Goal: Download file/media

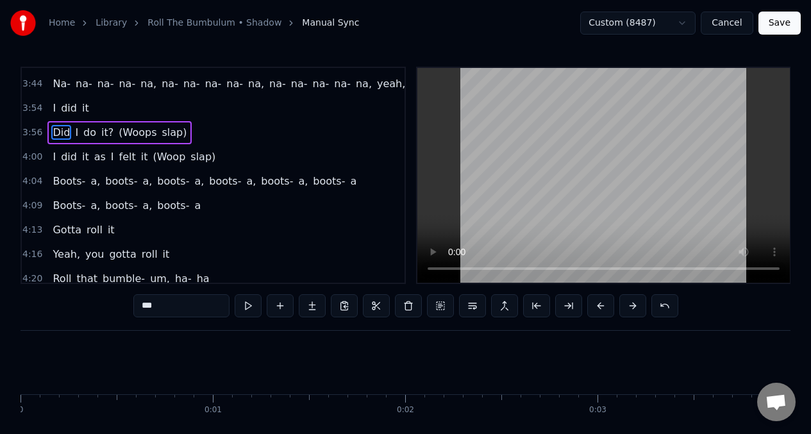
scroll to position [0, 53101]
click at [58, 137] on span "Did" at bounding box center [61, 132] width 20 height 15
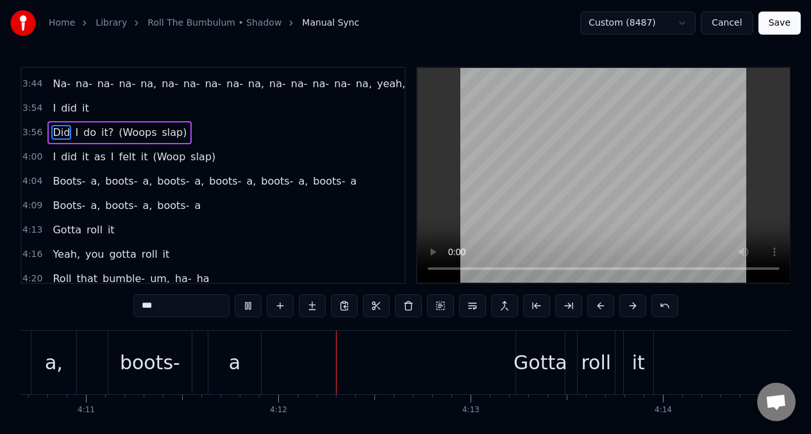
scroll to position [0, 48329]
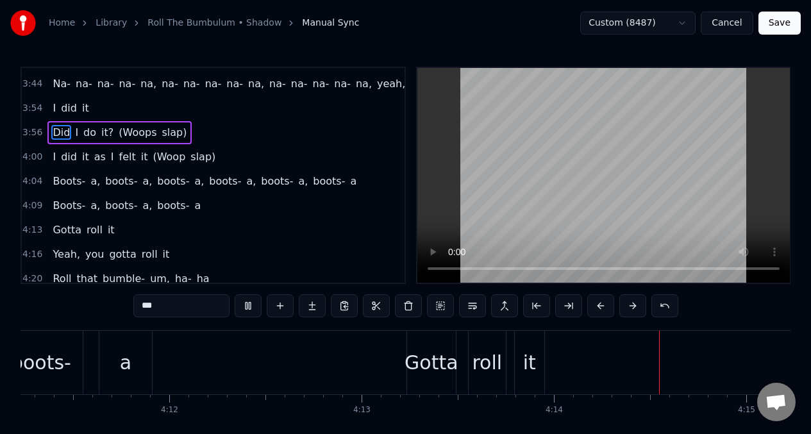
click at [55, 131] on span "Did" at bounding box center [61, 132] width 20 height 15
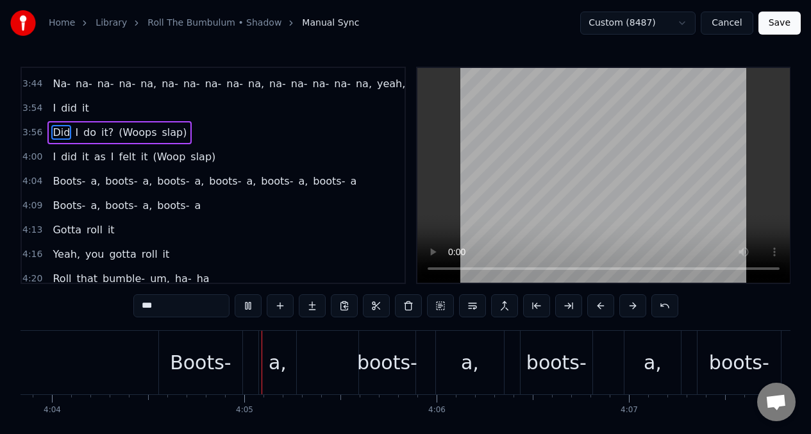
scroll to position [0, 46911]
click at [56, 176] on span "Boots-" at bounding box center [68, 181] width 35 height 15
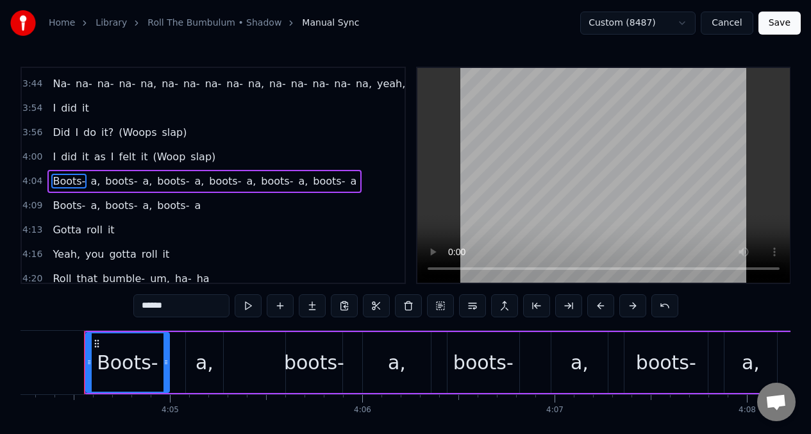
scroll to position [0, 46981]
click at [54, 130] on span "Did" at bounding box center [61, 132] width 20 height 15
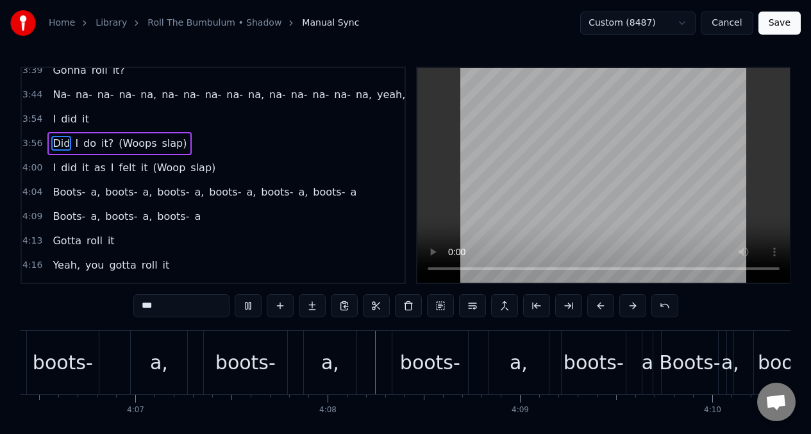
scroll to position [0, 47537]
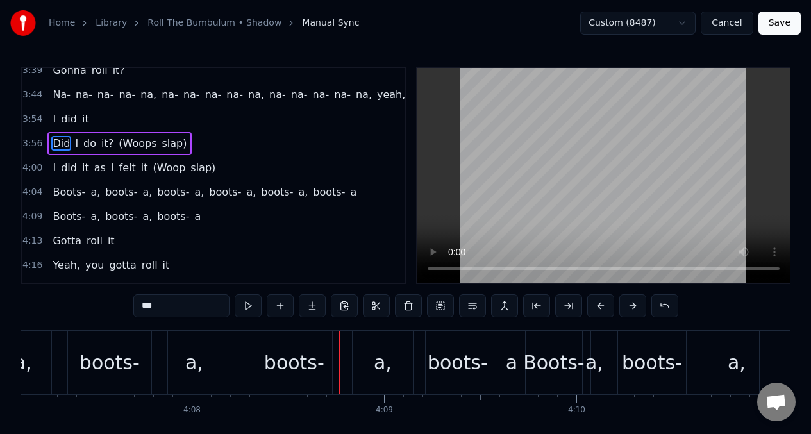
click at [58, 146] on span "Did" at bounding box center [61, 143] width 20 height 15
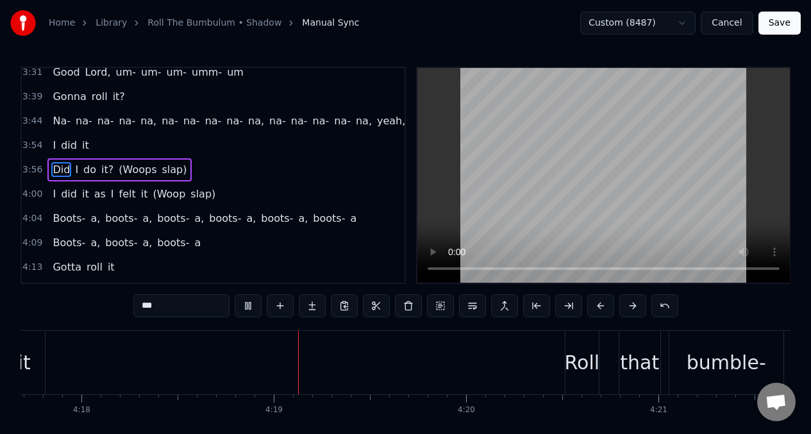
scroll to position [0, 49633]
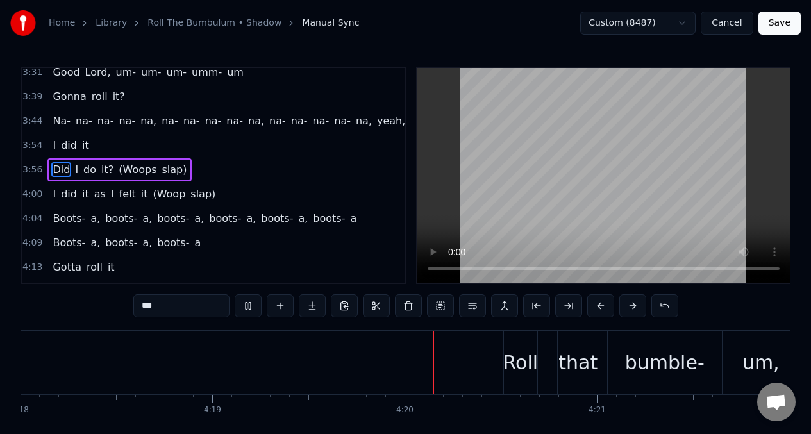
click at [55, 165] on span "Did" at bounding box center [61, 169] width 20 height 15
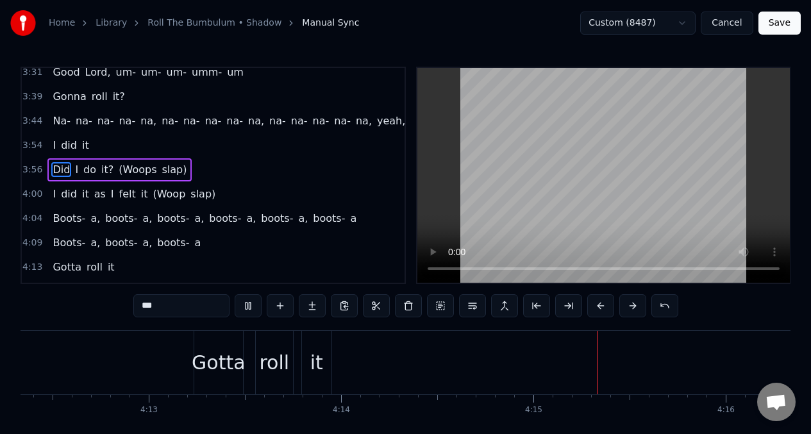
scroll to position [0, 48890]
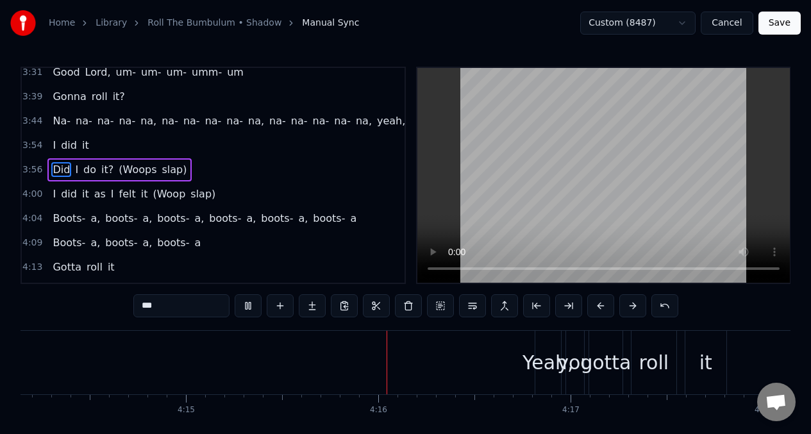
click at [58, 213] on span "Boots-" at bounding box center [68, 218] width 35 height 15
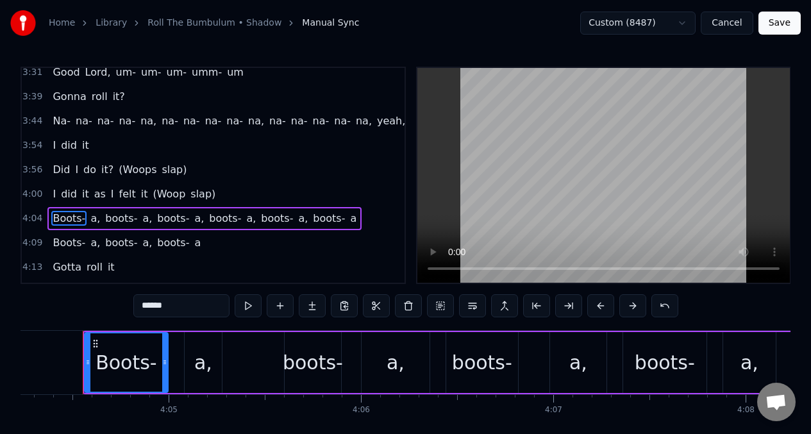
scroll to position [0, 46981]
click at [181, 312] on input "******" at bounding box center [181, 305] width 96 height 23
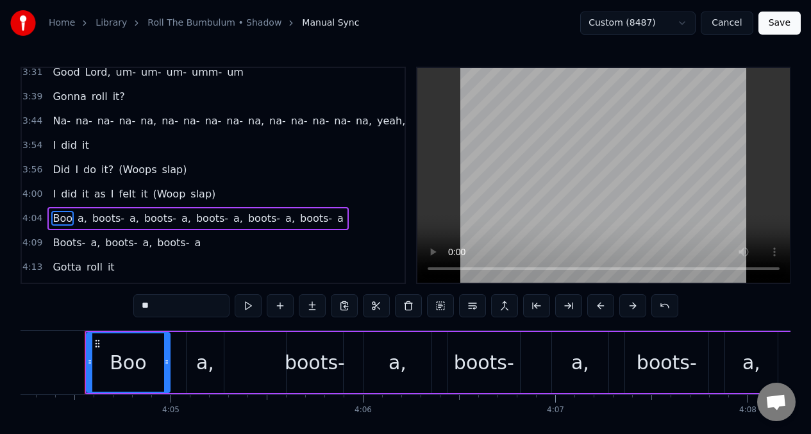
type input "*"
click at [125, 171] on span "(Woops" at bounding box center [137, 169] width 40 height 15
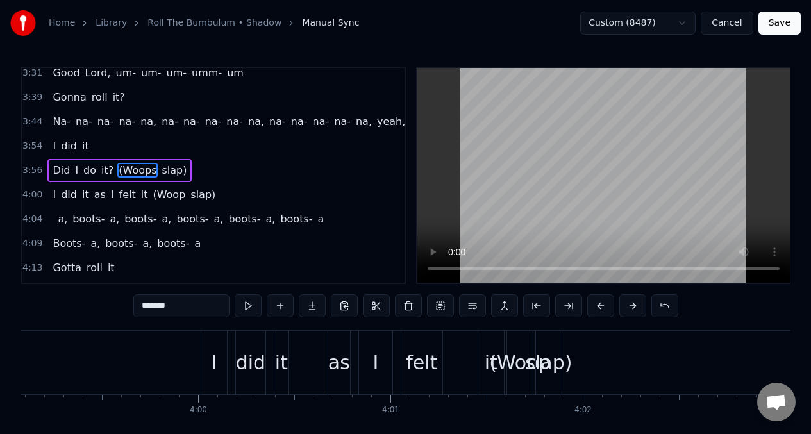
scroll to position [0, 45694]
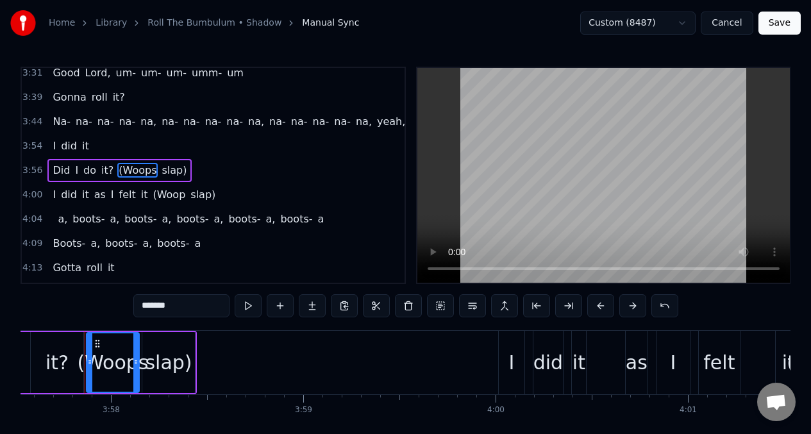
click at [153, 308] on input "******" at bounding box center [181, 305] width 96 height 23
click at [165, 367] on div "slap)" at bounding box center [168, 362] width 47 height 29
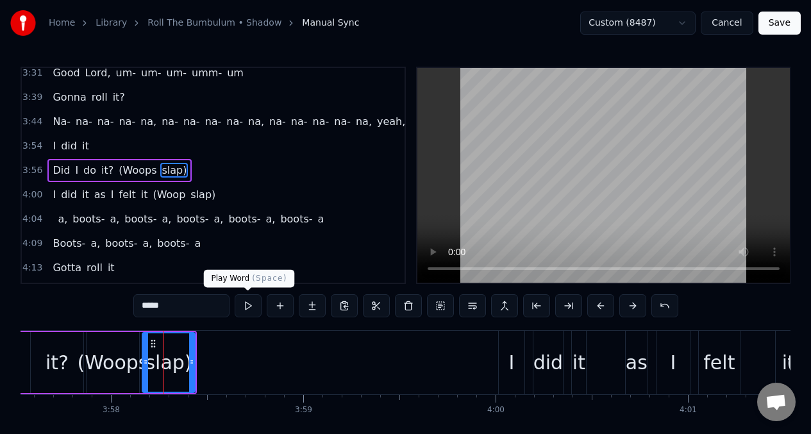
click at [246, 306] on button at bounding box center [248, 305] width 27 height 23
click at [244, 305] on button at bounding box center [248, 305] width 27 height 23
click at [101, 351] on div "(Woops" at bounding box center [112, 362] width 71 height 29
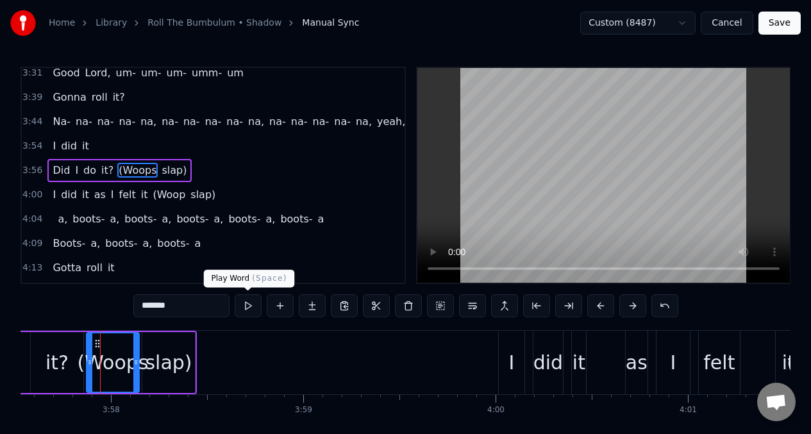
click at [249, 307] on button at bounding box center [248, 305] width 27 height 23
click at [248, 303] on button at bounding box center [248, 305] width 27 height 23
click at [247, 303] on button at bounding box center [248, 305] width 27 height 23
click at [180, 348] on div "slap)" at bounding box center [168, 362] width 47 height 29
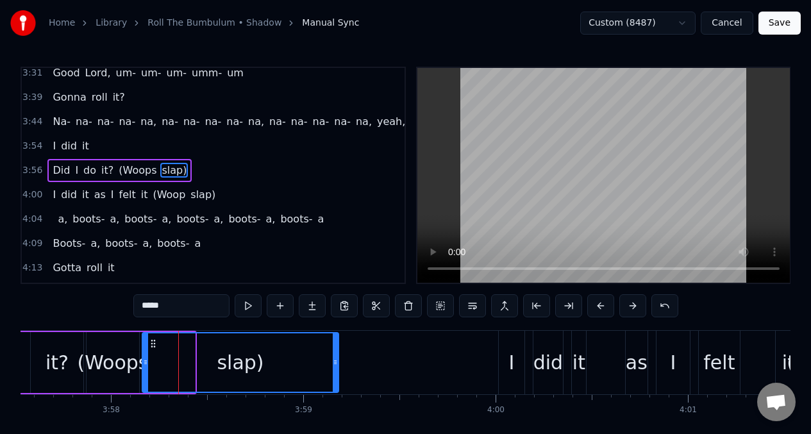
drag, startPoint x: 192, startPoint y: 356, endPoint x: 128, endPoint y: 315, distance: 75.8
click at [338, 355] on div at bounding box center [335, 362] width 5 height 58
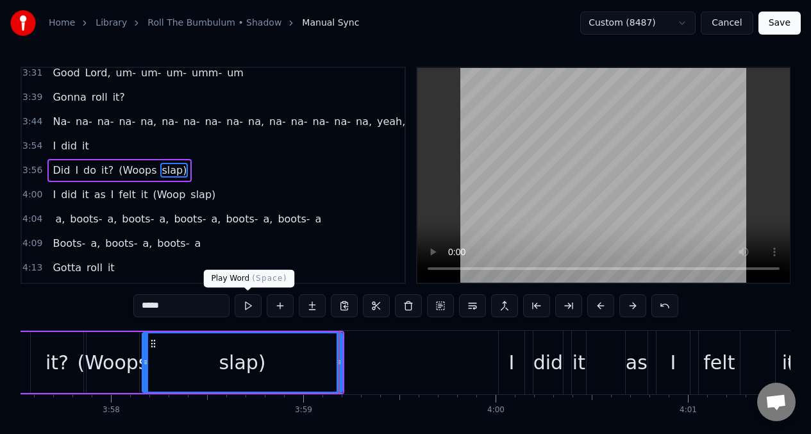
click at [248, 308] on button at bounding box center [248, 305] width 27 height 23
click at [246, 307] on button at bounding box center [248, 305] width 27 height 23
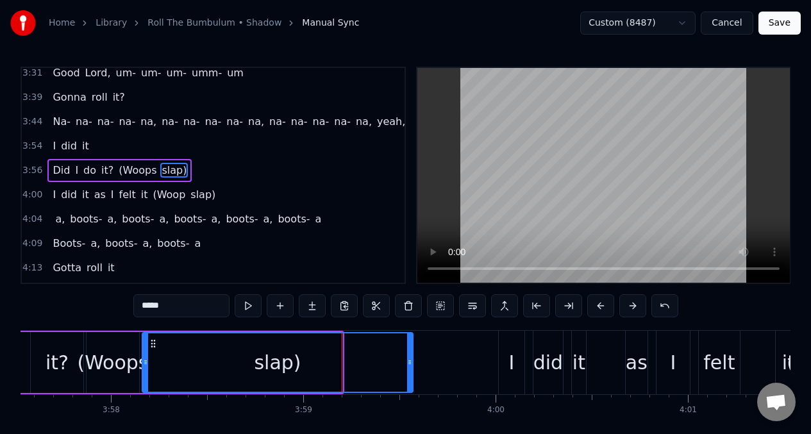
drag, startPoint x: 339, startPoint y: 360, endPoint x: 401, endPoint y: 353, distance: 62.0
click at [410, 355] on div at bounding box center [409, 362] width 5 height 58
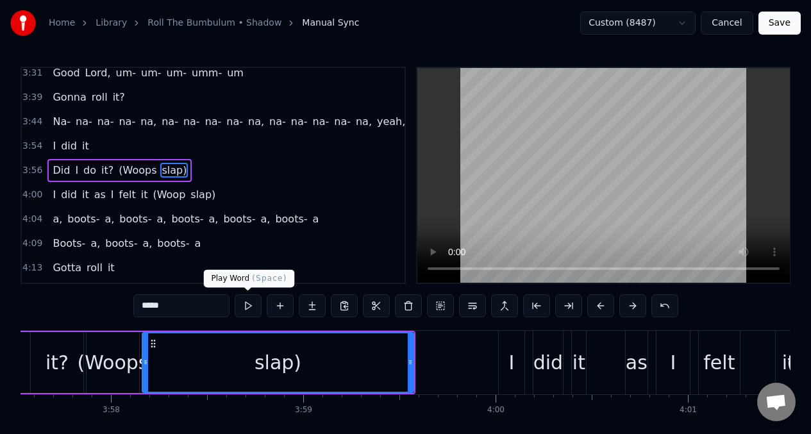
click at [247, 306] on button at bounding box center [248, 305] width 27 height 23
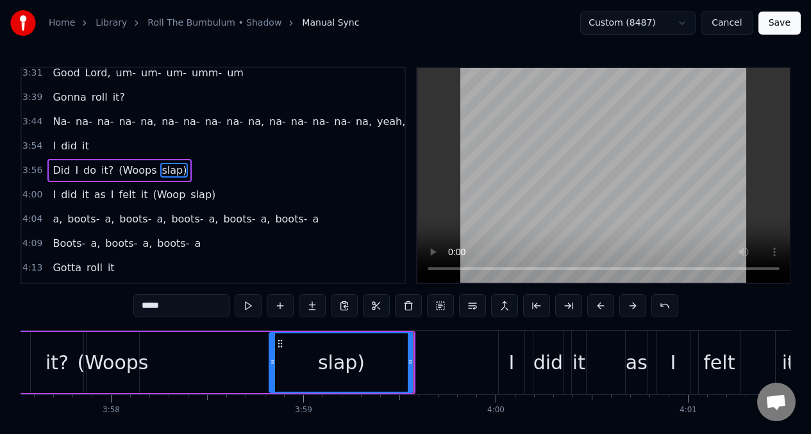
drag, startPoint x: 147, startPoint y: 349, endPoint x: 274, endPoint y: 350, distance: 127.0
click at [274, 350] on div at bounding box center [272, 362] width 5 height 58
click at [115, 354] on div "(Woops" at bounding box center [112, 362] width 71 height 29
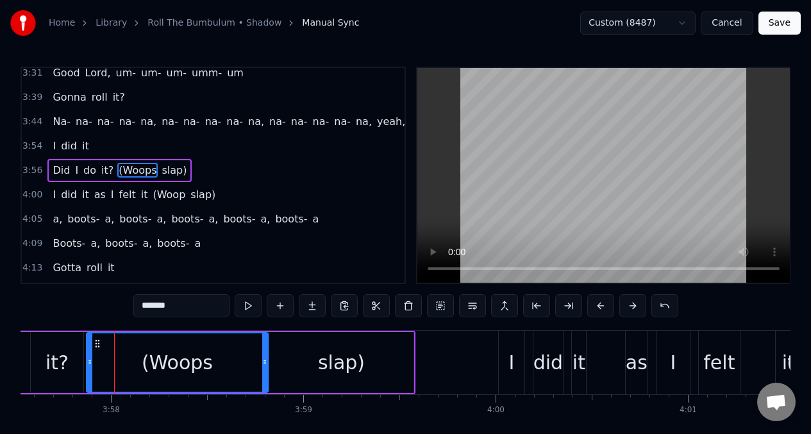
drag, startPoint x: 135, startPoint y: 357, endPoint x: 264, endPoint y: 354, distance: 128.9
click at [264, 354] on div at bounding box center [264, 362] width 5 height 58
click at [53, 358] on div "it?" at bounding box center [57, 362] width 23 height 29
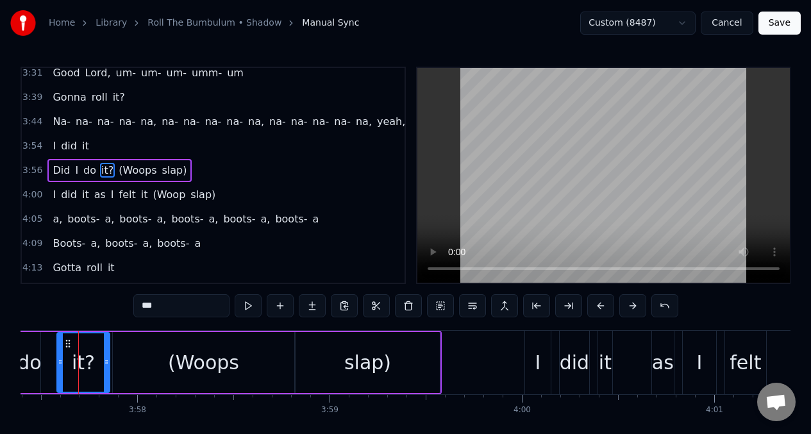
scroll to position [0, 45662]
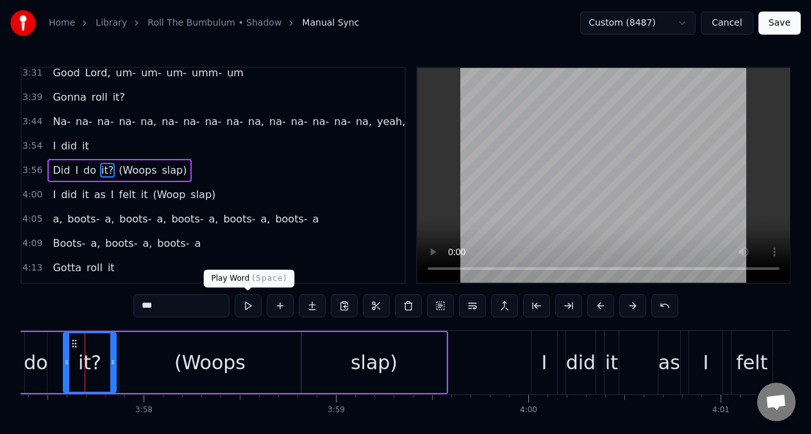
click at [244, 305] on button at bounding box center [248, 305] width 27 height 23
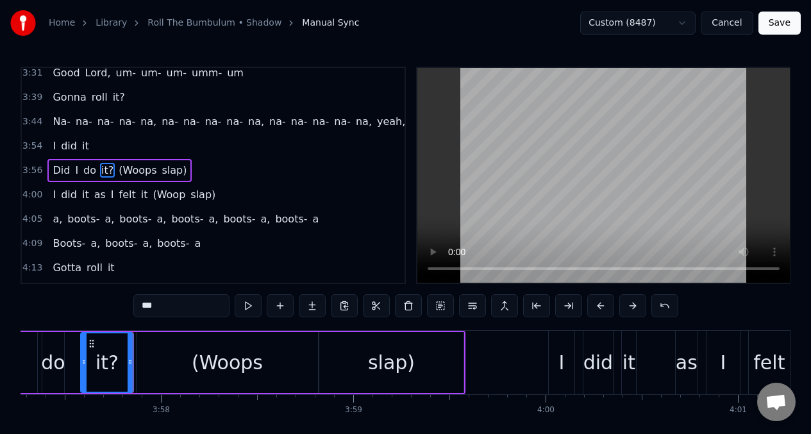
scroll to position [0, 45642]
click at [242, 304] on button at bounding box center [248, 305] width 27 height 23
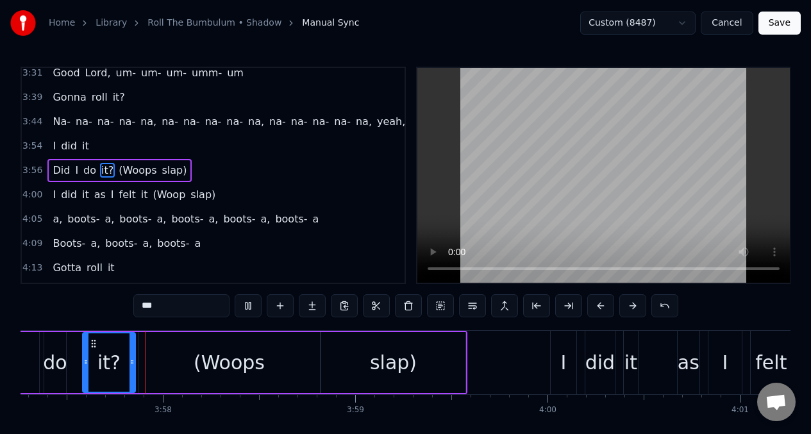
scroll to position [0, 45638]
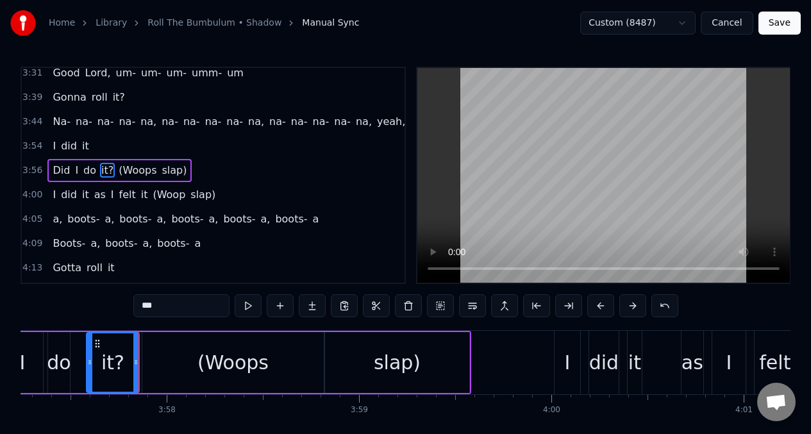
click at [242, 304] on button at bounding box center [248, 305] width 27 height 23
click at [241, 304] on button at bounding box center [248, 305] width 27 height 23
click at [58, 369] on div "do" at bounding box center [59, 362] width 24 height 29
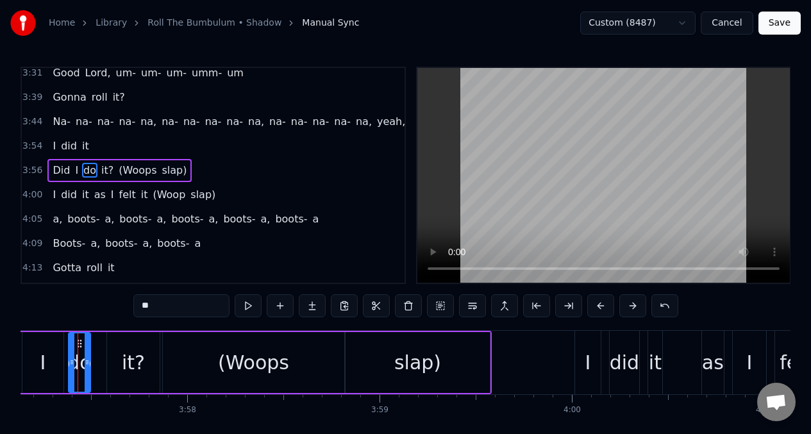
scroll to position [0, 45611]
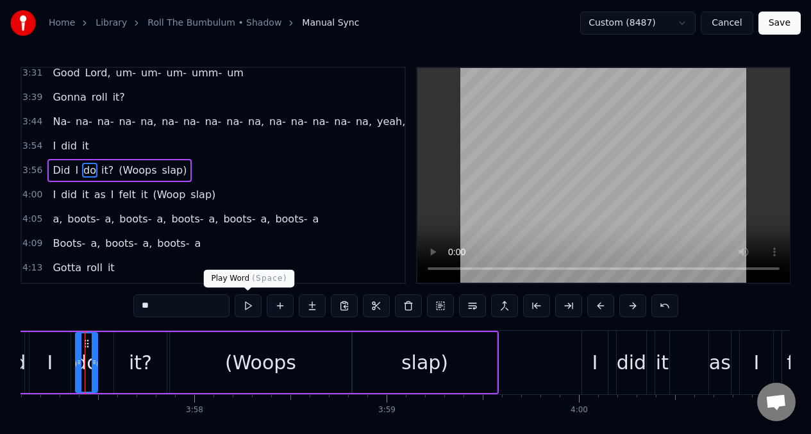
click at [249, 308] on button at bounding box center [248, 305] width 27 height 23
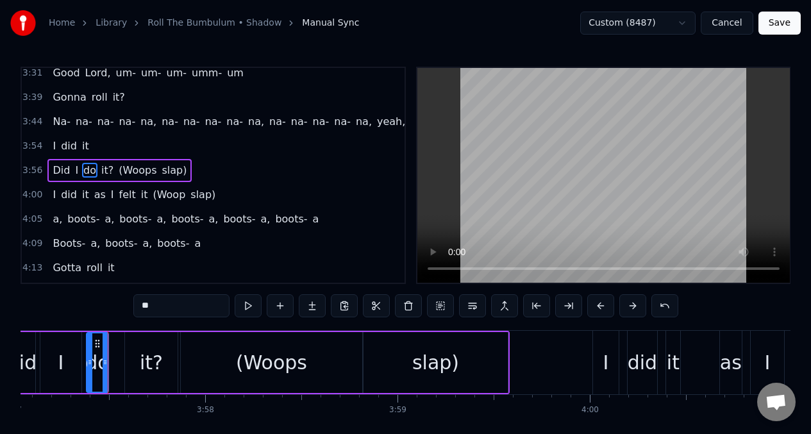
click at [248, 308] on button at bounding box center [248, 305] width 27 height 23
click at [49, 357] on div "I" at bounding box center [60, 362] width 41 height 61
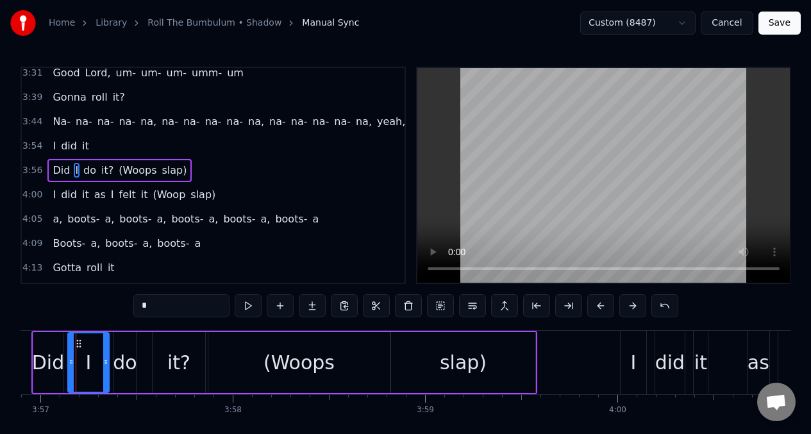
scroll to position [0, 45563]
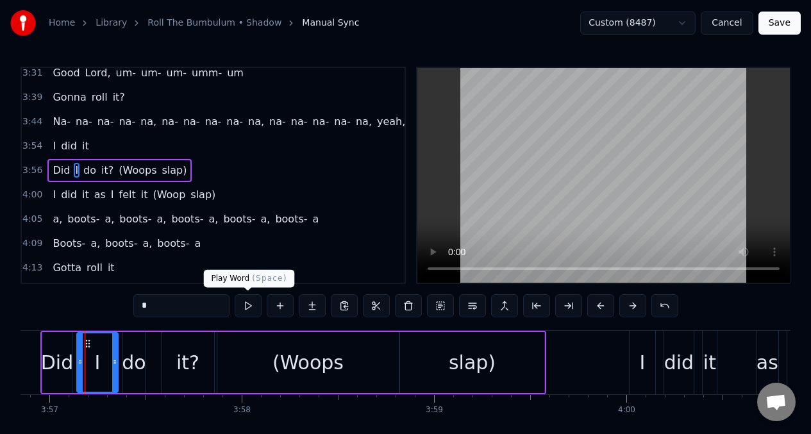
click at [249, 308] on button at bounding box center [248, 305] width 27 height 23
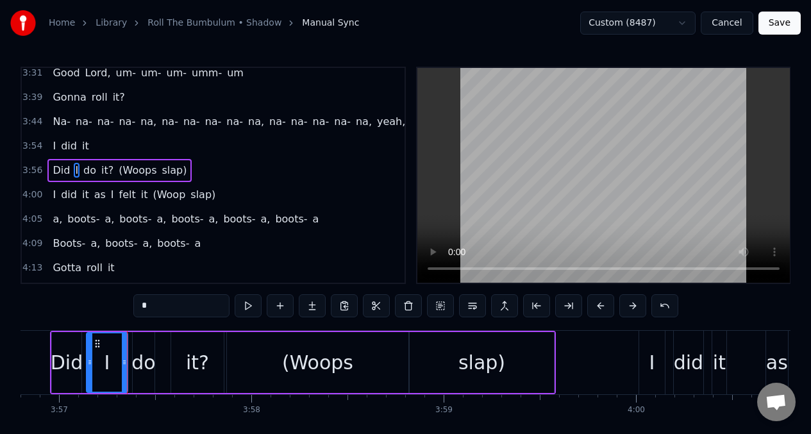
click at [249, 307] on button at bounding box center [248, 305] width 27 height 23
click at [142, 363] on div "do" at bounding box center [143, 362] width 24 height 29
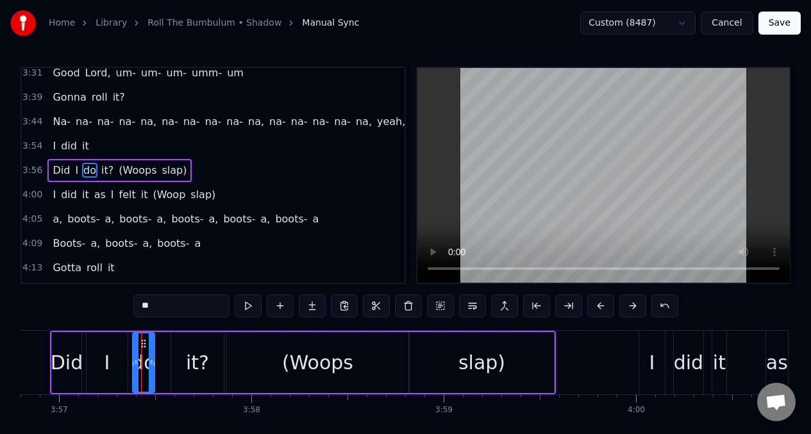
click at [118, 352] on div "I" at bounding box center [107, 362] width 41 height 61
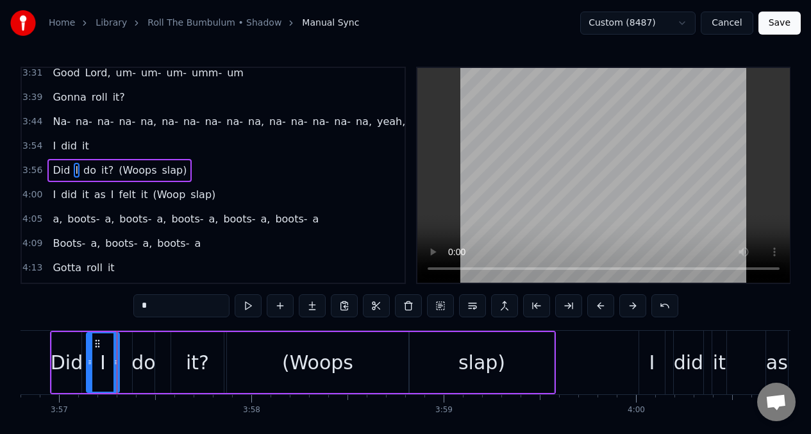
drag, startPoint x: 126, startPoint y: 344, endPoint x: 136, endPoint y: 342, distance: 10.6
click at [117, 346] on div at bounding box center [115, 362] width 5 height 58
click at [139, 343] on div "do" at bounding box center [144, 362] width 22 height 61
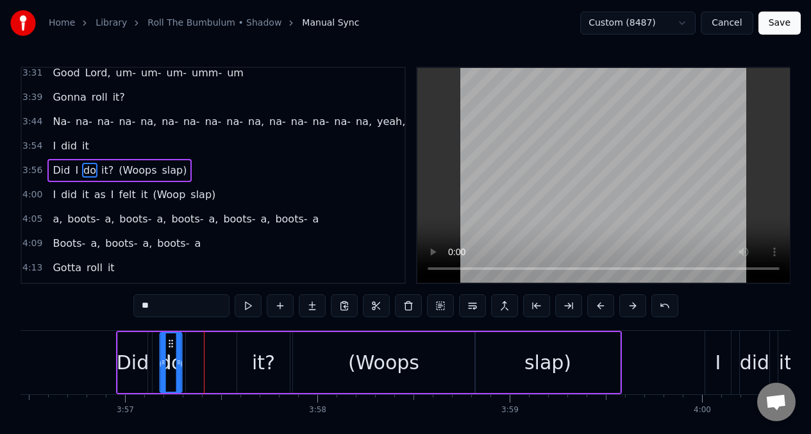
scroll to position [0, 45488]
drag, startPoint x: 140, startPoint y: 344, endPoint x: 142, endPoint y: 360, distance: 16.7
click at [183, 348] on icon at bounding box center [186, 344] width 10 height 10
click at [133, 364] on div "Did" at bounding box center [133, 362] width 32 height 29
type input "***"
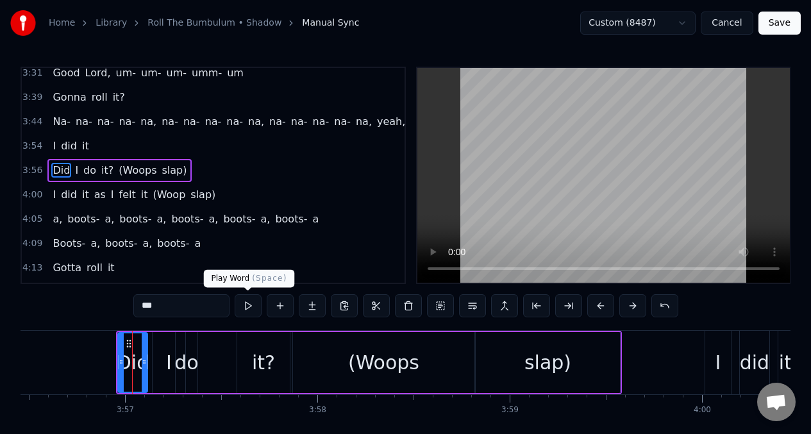
click at [250, 310] on button at bounding box center [248, 305] width 27 height 23
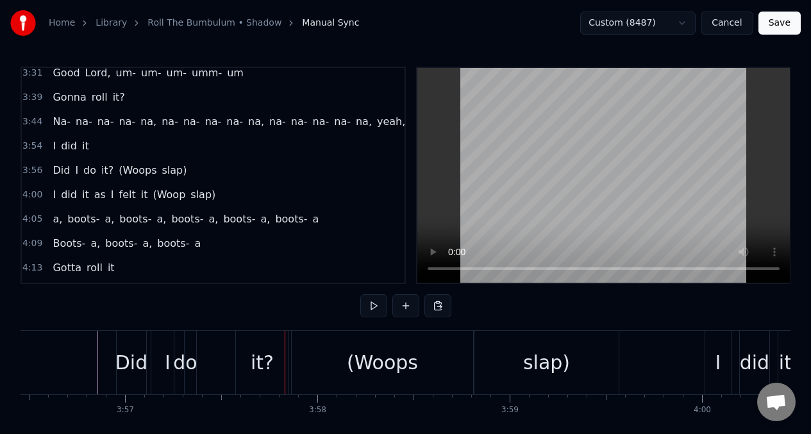
click at [247, 348] on div "it?" at bounding box center [262, 362] width 53 height 63
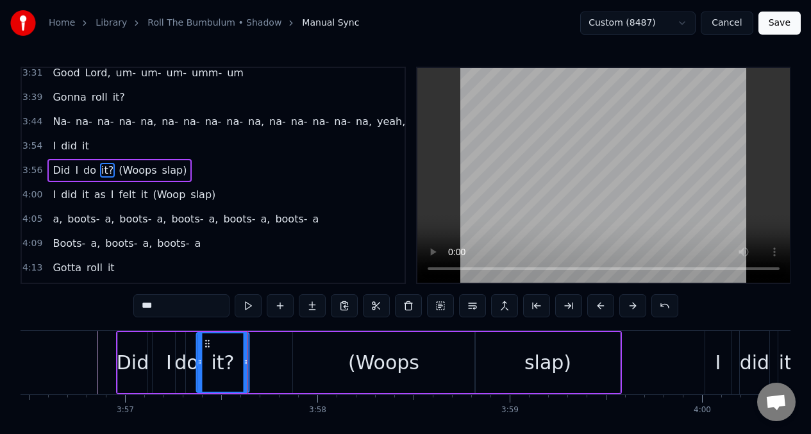
drag, startPoint x: 246, startPoint y: 349, endPoint x: 209, endPoint y: 341, distance: 37.4
click at [209, 341] on icon at bounding box center [207, 344] width 10 height 10
click at [251, 307] on button at bounding box center [248, 305] width 27 height 23
click at [251, 306] on button at bounding box center [248, 305] width 27 height 23
click at [242, 356] on div at bounding box center [241, 362] width 5 height 58
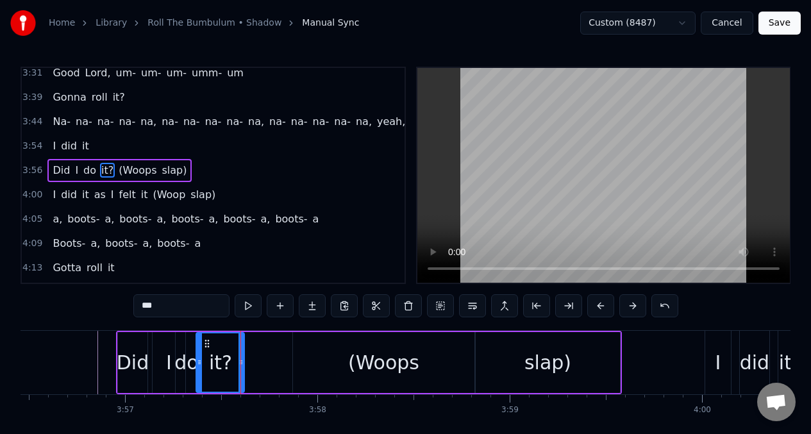
click at [290, 351] on div "Did I do it? (Woops slap)" at bounding box center [369, 362] width 506 height 63
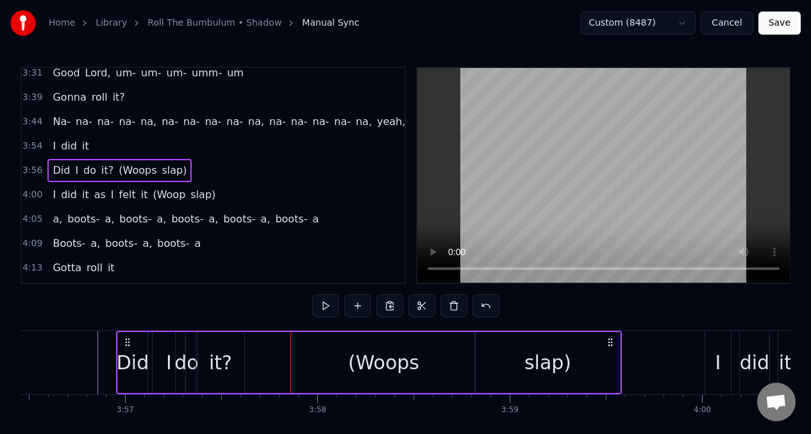
click at [303, 355] on div "(Woops" at bounding box center [383, 362] width 181 height 61
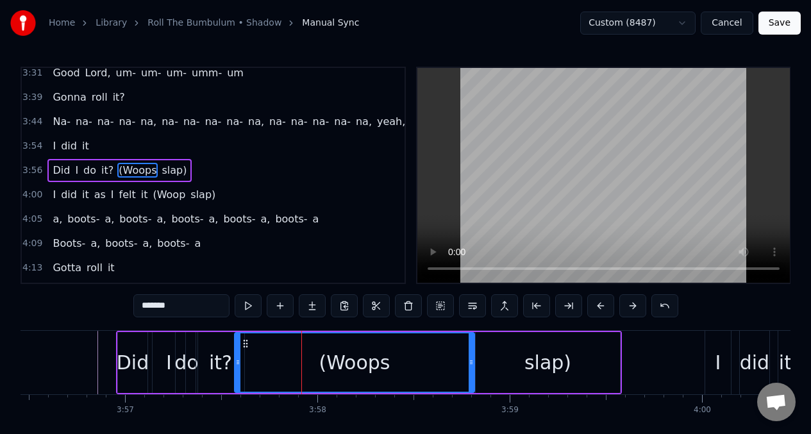
drag, startPoint x: 296, startPoint y: 348, endPoint x: 237, endPoint y: 348, distance: 58.4
click at [237, 348] on div at bounding box center [237, 362] width 5 height 58
click at [246, 307] on button at bounding box center [248, 305] width 27 height 23
click at [246, 305] on button at bounding box center [248, 305] width 27 height 23
click at [245, 305] on button at bounding box center [248, 305] width 27 height 23
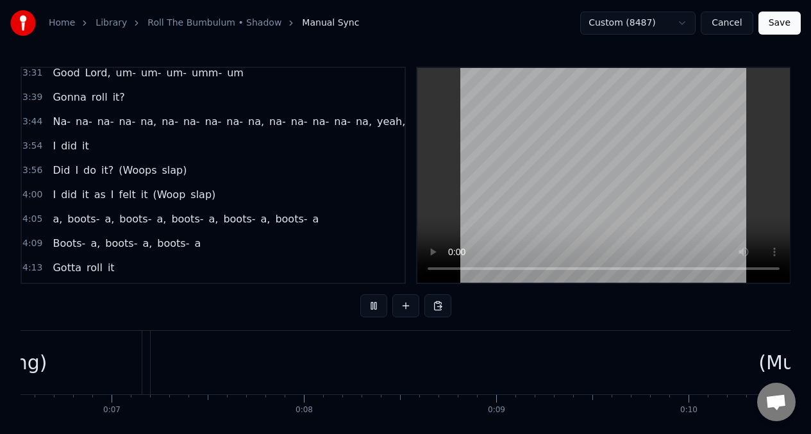
click at [60, 170] on span "Did" at bounding box center [61, 170] width 20 height 15
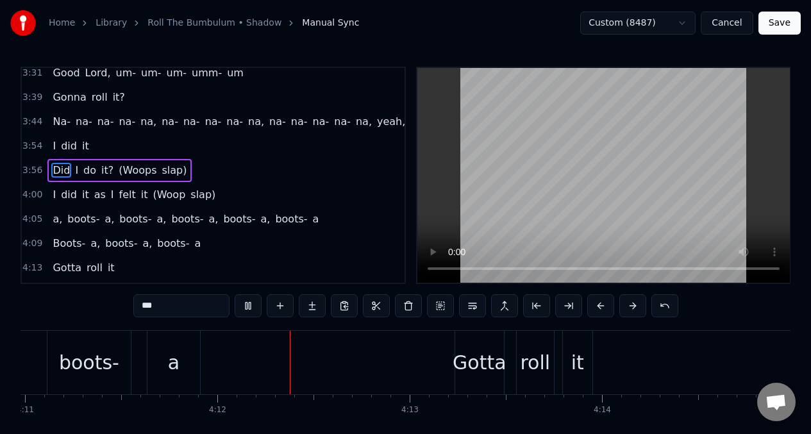
scroll to position [0, 48294]
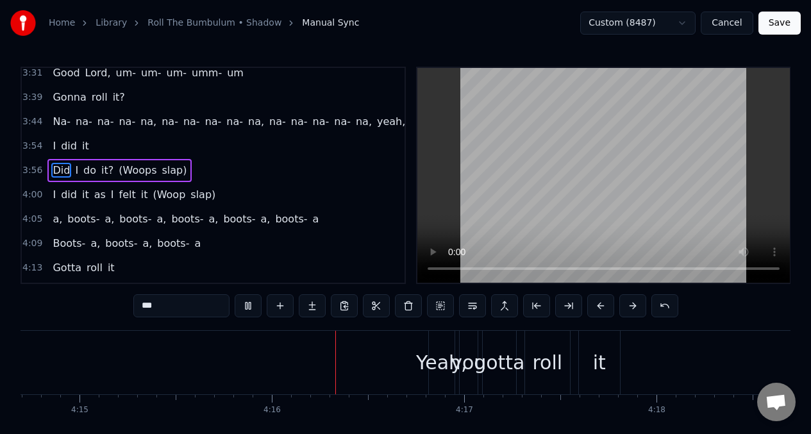
click at [162, 170] on span "slap)" at bounding box center [174, 170] width 28 height 15
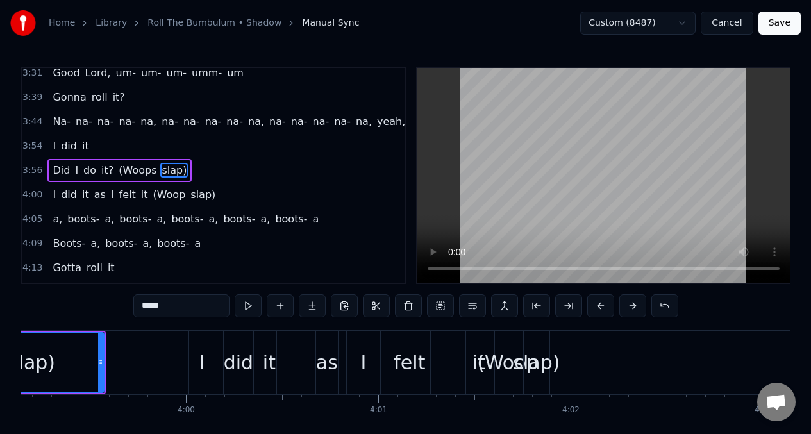
scroll to position [0, 45877]
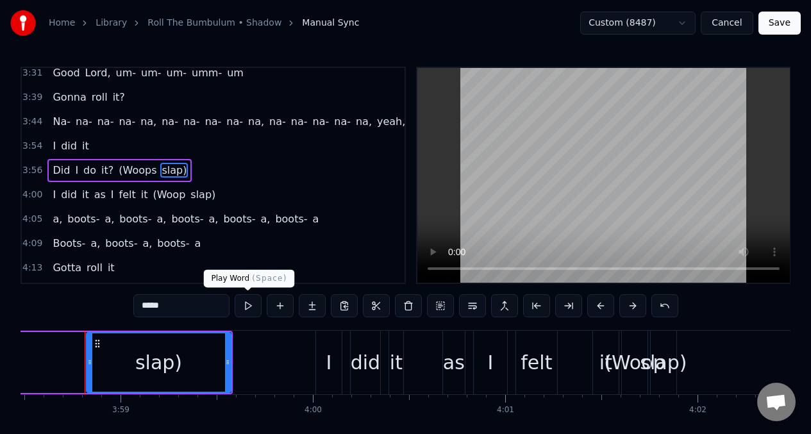
click at [249, 309] on button at bounding box center [248, 305] width 27 height 23
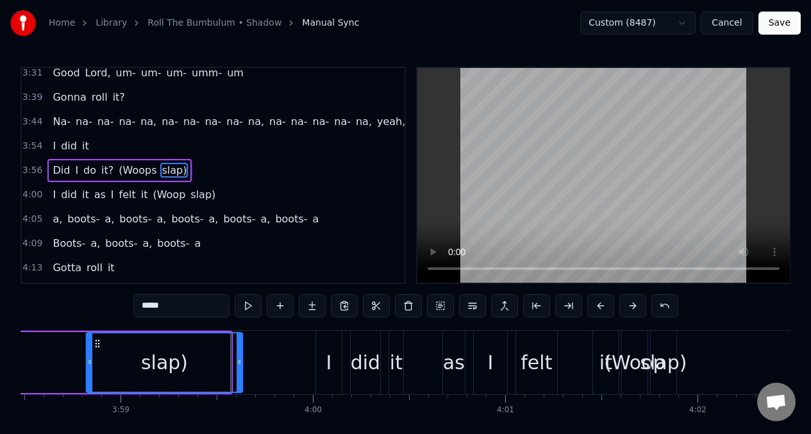
drag, startPoint x: 226, startPoint y: 363, endPoint x: 238, endPoint y: 363, distance: 11.5
click at [238, 363] on icon at bounding box center [239, 362] width 5 height 10
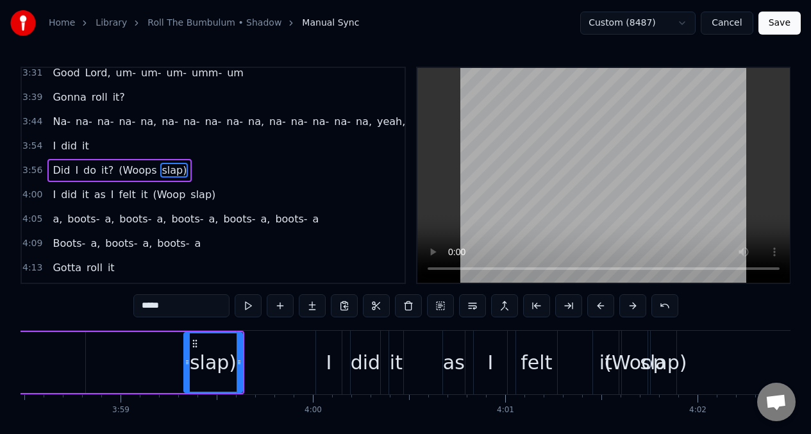
drag, startPoint x: 90, startPoint y: 366, endPoint x: 187, endPoint y: 360, distance: 97.6
click at [187, 360] on icon at bounding box center [187, 362] width 5 height 10
click at [158, 308] on input "*****" at bounding box center [181, 305] width 96 height 23
type input "*"
click at [243, 304] on button at bounding box center [248, 305] width 27 height 23
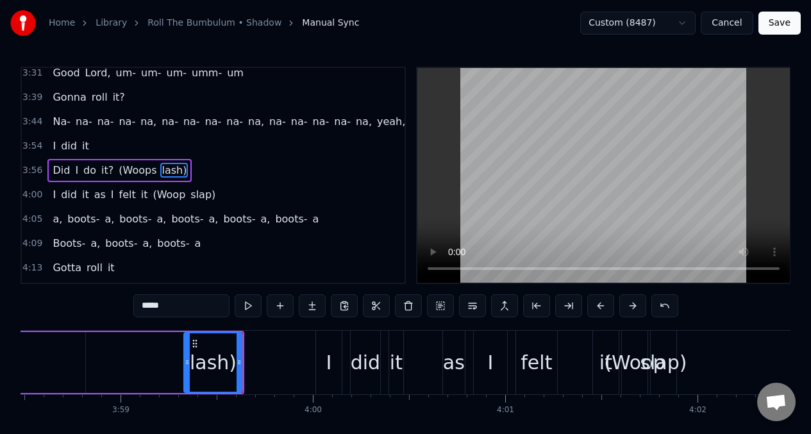
click at [242, 304] on button at bounding box center [248, 305] width 27 height 23
click at [242, 305] on button at bounding box center [248, 305] width 27 height 23
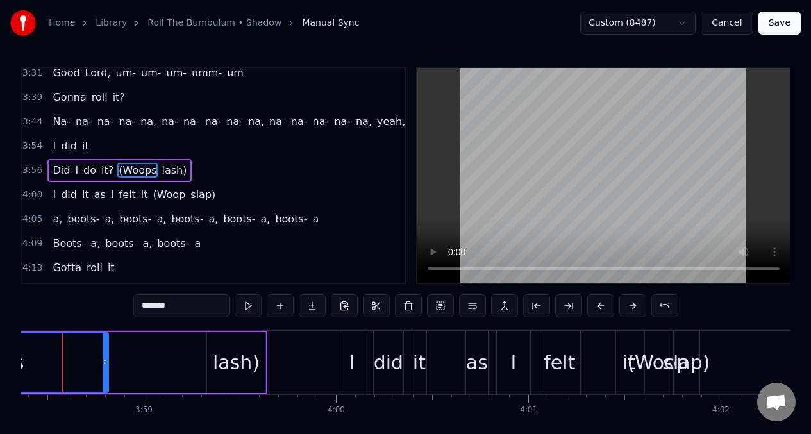
scroll to position [0, 45831]
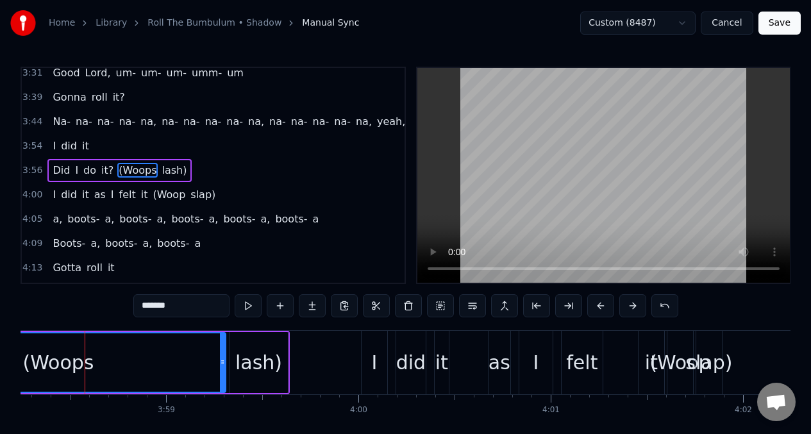
drag, startPoint x: 128, startPoint y: 355, endPoint x: 223, endPoint y: 360, distance: 95.1
click at [223, 360] on div at bounding box center [222, 362] width 5 height 58
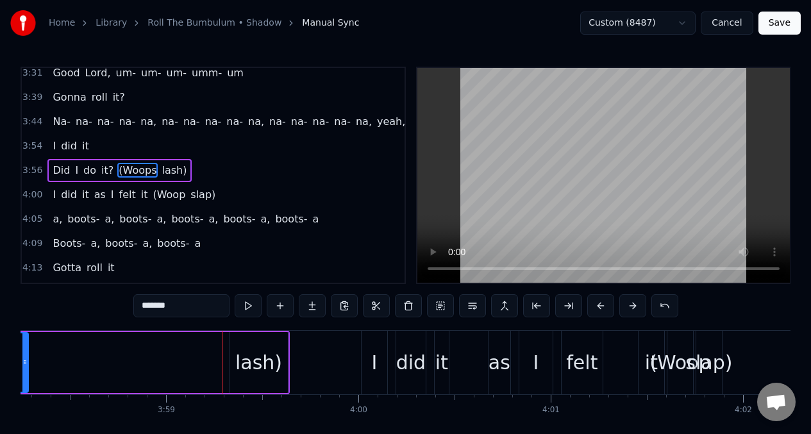
drag, startPoint x: 224, startPoint y: 357, endPoint x: 26, endPoint y: 353, distance: 198.2
click at [26, 357] on icon at bounding box center [24, 362] width 5 height 10
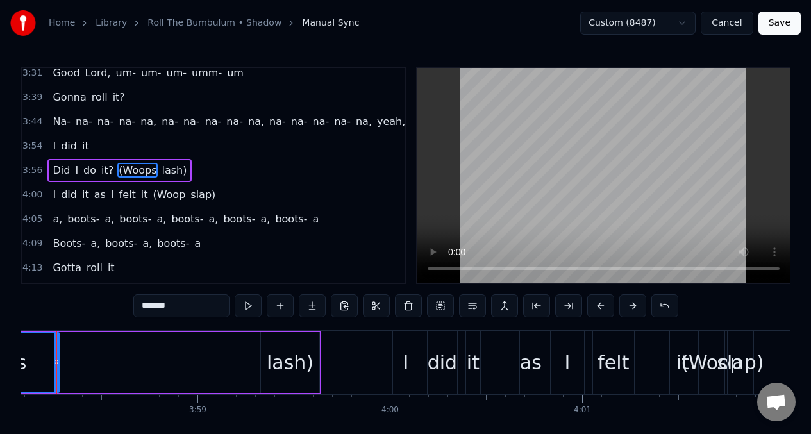
scroll to position [0, 45772]
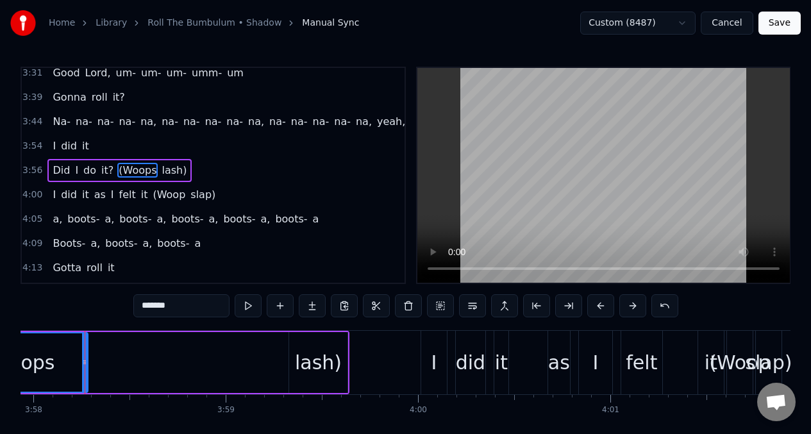
click at [104, 171] on span "it?" at bounding box center [107, 170] width 15 height 15
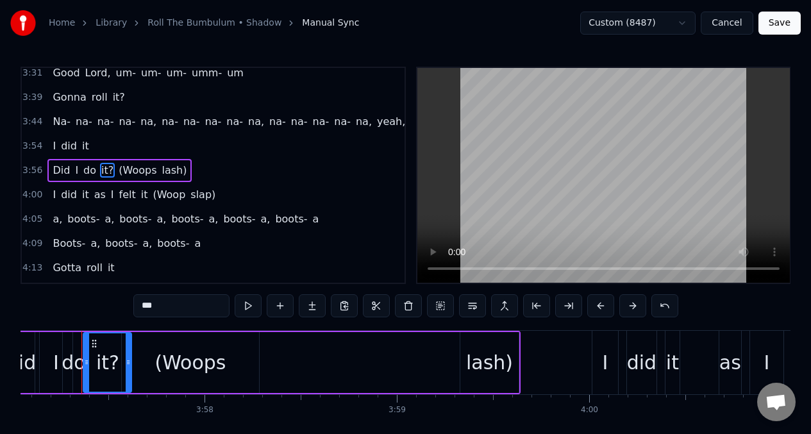
scroll to position [0, 45597]
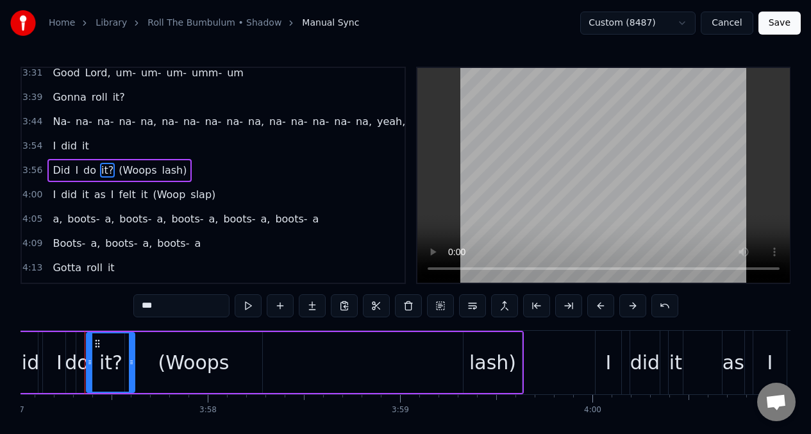
click at [146, 346] on div "(Woops" at bounding box center [193, 362] width 137 height 61
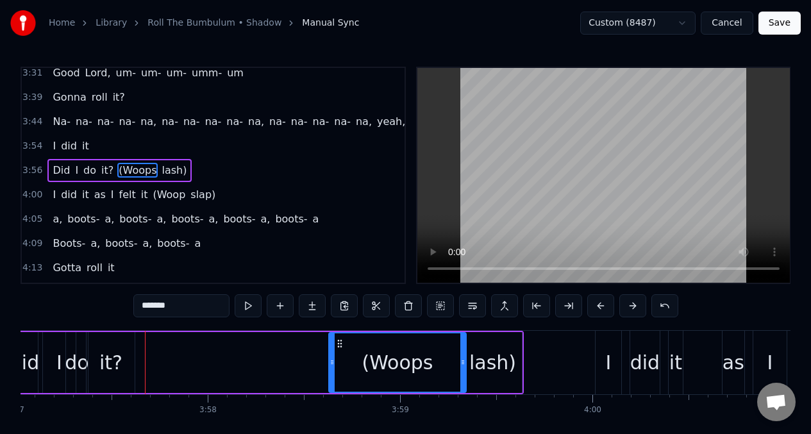
drag, startPoint x: 137, startPoint y: 346, endPoint x: 312, endPoint y: 344, distance: 175.7
click at [341, 342] on icon at bounding box center [340, 344] width 10 height 10
click at [252, 307] on button at bounding box center [248, 305] width 27 height 23
click at [253, 308] on button at bounding box center [248, 305] width 27 height 23
drag, startPoint x: 332, startPoint y: 362, endPoint x: 371, endPoint y: 360, distance: 38.6
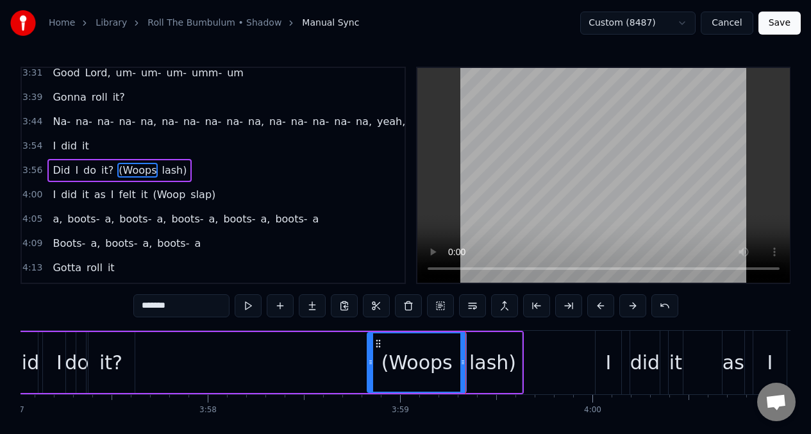
click at [371, 360] on icon at bounding box center [370, 362] width 5 height 10
click at [248, 305] on button at bounding box center [248, 305] width 27 height 23
click at [246, 305] on button at bounding box center [248, 305] width 27 height 23
click at [240, 301] on button at bounding box center [248, 305] width 27 height 23
click at [133, 363] on div "it?" at bounding box center [111, 362] width 48 height 61
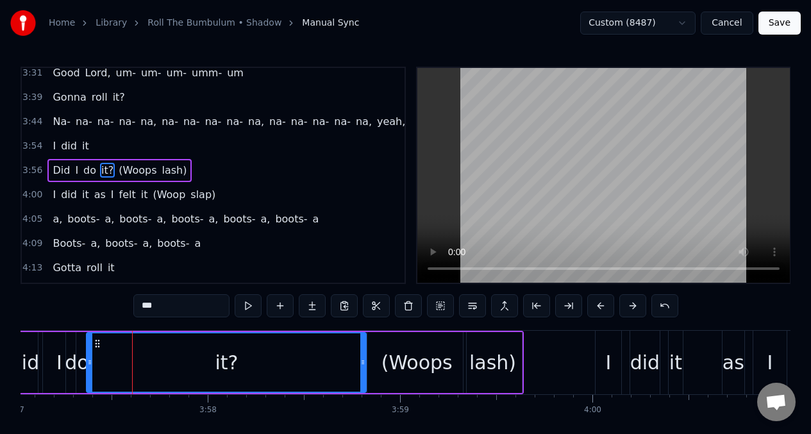
drag, startPoint x: 133, startPoint y: 363, endPoint x: 152, endPoint y: 340, distance: 30.0
click at [362, 358] on icon at bounding box center [362, 362] width 5 height 10
click at [246, 306] on button at bounding box center [248, 305] width 27 height 23
click at [241, 303] on button at bounding box center [248, 305] width 27 height 23
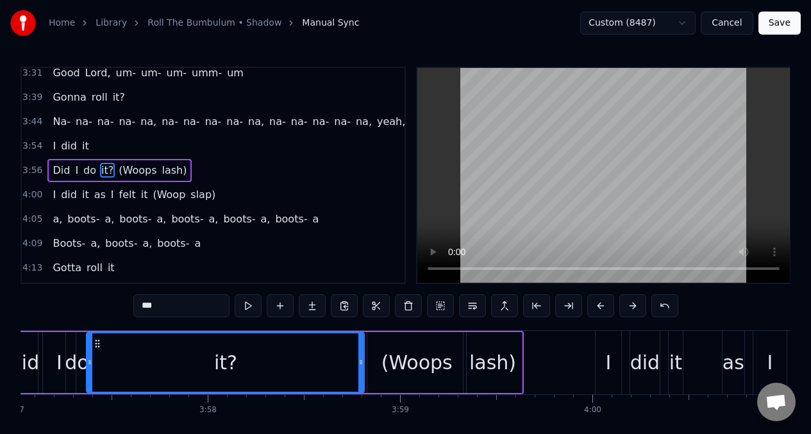
click at [241, 303] on button at bounding box center [248, 305] width 27 height 23
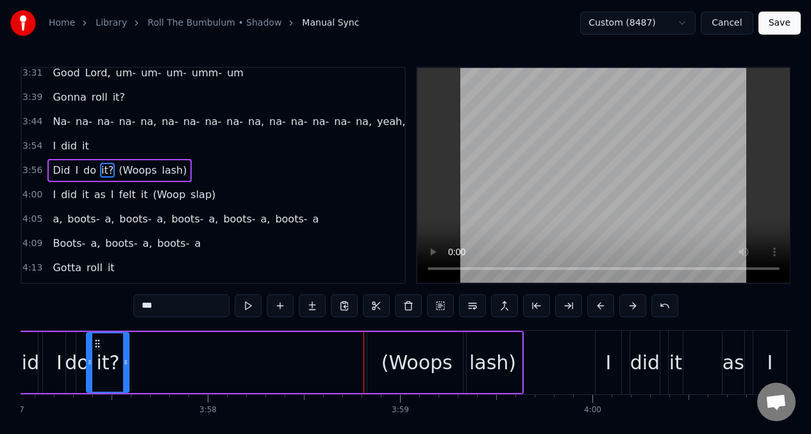
drag, startPoint x: 361, startPoint y: 362, endPoint x: 126, endPoint y: 360, distance: 235.3
click at [126, 360] on icon at bounding box center [125, 362] width 5 height 10
click at [246, 307] on button at bounding box center [248, 305] width 27 height 23
click at [58, 344] on div "I" at bounding box center [59, 362] width 33 height 61
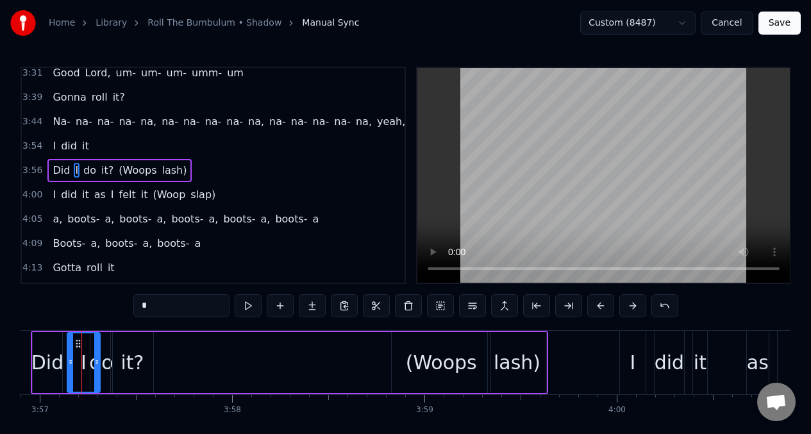
scroll to position [0, 45569]
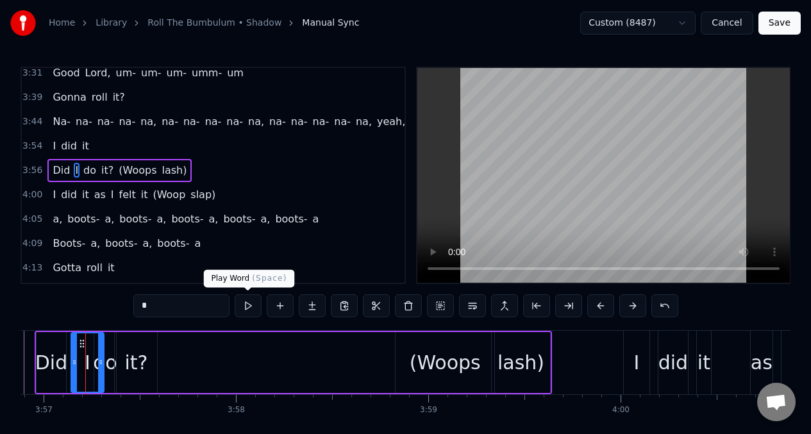
click at [250, 305] on button at bounding box center [248, 305] width 27 height 23
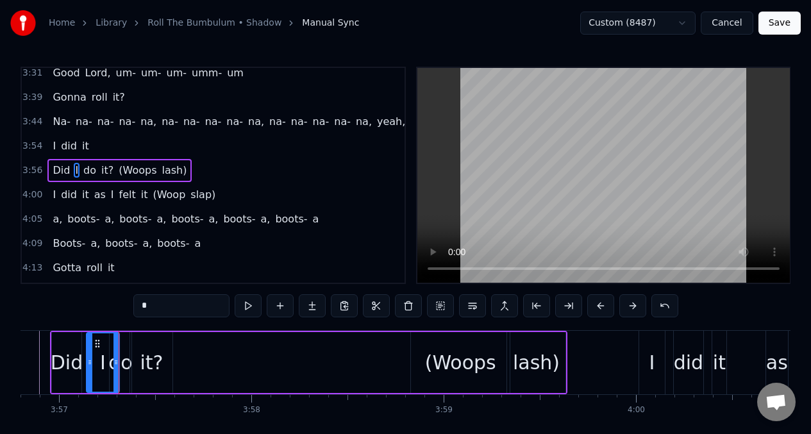
click at [123, 354] on div "do" at bounding box center [120, 362] width 24 height 29
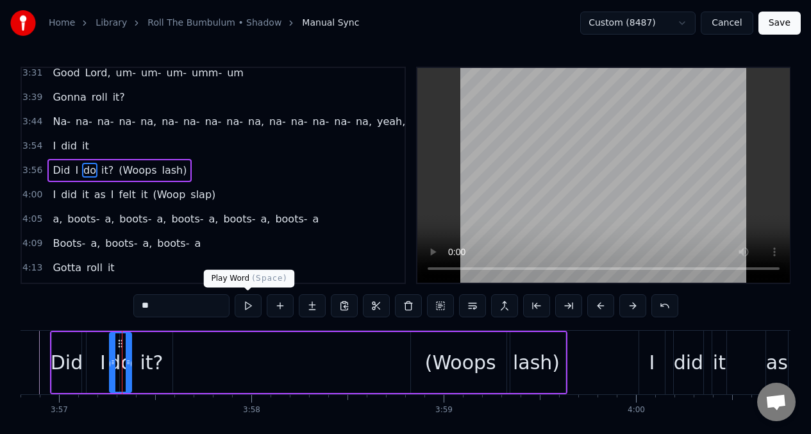
click at [247, 301] on button at bounding box center [248, 305] width 27 height 23
click at [144, 350] on div "it?" at bounding box center [151, 362] width 23 height 29
type input "***"
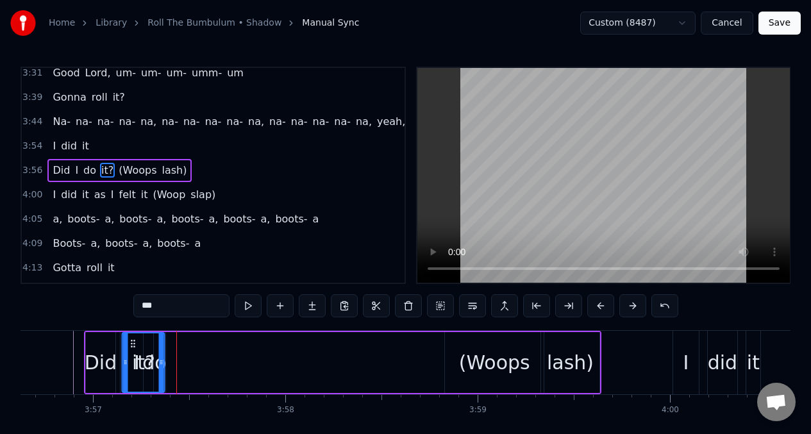
drag, startPoint x: 141, startPoint y: 344, endPoint x: 149, endPoint y: 344, distance: 8.3
click at [139, 344] on icon at bounding box center [133, 344] width 10 height 10
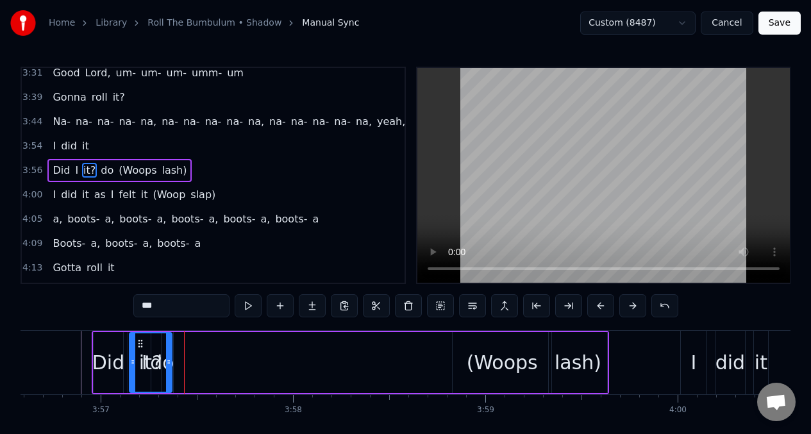
drag, startPoint x: 149, startPoint y: 344, endPoint x: 165, endPoint y: 346, distance: 15.4
click at [165, 346] on div "Did I it? do (Woops lash)" at bounding box center [350, 362] width 517 height 63
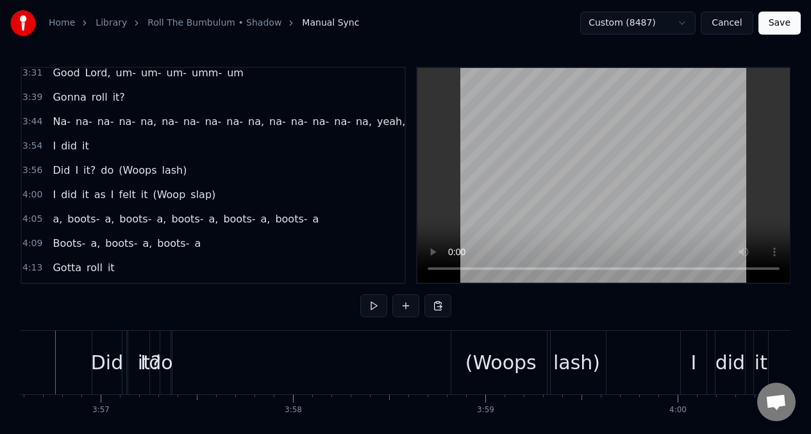
scroll to position [0, 45483]
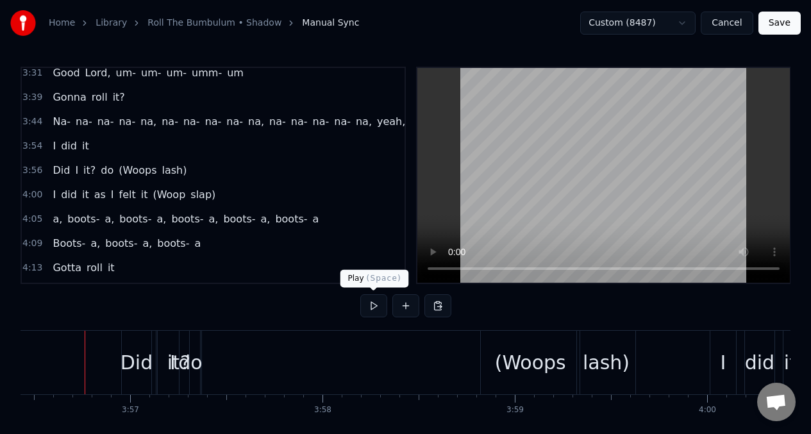
click at [374, 307] on button at bounding box center [373, 305] width 27 height 23
click at [374, 306] on button at bounding box center [373, 305] width 27 height 23
click at [156, 366] on div "I" at bounding box center [173, 362] width 34 height 63
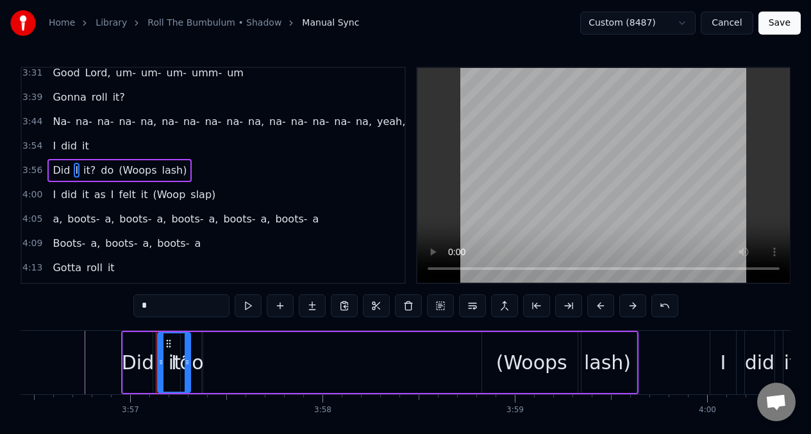
drag, startPoint x: 190, startPoint y: 349, endPoint x: 183, endPoint y: 351, distance: 6.7
click at [183, 351] on div "I" at bounding box center [174, 362] width 34 height 61
drag, startPoint x: 163, startPoint y: 351, endPoint x: 175, endPoint y: 349, distance: 12.3
click at [156, 351] on div at bounding box center [155, 362] width 5 height 58
drag, startPoint x: 190, startPoint y: 350, endPoint x: 180, endPoint y: 352, distance: 11.1
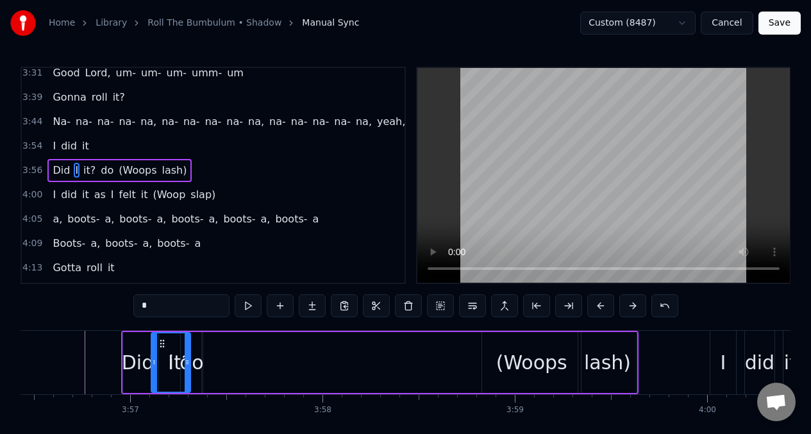
click at [180, 352] on div "I" at bounding box center [171, 362] width 40 height 61
click at [179, 353] on div "I" at bounding box center [171, 362] width 40 height 61
drag, startPoint x: 188, startPoint y: 354, endPoint x: 176, endPoint y: 357, distance: 12.6
click at [176, 357] on div at bounding box center [174, 362] width 5 height 58
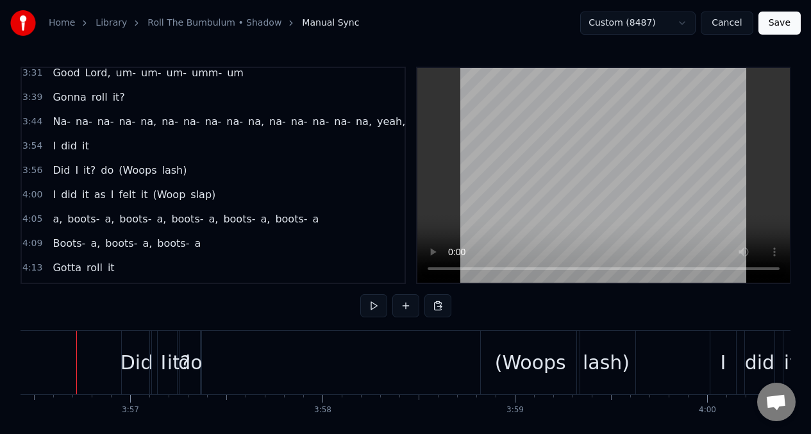
scroll to position [0, 45474]
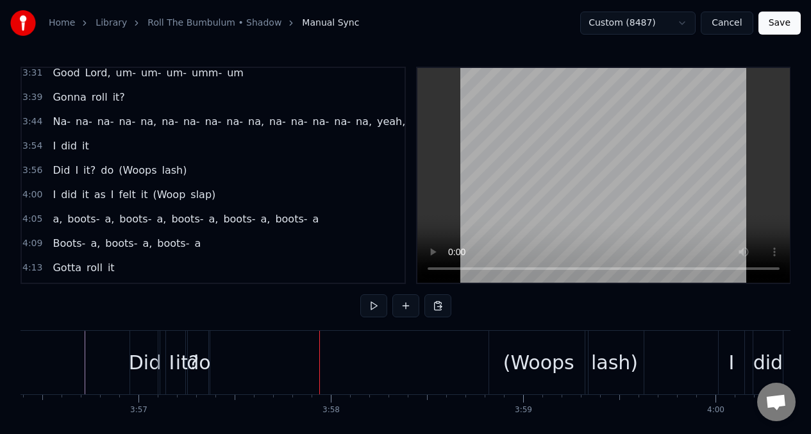
click at [180, 344] on div "it?" at bounding box center [187, 362] width 42 height 63
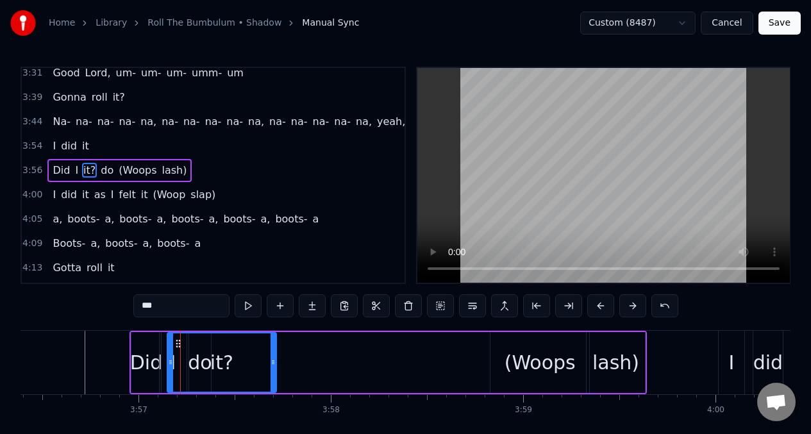
drag, startPoint x: 208, startPoint y: 346, endPoint x: 274, endPoint y: 344, distance: 66.7
click at [274, 344] on div at bounding box center [273, 362] width 5 height 58
click at [198, 366] on div "it?" at bounding box center [222, 362] width 108 height 58
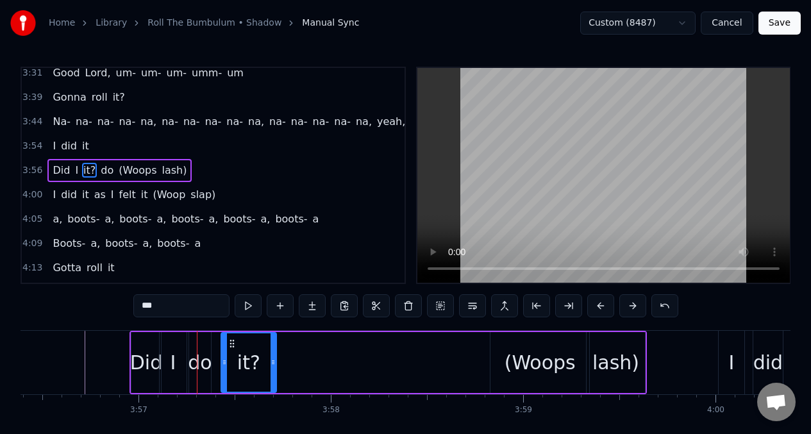
drag, startPoint x: 171, startPoint y: 347, endPoint x: 199, endPoint y: 352, distance: 29.3
click at [190, 344] on div "do" at bounding box center [200, 362] width 22 height 61
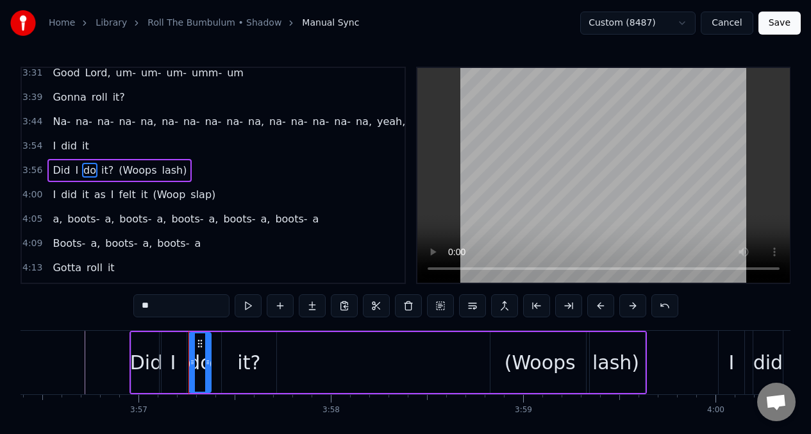
click at [196, 351] on div "do" at bounding box center [200, 362] width 24 height 29
drag, startPoint x: 193, startPoint y: 351, endPoint x: 177, endPoint y: 353, distance: 16.1
click at [177, 353] on div at bounding box center [176, 362] width 5 height 58
drag, startPoint x: 210, startPoint y: 354, endPoint x: 199, endPoint y: 357, distance: 11.2
click at [199, 357] on div "do" at bounding box center [191, 362] width 39 height 61
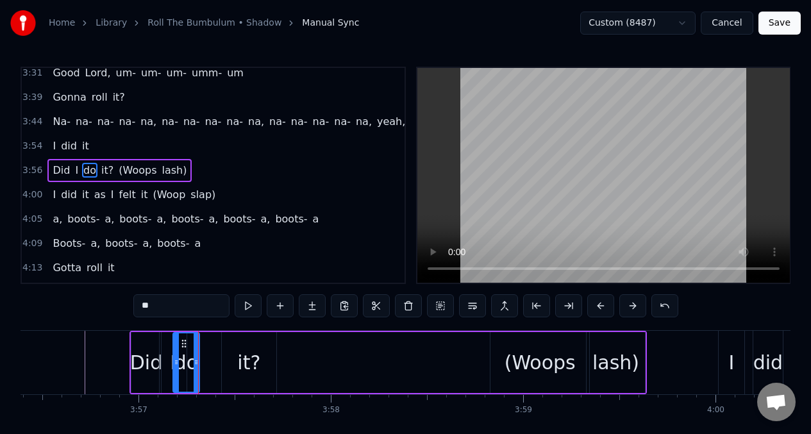
drag, startPoint x: 208, startPoint y: 349, endPoint x: 246, endPoint y: 373, distance: 44.3
click at [197, 353] on div at bounding box center [196, 362] width 5 height 58
click at [235, 349] on div "it?" at bounding box center [249, 362] width 55 height 61
type input "***"
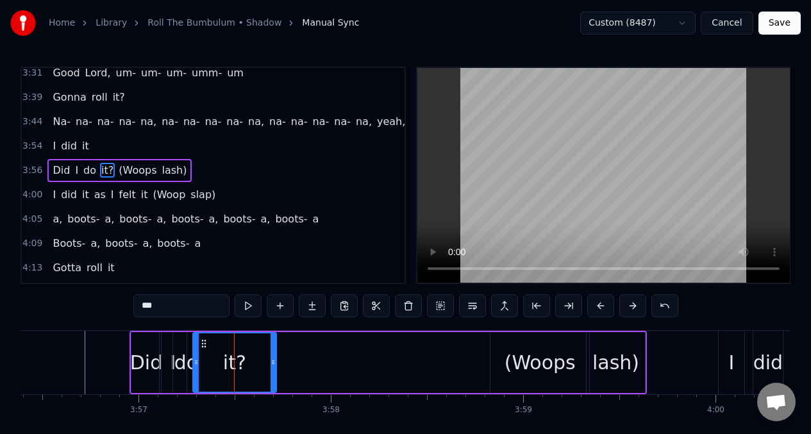
click at [197, 353] on div at bounding box center [196, 362] width 5 height 58
drag, startPoint x: 274, startPoint y: 349, endPoint x: 221, endPoint y: 353, distance: 53.3
click at [221, 353] on div at bounding box center [219, 362] width 5 height 58
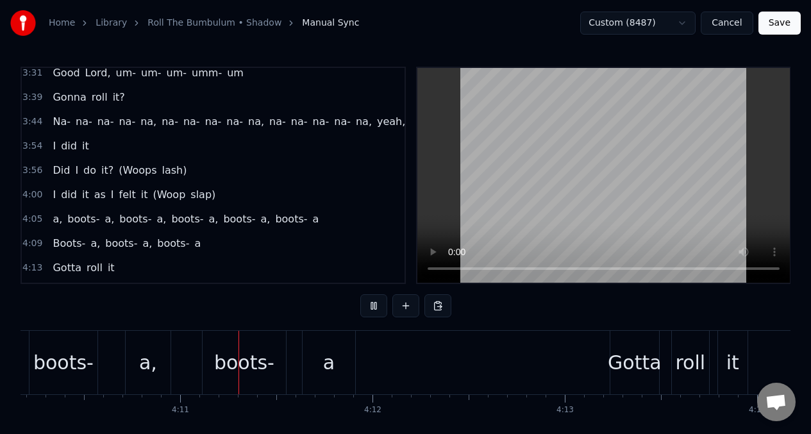
scroll to position [0, 48126]
click at [60, 174] on span "Did" at bounding box center [61, 170] width 20 height 15
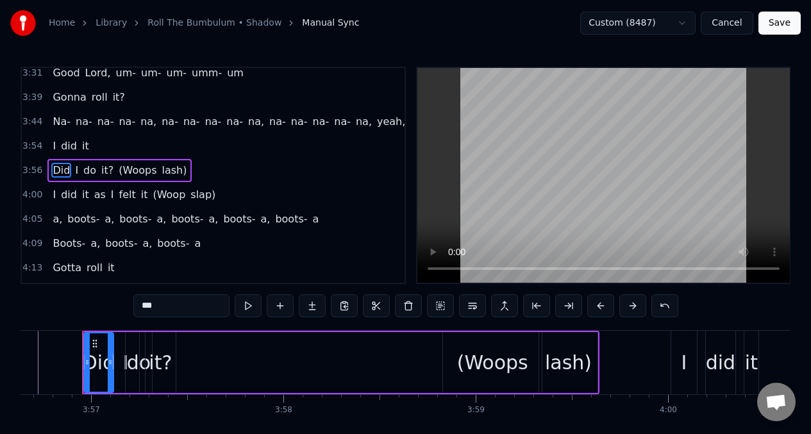
scroll to position [0, 45519]
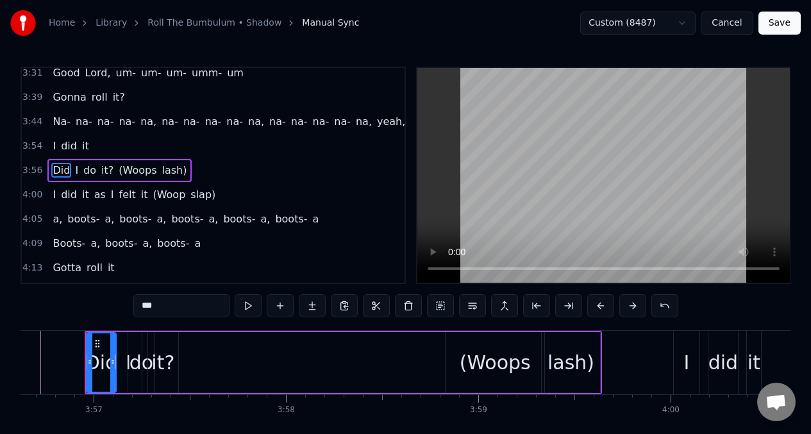
click at [165, 366] on div "it?" at bounding box center [162, 362] width 23 height 29
type input "***"
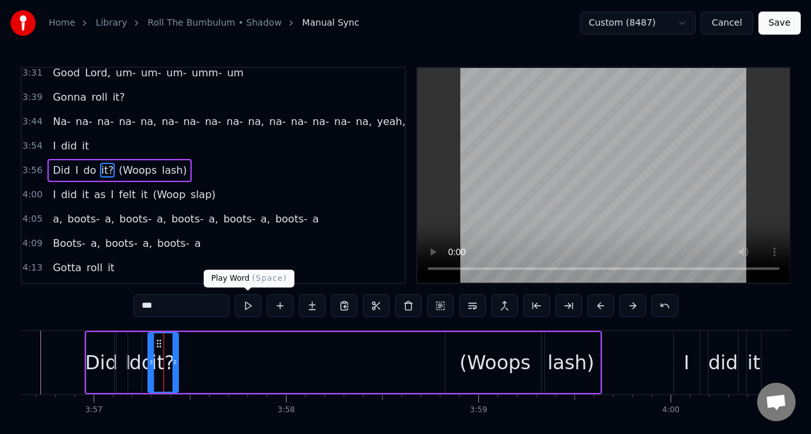
click at [248, 310] on button at bounding box center [248, 305] width 27 height 23
click at [282, 310] on button at bounding box center [280, 305] width 27 height 23
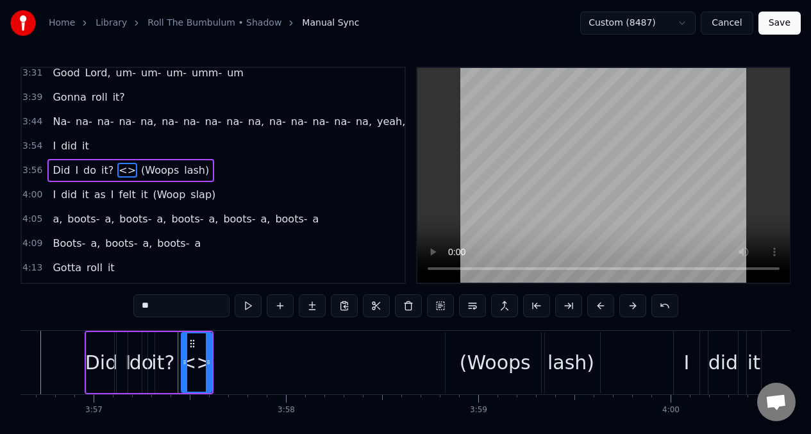
click at [153, 308] on input "**" at bounding box center [181, 305] width 96 height 23
type input "*"
click at [140, 307] on input "*****" at bounding box center [181, 305] width 96 height 23
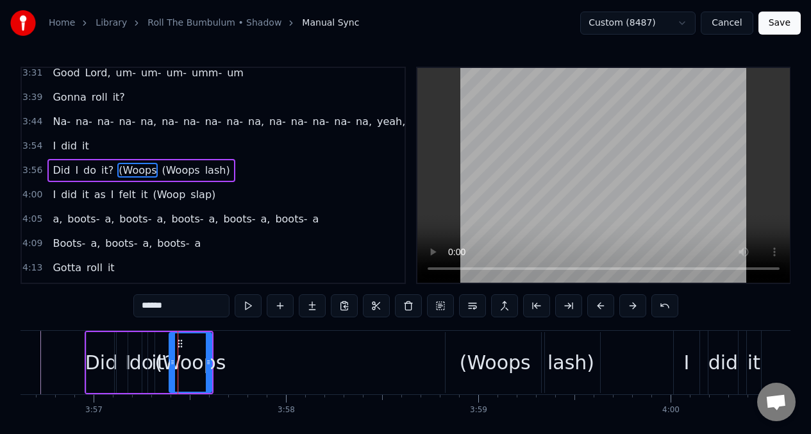
drag, startPoint x: 185, startPoint y: 349, endPoint x: 173, endPoint y: 348, distance: 12.2
click at [173, 351] on div at bounding box center [172, 362] width 5 height 58
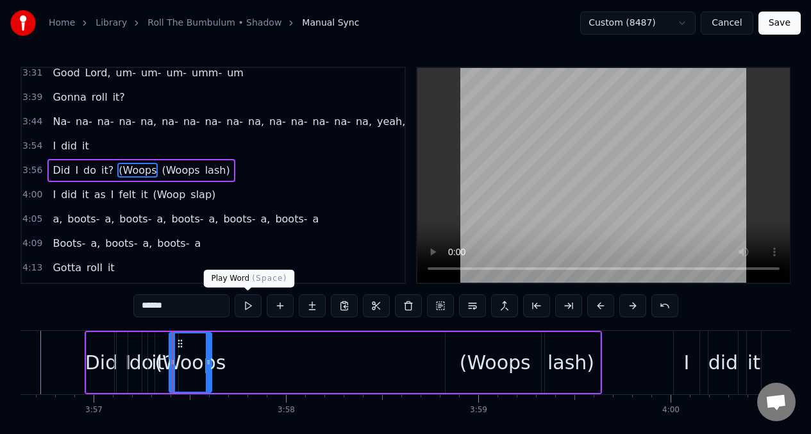
type input "******"
click at [249, 303] on button at bounding box center [248, 305] width 27 height 23
click at [247, 302] on button at bounding box center [248, 305] width 27 height 23
click at [244, 299] on button at bounding box center [248, 305] width 27 height 23
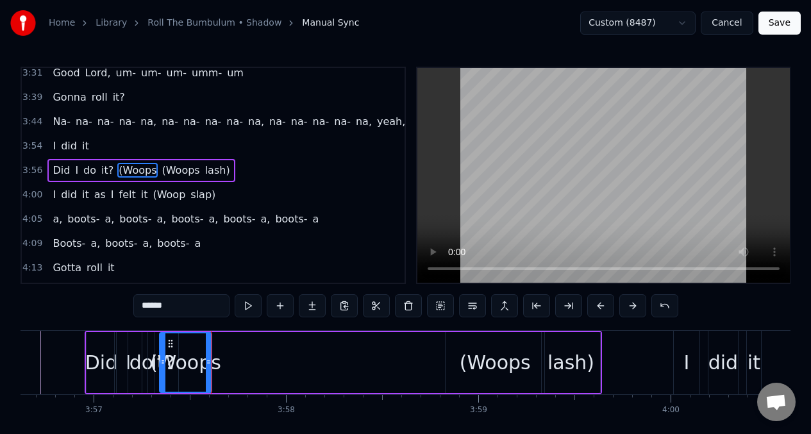
drag, startPoint x: 173, startPoint y: 345, endPoint x: 164, endPoint y: 346, distance: 9.7
click at [164, 346] on div at bounding box center [162, 362] width 5 height 58
drag, startPoint x: 210, startPoint y: 343, endPoint x: 201, endPoint y: 345, distance: 8.6
click at [201, 345] on div at bounding box center [200, 362] width 5 height 58
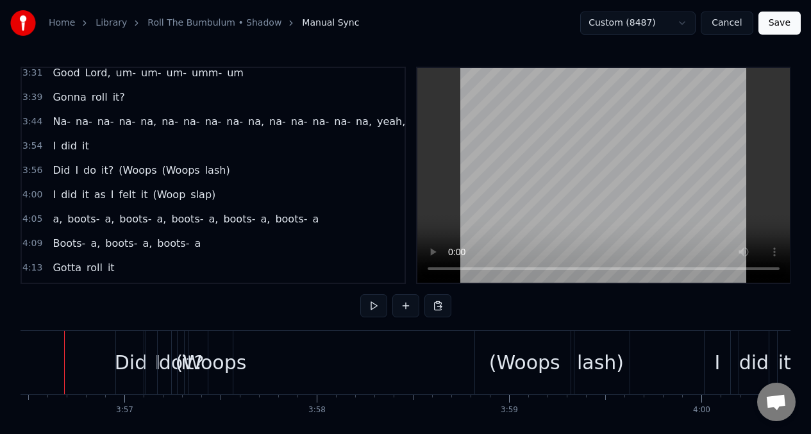
scroll to position [0, 45468]
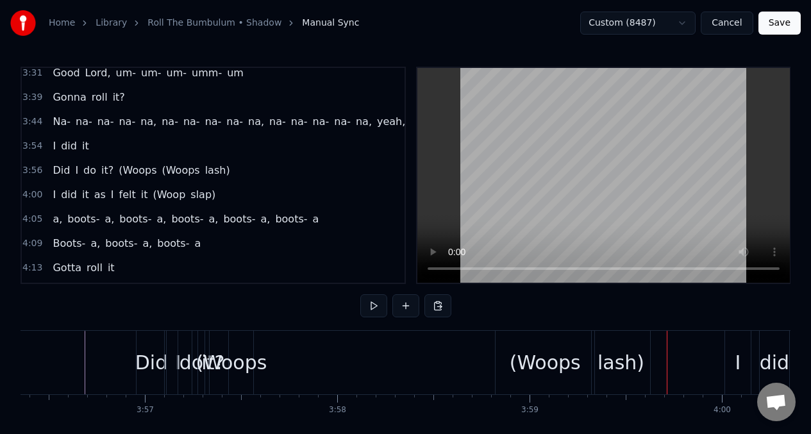
click at [250, 363] on div "(Woops" at bounding box center [231, 362] width 71 height 29
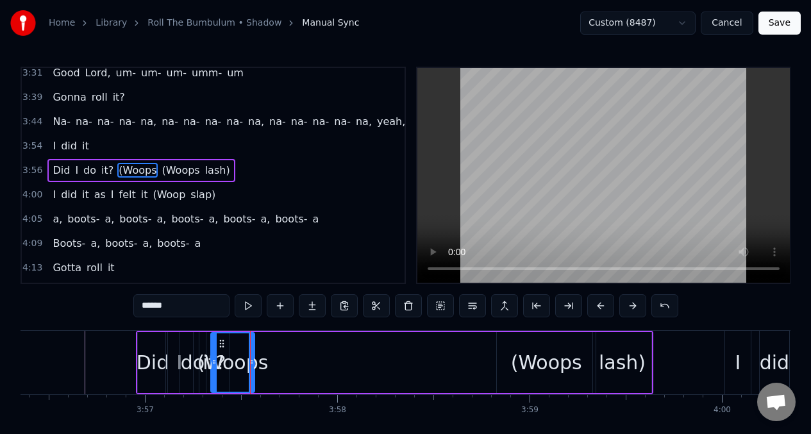
click at [181, 306] on input "******" at bounding box center [181, 305] width 96 height 23
click at [280, 307] on button at bounding box center [280, 305] width 27 height 23
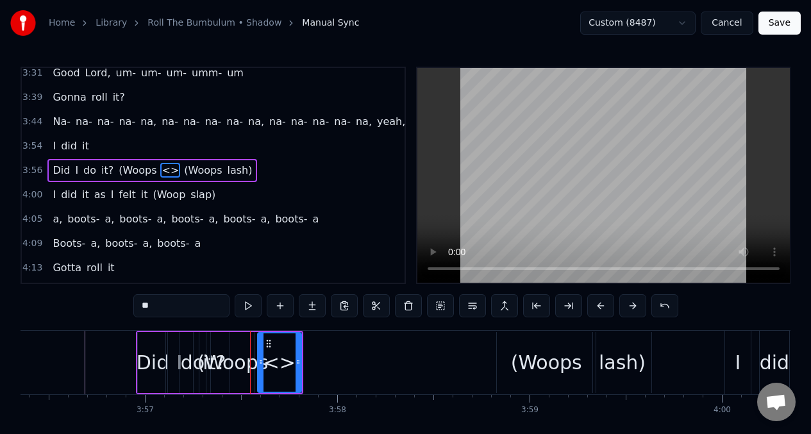
click at [162, 312] on input "**" at bounding box center [181, 305] width 96 height 23
type input "*"
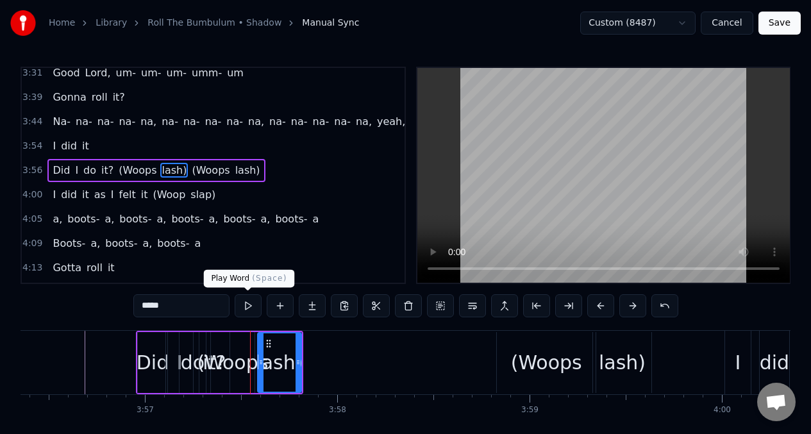
type input "*****"
click at [246, 310] on button at bounding box center [248, 305] width 27 height 23
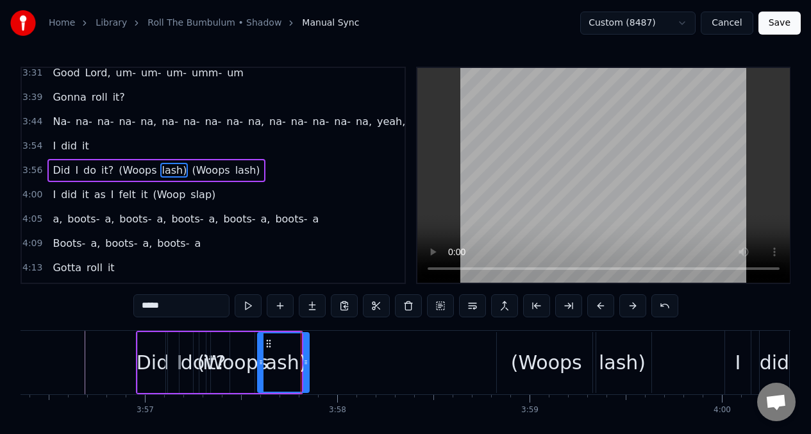
click at [306, 355] on div at bounding box center [305, 362] width 5 height 58
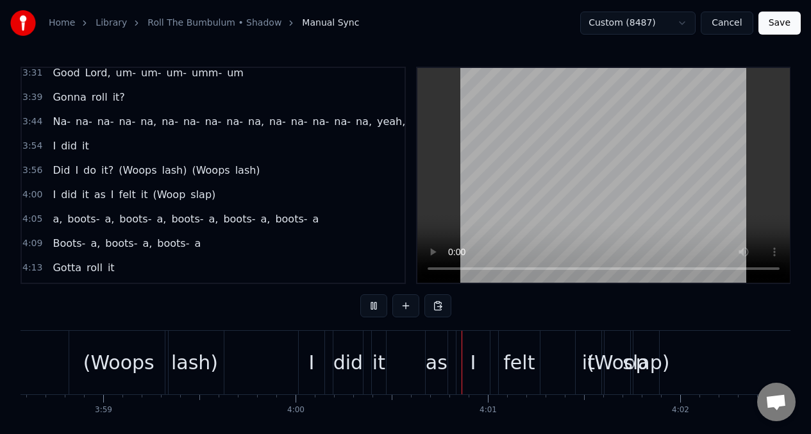
scroll to position [0, 46115]
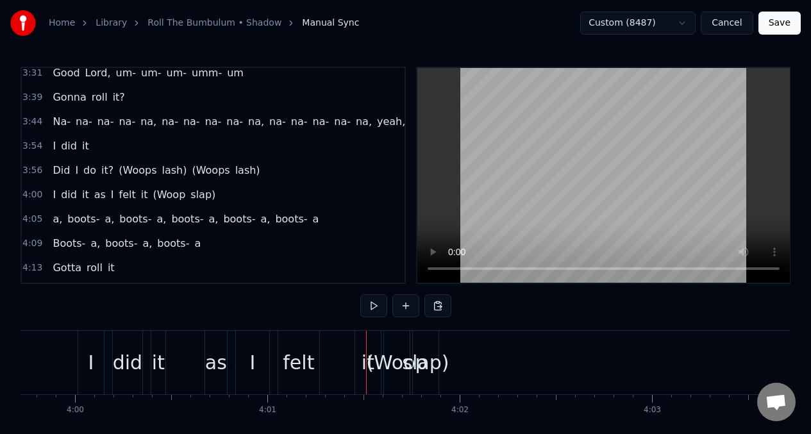
click at [430, 369] on div "slap)" at bounding box center [425, 362] width 47 height 29
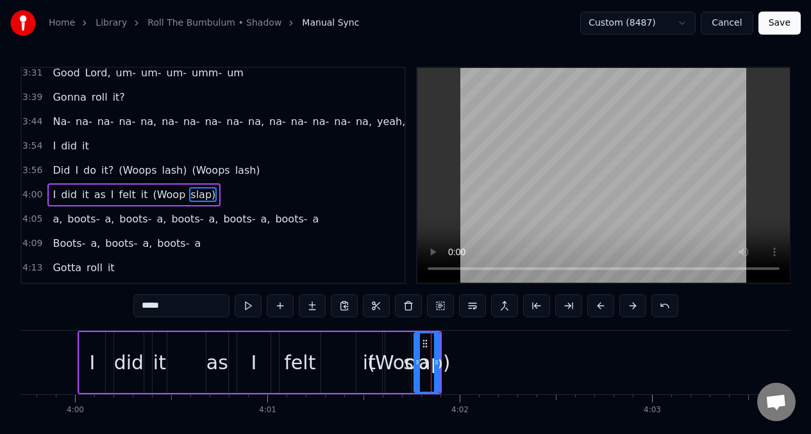
scroll to position [1177, 0]
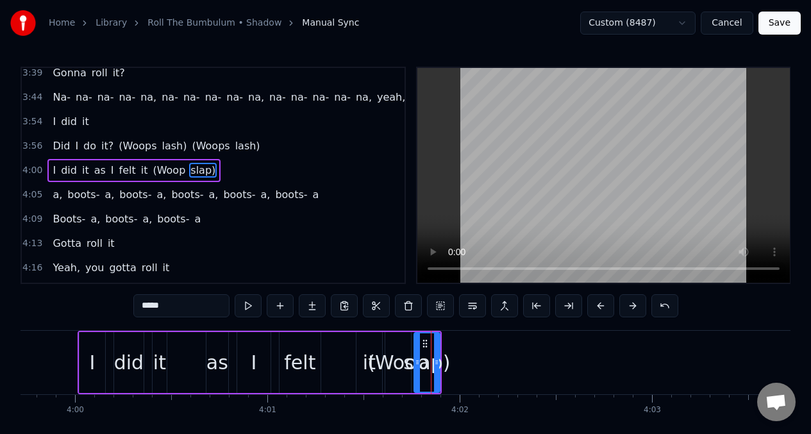
click at [169, 310] on input "*****" at bounding box center [181, 305] width 96 height 23
type input "*"
type input "*****"
click at [245, 307] on button at bounding box center [248, 305] width 27 height 23
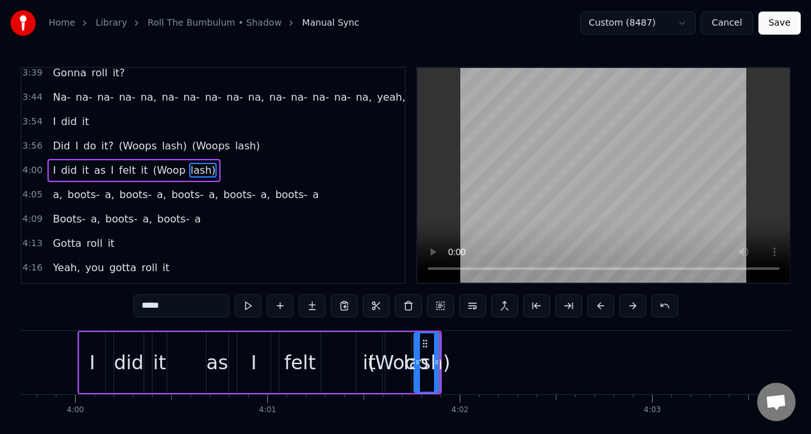
click at [245, 307] on button at bounding box center [248, 305] width 27 height 23
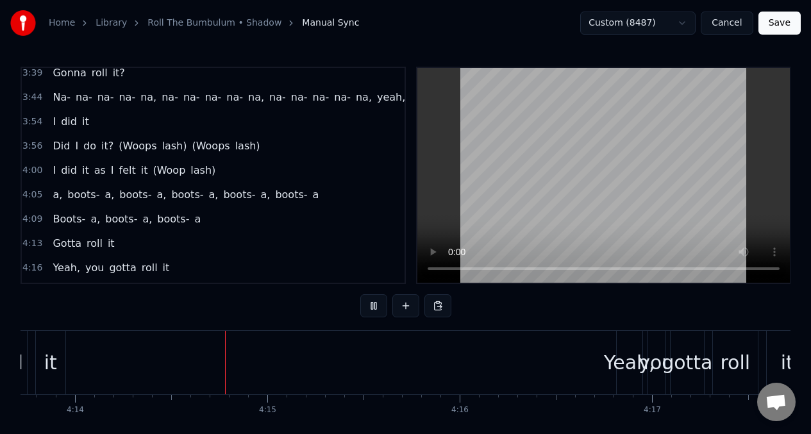
scroll to position [0, 48811]
click at [73, 194] on span "boots-" at bounding box center [83, 194] width 35 height 15
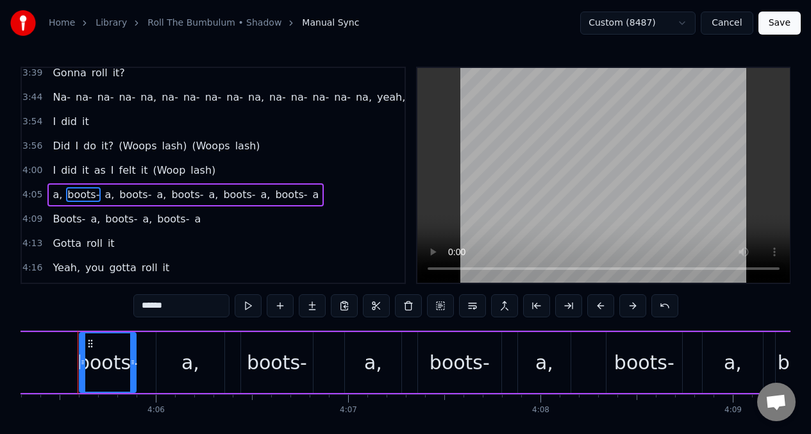
scroll to position [0, 47181]
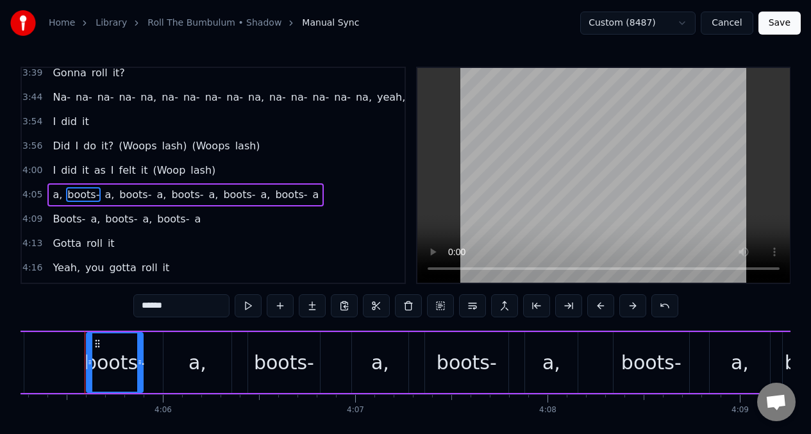
click at [55, 198] on span "a," at bounding box center [57, 194] width 12 height 15
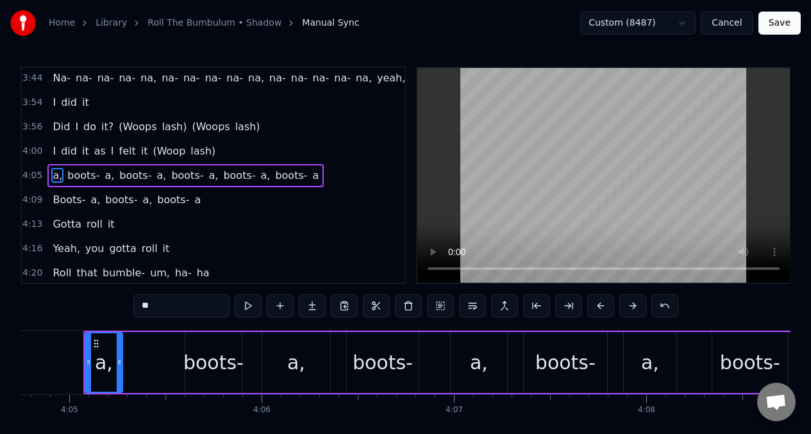
scroll to position [0, 47081]
click at [164, 312] on input "**" at bounding box center [181, 305] width 96 height 23
type input "*"
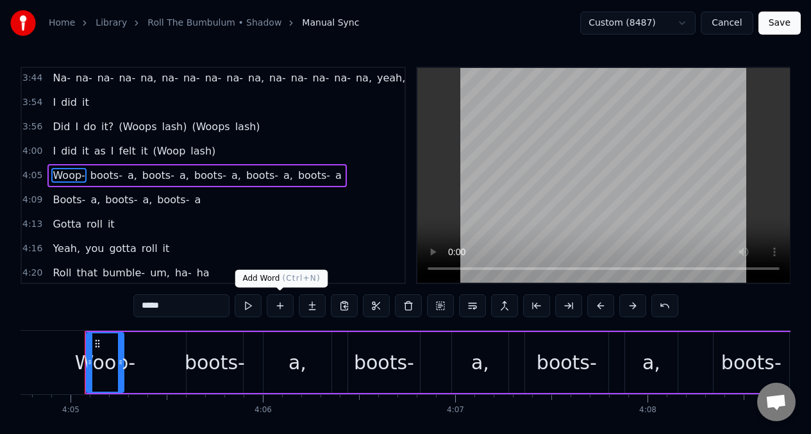
type input "*****"
click at [278, 311] on button at bounding box center [280, 305] width 27 height 23
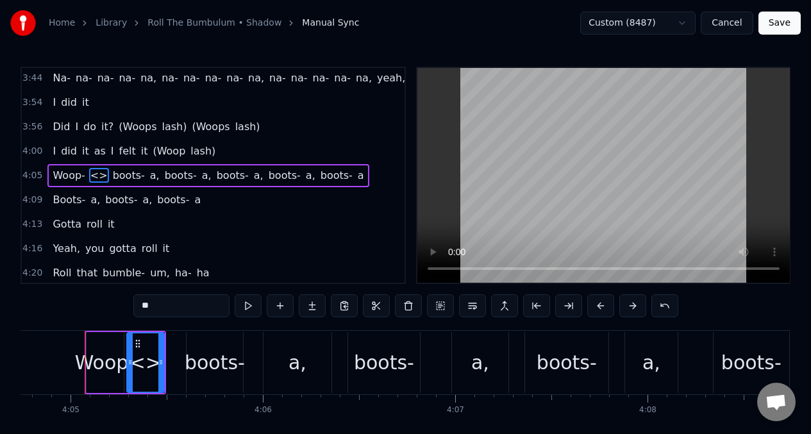
scroll to position [1201, 0]
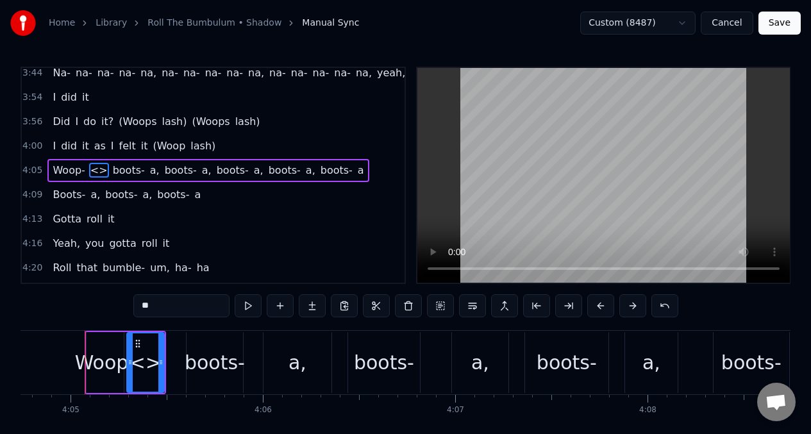
click at [155, 308] on input "**" at bounding box center [181, 305] width 96 height 23
type input "*"
click at [62, 170] on span "Woop-" at bounding box center [68, 170] width 35 height 15
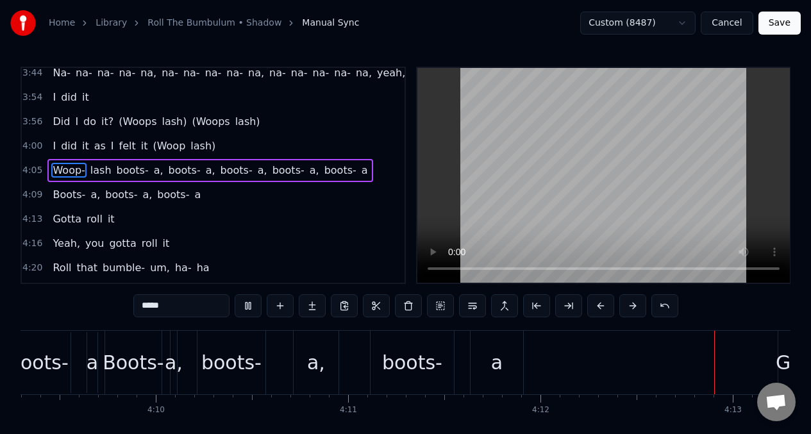
scroll to position [0, 48461]
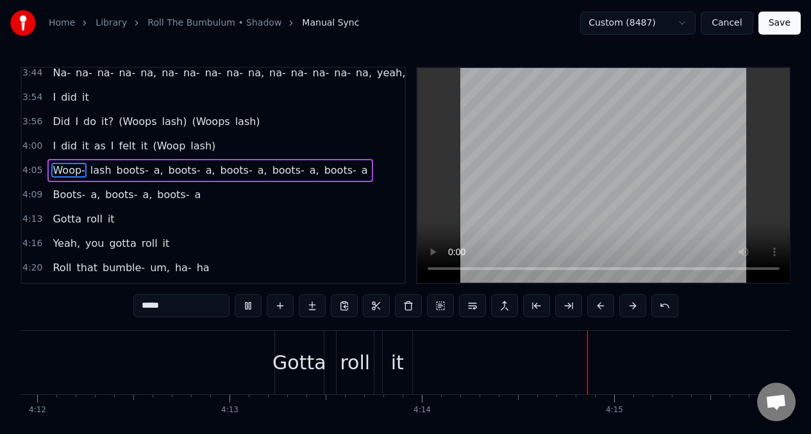
click at [66, 169] on span "Woop-" at bounding box center [68, 170] width 35 height 15
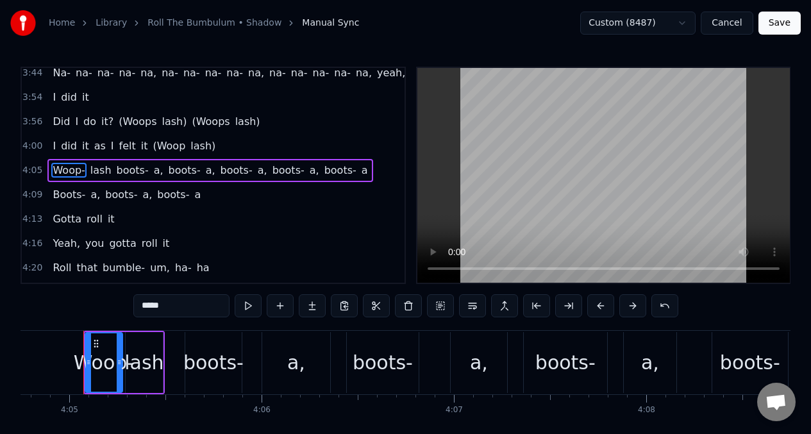
scroll to position [0, 47081]
click at [135, 303] on input "*****" at bounding box center [181, 305] width 96 height 23
click at [107, 171] on span "lash" at bounding box center [105, 170] width 24 height 15
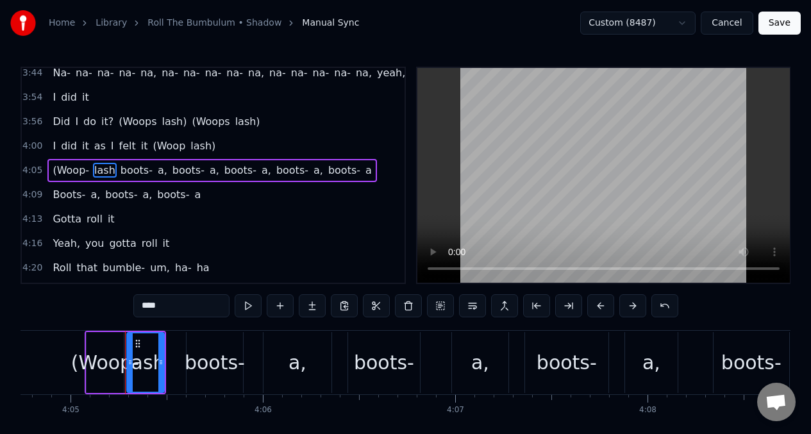
click at [172, 308] on input "****" at bounding box center [181, 305] width 96 height 23
click at [178, 308] on input "****" at bounding box center [181, 305] width 96 height 23
type input "*****"
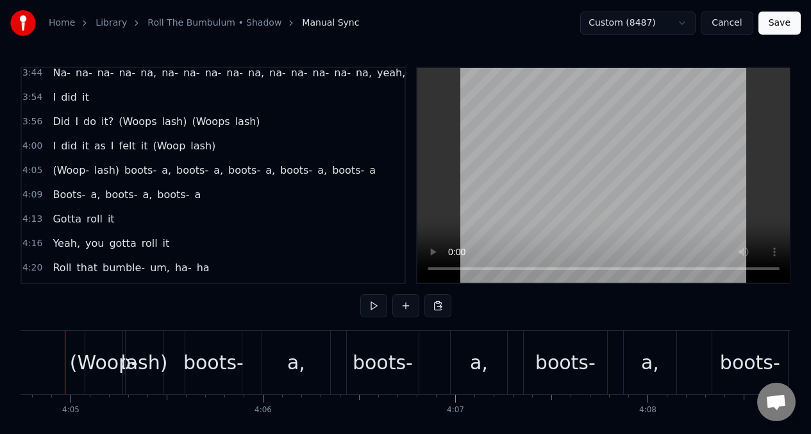
scroll to position [0, 47061]
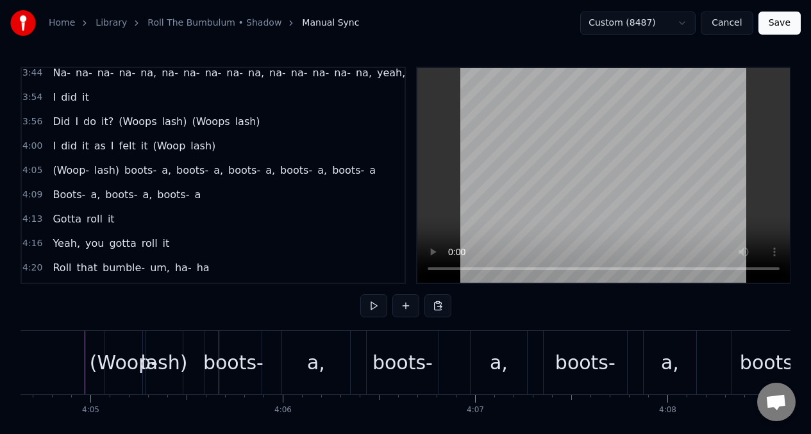
click at [124, 343] on div "(Woop-" at bounding box center [123, 362] width 37 height 63
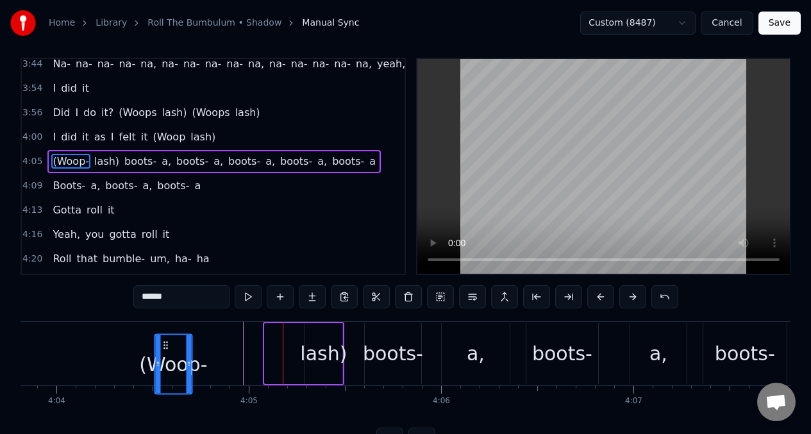
scroll to position [12, 0]
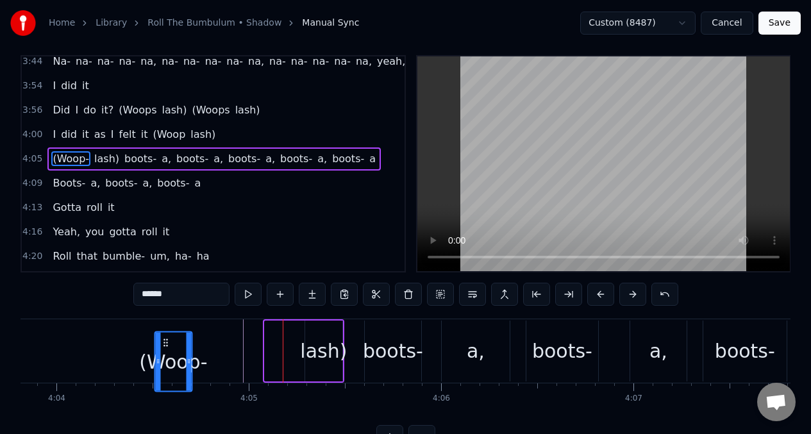
drag, startPoint x: 116, startPoint y: 346, endPoint x: 156, endPoint y: 347, distance: 40.4
click at [164, 351] on div "(Woop-" at bounding box center [173, 361] width 36 height 58
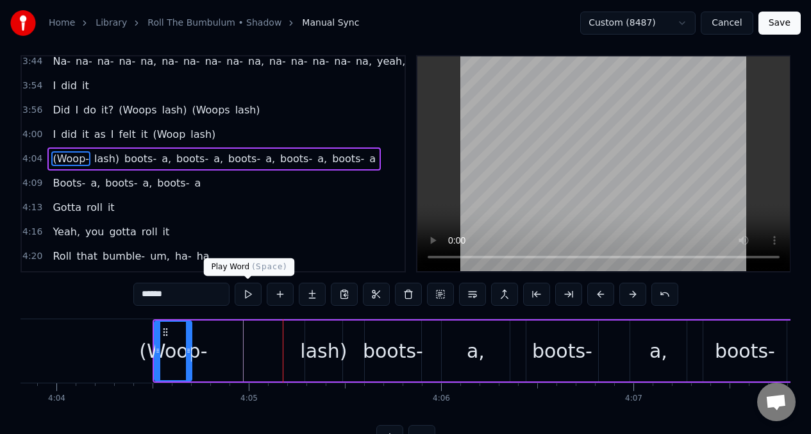
click at [247, 297] on button at bounding box center [248, 294] width 27 height 23
click at [246, 297] on button at bounding box center [248, 294] width 27 height 23
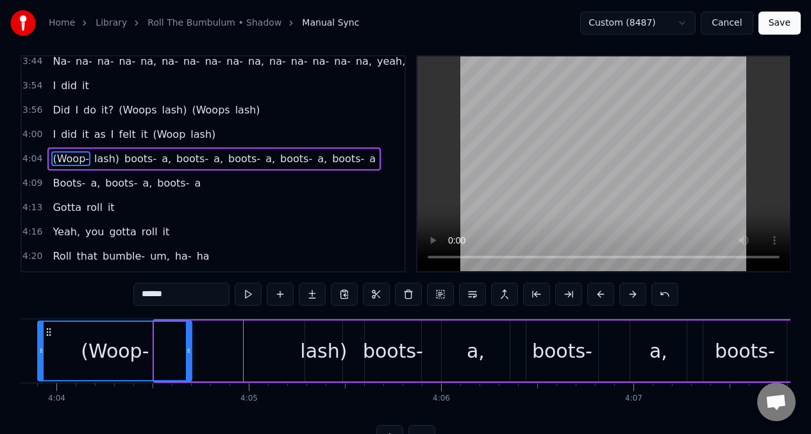
drag, startPoint x: 158, startPoint y: 342, endPoint x: 42, endPoint y: 340, distance: 116.7
click at [42, 340] on div at bounding box center [40, 351] width 5 height 58
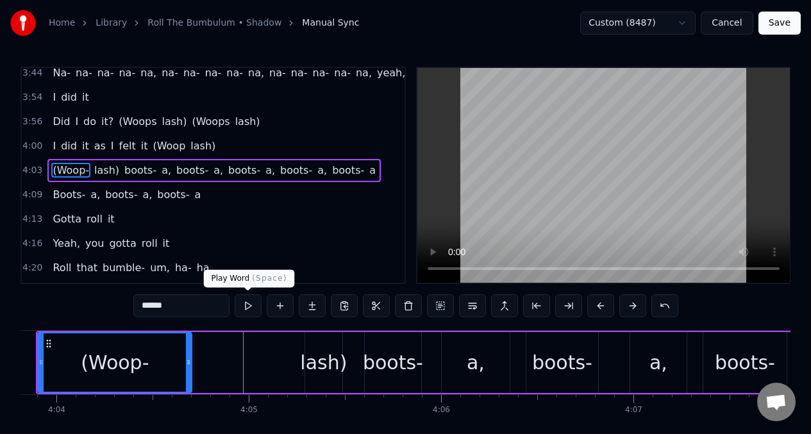
scroll to position [0, 46859]
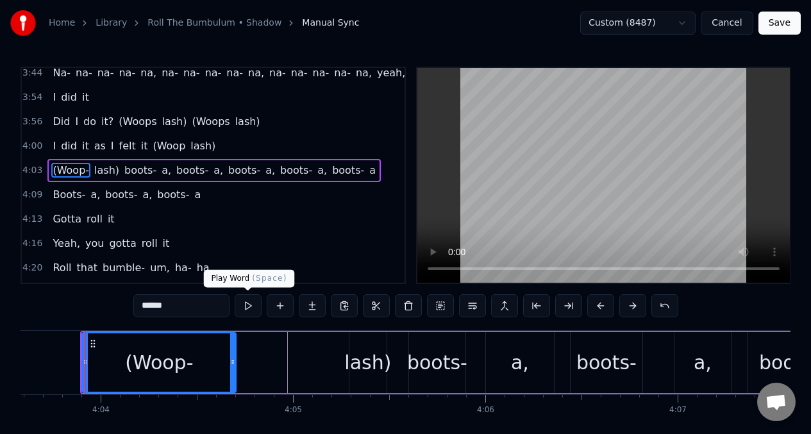
click at [248, 305] on button at bounding box center [248, 305] width 27 height 23
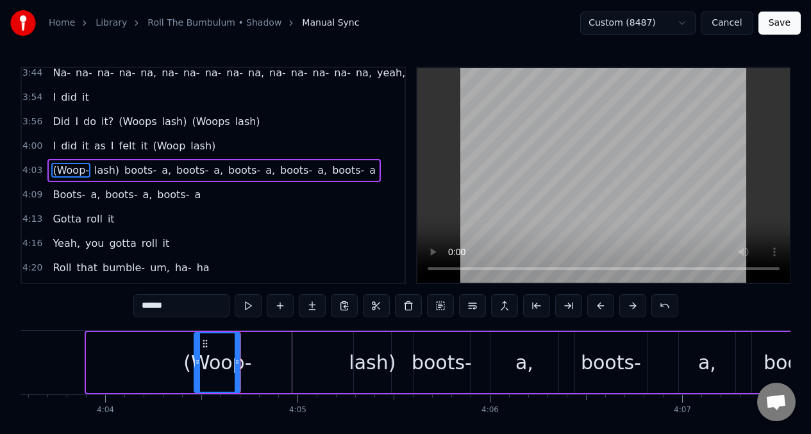
drag, startPoint x: 89, startPoint y: 358, endPoint x: 188, endPoint y: 421, distance: 117.4
click at [197, 354] on div at bounding box center [197, 362] width 5 height 58
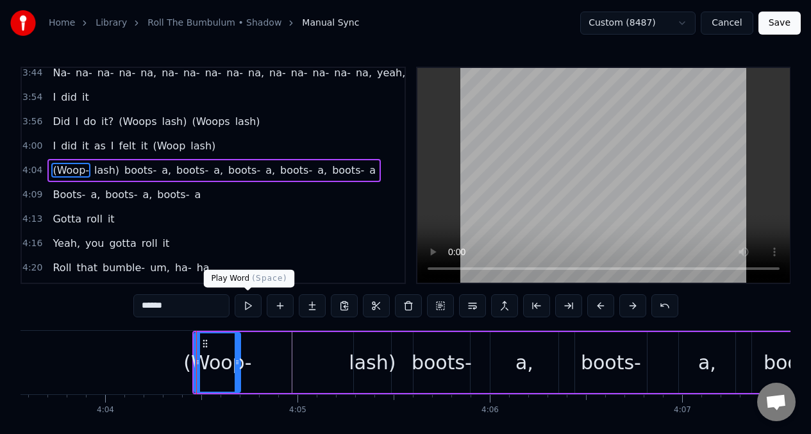
click at [250, 310] on button at bounding box center [248, 305] width 27 height 23
drag, startPoint x: 367, startPoint y: 353, endPoint x: 355, endPoint y: 355, distance: 11.7
click at [355, 355] on div "lash)" at bounding box center [372, 362] width 47 height 29
type input "*****"
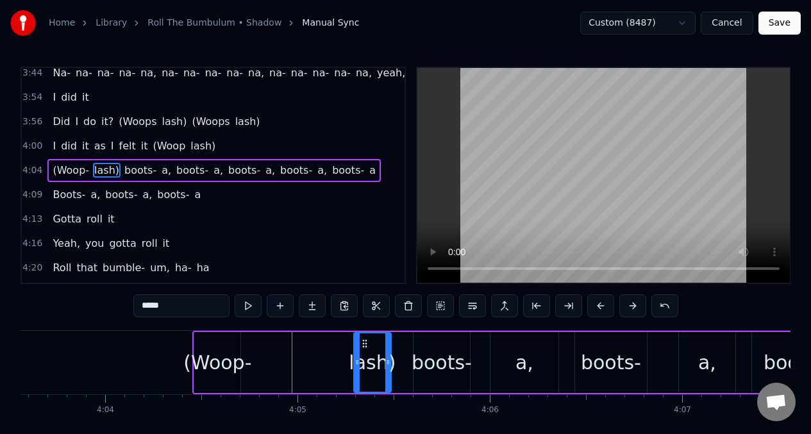
drag, startPoint x: 360, startPoint y: 349, endPoint x: 346, endPoint y: 353, distance: 14.5
click at [346, 353] on div "(Woop- lash) boots- a, boots- a, boots- a, boots- a, boots- a" at bounding box center [697, 362] width 1010 height 63
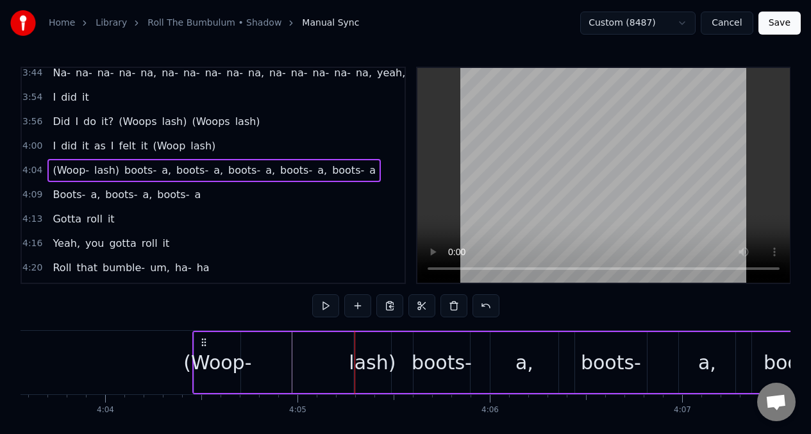
click at [358, 355] on div "lash)" at bounding box center [372, 362] width 47 height 29
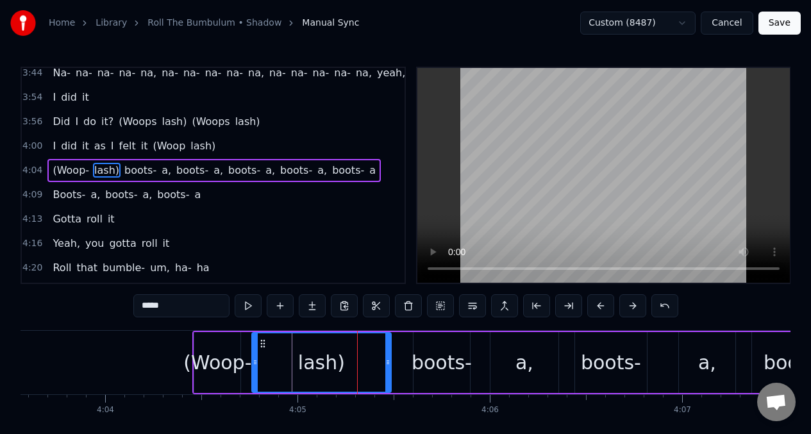
drag, startPoint x: 358, startPoint y: 355, endPoint x: 256, endPoint y: 357, distance: 102.0
click at [256, 357] on div at bounding box center [255, 362] width 5 height 58
click at [247, 309] on button at bounding box center [248, 305] width 27 height 23
click at [248, 308] on button at bounding box center [248, 305] width 27 height 23
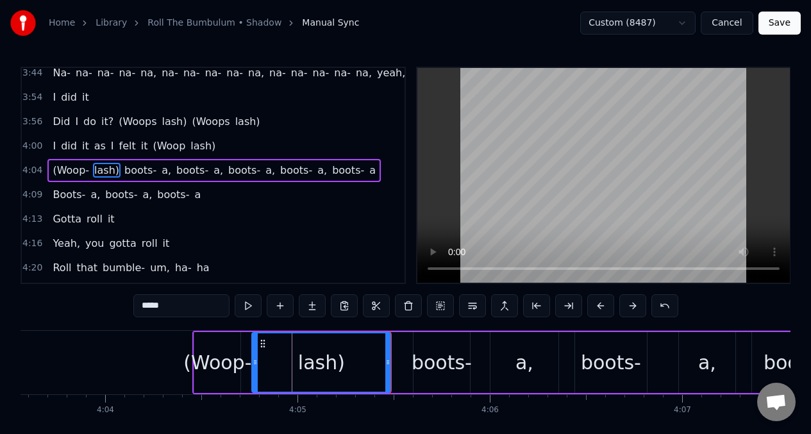
click at [248, 308] on button at bounding box center [248, 305] width 27 height 23
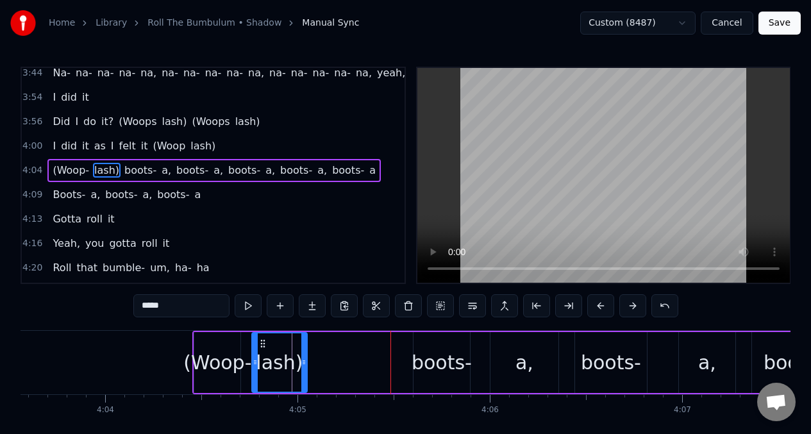
drag, startPoint x: 389, startPoint y: 356, endPoint x: 305, endPoint y: 351, distance: 84.1
click at [305, 351] on div at bounding box center [303, 362] width 5 height 58
click at [249, 308] on button at bounding box center [248, 305] width 27 height 23
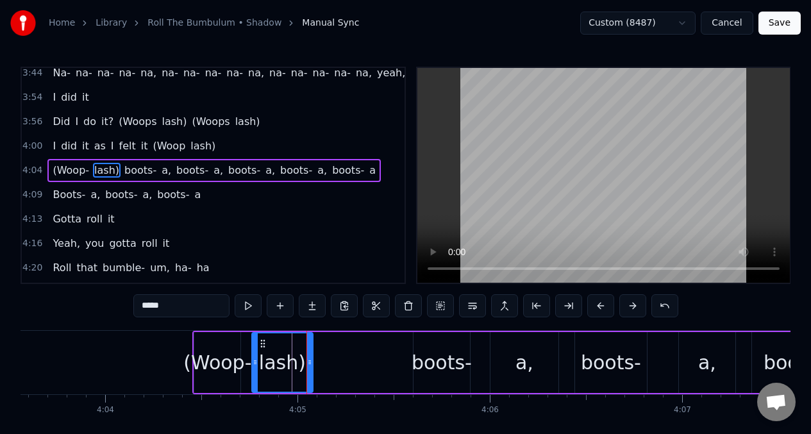
click at [309, 353] on div at bounding box center [309, 362] width 5 height 58
click at [246, 310] on button at bounding box center [248, 305] width 27 height 23
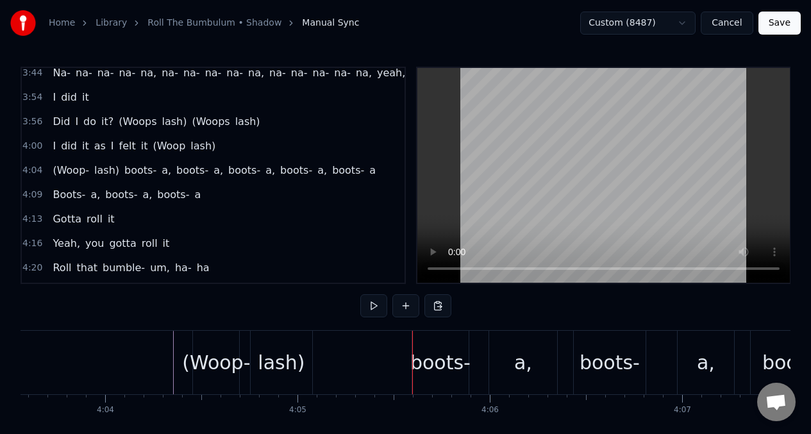
click at [139, 121] on span "(Woops" at bounding box center [137, 121] width 40 height 15
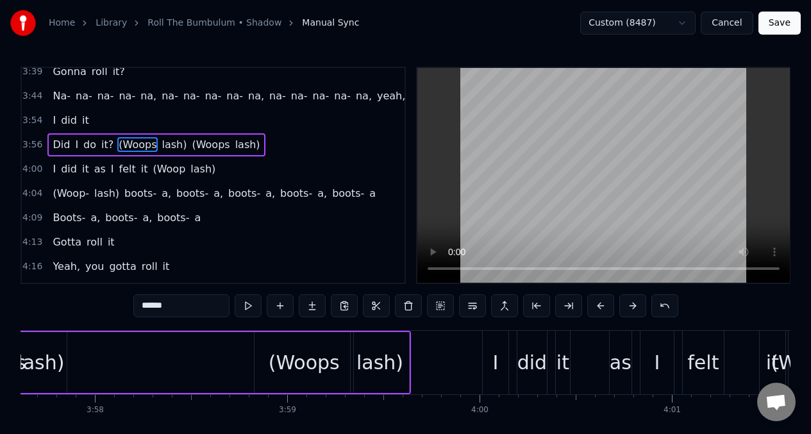
scroll to position [0, 45592]
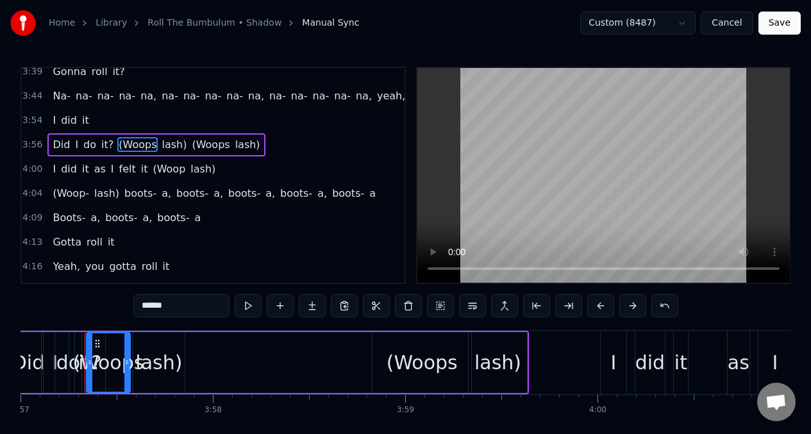
click at [185, 312] on input "******" at bounding box center [181, 305] width 96 height 23
click at [201, 144] on span "(Woops" at bounding box center [205, 144] width 40 height 15
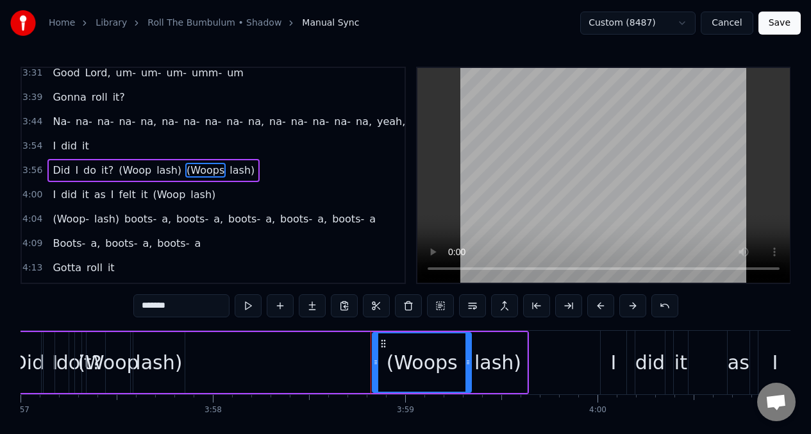
click at [184, 308] on input "******" at bounding box center [181, 305] width 96 height 23
click at [60, 194] on span "did" at bounding box center [69, 194] width 19 height 15
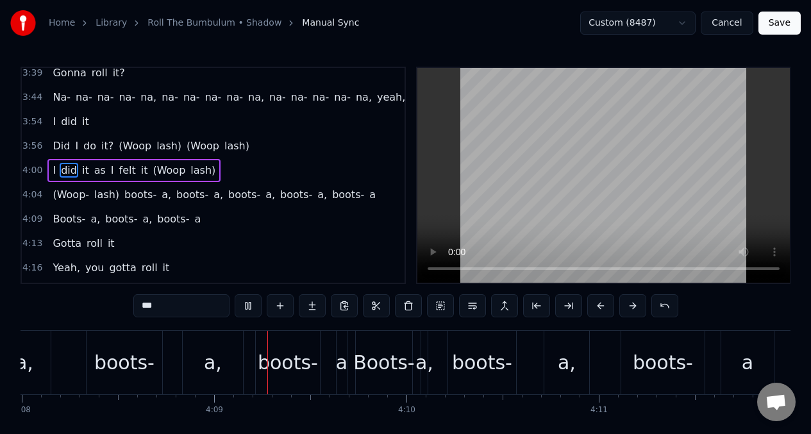
scroll to position [0, 47714]
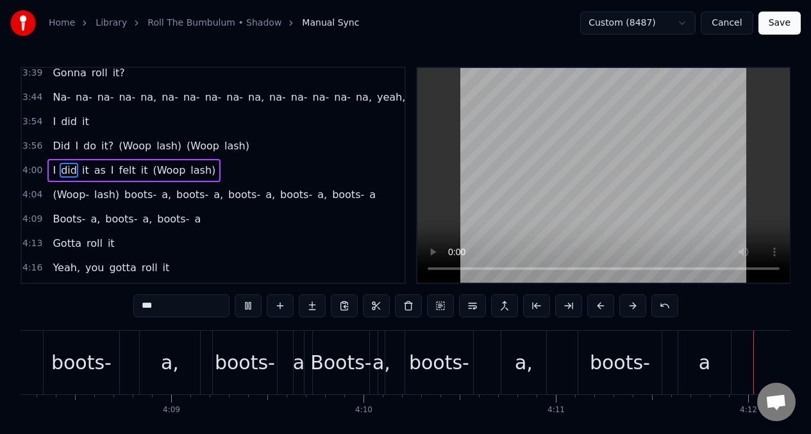
click at [68, 199] on span "(Woop-" at bounding box center [70, 194] width 39 height 15
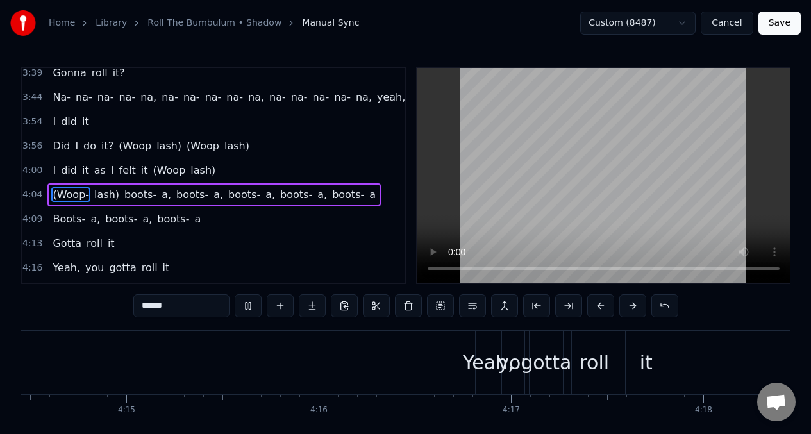
scroll to position [0, 48950]
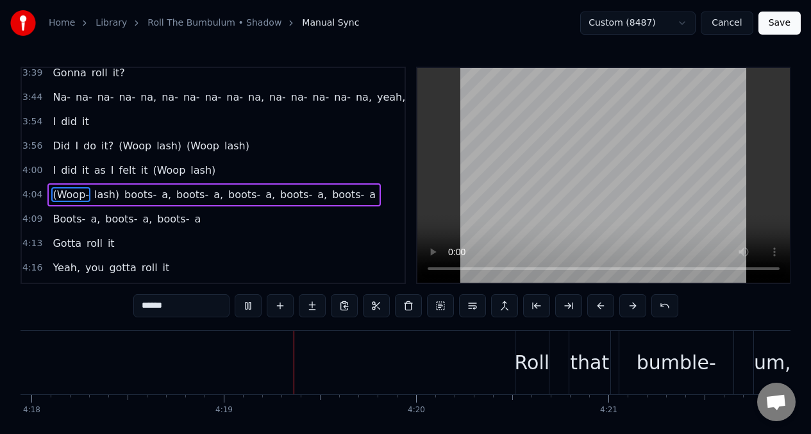
click at [109, 199] on span "lash)" at bounding box center [107, 194] width 28 height 15
type input "*****"
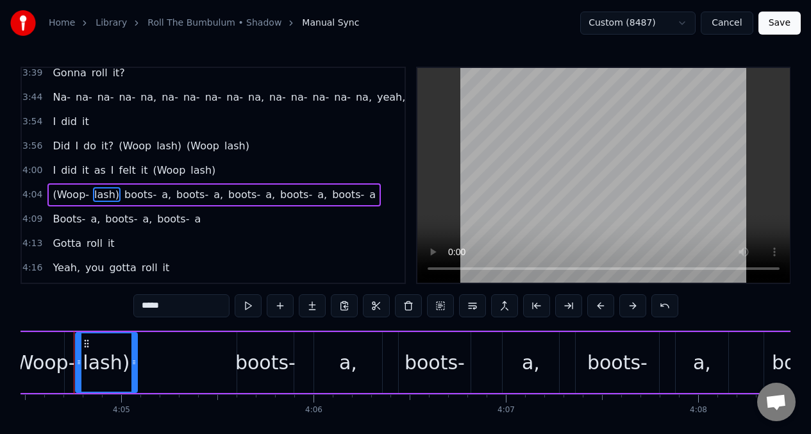
scroll to position [0, 47020]
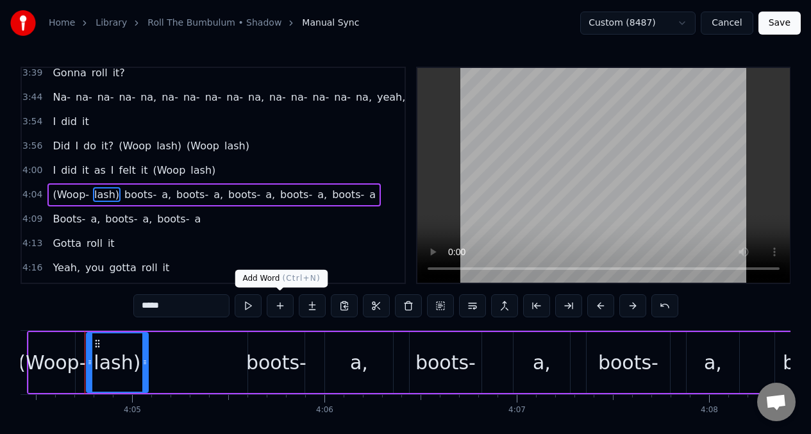
click at [279, 305] on button at bounding box center [280, 305] width 27 height 23
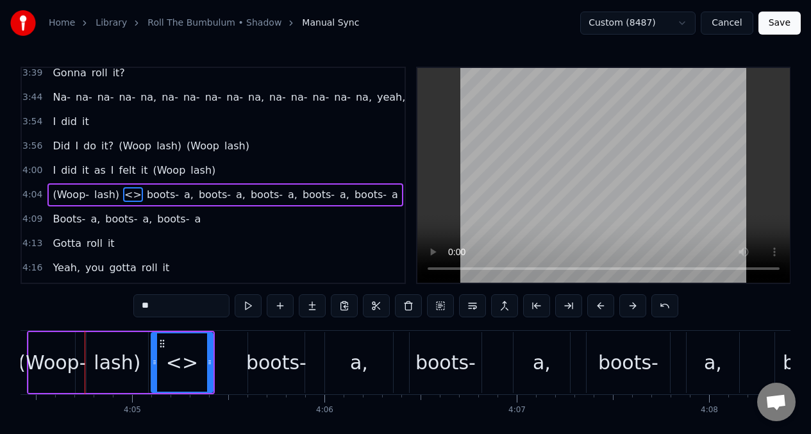
scroll to position [1201, 0]
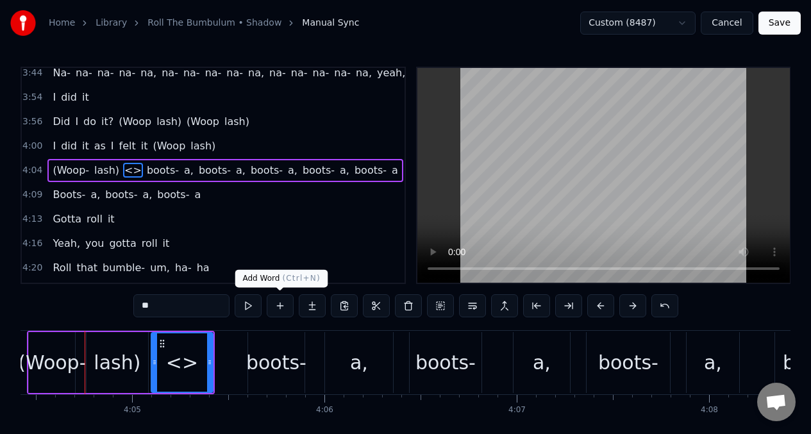
type input "*****"
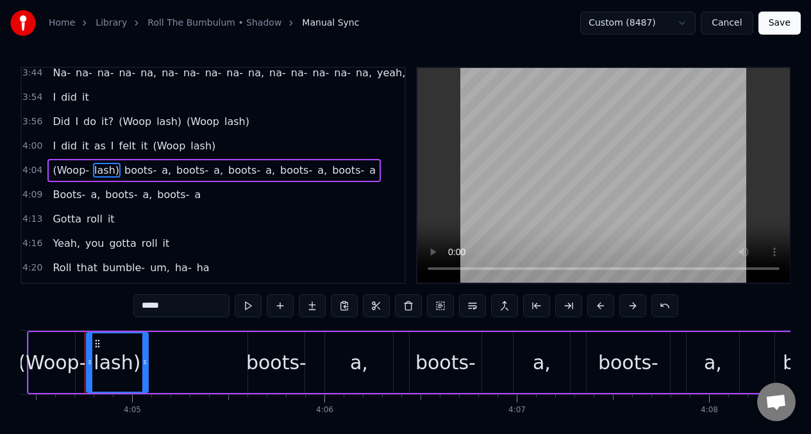
click at [280, 305] on button at bounding box center [280, 305] width 27 height 23
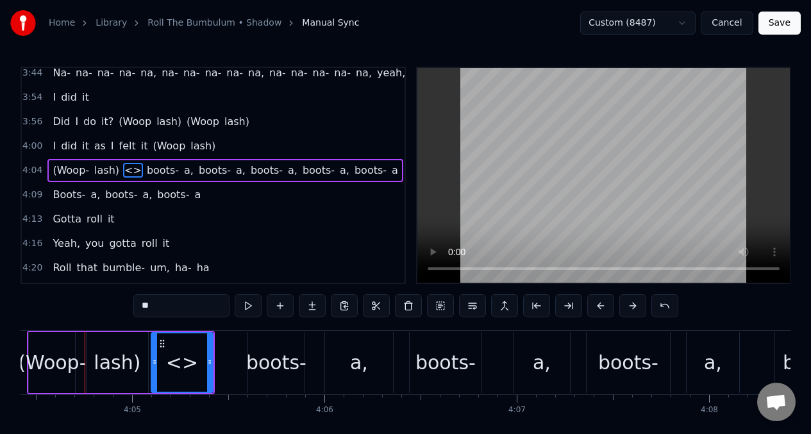
click at [165, 299] on input "**" at bounding box center [181, 305] width 96 height 23
type input "*"
click at [254, 346] on div "boots-" at bounding box center [276, 362] width 56 height 61
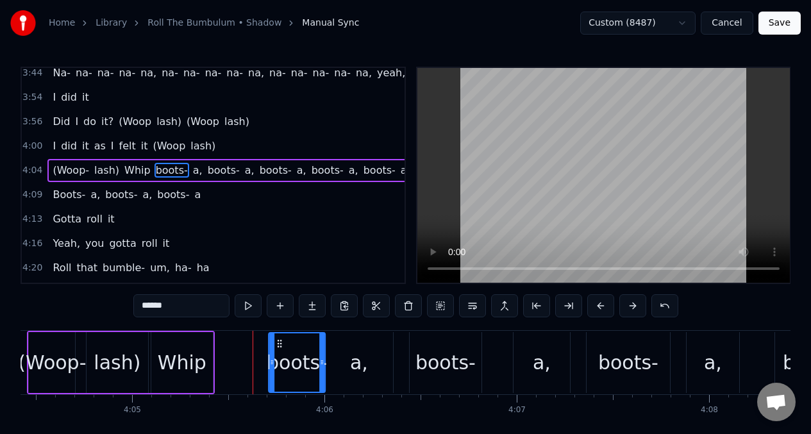
drag, startPoint x: 258, startPoint y: 343, endPoint x: 219, endPoint y: 370, distance: 48.0
click at [278, 346] on icon at bounding box center [279, 344] width 10 height 10
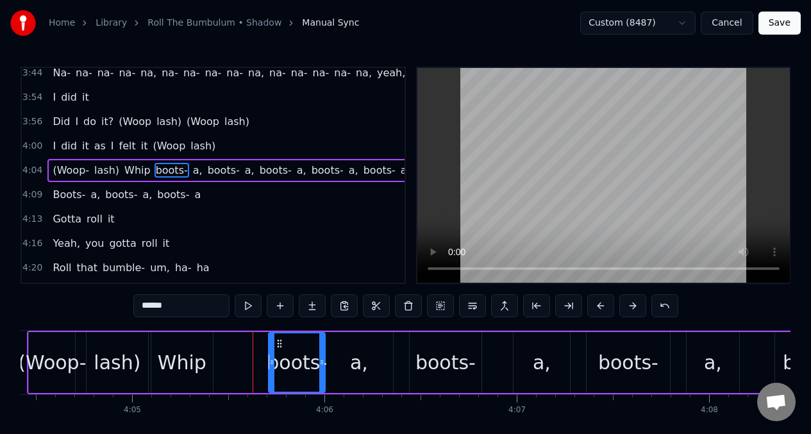
click at [189, 362] on div "Whip" at bounding box center [182, 362] width 49 height 29
type input "****"
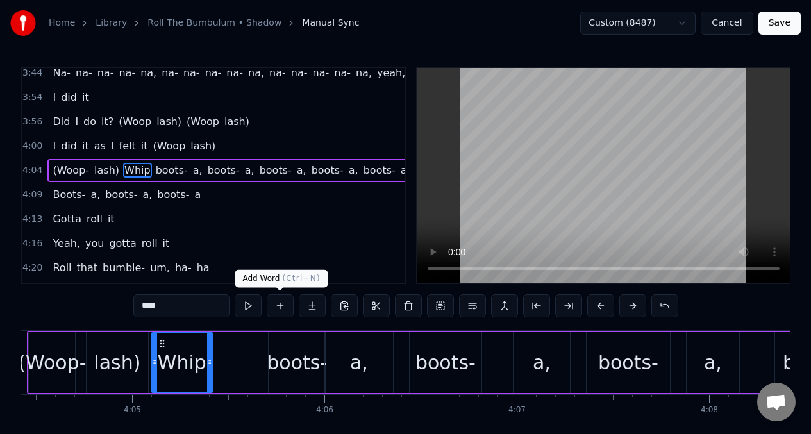
click at [278, 307] on button at bounding box center [280, 305] width 27 height 23
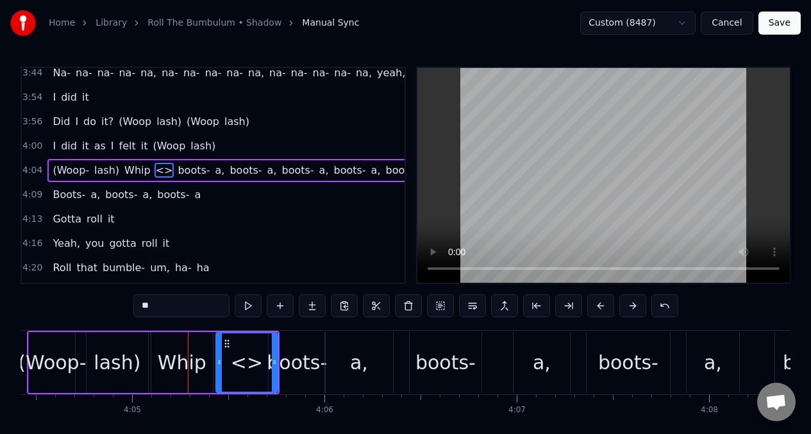
click at [155, 311] on input "**" at bounding box center [181, 305] width 96 height 23
type input "*"
type input "***"
click at [45, 169] on div "4:04 (Woop- lash) Whip wap boots- a, boots- a, boots- a, boots- a, boots- a" at bounding box center [213, 170] width 383 height 24
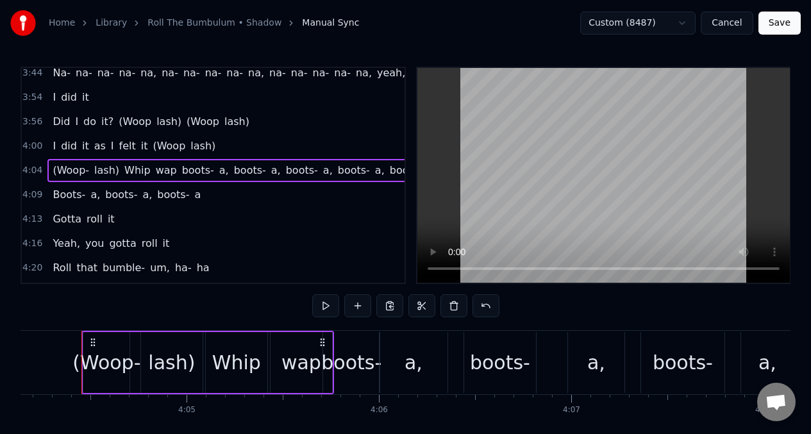
scroll to position [0, 46962]
click at [42, 172] on div "4:04 (Woop- lash) Whip wap boots- a, boots- a, boots- a, boots- a, boots- a" at bounding box center [213, 170] width 383 height 24
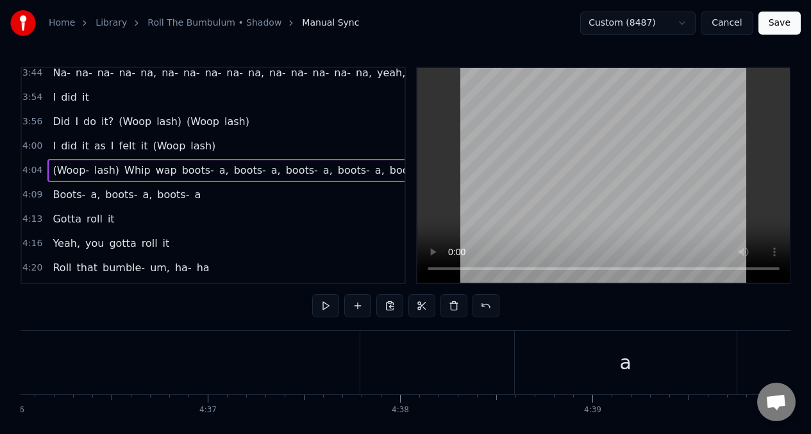
scroll to position [0, 53101]
click at [47, 166] on div "(Woop- lash) Whip wap boots- a, boots- a, boots- a, boots- a, boots- a" at bounding box center [242, 170] width 391 height 23
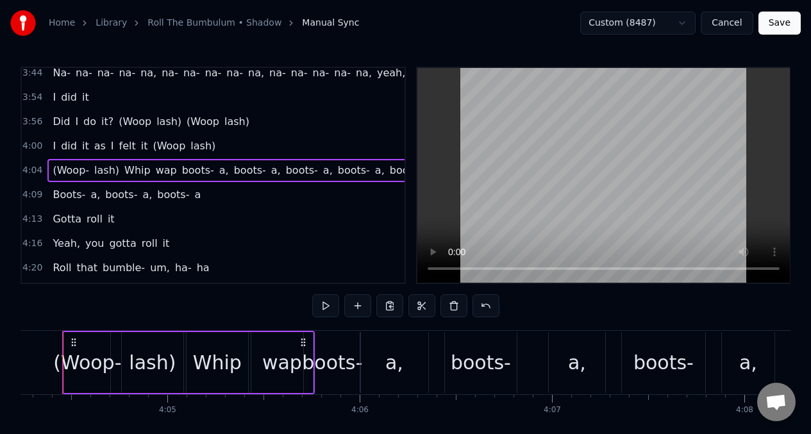
scroll to position [0, 46962]
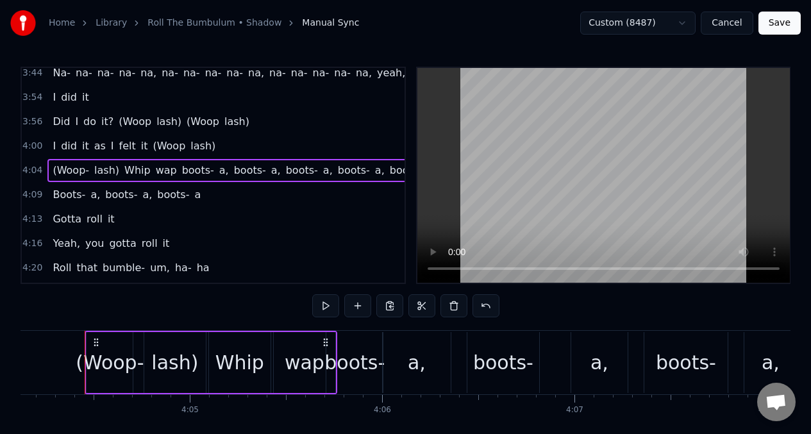
click at [50, 172] on div "(Woop- lash) Whip wap boots- a, boots- a, boots- a, boots- a, boots- a" at bounding box center [242, 170] width 391 height 23
click at [60, 172] on span "(Woop-" at bounding box center [70, 170] width 39 height 15
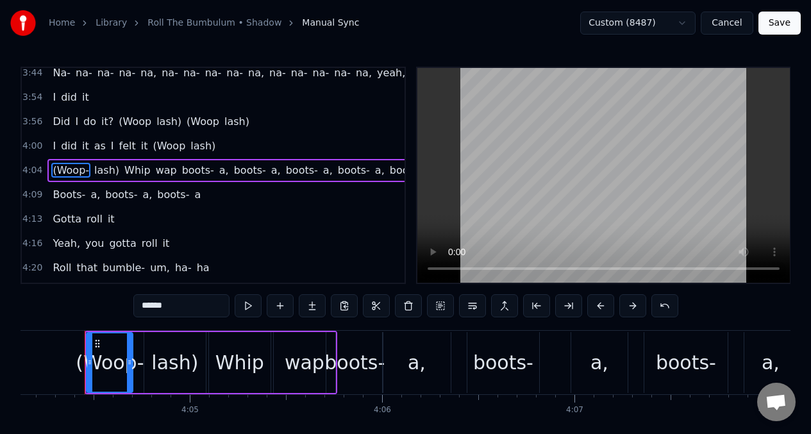
click at [249, 310] on button at bounding box center [248, 305] width 27 height 23
click at [167, 358] on div "lash)" at bounding box center [174, 362] width 47 height 29
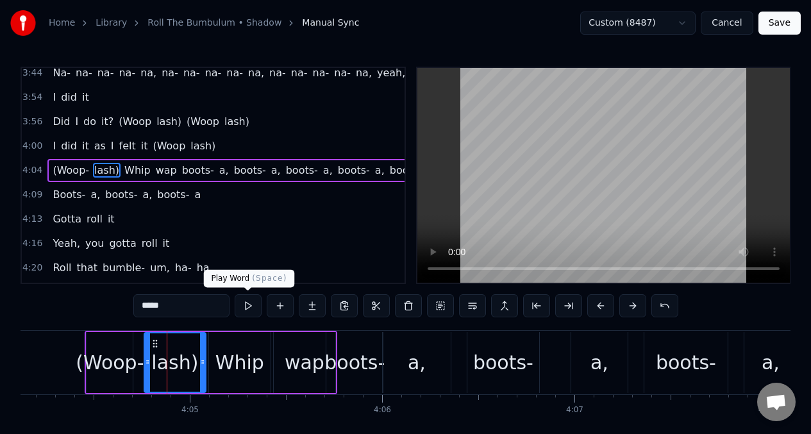
click at [248, 308] on button at bounding box center [248, 305] width 27 height 23
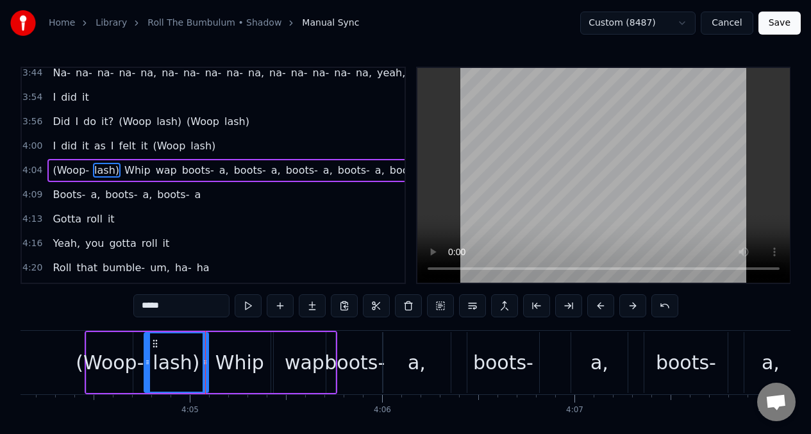
click at [206, 351] on div at bounding box center [205, 362] width 5 height 58
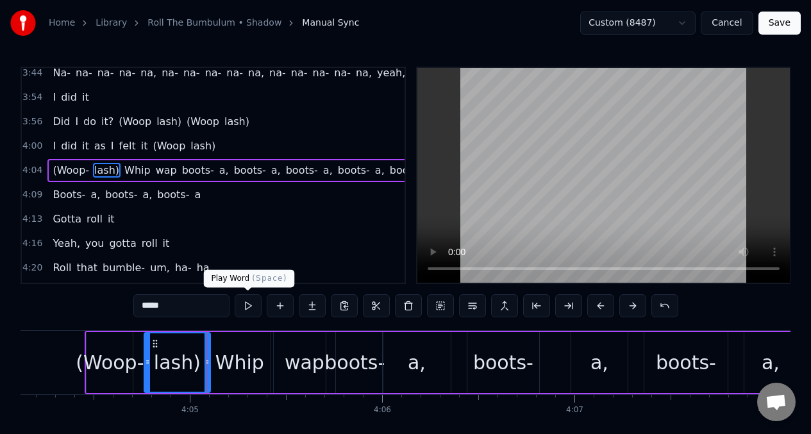
click at [248, 312] on button at bounding box center [248, 305] width 27 height 23
click at [247, 311] on button at bounding box center [248, 305] width 27 height 23
click at [99, 360] on div "(Woop-" at bounding box center [110, 362] width 68 height 29
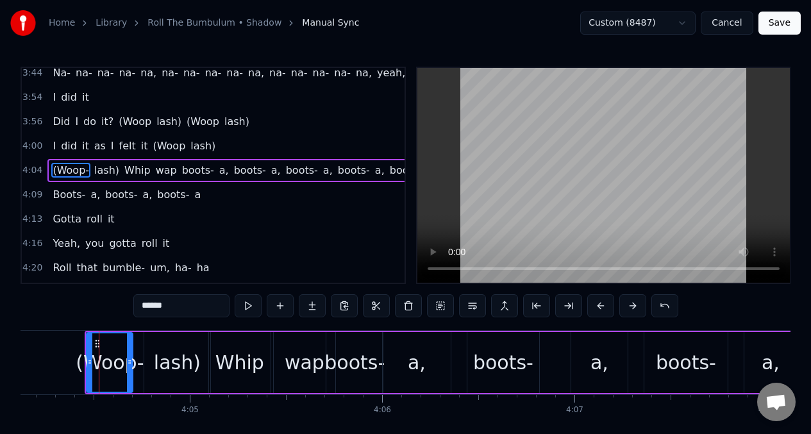
click at [171, 351] on div "lash)" at bounding box center [177, 362] width 47 height 29
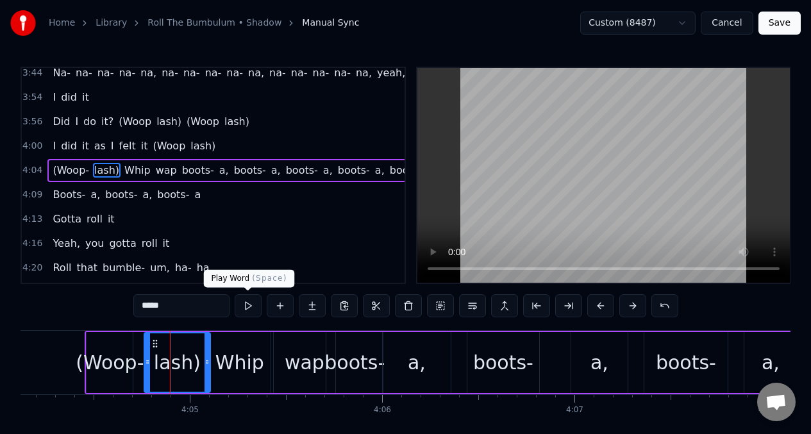
click at [251, 308] on button at bounding box center [248, 305] width 27 height 23
click at [224, 358] on div "Whip" at bounding box center [239, 362] width 49 height 29
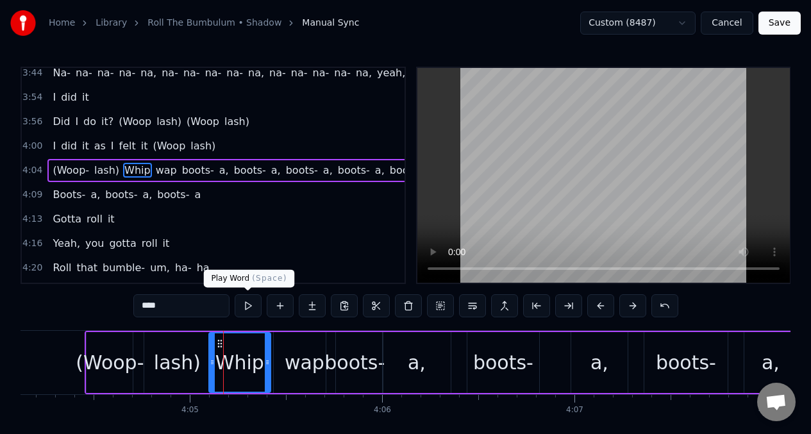
click at [248, 304] on button at bounding box center [248, 305] width 27 height 23
drag, startPoint x: 298, startPoint y: 359, endPoint x: 275, endPoint y: 319, distance: 46.5
click at [298, 358] on div "wap" at bounding box center [305, 362] width 40 height 29
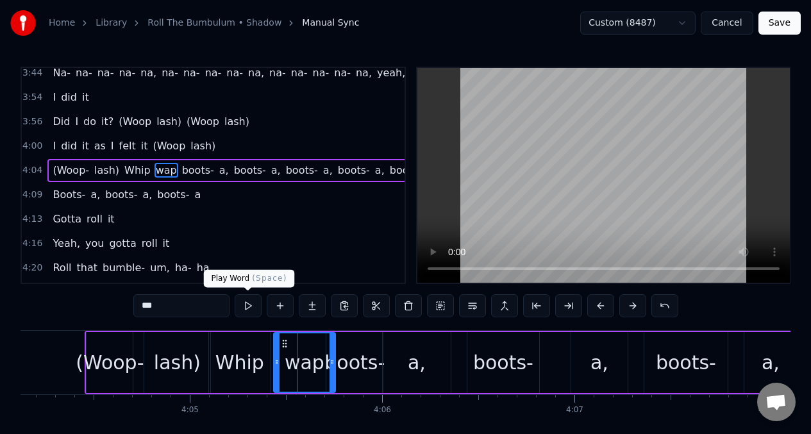
click at [246, 304] on button at bounding box center [248, 305] width 27 height 23
click at [359, 348] on div "boots-" at bounding box center [354, 362] width 60 height 29
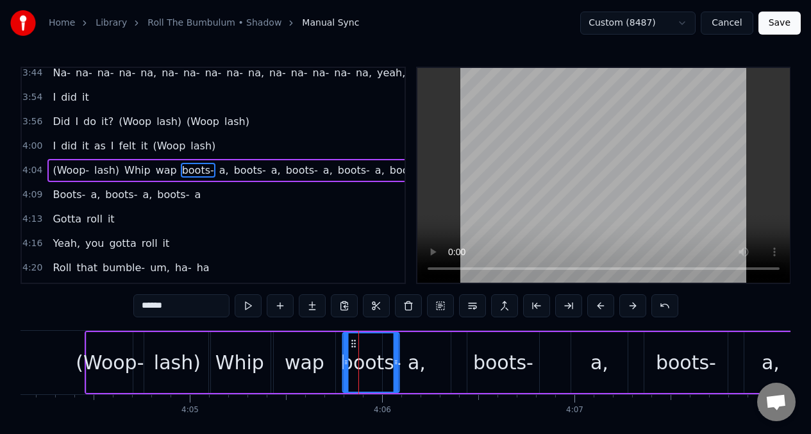
drag, startPoint x: 337, startPoint y: 346, endPoint x: 354, endPoint y: 348, distance: 16.7
click at [354, 348] on icon at bounding box center [354, 344] width 10 height 10
click at [416, 367] on div "a," at bounding box center [417, 362] width 18 height 29
type input "**"
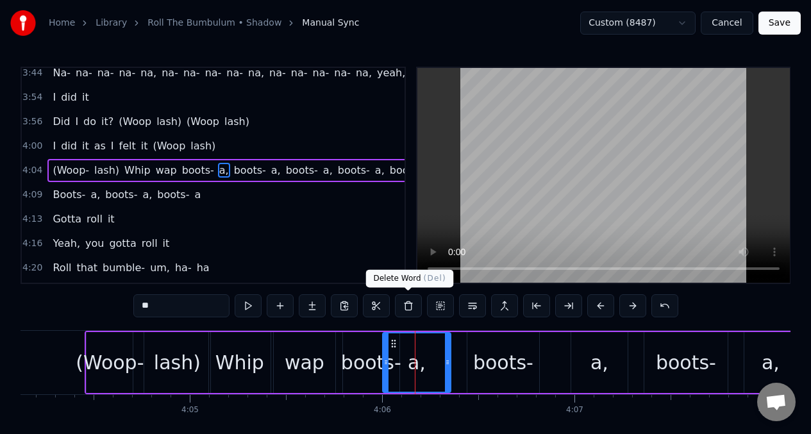
click at [405, 310] on button at bounding box center [408, 305] width 27 height 23
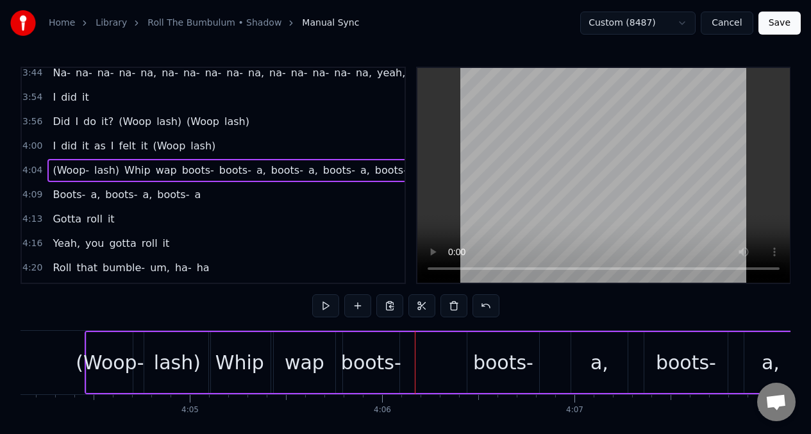
click at [351, 344] on div "boots-" at bounding box center [371, 362] width 56 height 61
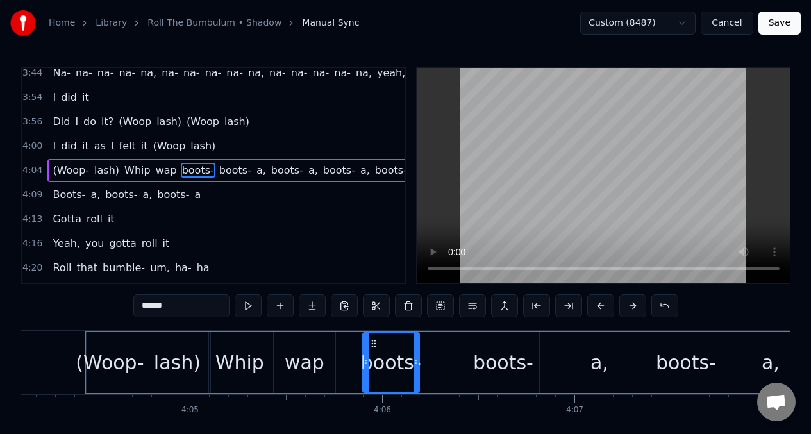
drag, startPoint x: 353, startPoint y: 344, endPoint x: 309, endPoint y: 345, distance: 44.3
click at [379, 347] on icon at bounding box center [374, 344] width 10 height 10
click at [107, 351] on div "(Woop-" at bounding box center [110, 362] width 68 height 29
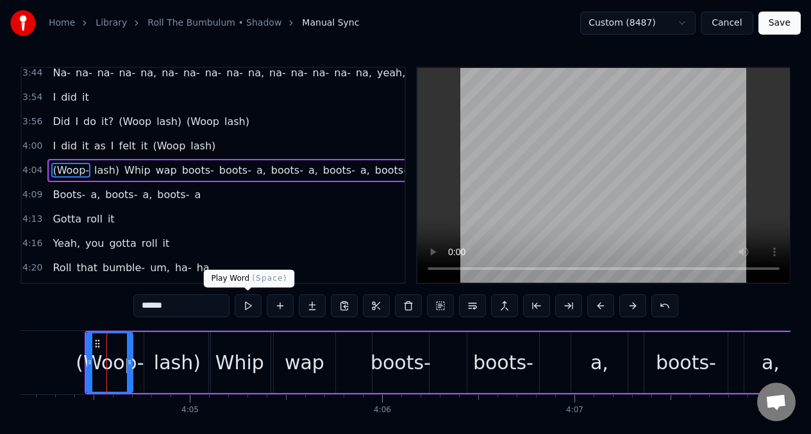
click at [247, 310] on button at bounding box center [248, 305] width 27 height 23
click at [162, 362] on div "lash)" at bounding box center [177, 362] width 47 height 29
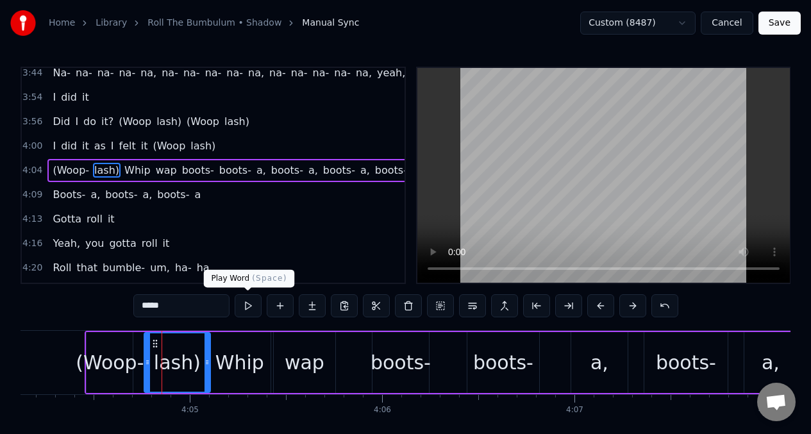
click at [248, 310] on button at bounding box center [248, 305] width 27 height 23
click at [231, 365] on div "Whip" at bounding box center [239, 362] width 49 height 29
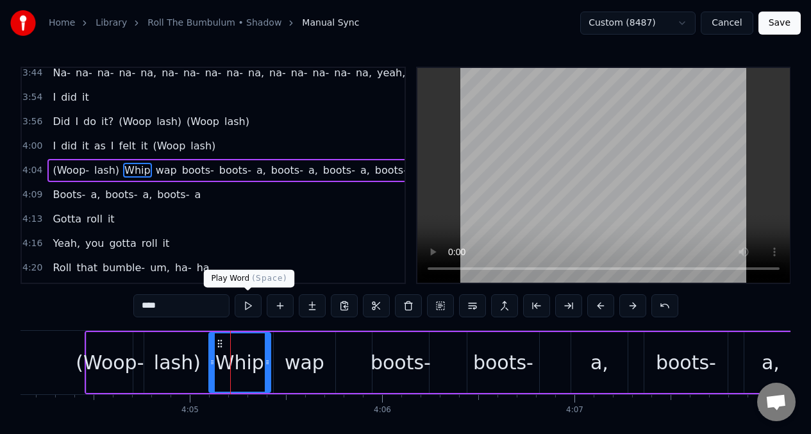
click at [249, 307] on button at bounding box center [248, 305] width 27 height 23
click at [294, 357] on div "wap" at bounding box center [305, 362] width 40 height 29
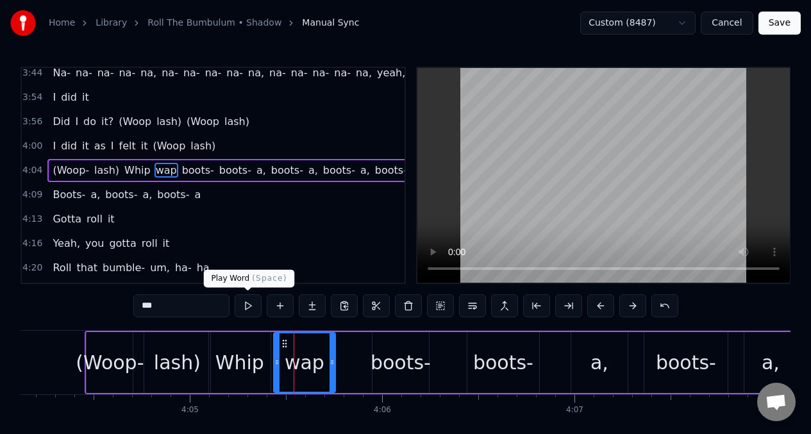
click at [244, 307] on button at bounding box center [248, 305] width 27 height 23
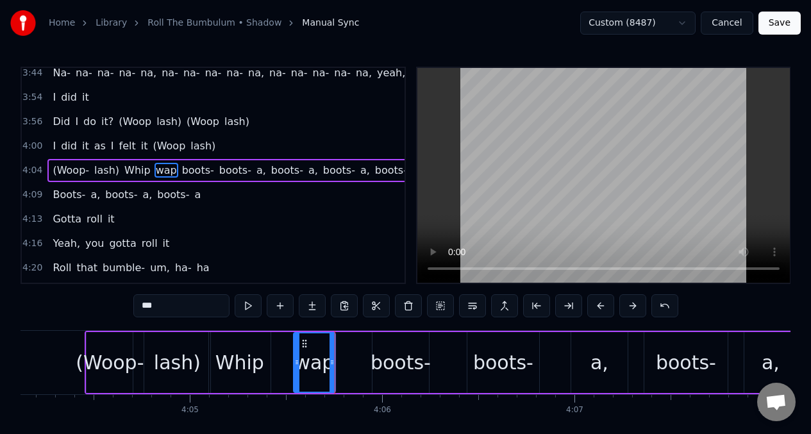
drag, startPoint x: 276, startPoint y: 347, endPoint x: 296, endPoint y: 349, distance: 20.0
click at [296, 349] on div at bounding box center [296, 362] width 5 height 58
drag, startPoint x: 332, startPoint y: 351, endPoint x: 344, endPoint y: 353, distance: 13.0
click at [345, 353] on div at bounding box center [342, 362] width 5 height 58
click at [214, 348] on div "Whip" at bounding box center [240, 362] width 62 height 61
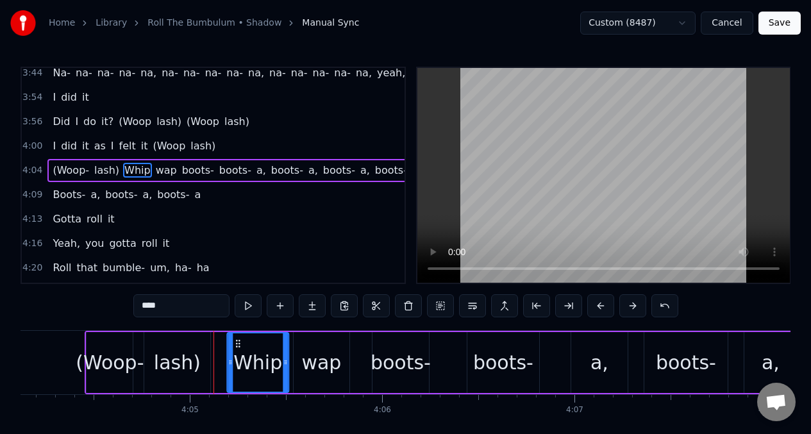
drag, startPoint x: 217, startPoint y: 344, endPoint x: 235, endPoint y: 343, distance: 18.0
click at [235, 343] on icon at bounding box center [238, 344] width 10 height 10
click at [178, 344] on div "lash)" at bounding box center [177, 362] width 66 height 61
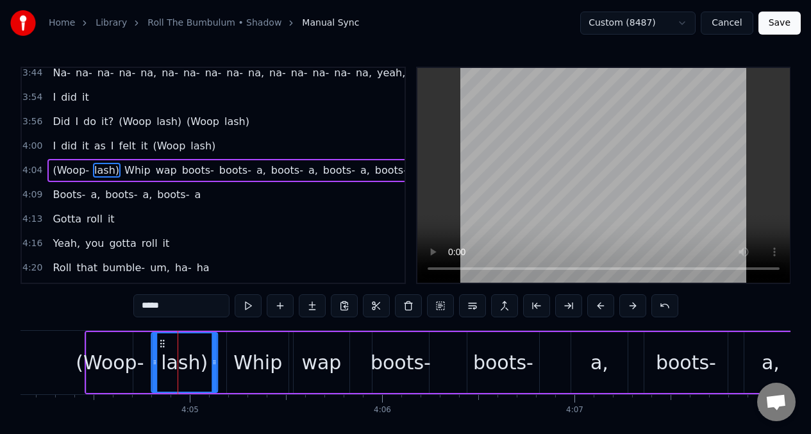
drag, startPoint x: 154, startPoint y: 345, endPoint x: 162, endPoint y: 344, distance: 7.7
click at [162, 344] on icon at bounding box center [162, 344] width 10 height 10
drag, startPoint x: 110, startPoint y: 350, endPoint x: 160, endPoint y: 333, distance: 52.3
click at [110, 350] on div "(Woop-" at bounding box center [110, 362] width 68 height 29
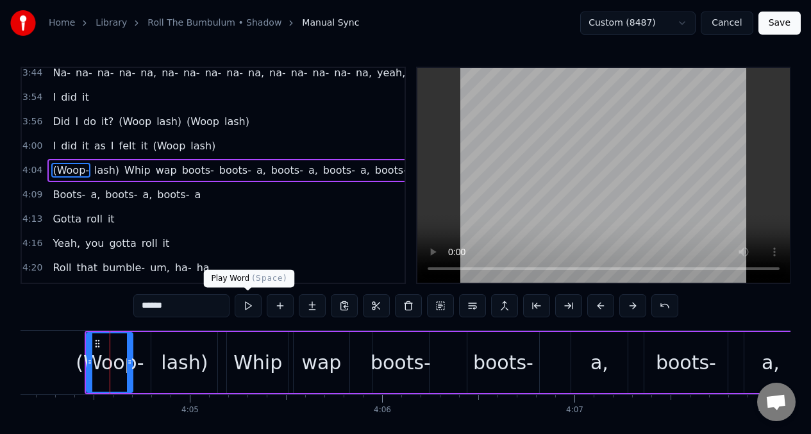
click at [248, 308] on button at bounding box center [248, 305] width 27 height 23
click at [187, 349] on div "lash)" at bounding box center [184, 362] width 47 height 29
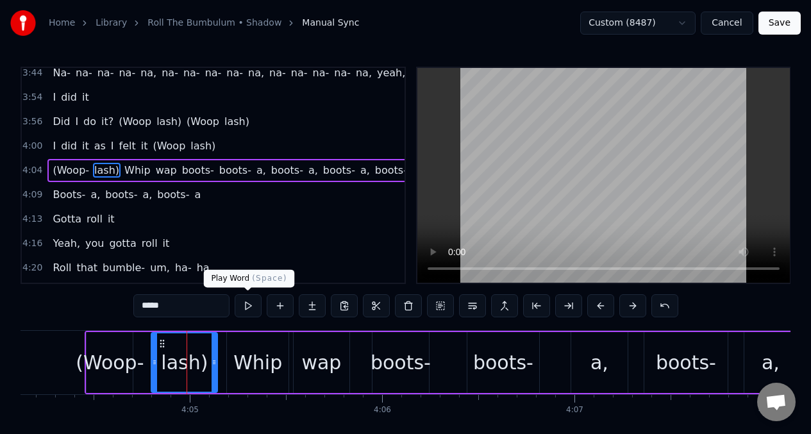
click at [248, 310] on button at bounding box center [248, 305] width 27 height 23
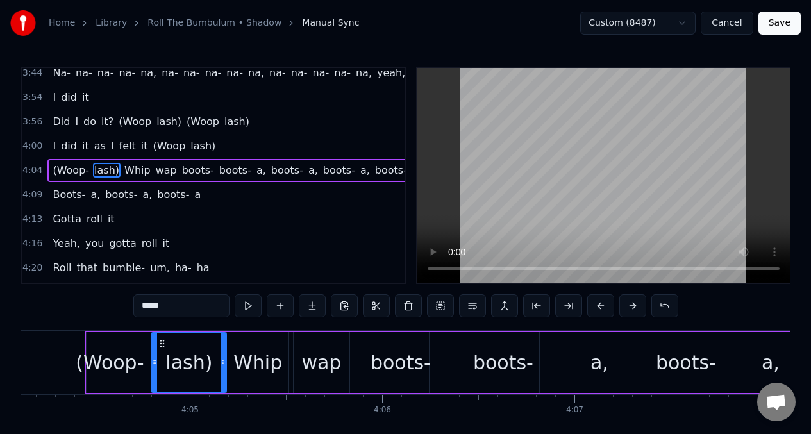
drag, startPoint x: 212, startPoint y: 352, endPoint x: 230, endPoint y: 335, distance: 24.0
click at [221, 351] on div at bounding box center [223, 362] width 5 height 58
click at [246, 306] on button at bounding box center [248, 305] width 27 height 23
click at [246, 305] on button at bounding box center [248, 305] width 27 height 23
click at [108, 364] on div "(Woop-" at bounding box center [110, 362] width 68 height 29
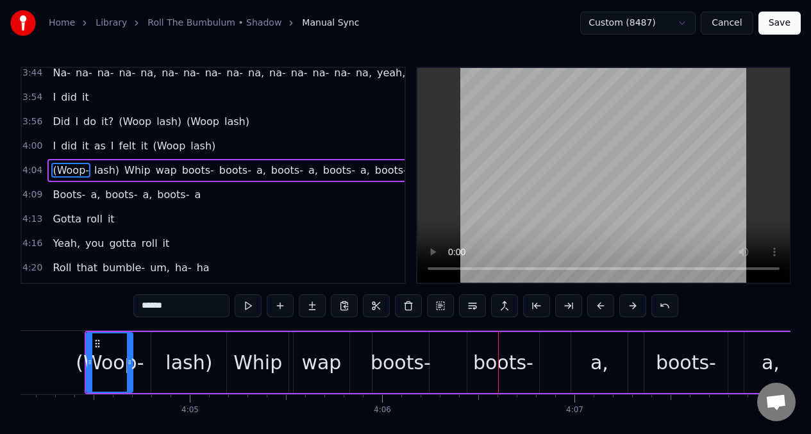
click at [262, 362] on div "Whip" at bounding box center [257, 362] width 49 height 29
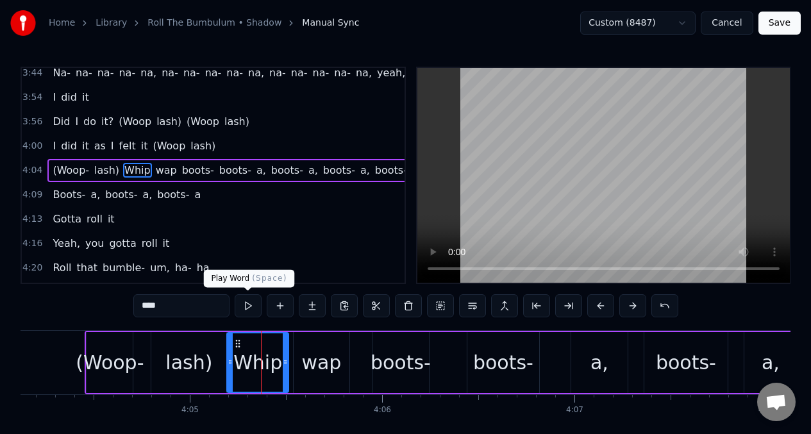
click at [246, 311] on button at bounding box center [248, 305] width 27 height 23
click at [246, 310] on button at bounding box center [248, 305] width 27 height 23
click at [320, 364] on div "wap" at bounding box center [321, 362] width 40 height 29
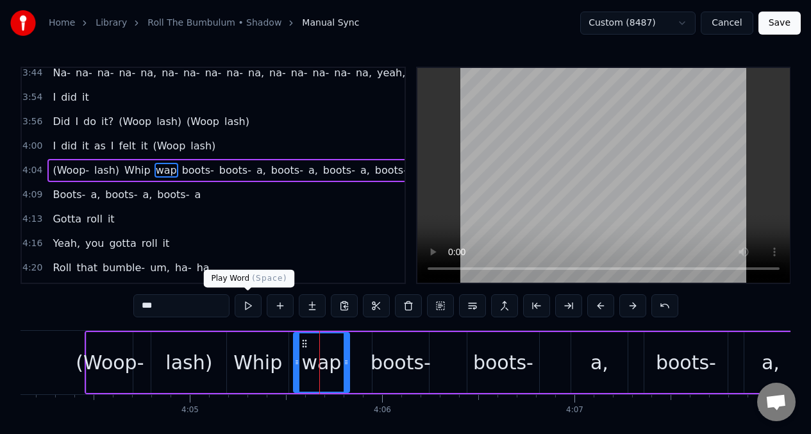
click at [248, 307] on button at bounding box center [248, 305] width 27 height 23
click at [373, 342] on div "boots-" at bounding box center [401, 362] width 56 height 61
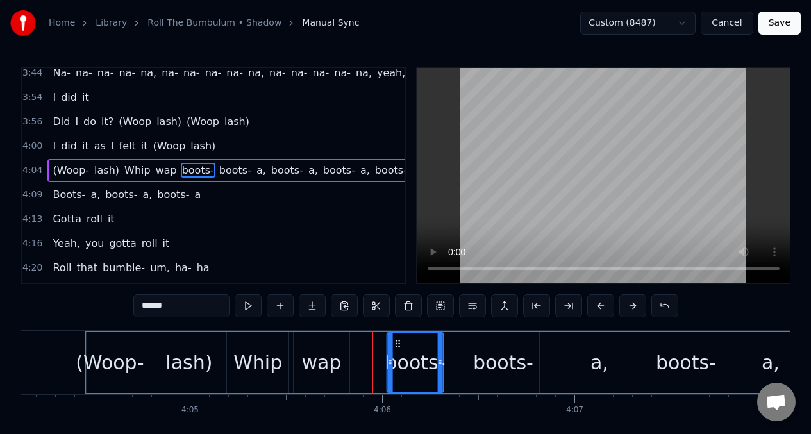
drag, startPoint x: 383, startPoint y: 344, endPoint x: 395, endPoint y: 344, distance: 11.5
click at [395, 344] on icon at bounding box center [398, 344] width 10 height 10
click at [349, 355] on div "wap" at bounding box center [321, 362] width 57 height 61
type input "***"
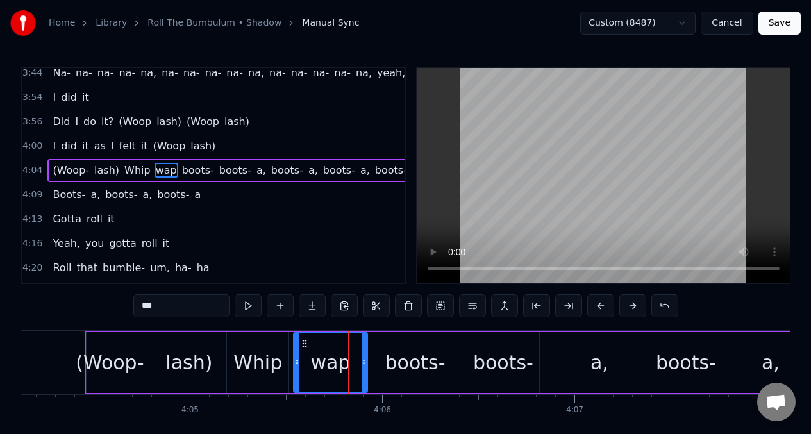
drag, startPoint x: 344, startPoint y: 351, endPoint x: 362, endPoint y: 354, distance: 18.2
click at [362, 354] on div at bounding box center [364, 362] width 5 height 58
click at [308, 343] on icon at bounding box center [312, 344] width 10 height 10
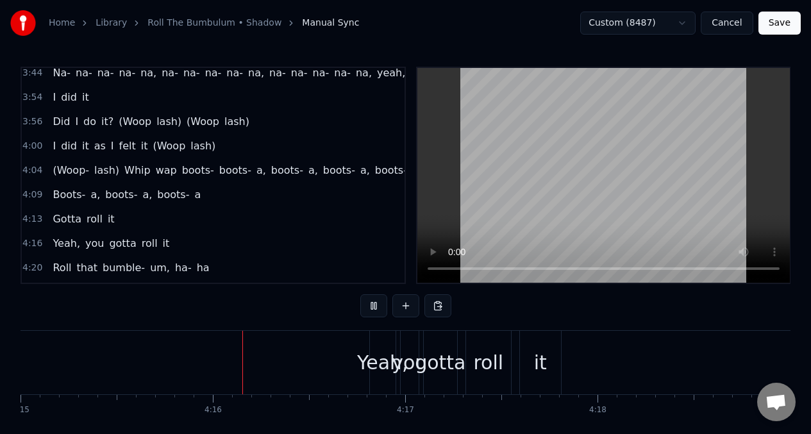
scroll to position [0, 49056]
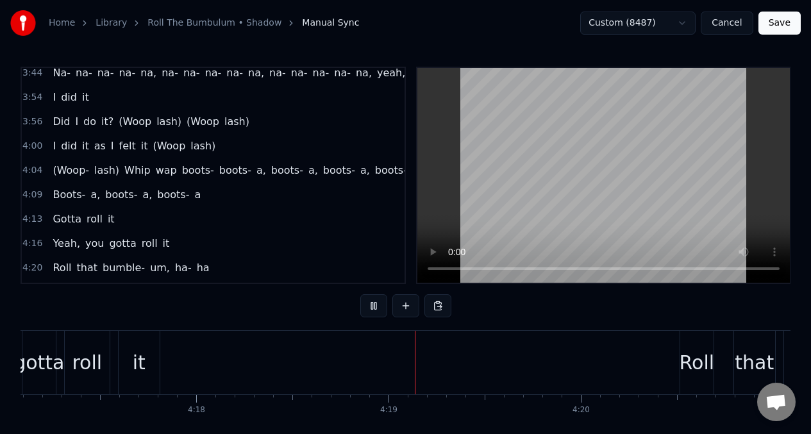
click at [137, 122] on span "(Woop" at bounding box center [134, 121] width 35 height 15
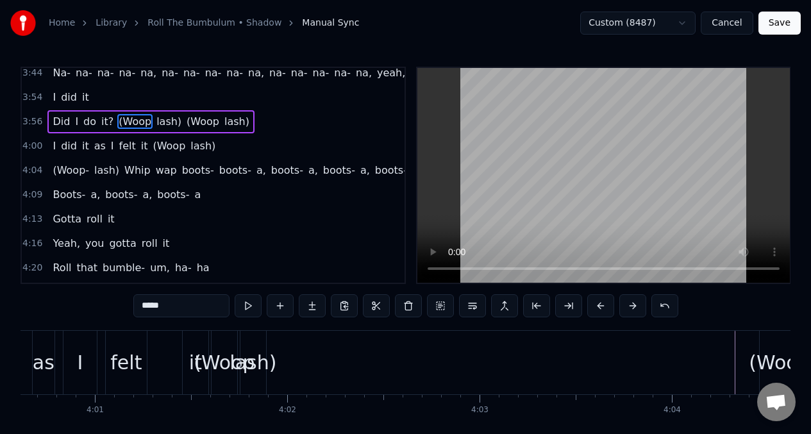
scroll to position [0, 45592]
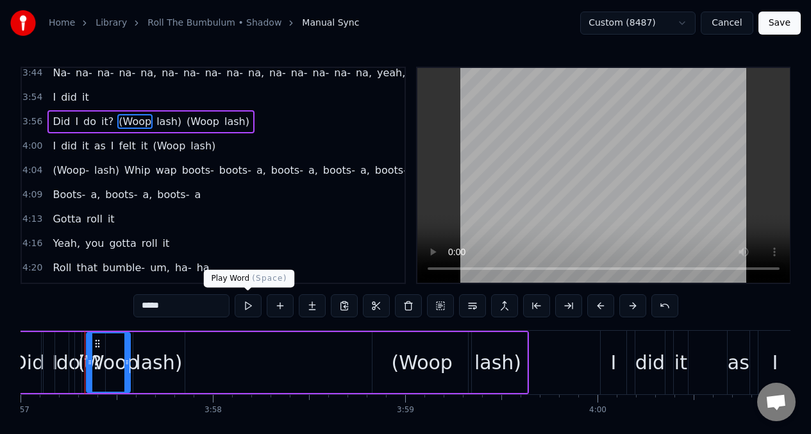
click at [246, 308] on button at bounding box center [248, 305] width 27 height 23
click at [246, 307] on button at bounding box center [248, 305] width 27 height 23
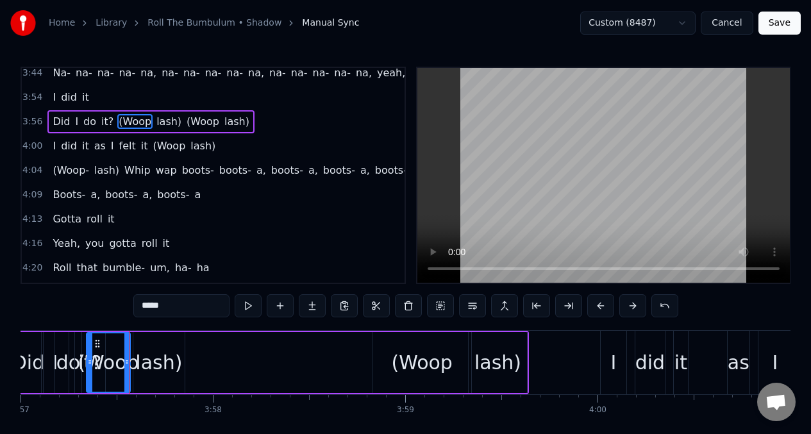
click at [246, 307] on button at bounding box center [248, 305] width 27 height 23
click at [245, 307] on button at bounding box center [248, 305] width 27 height 23
click at [153, 359] on div "lash)" at bounding box center [158, 362] width 47 height 29
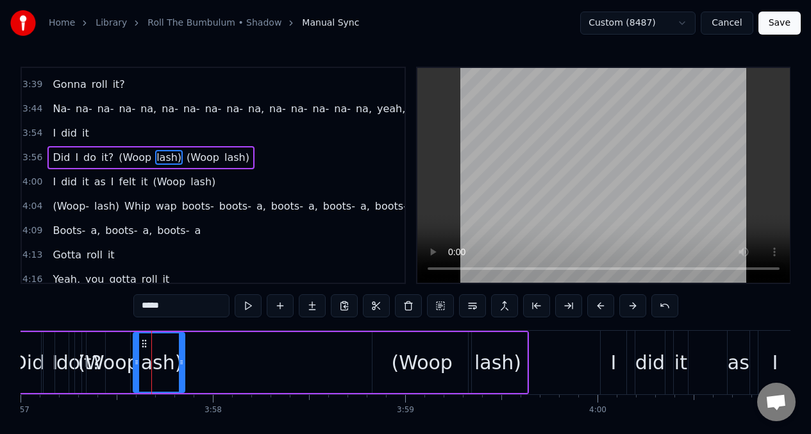
scroll to position [1152, 0]
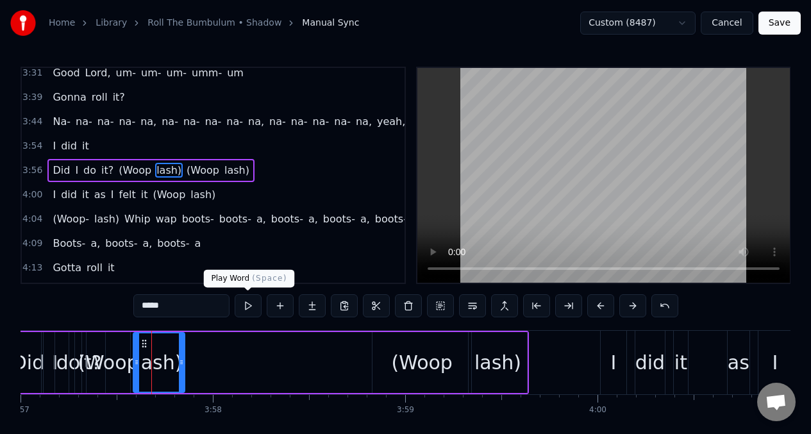
click at [247, 301] on button at bounding box center [248, 305] width 27 height 23
click at [246, 302] on button at bounding box center [248, 305] width 27 height 23
click at [189, 199] on span "lash)" at bounding box center [203, 194] width 28 height 15
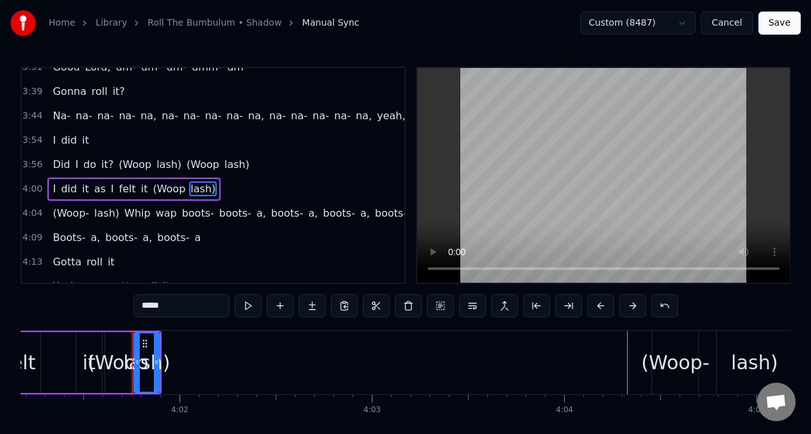
scroll to position [0, 46443]
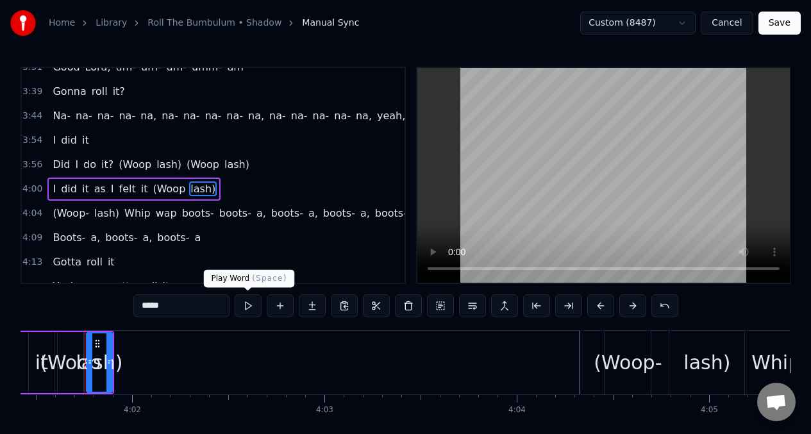
click at [245, 302] on button at bounding box center [248, 305] width 27 height 23
click at [243, 301] on button at bounding box center [248, 305] width 27 height 23
click at [162, 195] on span "(Woop" at bounding box center [168, 188] width 35 height 15
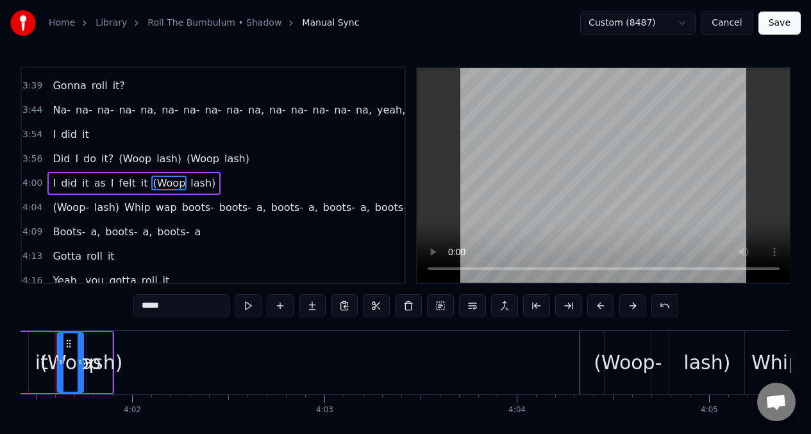
scroll to position [0, 46414]
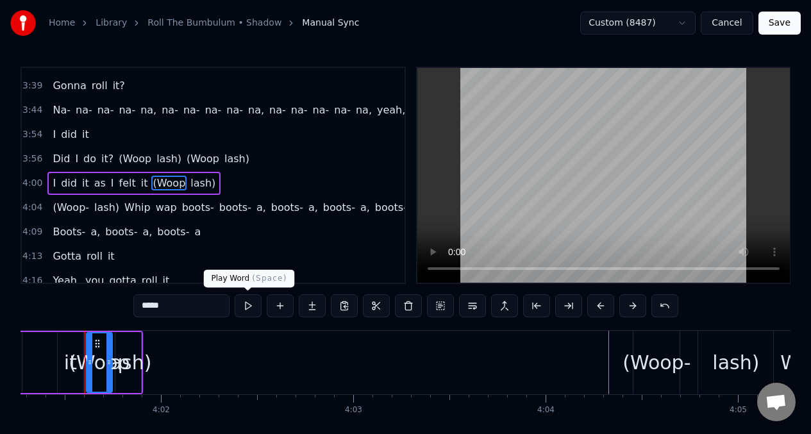
click at [253, 309] on button at bounding box center [248, 305] width 27 height 23
click at [248, 307] on button at bounding box center [248, 305] width 27 height 23
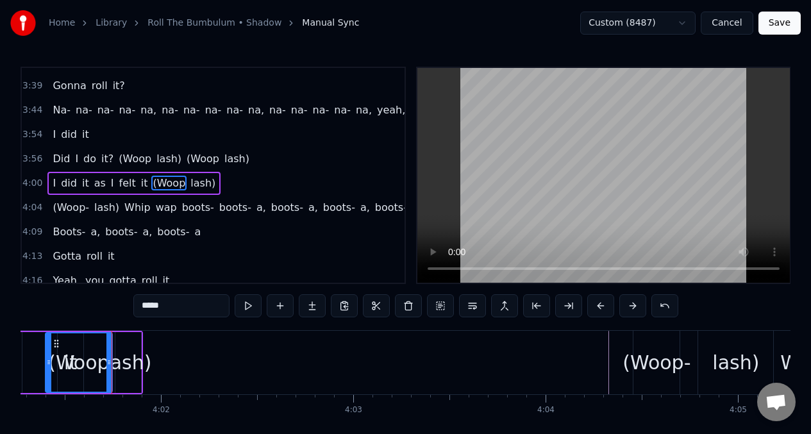
drag, startPoint x: 89, startPoint y: 355, endPoint x: 155, endPoint y: 324, distance: 72.9
click at [48, 355] on div at bounding box center [48, 362] width 5 height 58
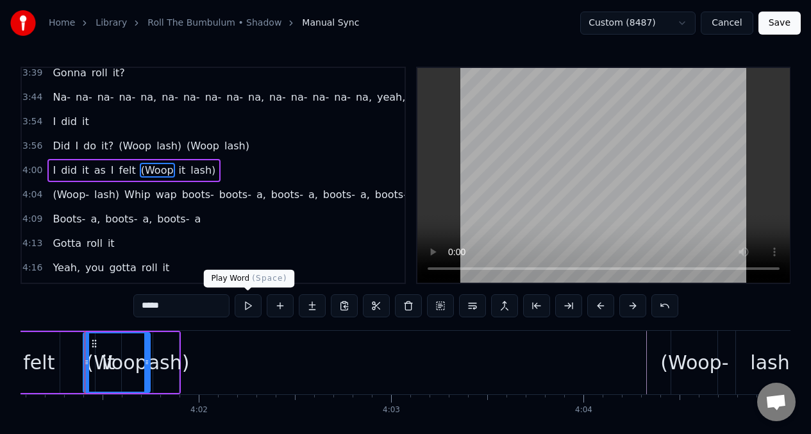
click at [248, 310] on button at bounding box center [248, 305] width 27 height 23
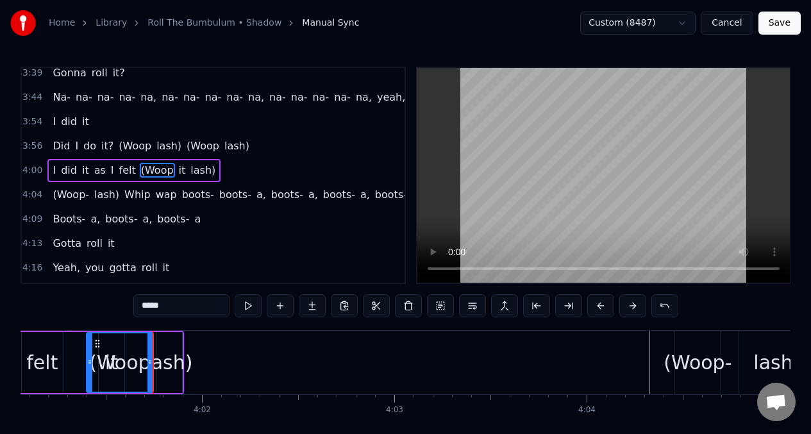
click at [248, 310] on button at bounding box center [248, 305] width 27 height 23
click at [248, 309] on button at bounding box center [248, 305] width 27 height 23
click at [172, 351] on div "lash)" at bounding box center [169, 362] width 47 height 29
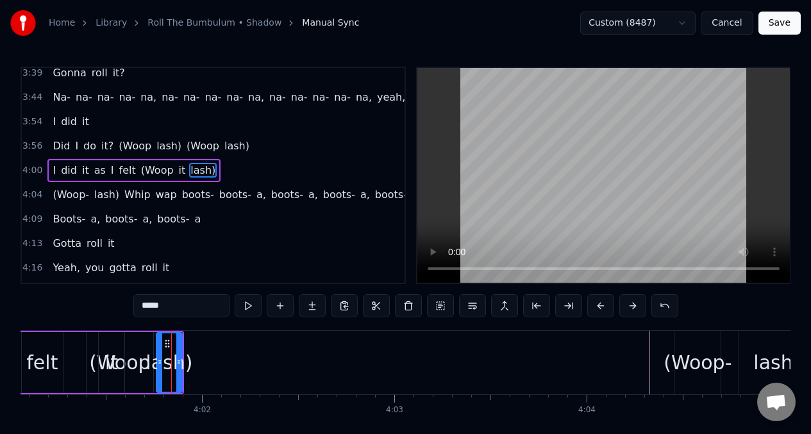
scroll to position [1177, 0]
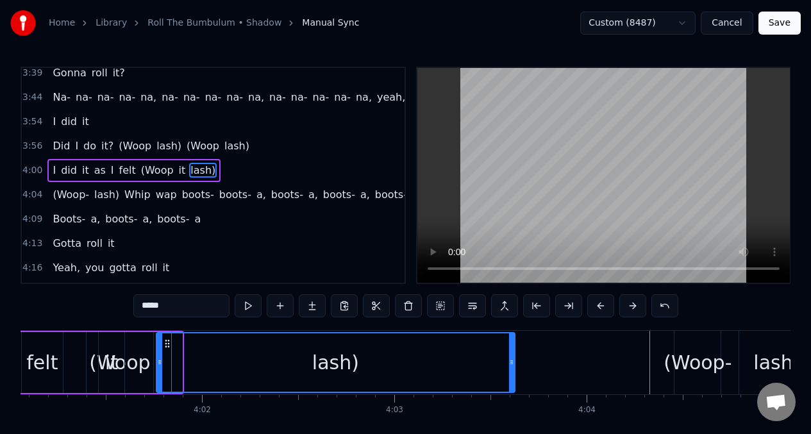
drag, startPoint x: 181, startPoint y: 351, endPoint x: 514, endPoint y: 364, distance: 333.0
click at [514, 364] on div at bounding box center [511, 362] width 5 height 58
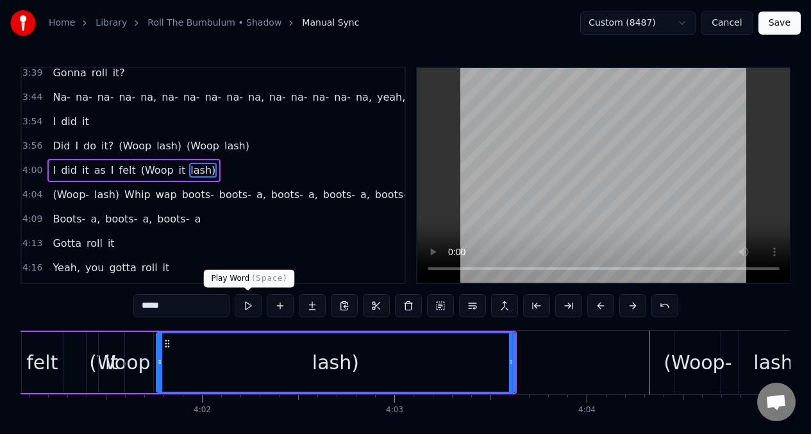
click at [248, 307] on button at bounding box center [248, 305] width 27 height 23
click at [125, 355] on div "(Woop" at bounding box center [119, 362] width 61 height 29
type input "*****"
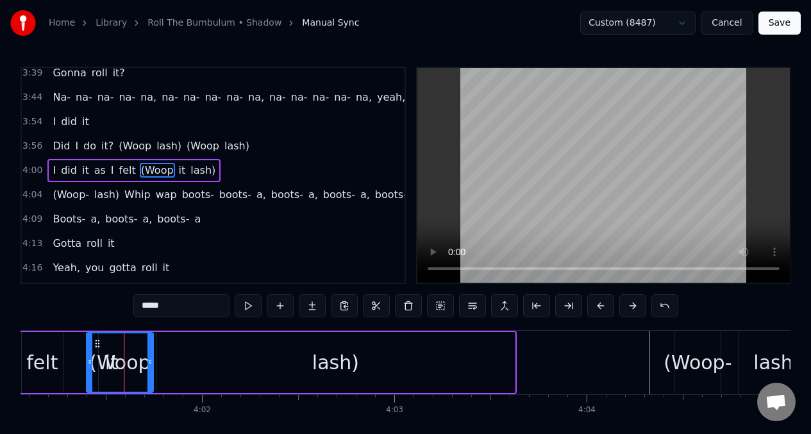
drag, startPoint x: 99, startPoint y: 350, endPoint x: 81, endPoint y: 349, distance: 17.3
click at [81, 350] on div "I did it as I felt (Woop it lash)" at bounding box center [168, 362] width 697 height 63
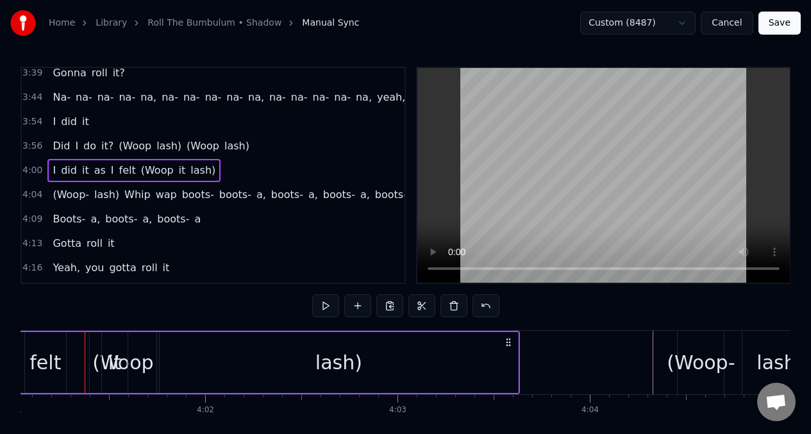
click at [98, 351] on div "(Woop" at bounding box center [122, 362] width 61 height 29
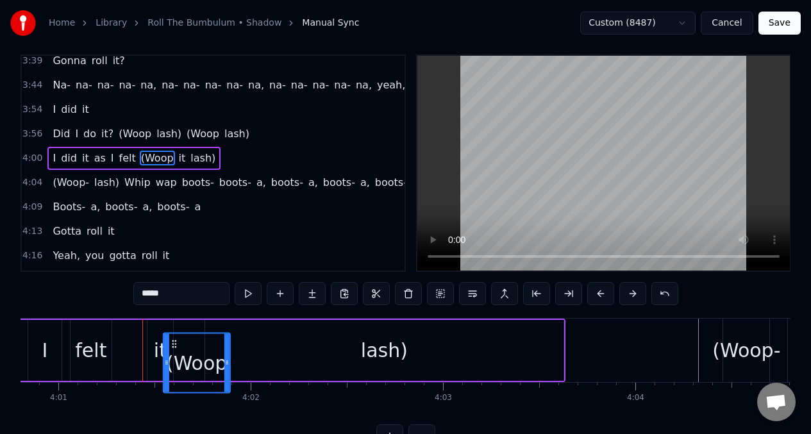
scroll to position [12, 0]
drag, startPoint x: 99, startPoint y: 346, endPoint x: 182, endPoint y: 340, distance: 83.0
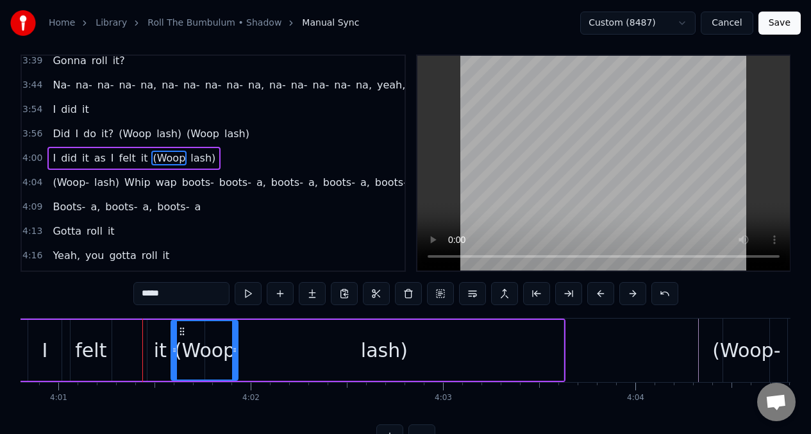
click at [156, 350] on div "it" at bounding box center [160, 350] width 13 height 29
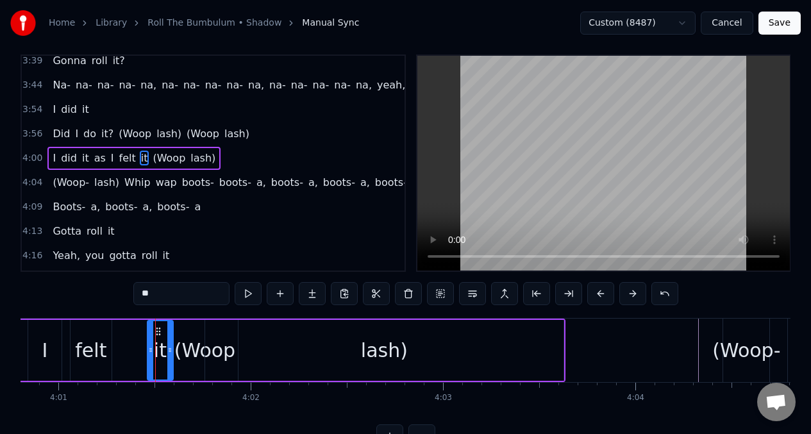
scroll to position [0, 0]
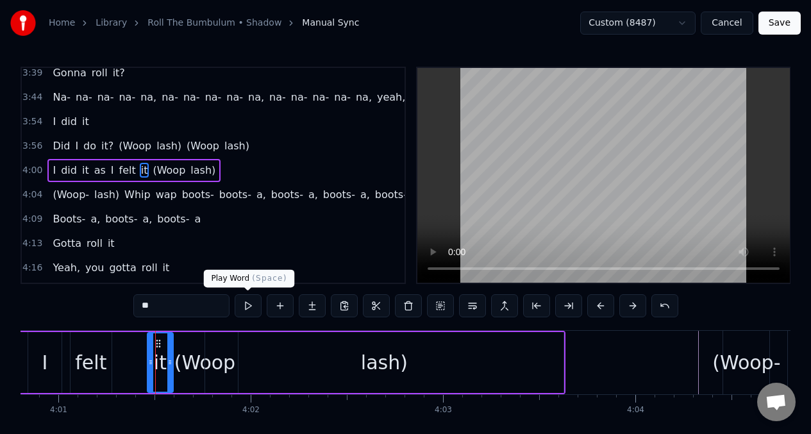
click at [244, 309] on button at bounding box center [248, 305] width 27 height 23
click at [192, 354] on div "(Woop" at bounding box center [204, 362] width 61 height 29
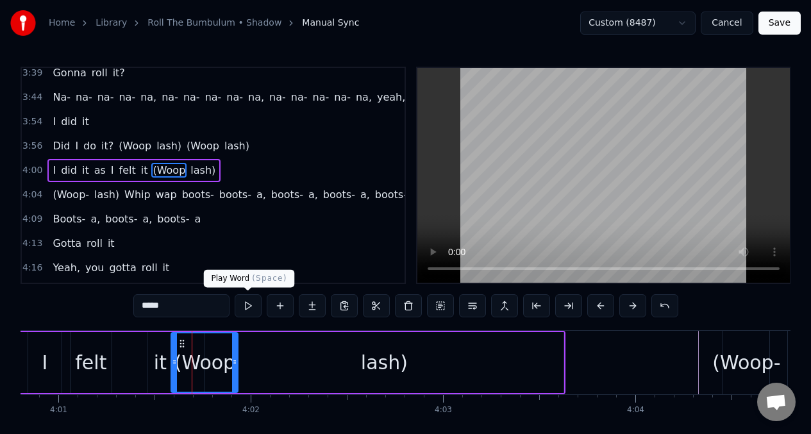
click at [249, 305] on button at bounding box center [248, 305] width 27 height 23
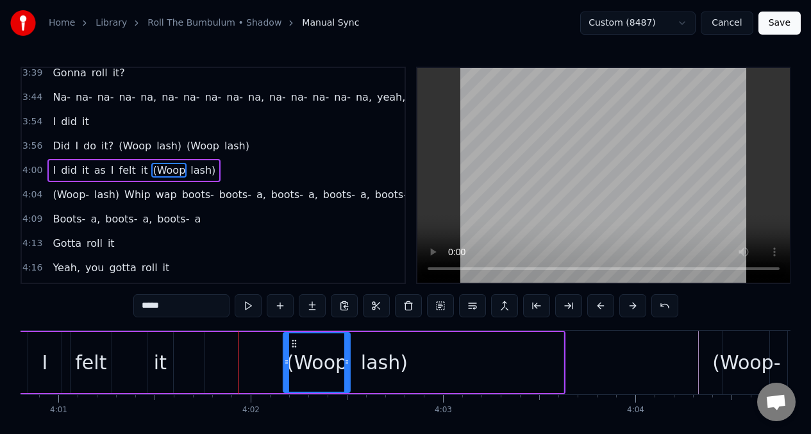
drag, startPoint x: 182, startPoint y: 345, endPoint x: 294, endPoint y: 348, distance: 112.3
click at [103, 361] on div "felt" at bounding box center [90, 362] width 31 height 29
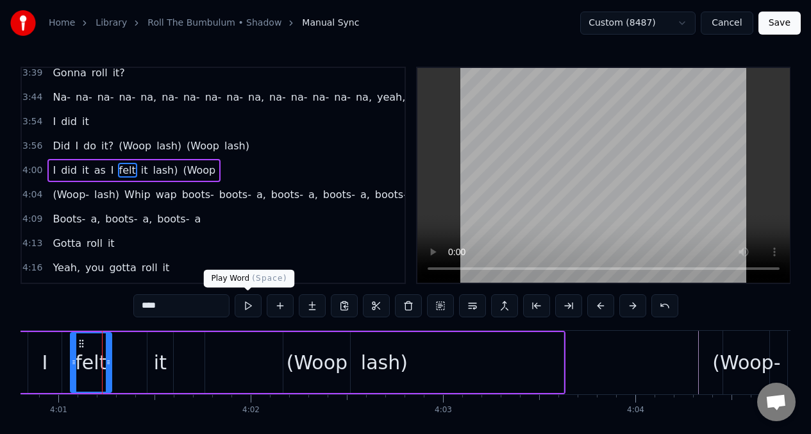
click at [251, 306] on button at bounding box center [248, 305] width 27 height 23
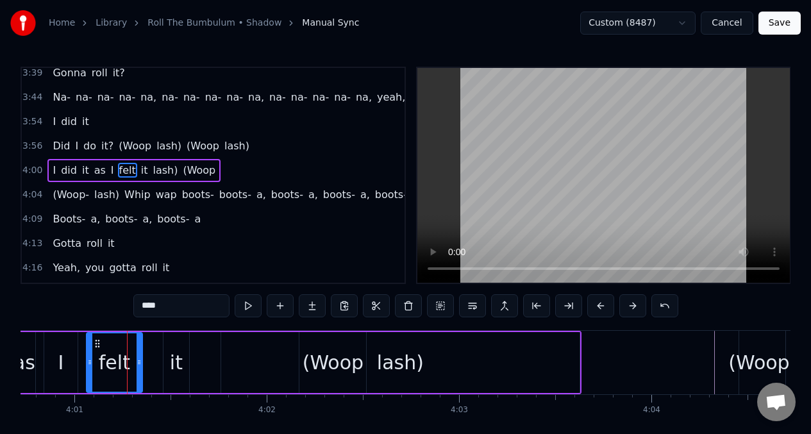
drag, startPoint x: 123, startPoint y: 350, endPoint x: 139, endPoint y: 354, distance: 16.5
click at [139, 354] on div at bounding box center [139, 362] width 5 height 58
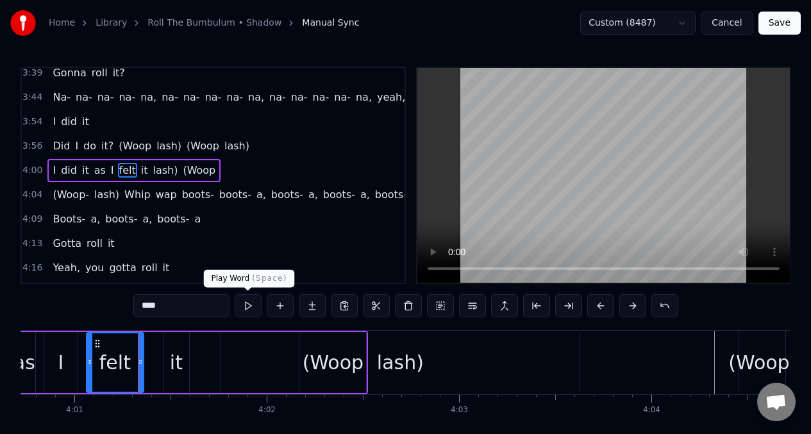
click at [247, 308] on button at bounding box center [248, 305] width 27 height 23
click at [172, 350] on div "it" at bounding box center [176, 362] width 13 height 29
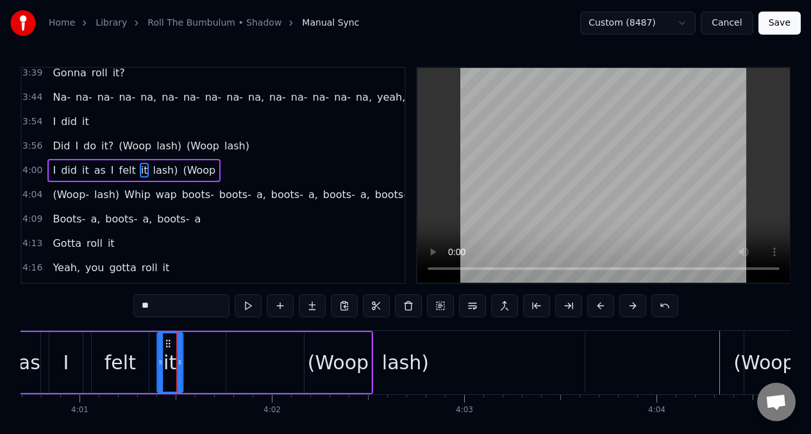
scroll to position [0, 46303]
drag, startPoint x: 172, startPoint y: 346, endPoint x: 165, endPoint y: 347, distance: 7.1
click at [165, 347] on icon at bounding box center [167, 344] width 10 height 10
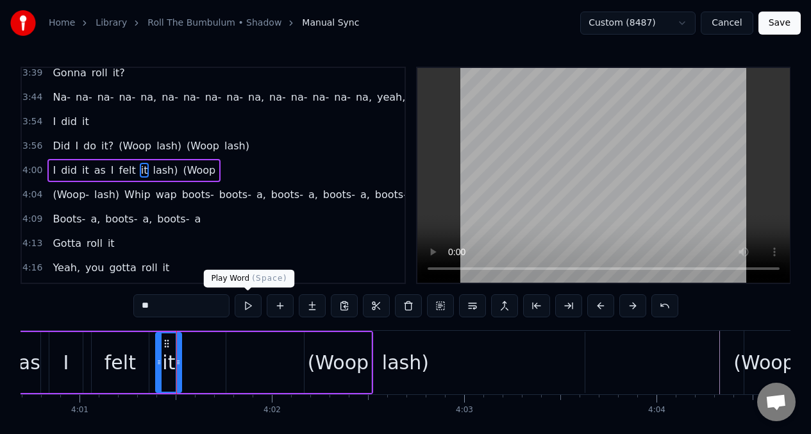
click at [242, 303] on button at bounding box center [248, 305] width 27 height 23
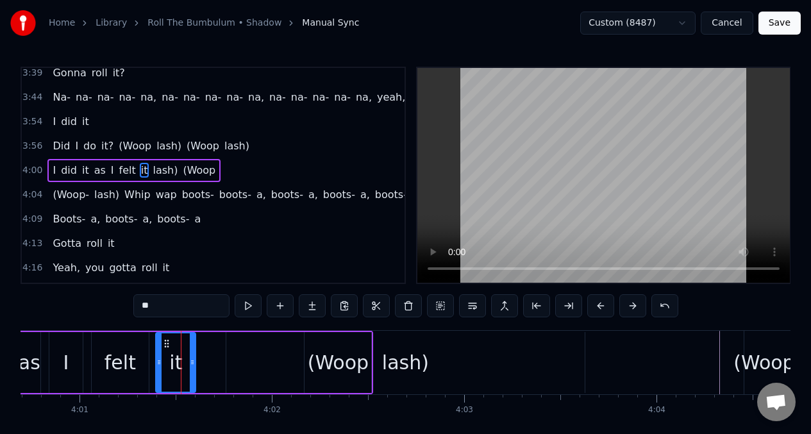
drag, startPoint x: 178, startPoint y: 364, endPoint x: 215, endPoint y: 360, distance: 36.8
click at [195, 365] on icon at bounding box center [192, 362] width 5 height 10
click at [246, 310] on button at bounding box center [248, 305] width 27 height 23
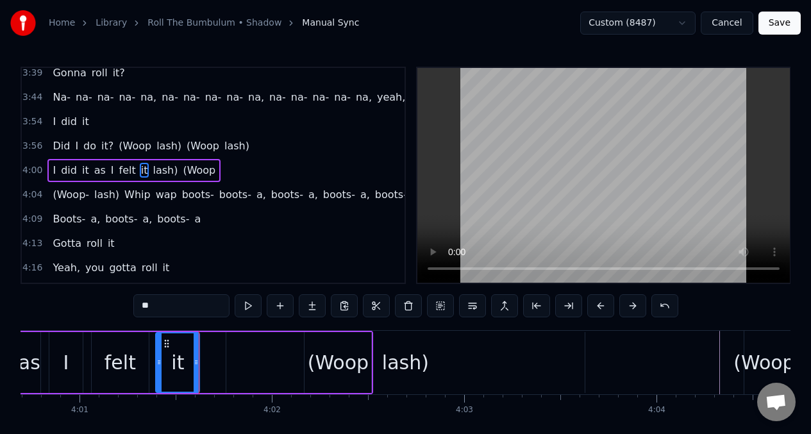
click at [405, 359] on div "lash)" at bounding box center [405, 362] width 47 height 29
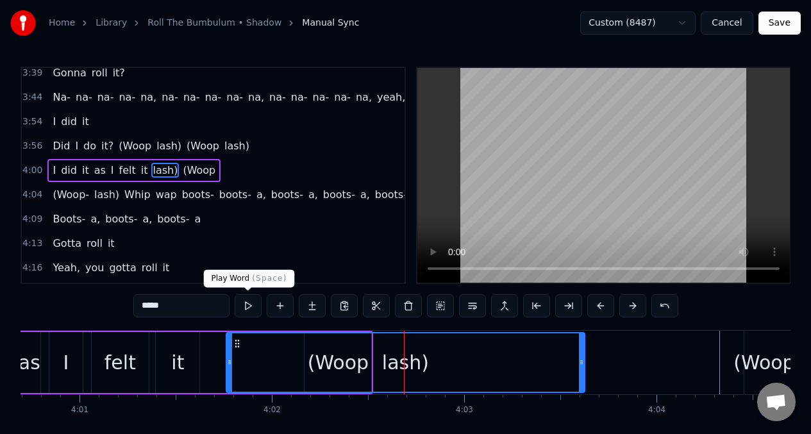
click at [250, 311] on button at bounding box center [248, 305] width 27 height 23
click at [249, 311] on button at bounding box center [248, 305] width 27 height 23
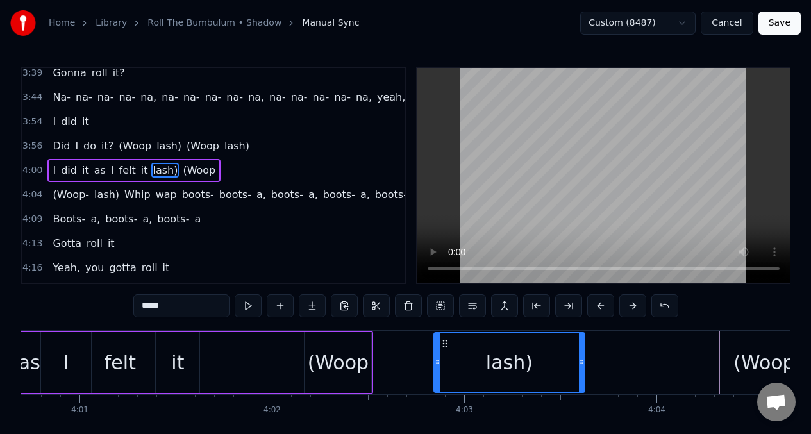
drag, startPoint x: 228, startPoint y: 367, endPoint x: 435, endPoint y: 372, distance: 207.8
click at [371, 353] on div "(Woop" at bounding box center [338, 362] width 68 height 61
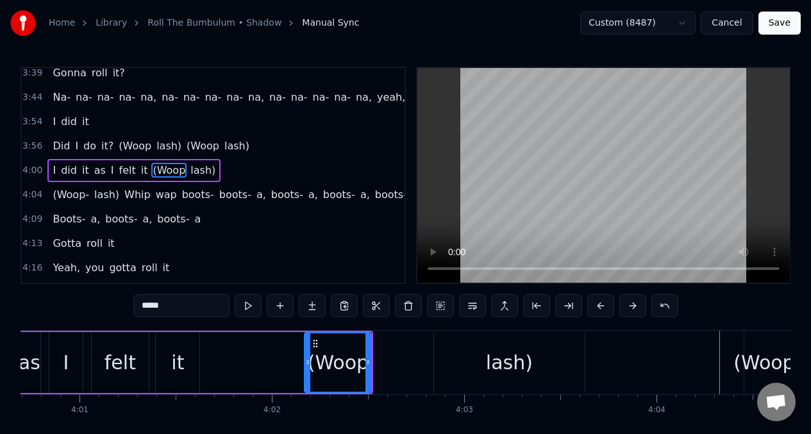
type input "*****"
drag, startPoint x: 371, startPoint y: 353, endPoint x: 380, endPoint y: 354, distance: 9.0
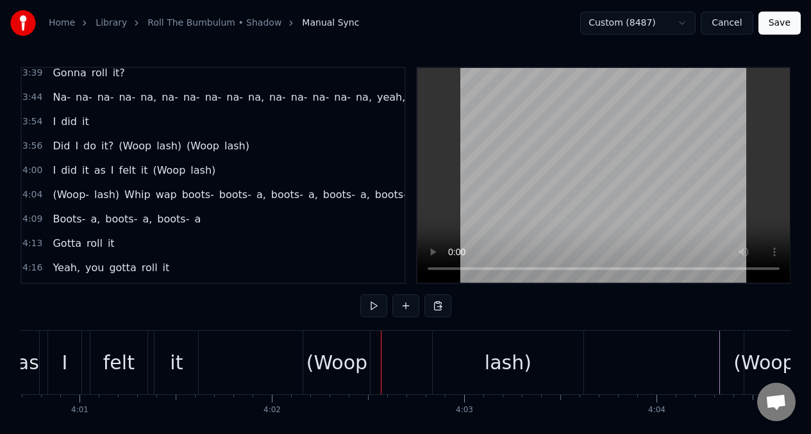
click at [364, 356] on div "(Woop" at bounding box center [336, 362] width 67 height 63
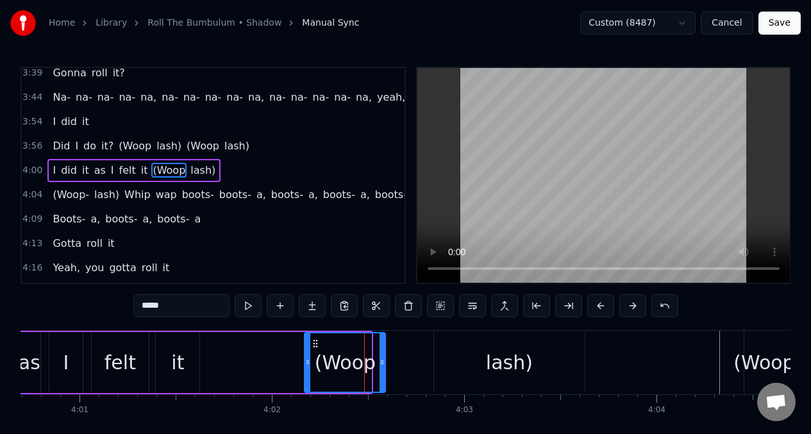
drag, startPoint x: 369, startPoint y: 355, endPoint x: 383, endPoint y: 357, distance: 14.2
click at [383, 357] on div at bounding box center [382, 362] width 5 height 58
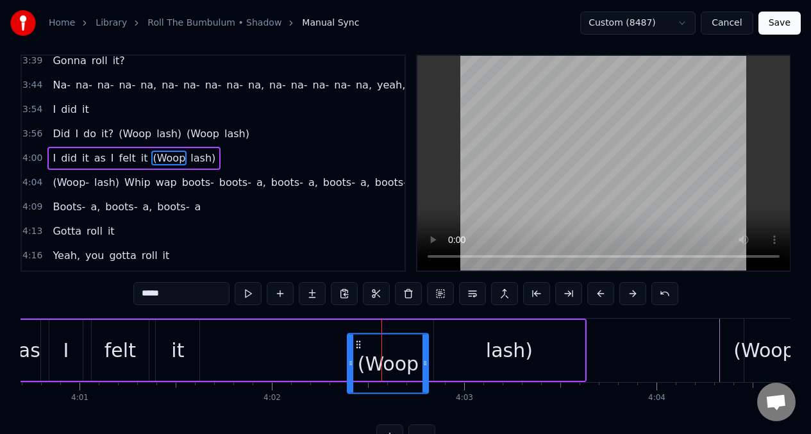
scroll to position [14, 0]
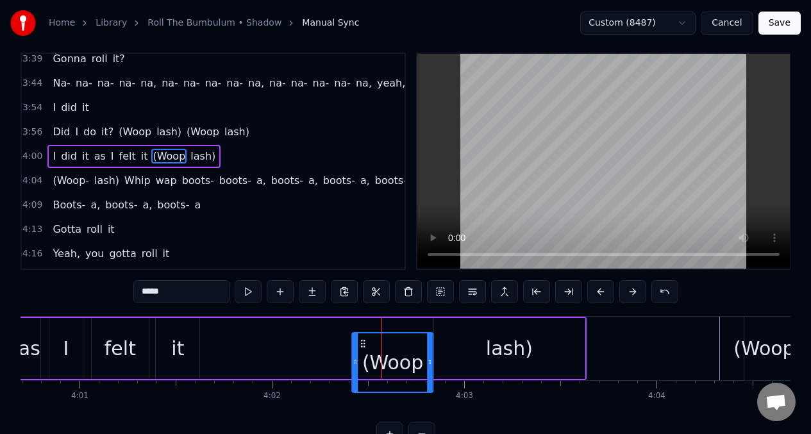
drag, startPoint x: 319, startPoint y: 348, endPoint x: 357, endPoint y: 347, distance: 37.9
click at [363, 350] on div "(Woop" at bounding box center [393, 362] width 80 height 58
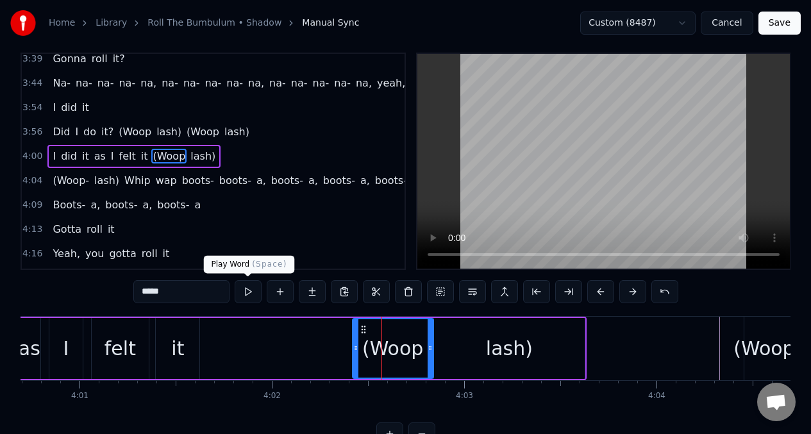
click at [247, 291] on button at bounding box center [248, 291] width 27 height 23
click at [357, 337] on div at bounding box center [355, 348] width 5 height 58
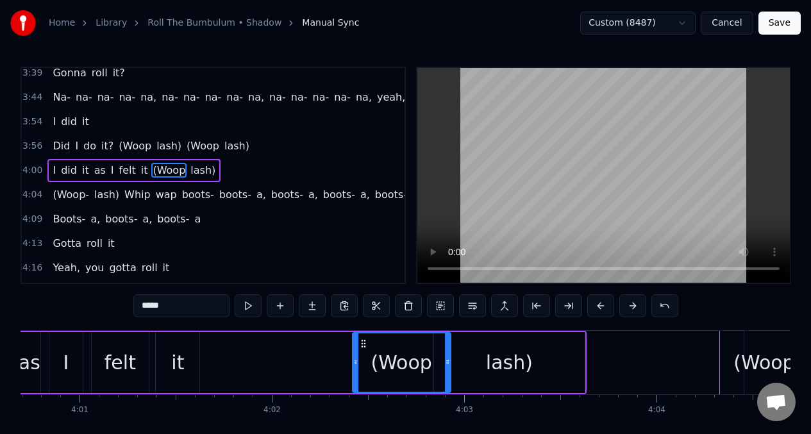
drag, startPoint x: 430, startPoint y: 351, endPoint x: 448, endPoint y: 354, distance: 17.5
click at [448, 354] on div at bounding box center [447, 362] width 5 height 58
click at [247, 308] on button at bounding box center [248, 305] width 27 height 23
click at [469, 357] on div "lash)" at bounding box center [509, 362] width 151 height 61
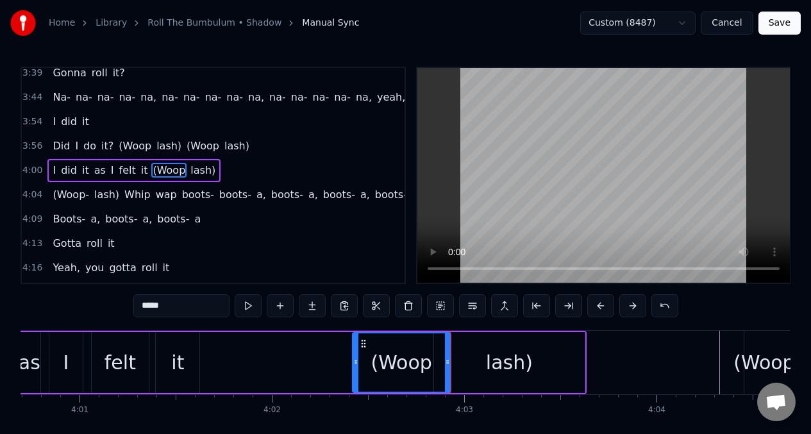
type input "*****"
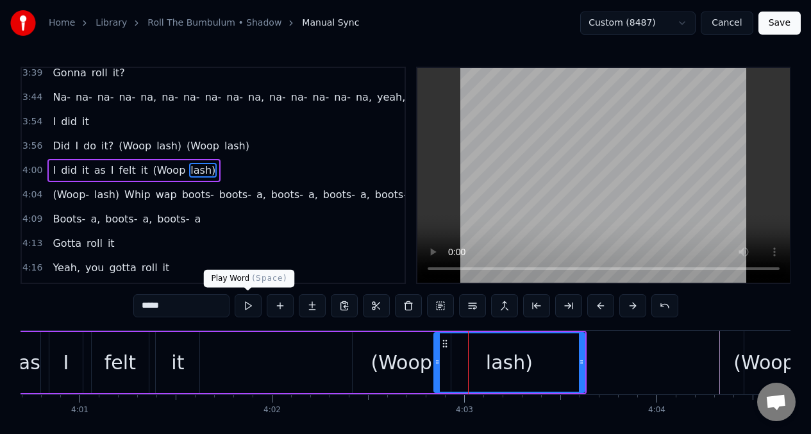
click at [248, 310] on button at bounding box center [248, 305] width 27 height 23
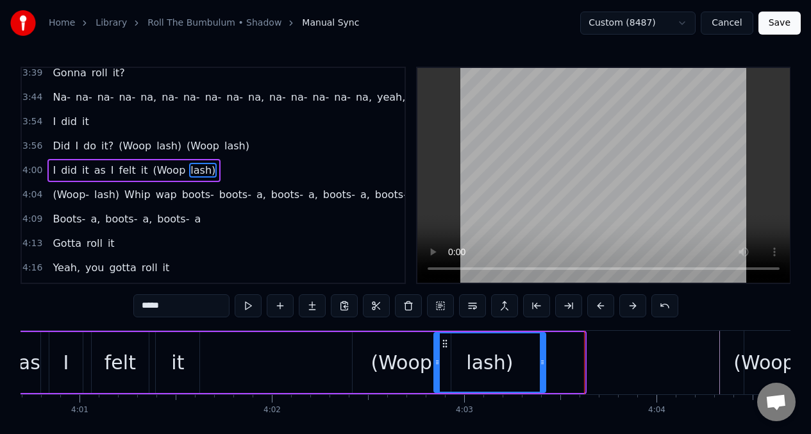
drag, startPoint x: 583, startPoint y: 360, endPoint x: 412, endPoint y: 347, distance: 171.1
click at [544, 359] on icon at bounding box center [542, 362] width 5 height 10
click at [256, 359] on div "I did it as I felt it (Woop lash)" at bounding box center [219, 362] width 658 height 63
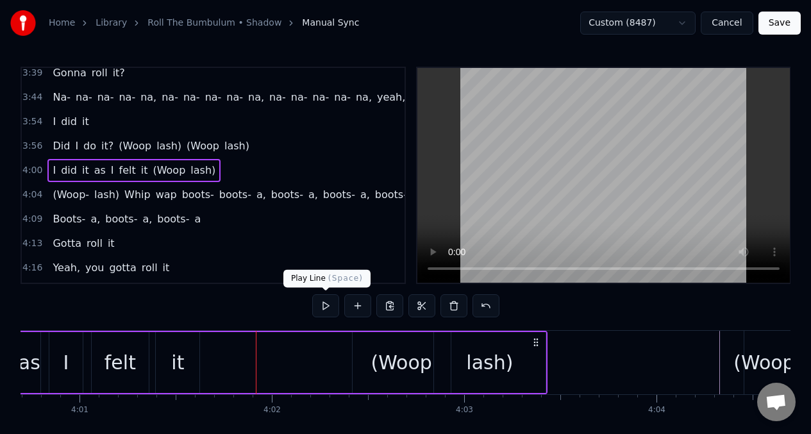
click at [324, 308] on button at bounding box center [325, 305] width 27 height 23
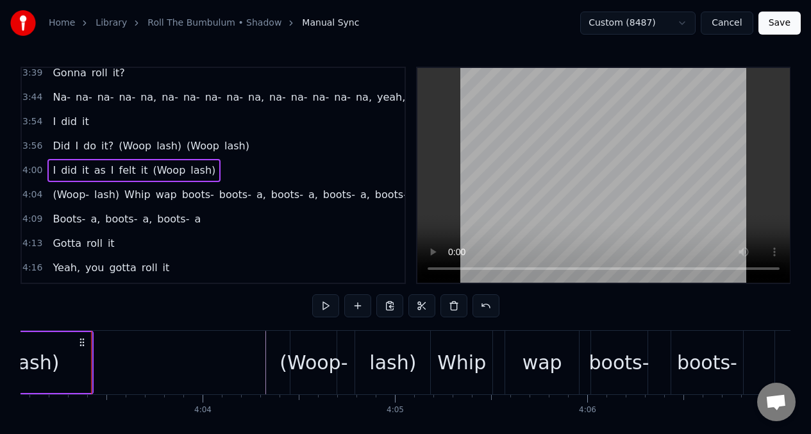
scroll to position [0, 46763]
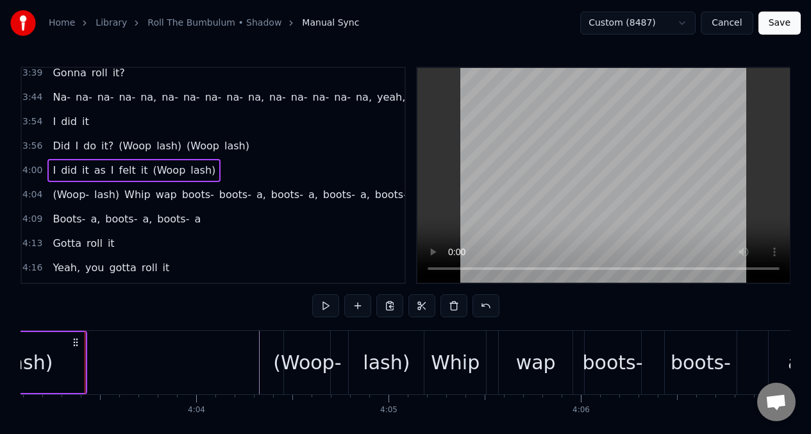
click at [223, 148] on span "lash)" at bounding box center [237, 146] width 28 height 15
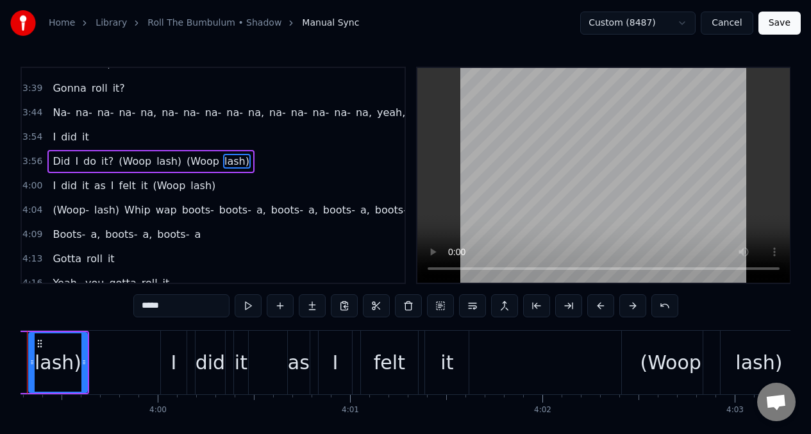
scroll to position [0, 45974]
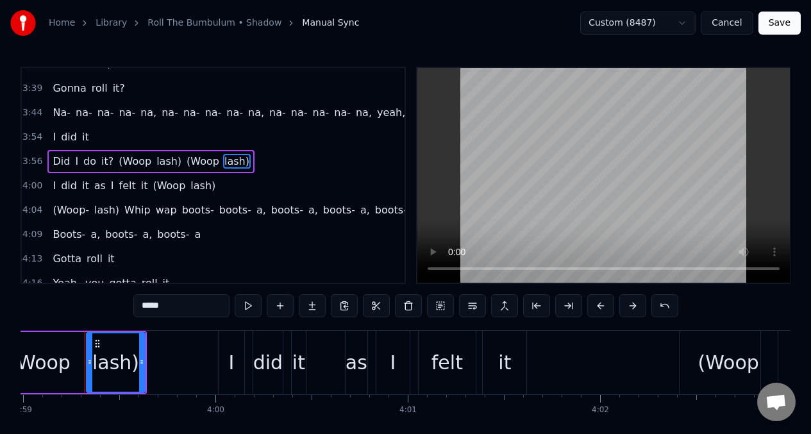
click at [157, 306] on input "*****" at bounding box center [181, 305] width 96 height 23
type input "*"
click at [248, 308] on button at bounding box center [248, 305] width 27 height 23
click at [246, 307] on button at bounding box center [248, 305] width 27 height 23
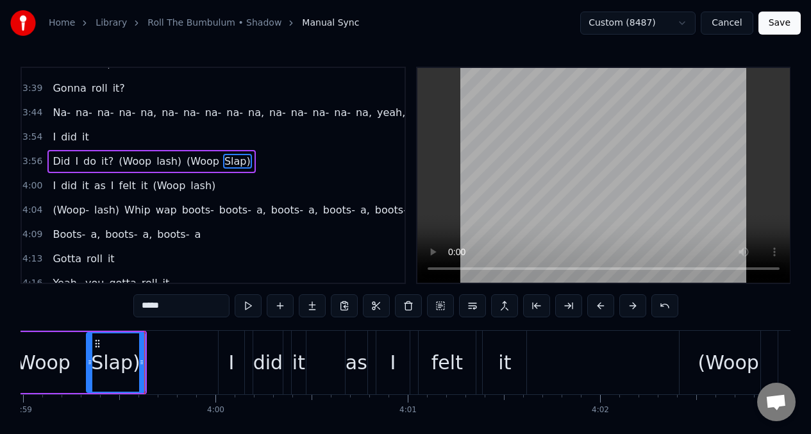
click at [246, 307] on button at bounding box center [248, 305] width 27 height 23
drag, startPoint x: 90, startPoint y: 353, endPoint x: 151, endPoint y: 338, distance: 63.5
click at [81, 355] on div at bounding box center [81, 362] width 5 height 58
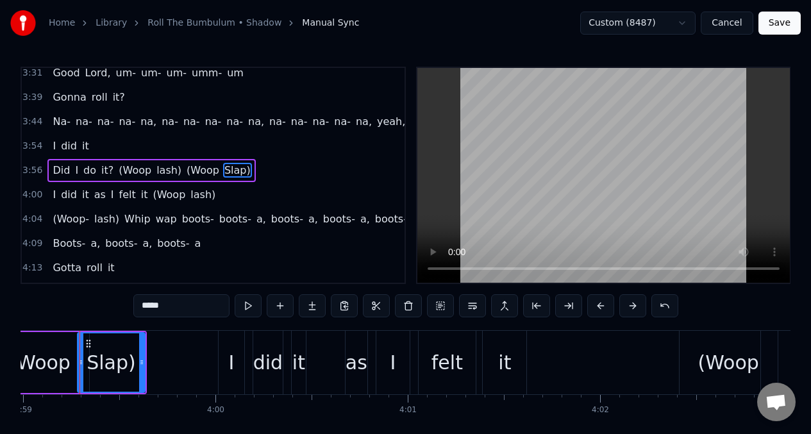
scroll to position [0, 45969]
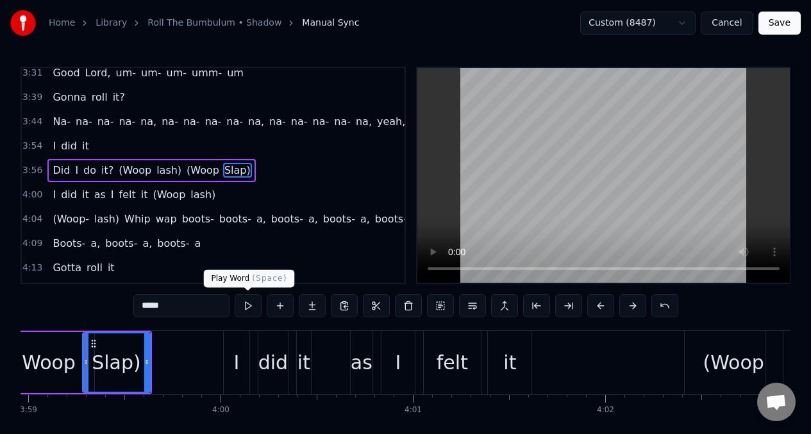
click at [244, 309] on button at bounding box center [248, 305] width 27 height 23
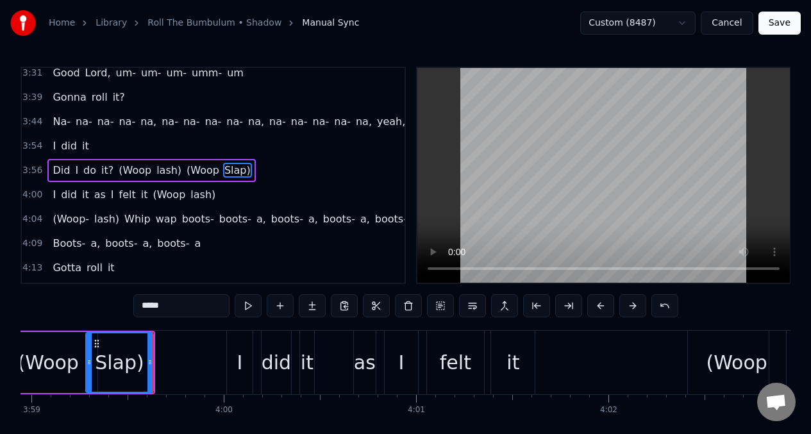
click at [244, 309] on button at bounding box center [248, 305] width 27 height 23
click at [49, 362] on div "(Woop" at bounding box center [49, 362] width 61 height 29
type input "*****"
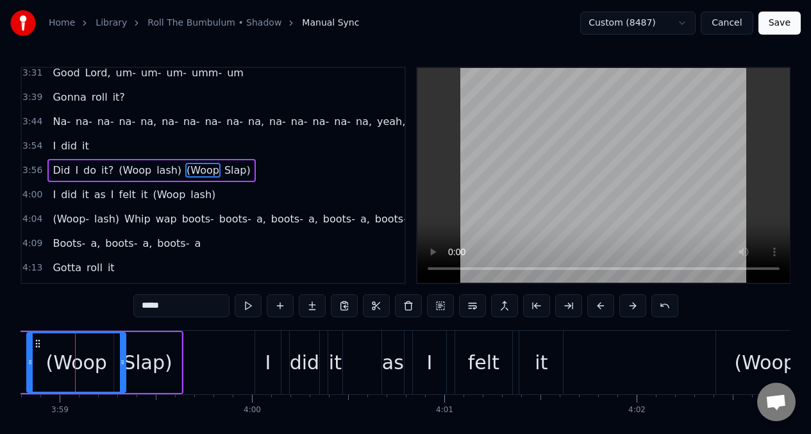
scroll to position [0, 45928]
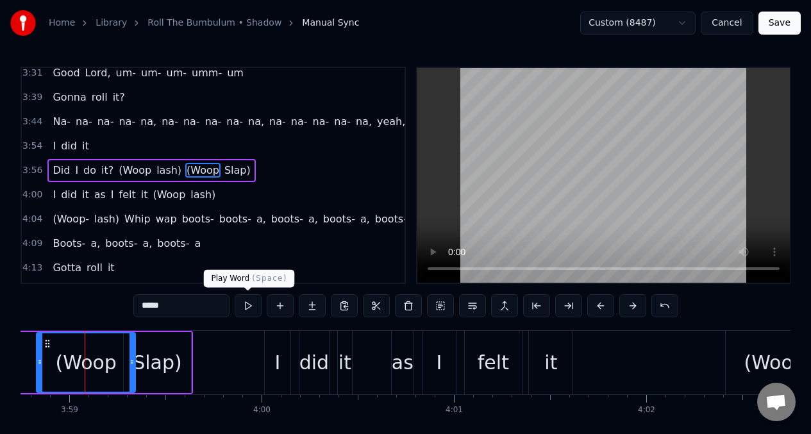
click at [248, 307] on button at bounding box center [248, 305] width 27 height 23
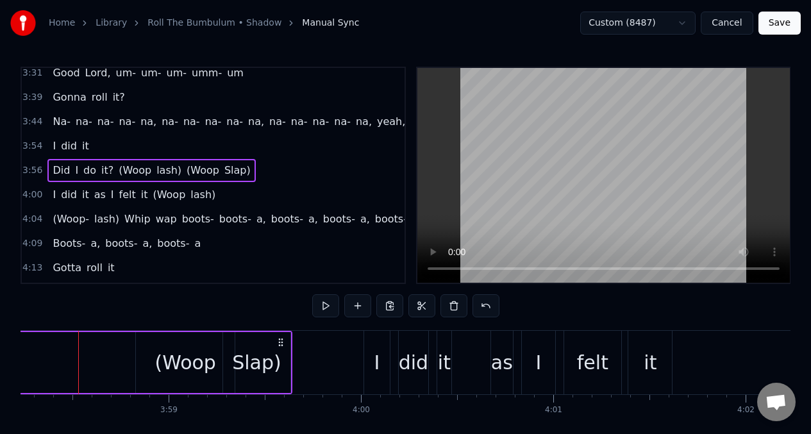
scroll to position [0, 45822]
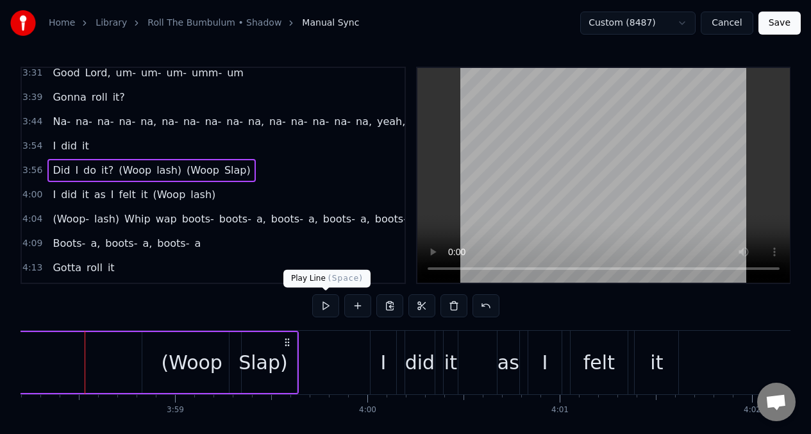
click at [326, 307] on button at bounding box center [325, 305] width 27 height 23
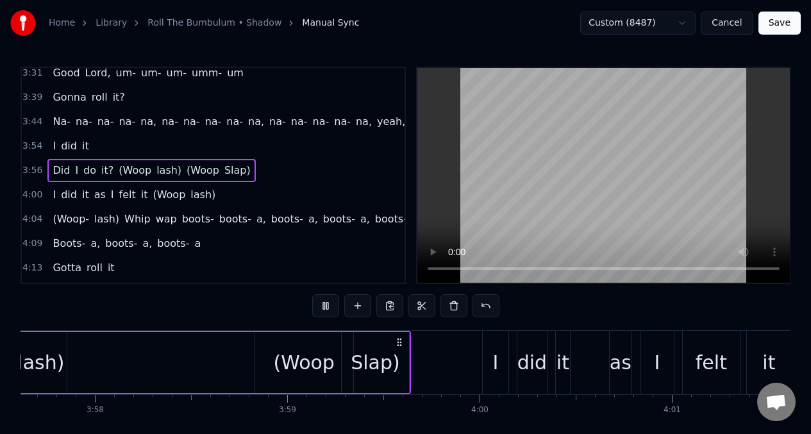
scroll to position [0, 45565]
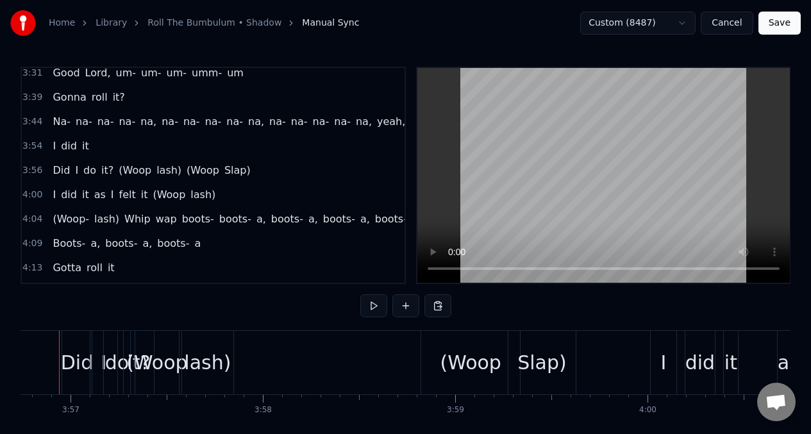
scroll to position [0, 45516]
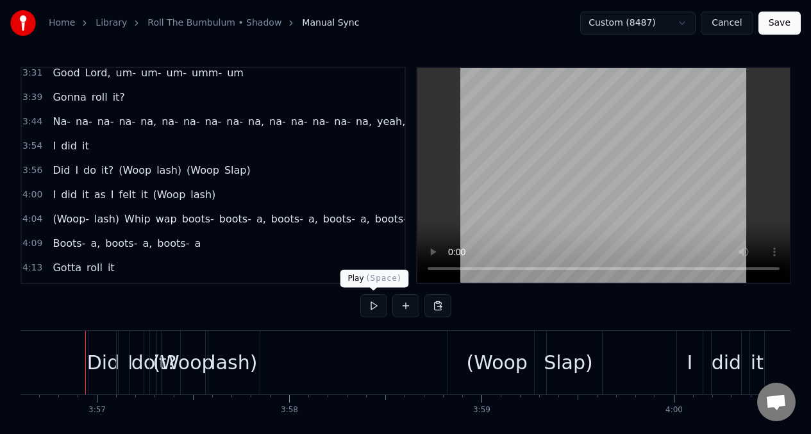
click at [373, 304] on button at bounding box center [373, 305] width 27 height 23
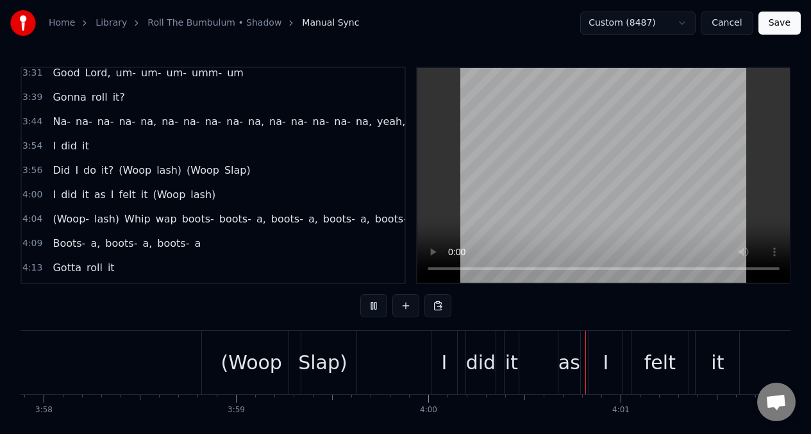
scroll to position [0, 46164]
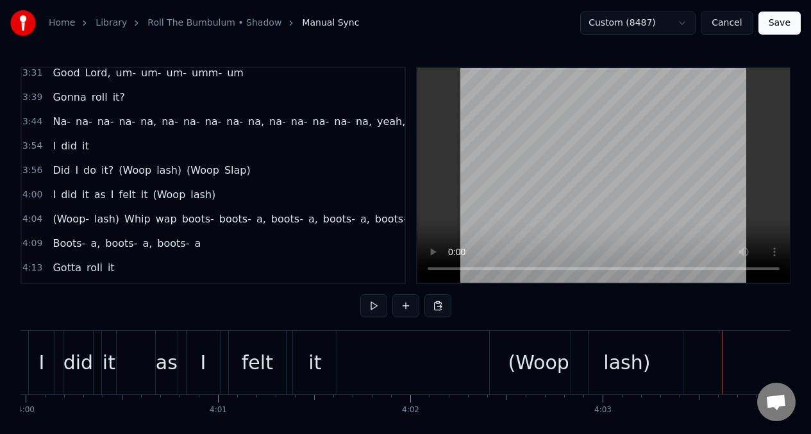
click at [135, 355] on div "I did it as I felt it (Woop lash)" at bounding box center [357, 362] width 658 height 63
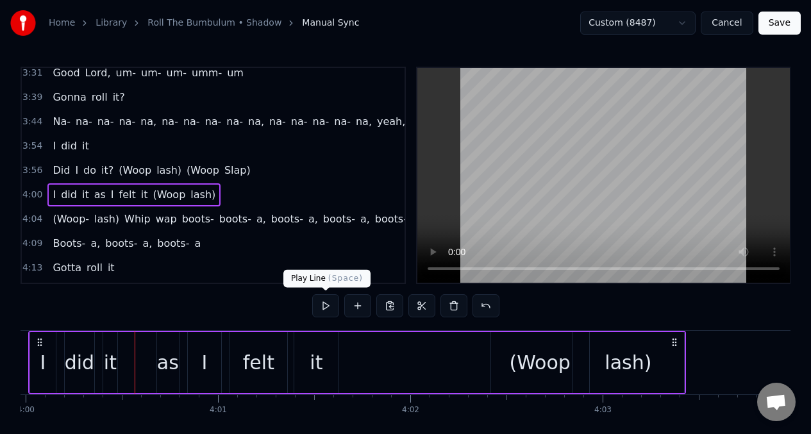
click at [325, 306] on button at bounding box center [325, 305] width 27 height 23
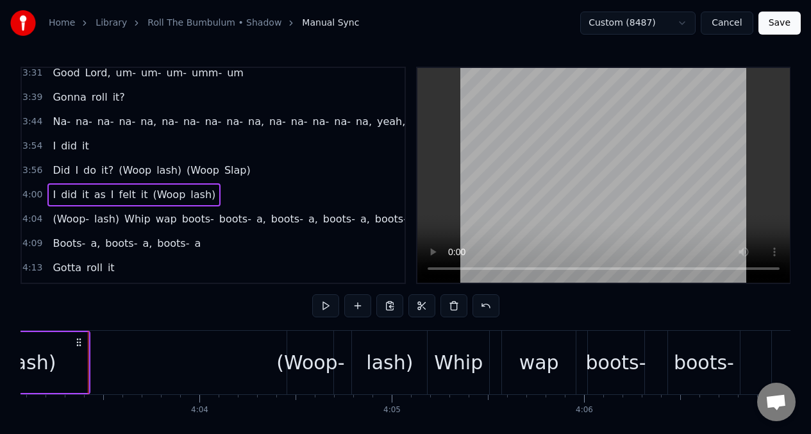
scroll to position [0, 46763]
click at [73, 360] on div "lash)" at bounding box center [30, 362] width 112 height 61
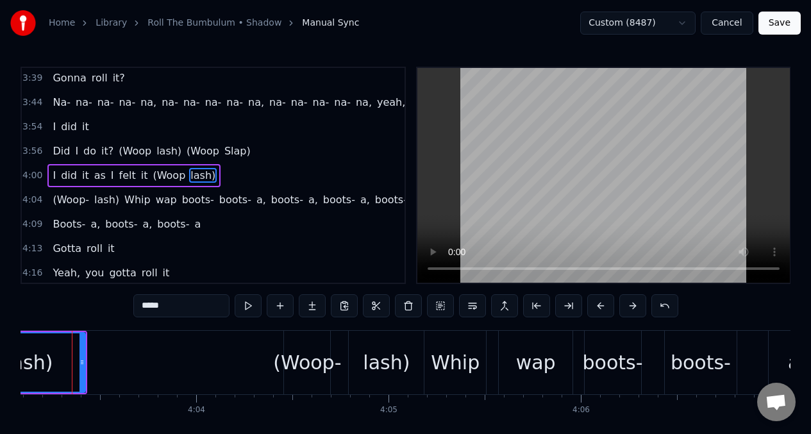
scroll to position [0, 46750]
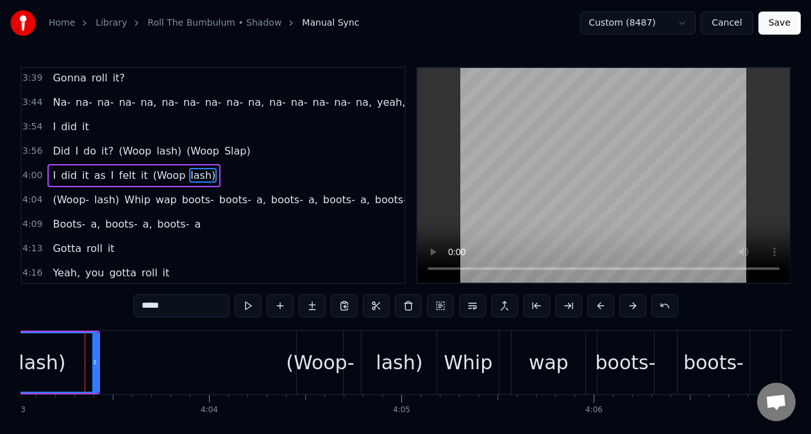
drag, startPoint x: 97, startPoint y: 364, endPoint x: 88, endPoint y: 366, distance: 9.2
click at [88, 366] on div "lash)" at bounding box center [42, 362] width 113 height 61
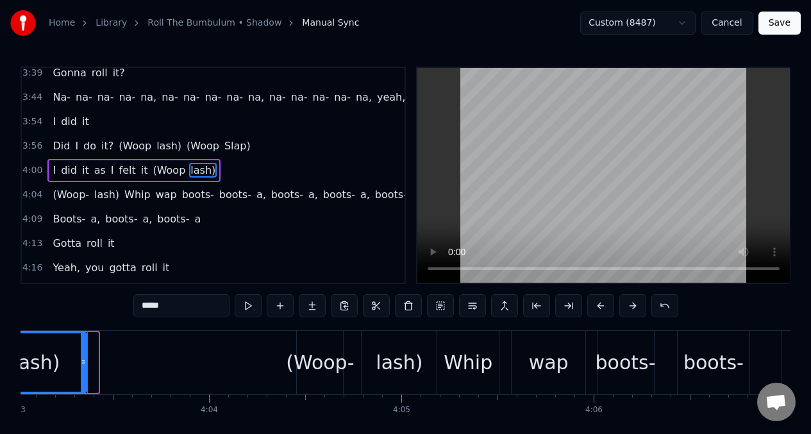
drag, startPoint x: 95, startPoint y: 367, endPoint x: 83, endPoint y: 369, distance: 11.7
click at [83, 369] on div at bounding box center [83, 362] width 5 height 58
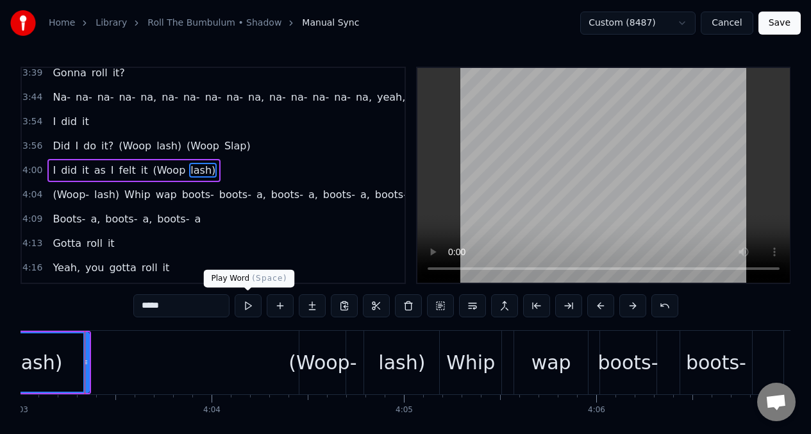
click at [246, 303] on button at bounding box center [248, 305] width 27 height 23
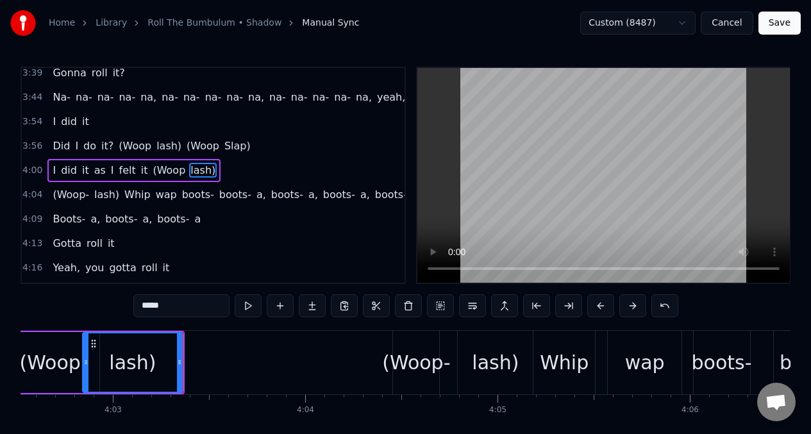
click at [246, 303] on button at bounding box center [248, 305] width 27 height 23
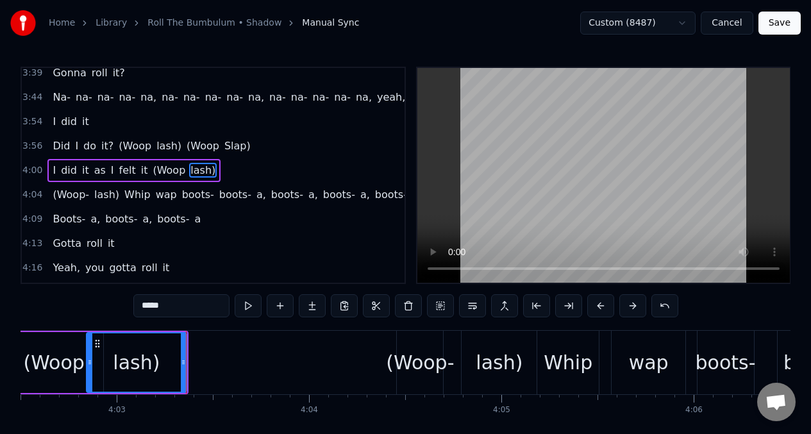
click at [246, 303] on button at bounding box center [248, 305] width 27 height 23
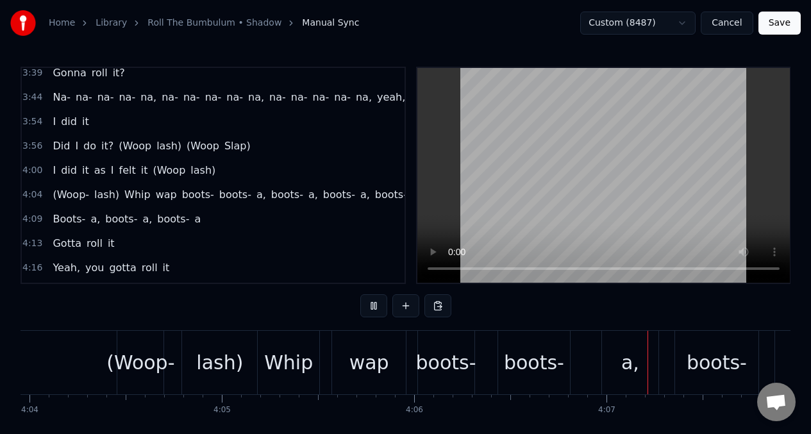
scroll to position [0, 47388]
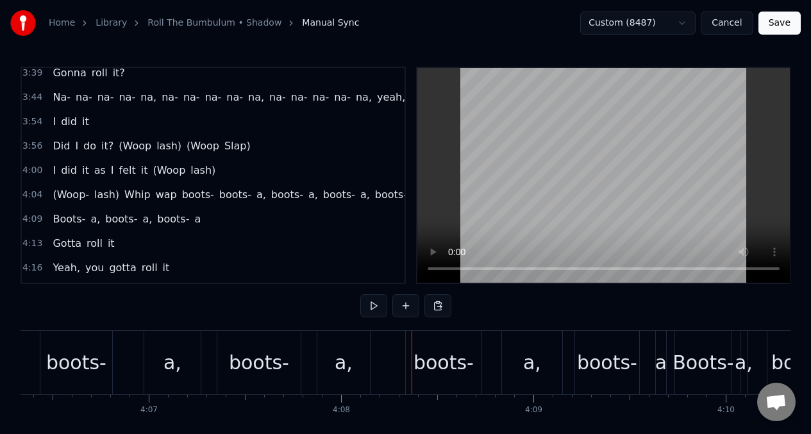
click at [126, 199] on span "Whip" at bounding box center [137, 194] width 29 height 15
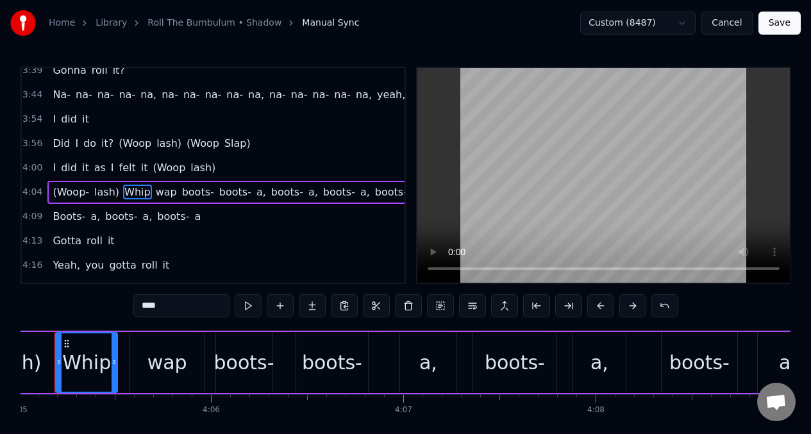
scroll to position [0, 47102]
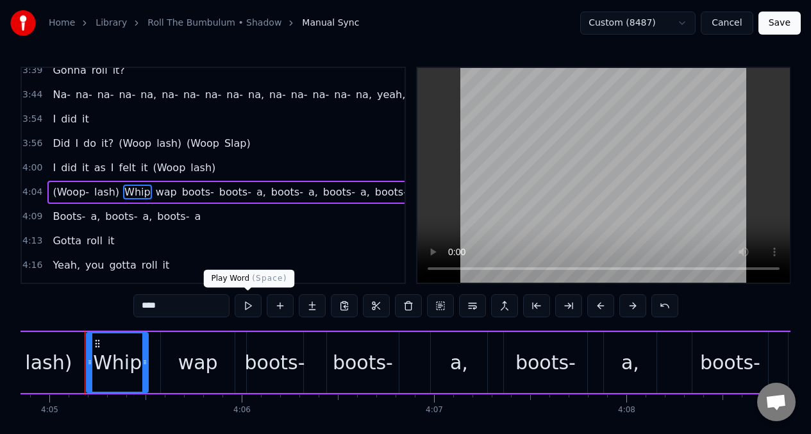
click at [248, 308] on button at bounding box center [248, 305] width 27 height 23
drag, startPoint x: 208, startPoint y: 362, endPoint x: 219, endPoint y: 339, distance: 25.3
click at [208, 362] on div "wap" at bounding box center [198, 362] width 40 height 29
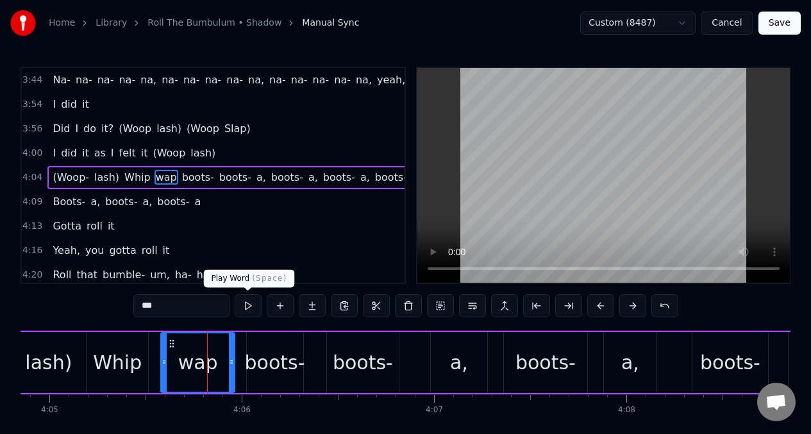
scroll to position [1201, 0]
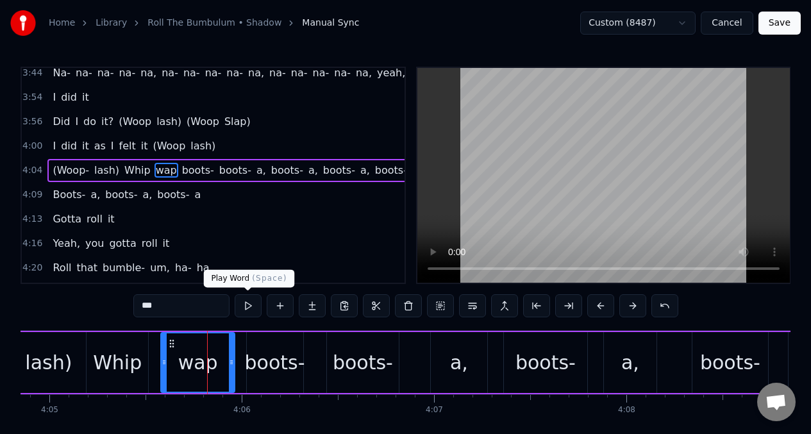
click at [246, 308] on button at bounding box center [248, 305] width 27 height 23
click at [273, 375] on div "boots-" at bounding box center [275, 362] width 60 height 29
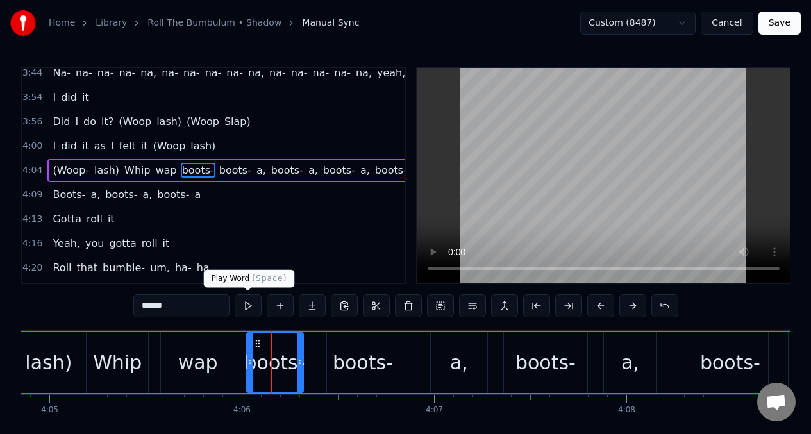
click at [248, 305] on button at bounding box center [248, 305] width 27 height 23
click at [248, 304] on button at bounding box center [248, 305] width 27 height 23
click at [333, 346] on div "boots-" at bounding box center [363, 362] width 72 height 61
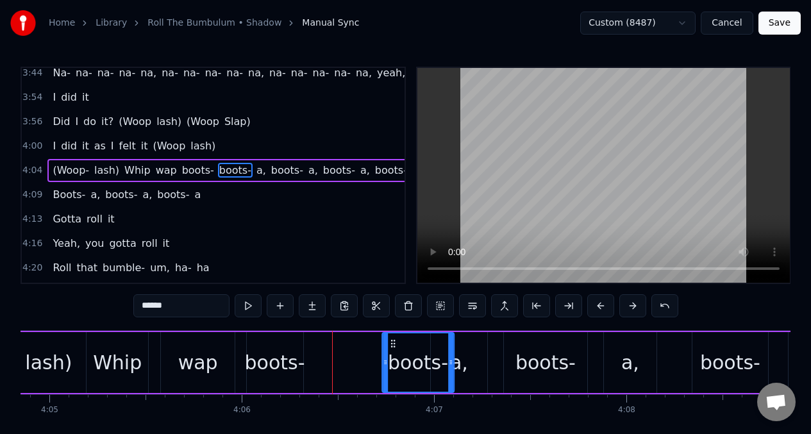
drag, startPoint x: 337, startPoint y: 346, endPoint x: 392, endPoint y: 349, distance: 55.3
click at [392, 349] on div "boots-" at bounding box center [418, 362] width 71 height 58
click at [75, 349] on div "lash)" at bounding box center [48, 362] width 75 height 61
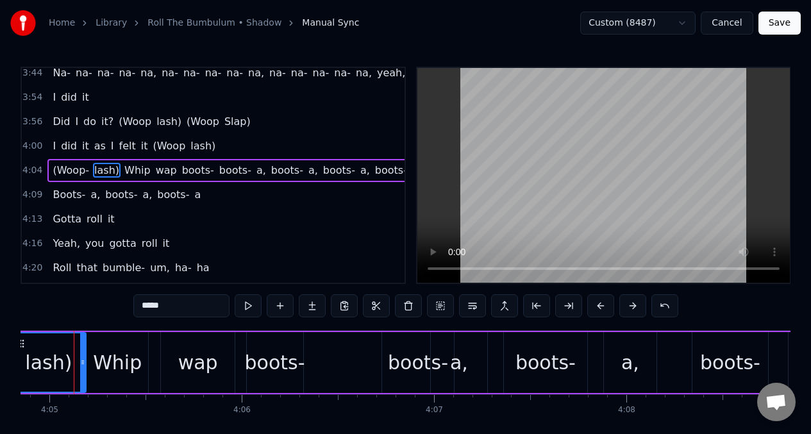
scroll to position [0, 47092]
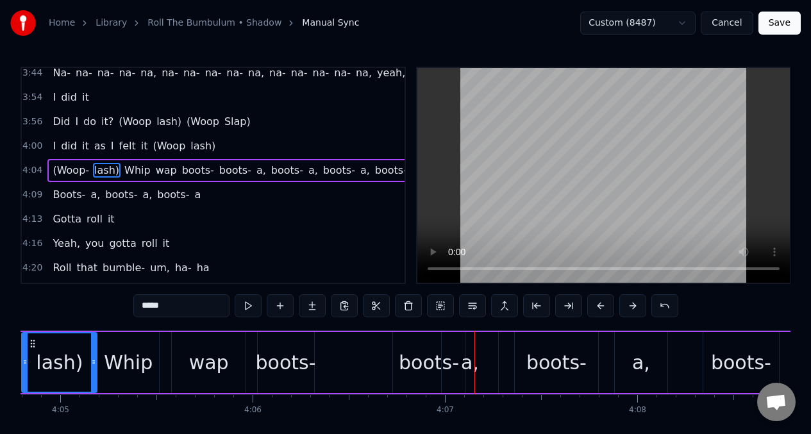
click at [292, 366] on div "boots-" at bounding box center [286, 362] width 60 height 29
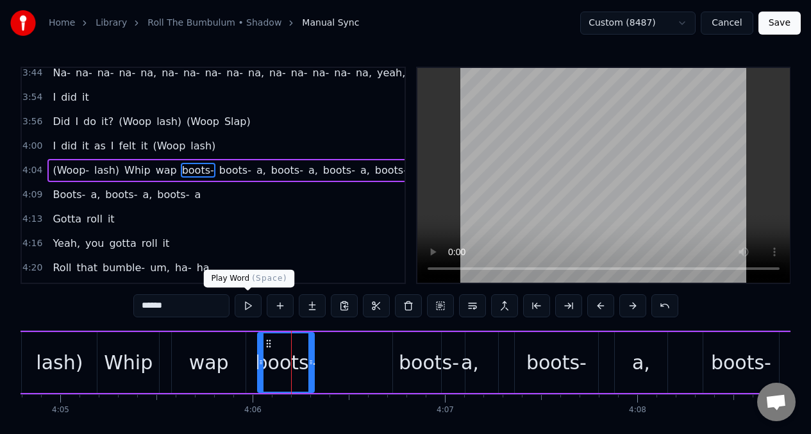
click at [247, 303] on button at bounding box center [248, 305] width 27 height 23
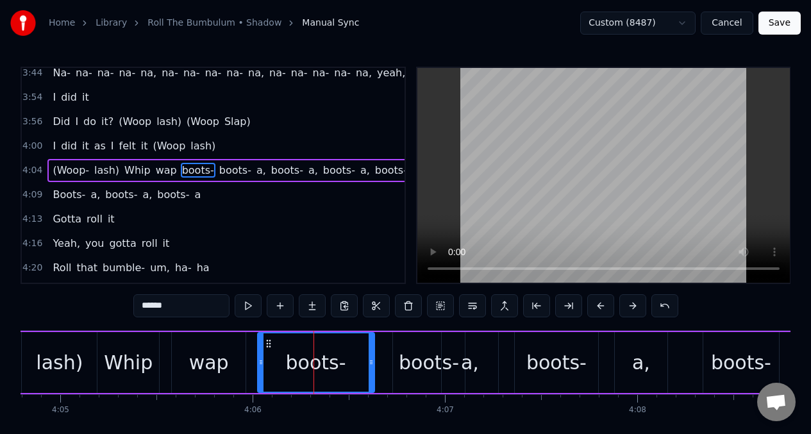
drag, startPoint x: 312, startPoint y: 351, endPoint x: 371, endPoint y: 349, distance: 59.7
click at [371, 349] on div at bounding box center [371, 362] width 5 height 58
click at [244, 307] on button at bounding box center [248, 305] width 27 height 23
click at [124, 373] on div "Whip" at bounding box center [128, 362] width 49 height 29
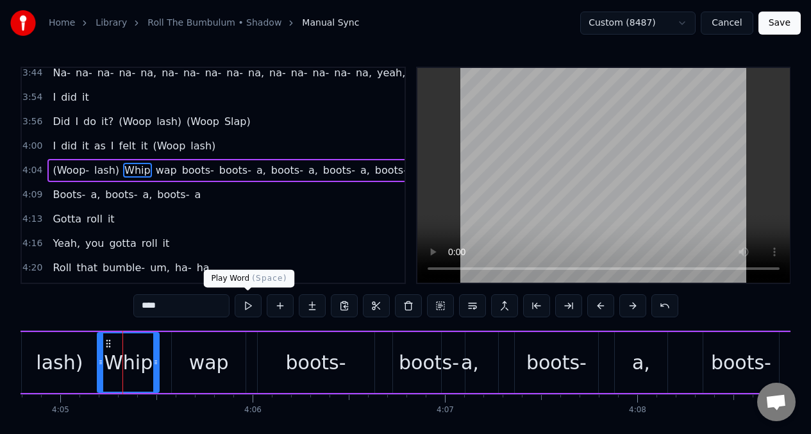
click at [251, 308] on button at bounding box center [248, 305] width 27 height 23
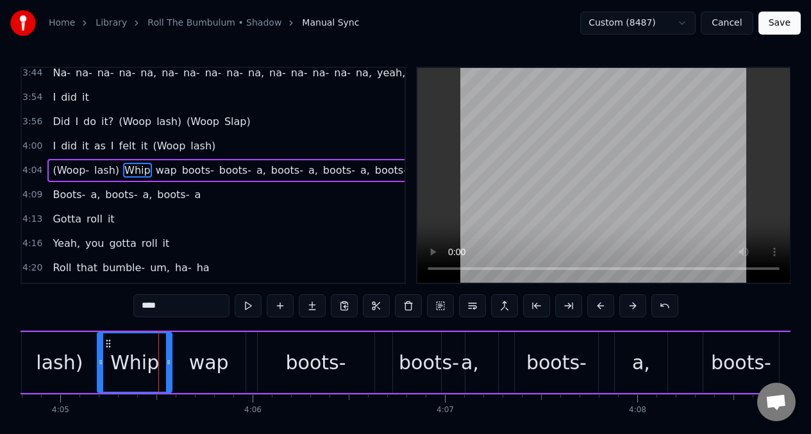
drag, startPoint x: 155, startPoint y: 354, endPoint x: 167, endPoint y: 355, distance: 12.9
click at [167, 355] on div at bounding box center [168, 362] width 5 height 58
click at [246, 307] on button at bounding box center [248, 305] width 27 height 23
drag, startPoint x: 169, startPoint y: 357, endPoint x: 209, endPoint y: 346, distance: 41.8
click at [188, 358] on icon at bounding box center [187, 362] width 5 height 10
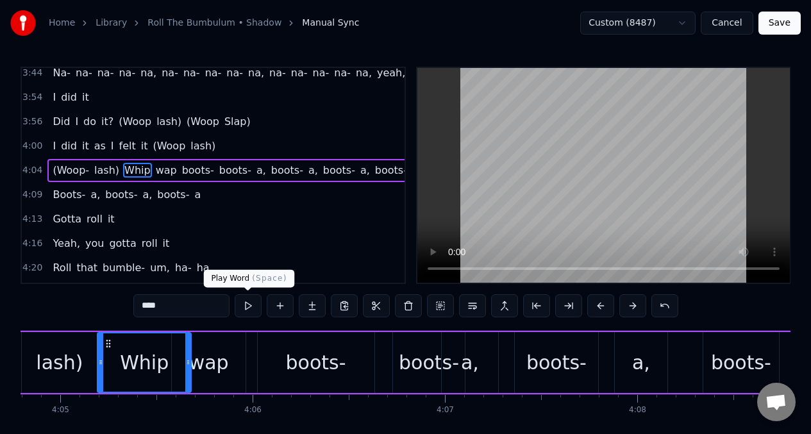
click at [246, 303] on button at bounding box center [248, 305] width 27 height 23
click at [227, 348] on div "wap" at bounding box center [209, 362] width 74 height 61
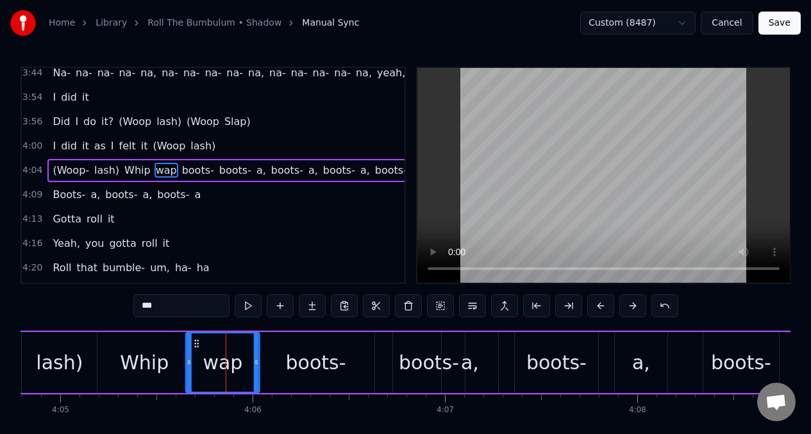
drag, startPoint x: 183, startPoint y: 347, endPoint x: 198, endPoint y: 348, distance: 14.2
click at [198, 348] on icon at bounding box center [197, 344] width 10 height 10
click at [246, 308] on button at bounding box center [248, 305] width 27 height 23
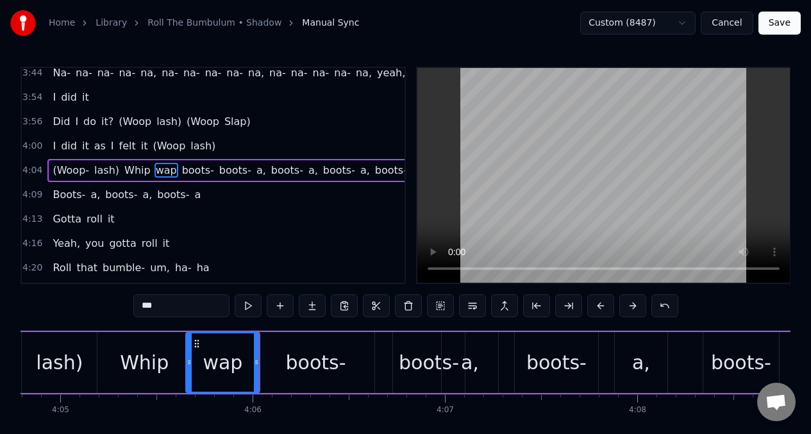
click at [246, 308] on button at bounding box center [248, 305] width 27 height 23
click at [28, 351] on div "lash)" at bounding box center [59, 362] width 75 height 61
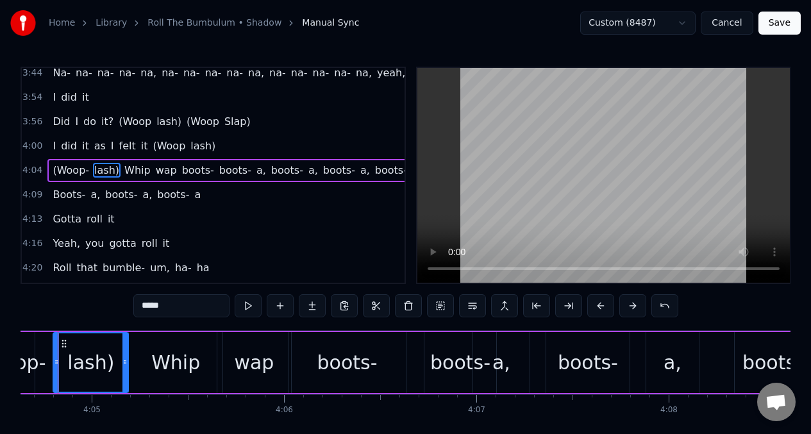
scroll to position [0, 47033]
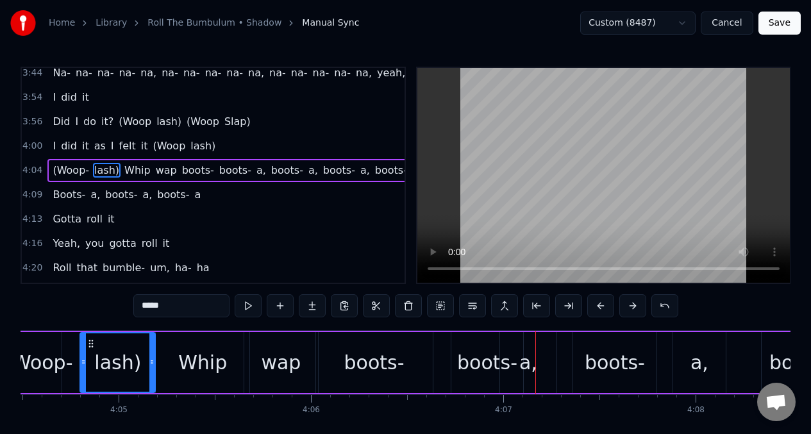
click at [373, 369] on div "boots-" at bounding box center [374, 362] width 60 height 29
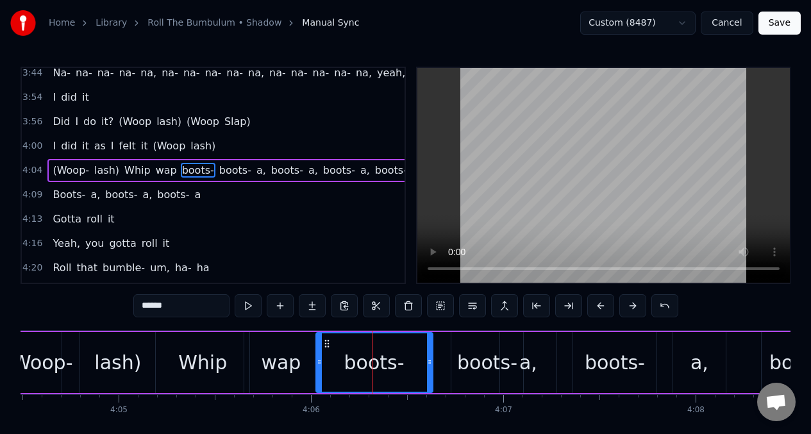
click at [179, 312] on input "******" at bounding box center [181, 305] width 96 height 23
type input "*"
click at [147, 309] on input "*****" at bounding box center [181, 305] width 96 height 23
click at [140, 307] on input "****" at bounding box center [181, 305] width 96 height 23
click at [244, 308] on button at bounding box center [248, 305] width 27 height 23
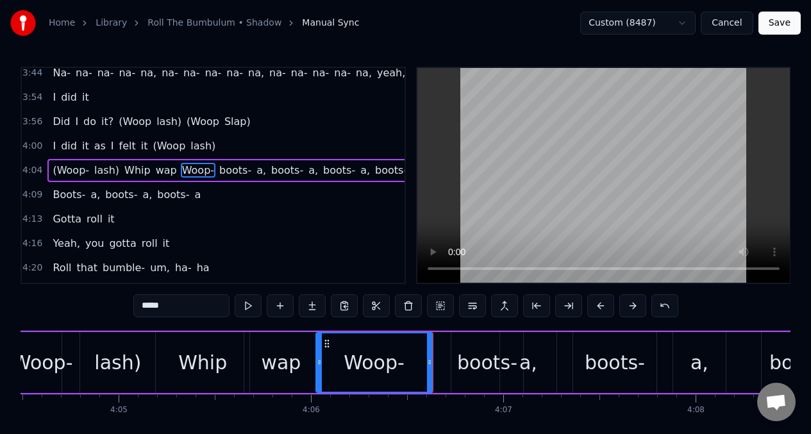
click at [321, 366] on icon at bounding box center [319, 362] width 5 height 10
click at [334, 364] on div "Woop-" at bounding box center [374, 362] width 115 height 58
drag, startPoint x: 319, startPoint y: 358, endPoint x: 343, endPoint y: 361, distance: 23.9
click at [343, 361] on icon at bounding box center [344, 362] width 5 height 10
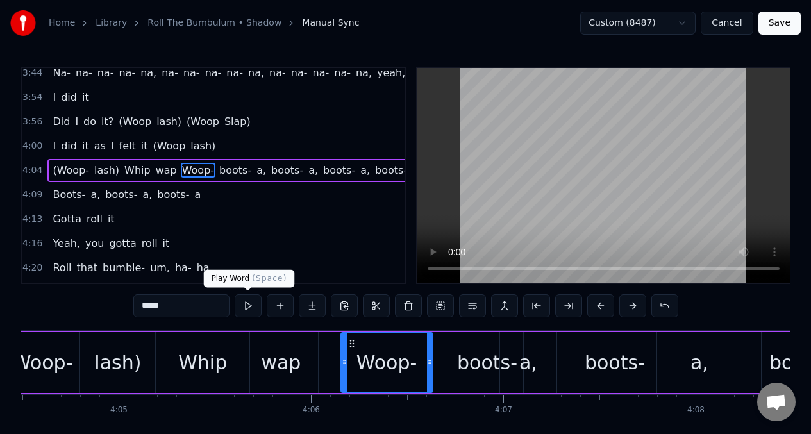
click at [252, 305] on button at bounding box center [248, 305] width 27 height 23
drag, startPoint x: 279, startPoint y: 373, endPoint x: 263, endPoint y: 355, distance: 24.1
click at [278, 372] on div "wap" at bounding box center [281, 362] width 40 height 29
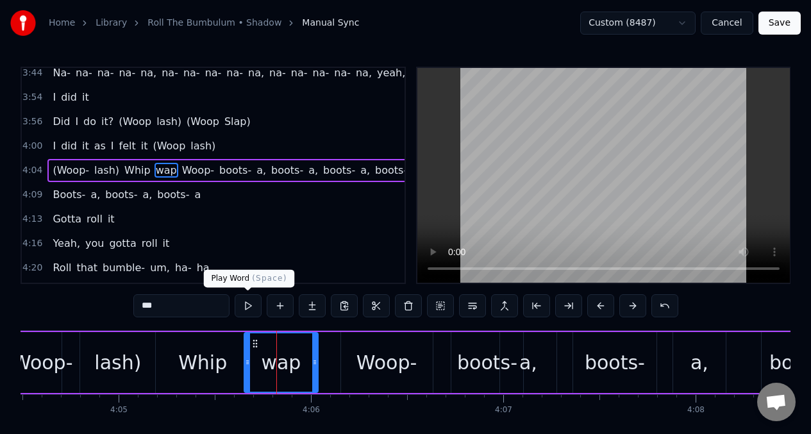
click at [246, 308] on button at bounding box center [248, 305] width 27 height 23
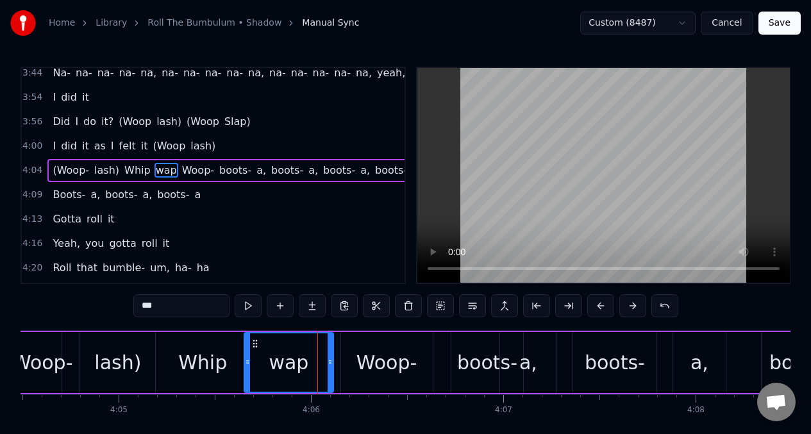
drag, startPoint x: 314, startPoint y: 359, endPoint x: 330, endPoint y: 359, distance: 16.0
click at [330, 359] on icon at bounding box center [330, 362] width 5 height 10
click at [245, 306] on button at bounding box center [248, 305] width 27 height 23
click at [248, 362] on icon at bounding box center [247, 362] width 5 height 10
drag, startPoint x: 248, startPoint y: 362, endPoint x: 264, endPoint y: 363, distance: 16.7
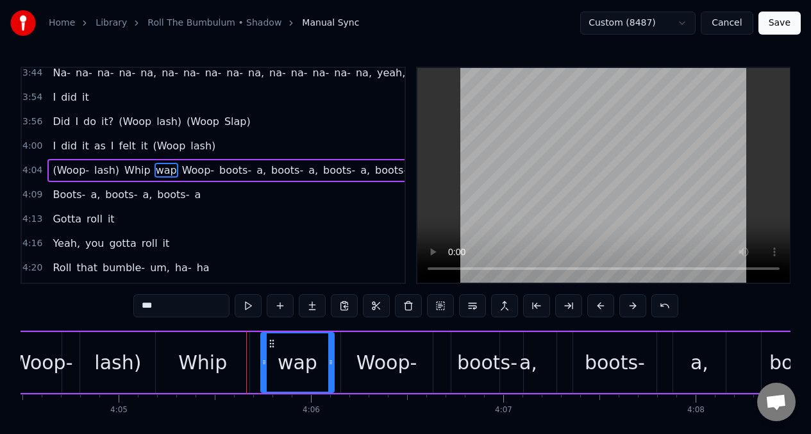
click at [264, 363] on icon at bounding box center [264, 362] width 5 height 10
click at [246, 304] on button at bounding box center [248, 305] width 27 height 23
drag, startPoint x: 329, startPoint y: 361, endPoint x: 339, endPoint y: 362, distance: 9.7
click at [339, 362] on icon at bounding box center [338, 362] width 5 height 10
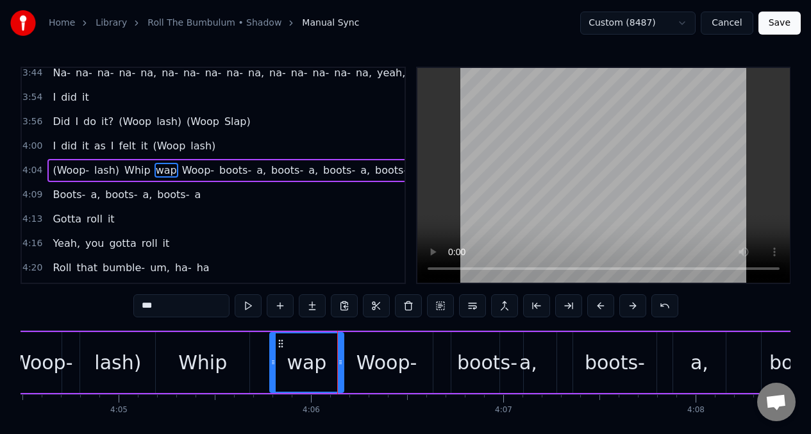
drag, startPoint x: 264, startPoint y: 365, endPoint x: 244, endPoint y: 292, distance: 75.1
click at [274, 365] on icon at bounding box center [273, 362] width 5 height 10
click at [246, 302] on button at bounding box center [248, 305] width 27 height 23
click at [214, 350] on div "Whip" at bounding box center [202, 362] width 49 height 29
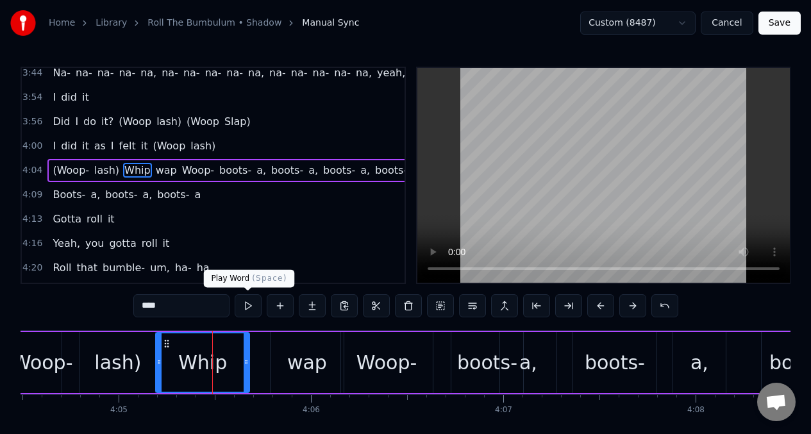
click at [246, 307] on button at bounding box center [248, 305] width 27 height 23
drag, startPoint x: 287, startPoint y: 360, endPoint x: 250, endPoint y: 309, distance: 63.4
click at [282, 356] on div "wap" at bounding box center [307, 362] width 73 height 61
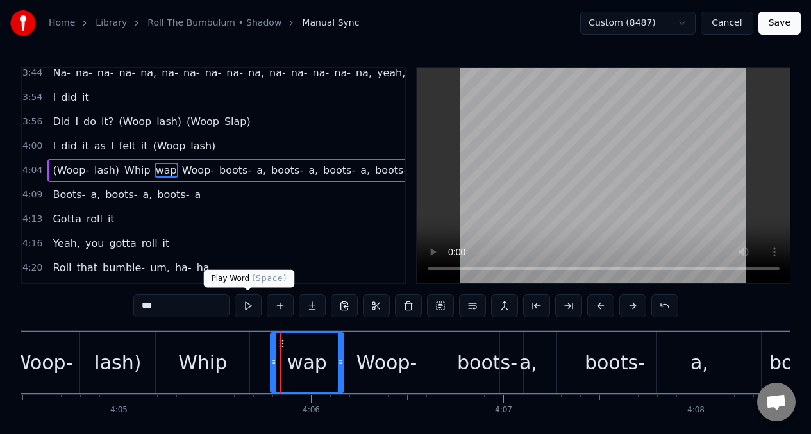
click at [247, 305] on button at bounding box center [248, 305] width 27 height 23
click at [246, 304] on button at bounding box center [248, 305] width 27 height 23
drag, startPoint x: 392, startPoint y: 356, endPoint x: 275, endPoint y: 328, distance: 120.7
click at [391, 356] on div "Woop-" at bounding box center [387, 362] width 60 height 29
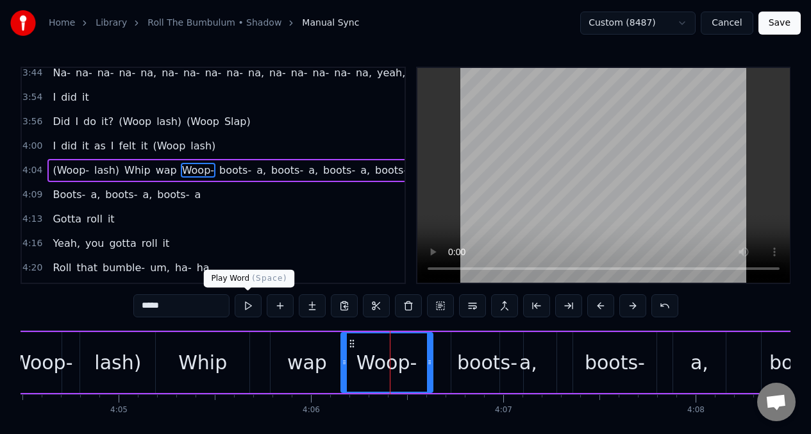
click at [244, 304] on button at bounding box center [248, 305] width 27 height 23
drag, startPoint x: 484, startPoint y: 351, endPoint x: 381, endPoint y: 331, distance: 105.1
click at [481, 351] on div "boots-" at bounding box center [487, 362] width 60 height 29
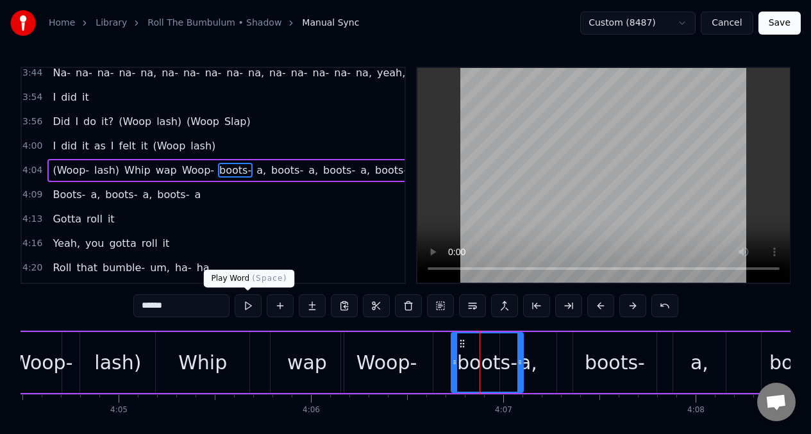
click at [249, 308] on button at bounding box center [248, 305] width 27 height 23
click at [187, 307] on input "******" at bounding box center [181, 305] width 96 height 23
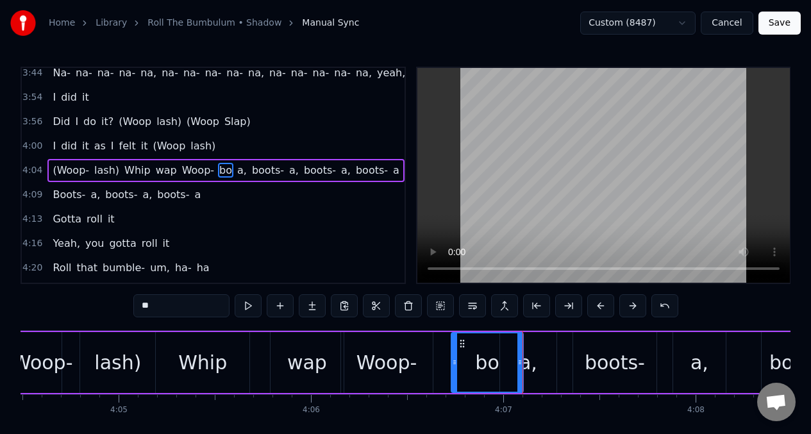
type input "*"
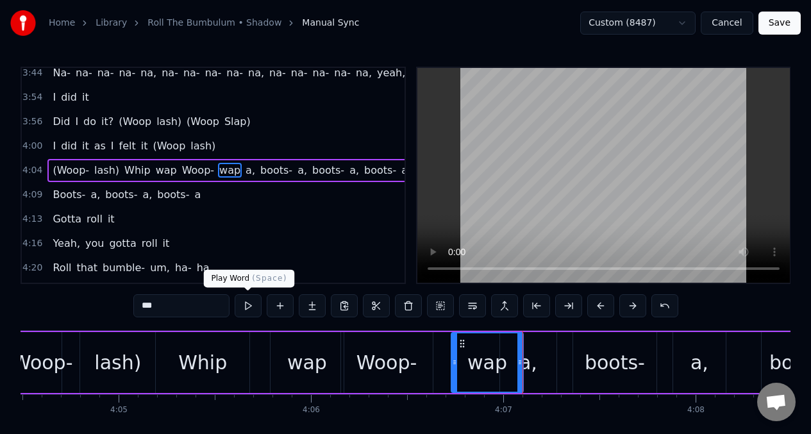
click at [249, 308] on button at bounding box center [248, 305] width 27 height 23
click at [72, 169] on span "(Woop-" at bounding box center [70, 170] width 39 height 15
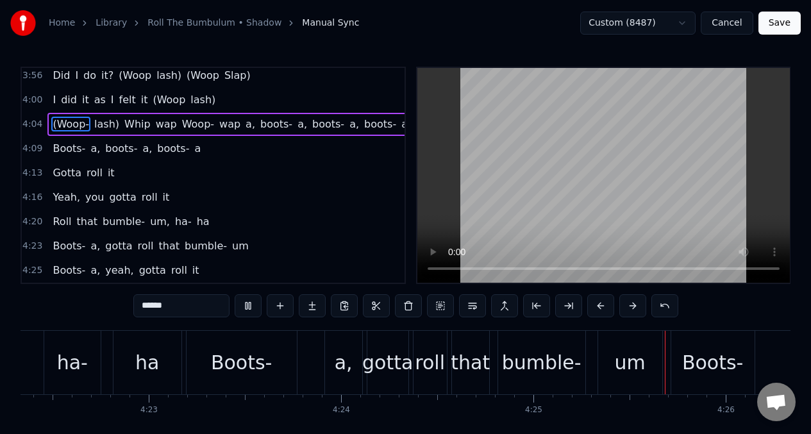
scroll to position [1249, 0]
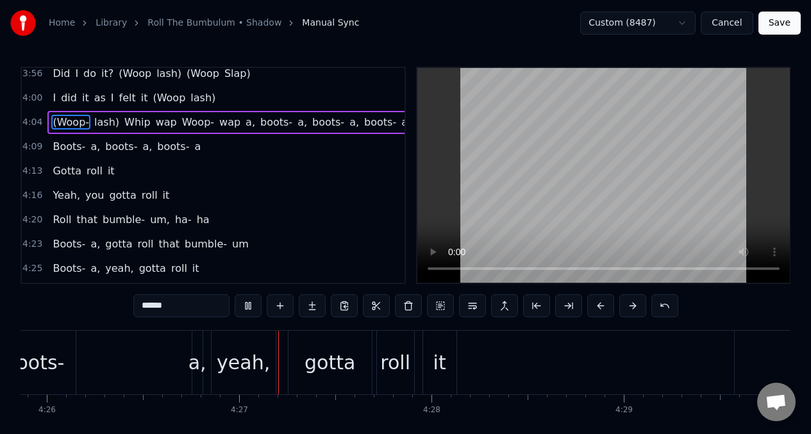
click at [103, 220] on span "bumble-" at bounding box center [123, 219] width 45 height 15
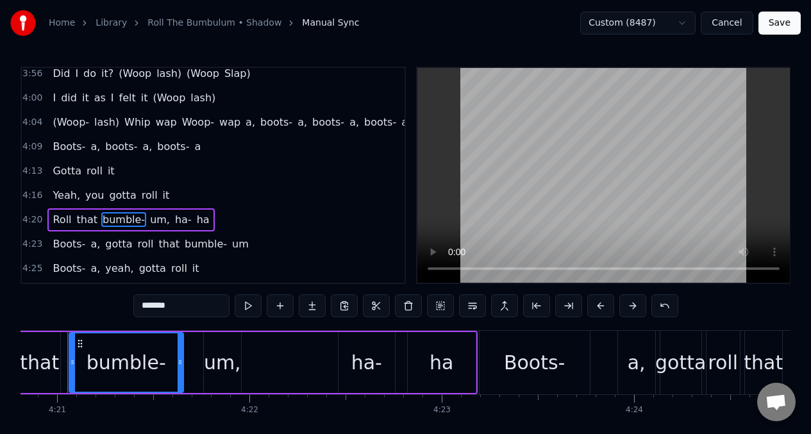
scroll to position [0, 50155]
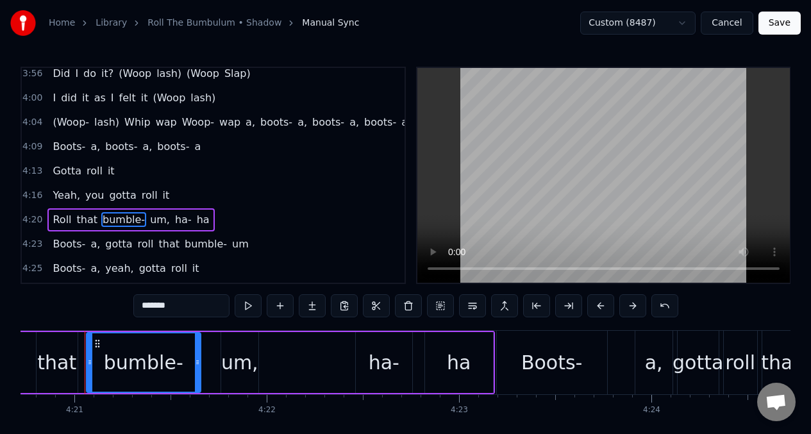
click at [185, 309] on input "*******" at bounding box center [181, 305] width 96 height 23
click at [223, 366] on div "um," at bounding box center [239, 362] width 37 height 61
type input "***"
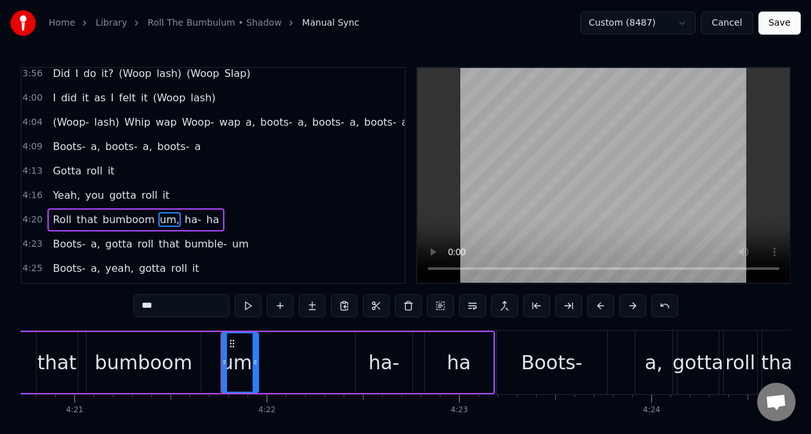
scroll to position [1281, 0]
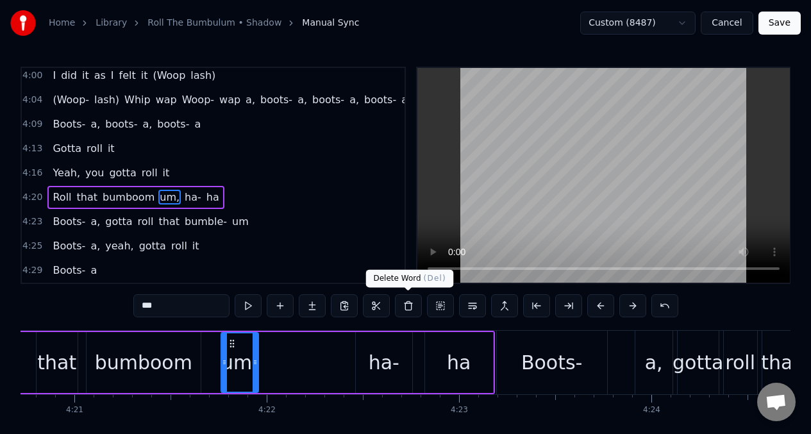
click at [405, 303] on button at bounding box center [408, 305] width 27 height 23
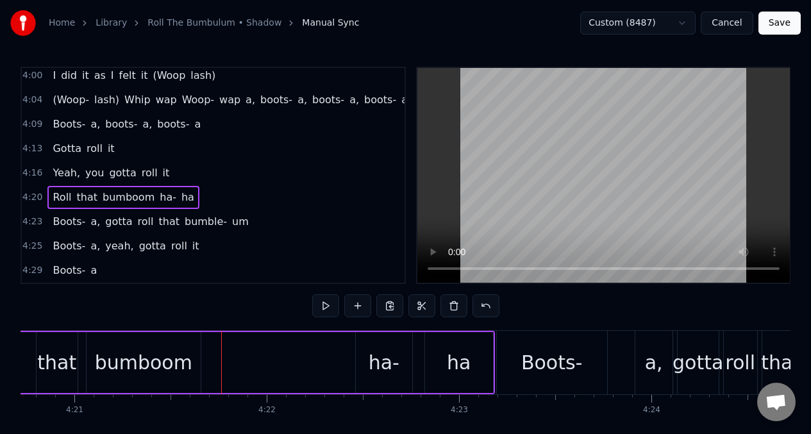
click at [55, 190] on span "Roll" at bounding box center [61, 197] width 21 height 15
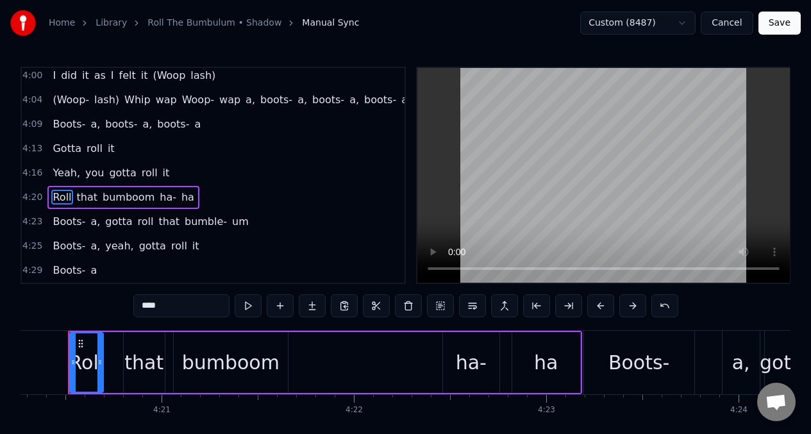
scroll to position [0, 50051]
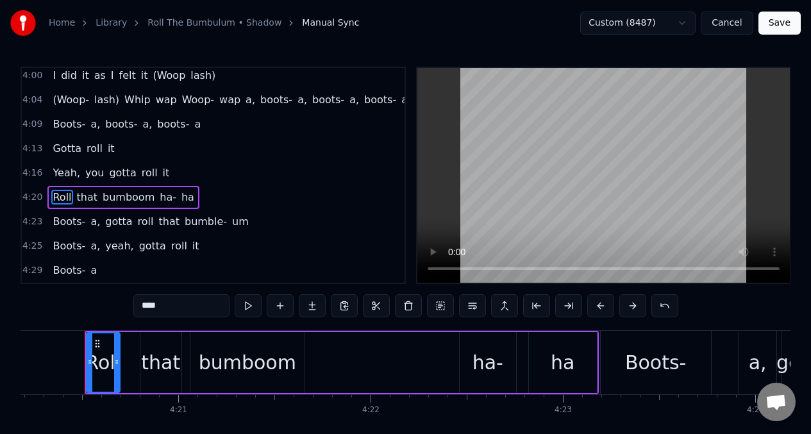
drag, startPoint x: 247, startPoint y: 372, endPoint x: 245, endPoint y: 331, distance: 41.1
click at [247, 371] on div "bumboom" at bounding box center [247, 362] width 97 height 29
type input "*******"
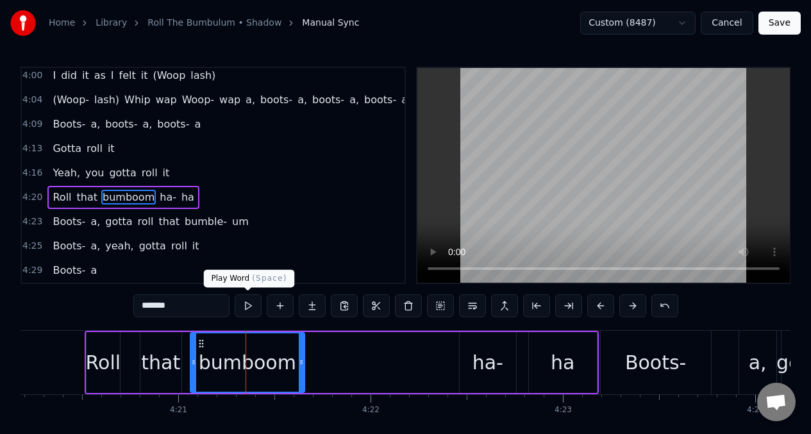
click at [251, 311] on button at bounding box center [248, 305] width 27 height 23
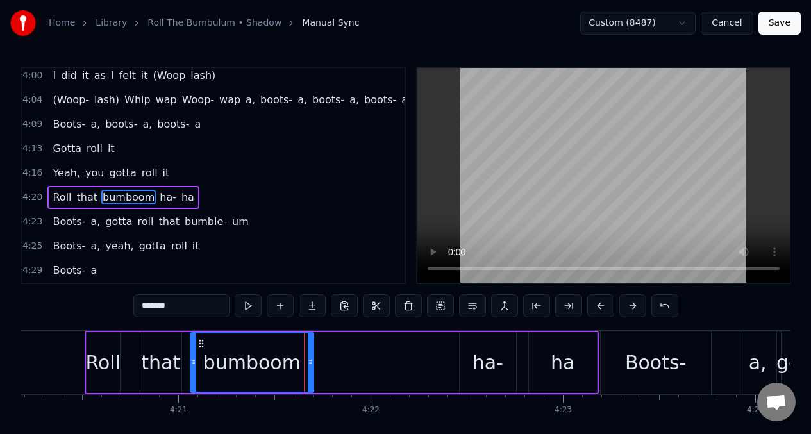
drag, startPoint x: 301, startPoint y: 357, endPoint x: 311, endPoint y: 358, distance: 9.7
click at [311, 358] on icon at bounding box center [310, 362] width 5 height 10
click at [248, 308] on button at bounding box center [248, 305] width 27 height 23
drag, startPoint x: 312, startPoint y: 357, endPoint x: 304, endPoint y: 358, distance: 8.4
click at [304, 358] on icon at bounding box center [302, 362] width 5 height 10
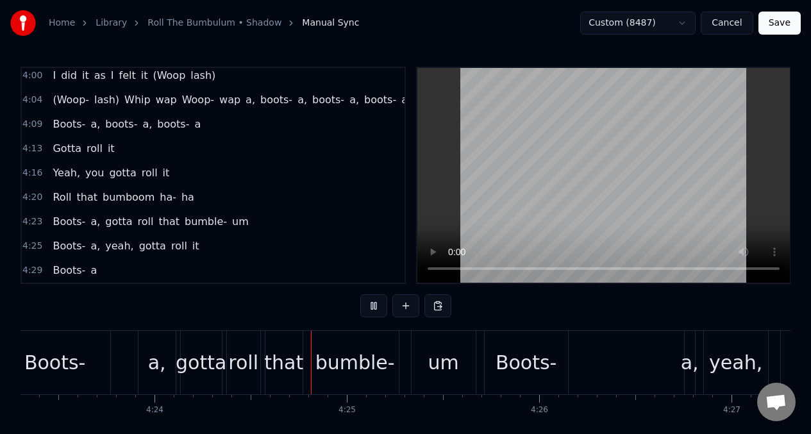
scroll to position [0, 50718]
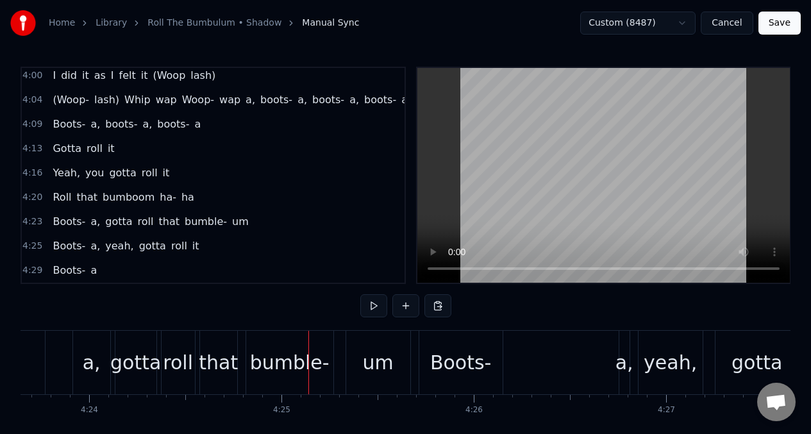
click at [58, 217] on span "Boots-" at bounding box center [68, 221] width 35 height 15
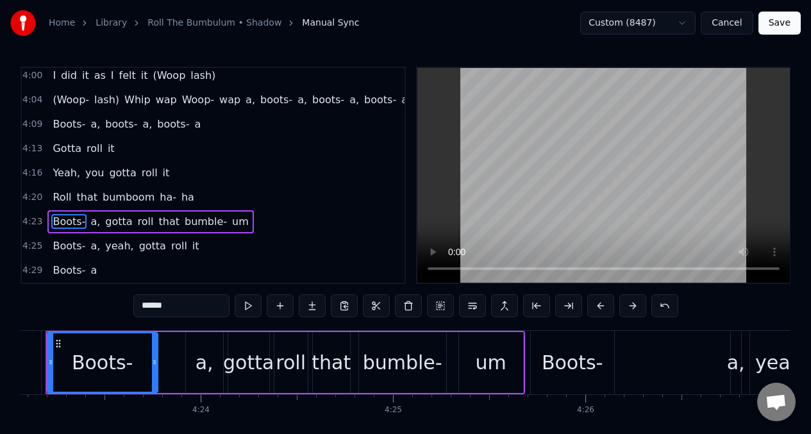
scroll to position [0, 50566]
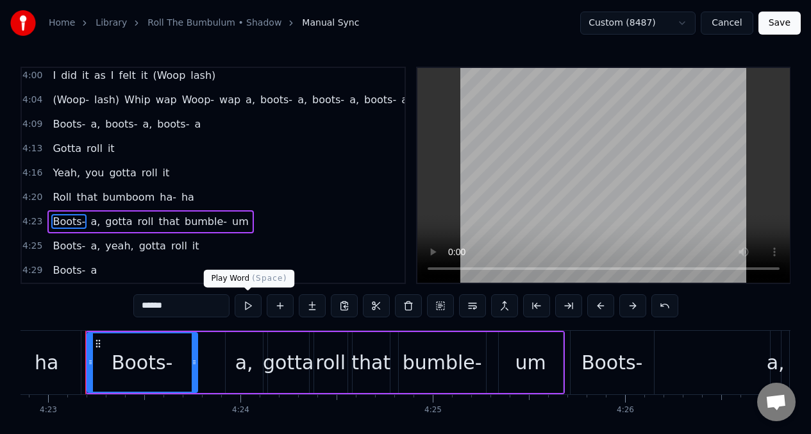
click at [248, 309] on button at bounding box center [248, 305] width 27 height 23
click at [250, 308] on button at bounding box center [248, 305] width 27 height 23
click at [248, 309] on button at bounding box center [248, 305] width 27 height 23
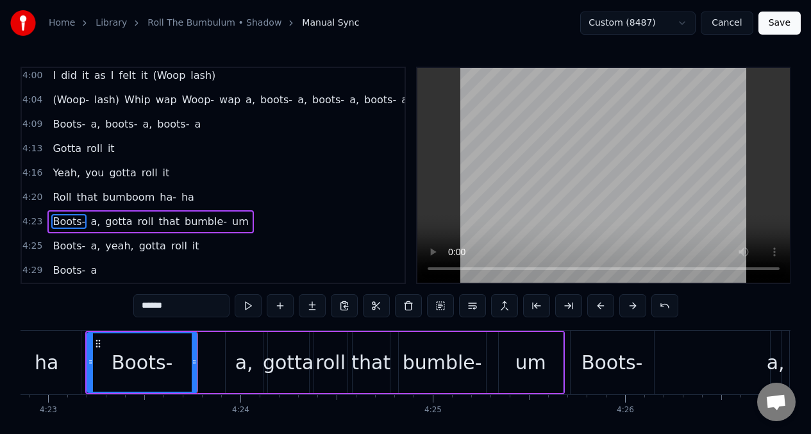
click at [230, 358] on div "a," at bounding box center [244, 362] width 37 height 61
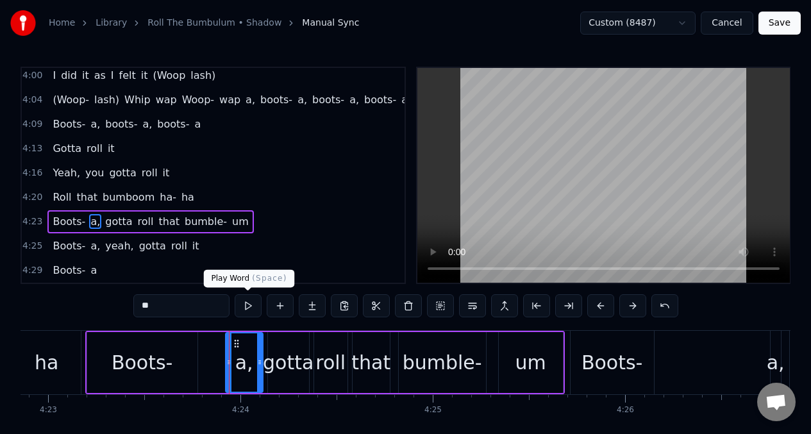
click at [247, 309] on button at bounding box center [248, 305] width 27 height 23
click at [245, 308] on button at bounding box center [248, 305] width 27 height 23
click at [249, 308] on button at bounding box center [248, 305] width 27 height 23
click at [71, 359] on div "ha" at bounding box center [47, 362] width 68 height 63
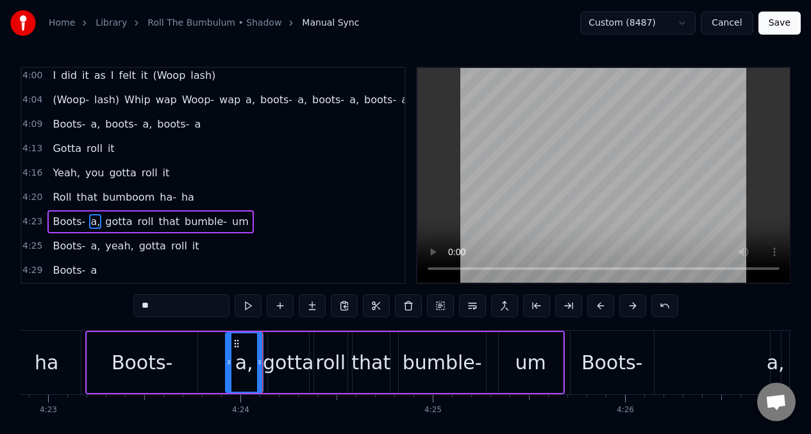
scroll to position [0, 50552]
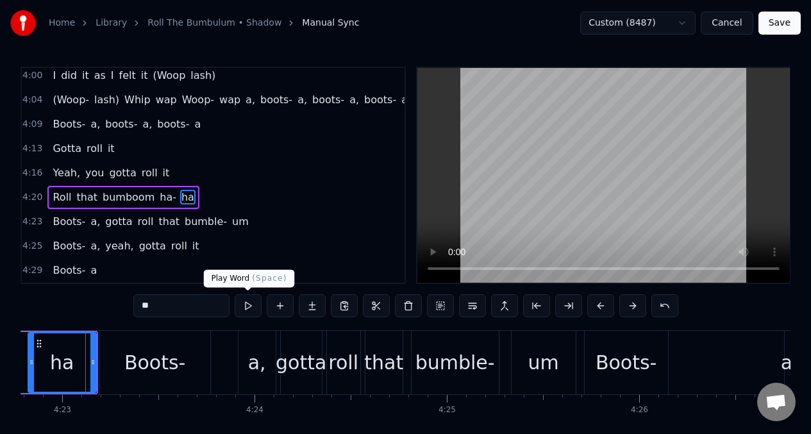
click at [245, 308] on button at bounding box center [248, 305] width 27 height 23
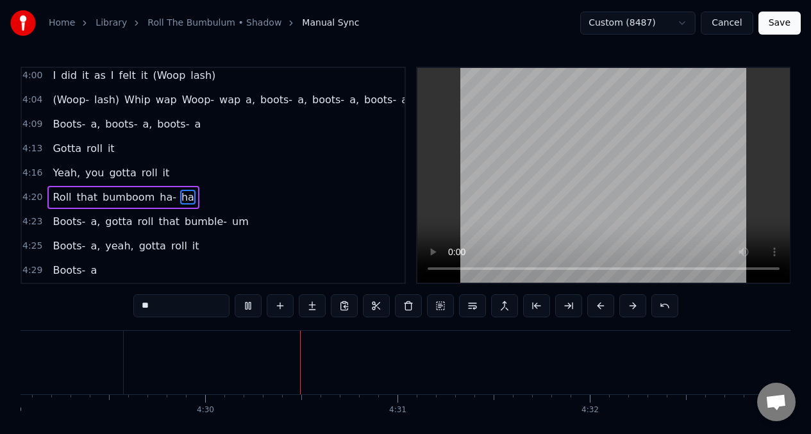
scroll to position [0, 51833]
click at [192, 216] on span "bumble-" at bounding box center [205, 221] width 45 height 15
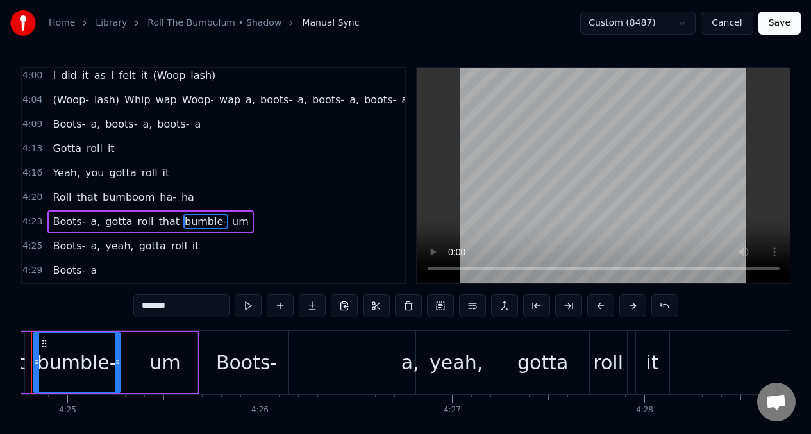
scroll to position [0, 50878]
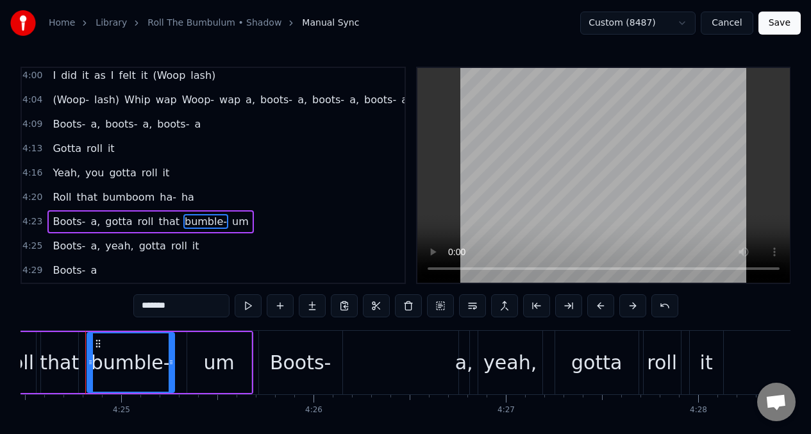
click at [182, 308] on input "*******" at bounding box center [181, 305] width 96 height 23
click at [240, 214] on span "um" at bounding box center [249, 221] width 19 height 15
type input "**"
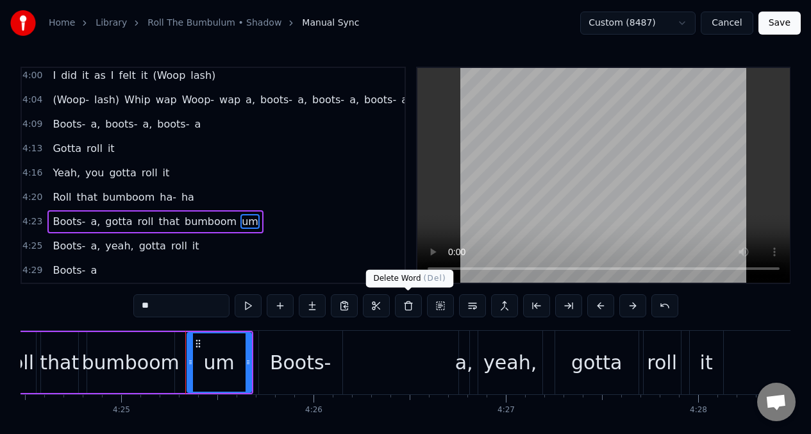
click at [406, 305] on button at bounding box center [408, 305] width 27 height 23
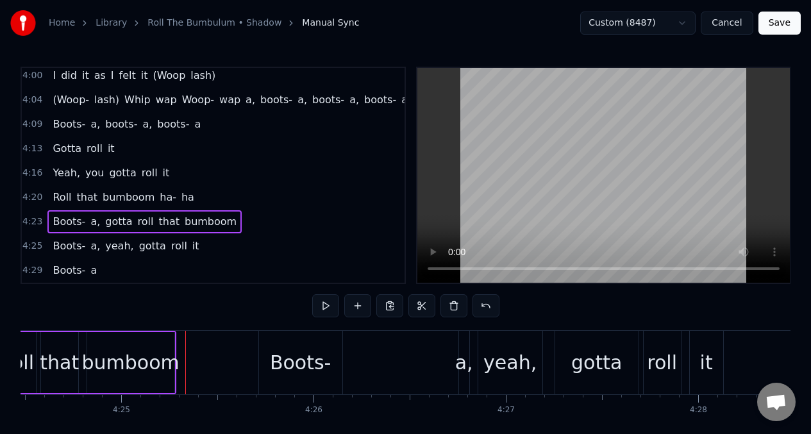
click at [142, 366] on div "bumboom" at bounding box center [130, 362] width 97 height 29
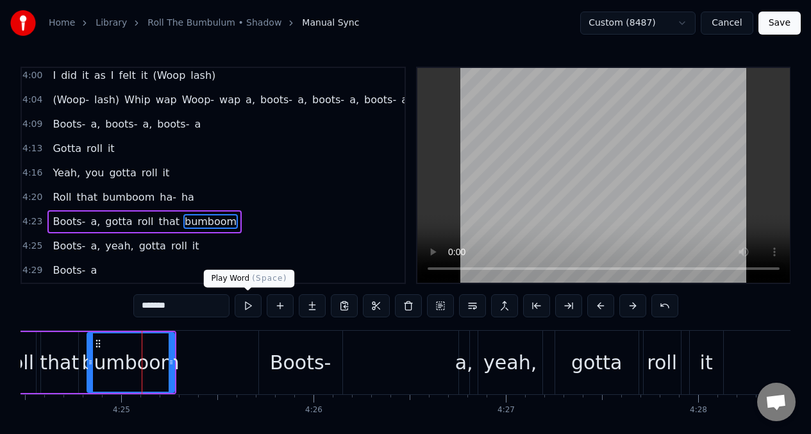
click at [250, 303] on button at bounding box center [248, 305] width 27 height 23
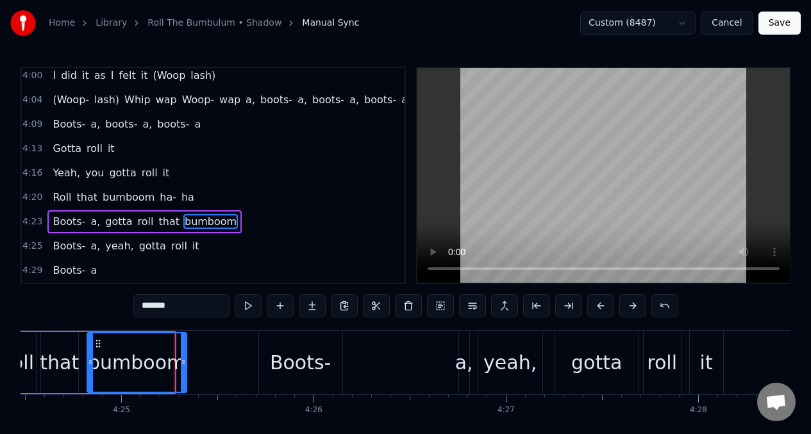
drag, startPoint x: 171, startPoint y: 353, endPoint x: 240, endPoint y: 321, distance: 76.3
click at [183, 353] on div at bounding box center [183, 362] width 5 height 58
click at [248, 306] on button at bounding box center [248, 305] width 27 height 23
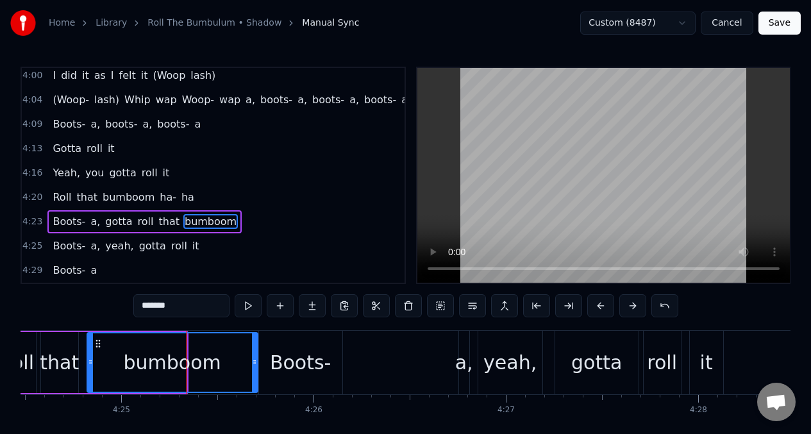
drag, startPoint x: 184, startPoint y: 351, endPoint x: 244, endPoint y: 325, distance: 64.9
click at [255, 348] on div at bounding box center [254, 362] width 5 height 58
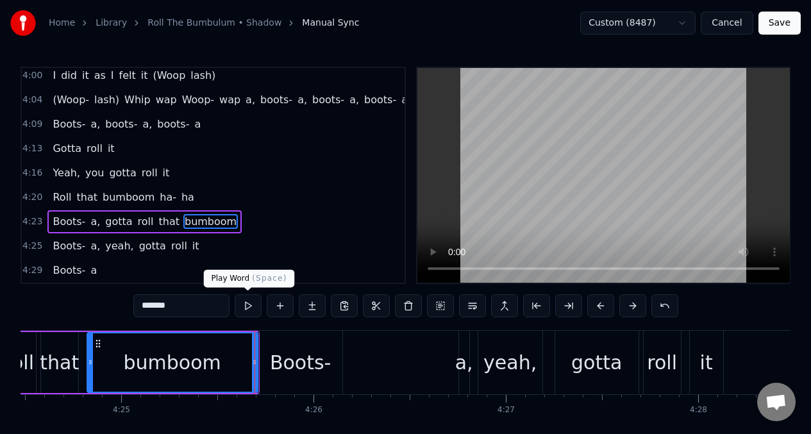
click at [246, 305] on button at bounding box center [248, 305] width 27 height 23
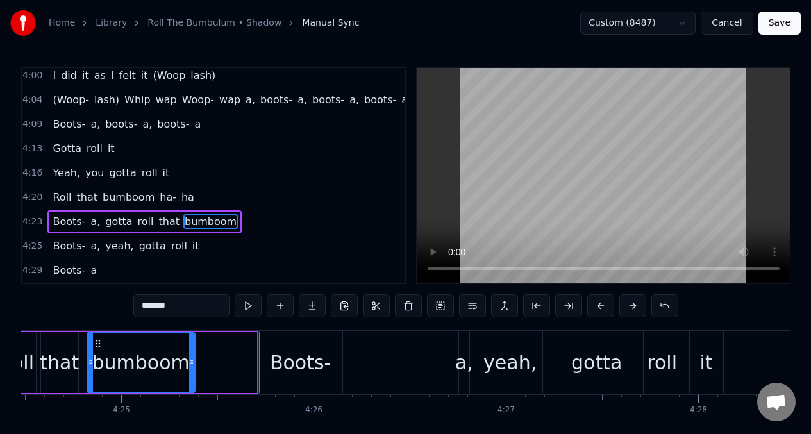
drag, startPoint x: 255, startPoint y: 362, endPoint x: 192, endPoint y: 367, distance: 63.1
click at [192, 367] on div at bounding box center [191, 362] width 5 height 58
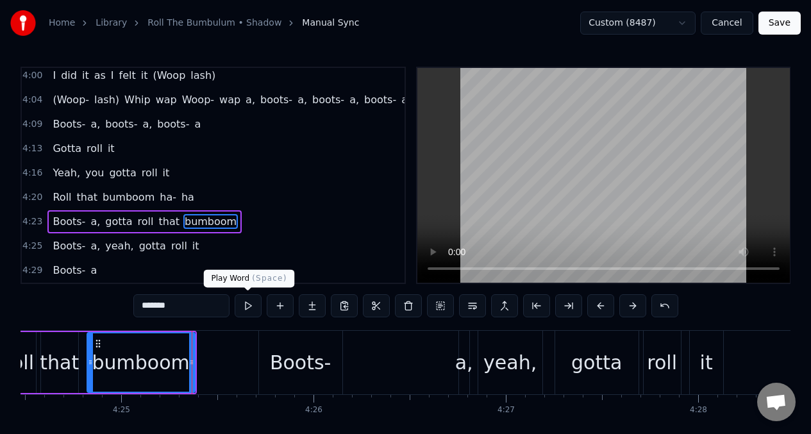
click at [246, 307] on button at bounding box center [248, 305] width 27 height 23
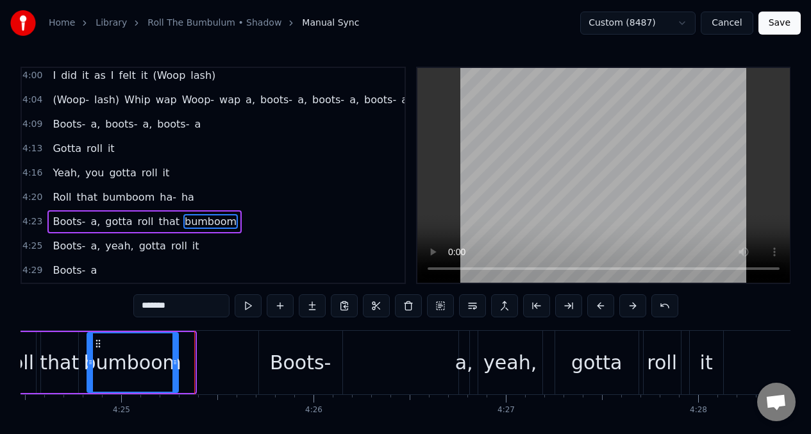
drag, startPoint x: 190, startPoint y: 355, endPoint x: 167, endPoint y: 354, distance: 22.5
click at [172, 354] on div at bounding box center [174, 362] width 5 height 58
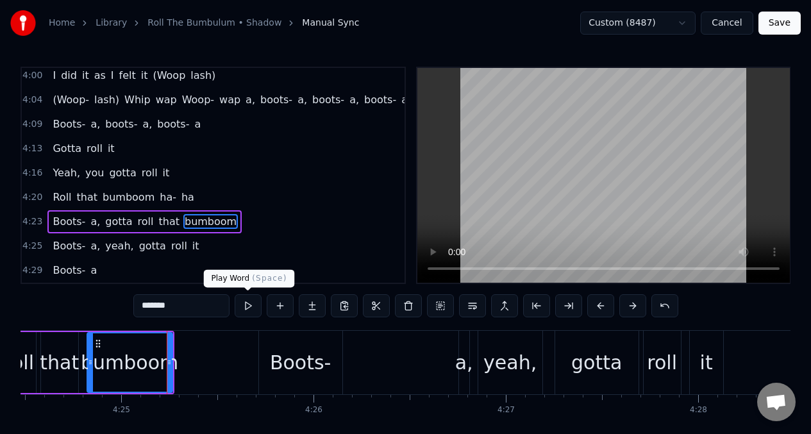
click at [248, 304] on button at bounding box center [248, 305] width 27 height 23
click at [268, 349] on div "Boots-" at bounding box center [300, 362] width 83 height 63
type input "******"
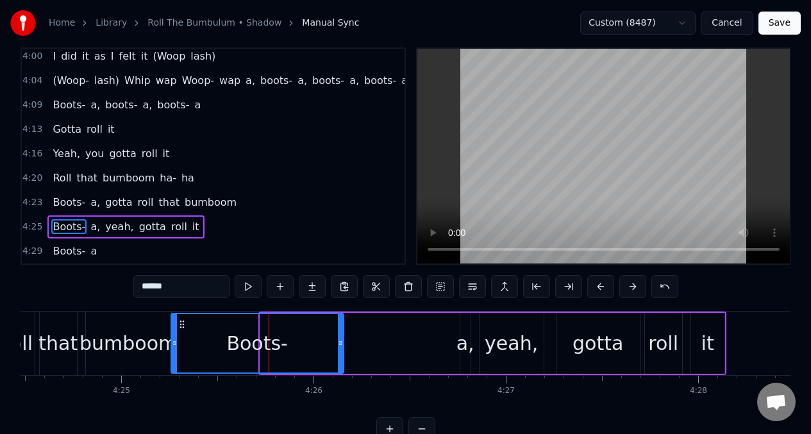
drag, startPoint x: 261, startPoint y: 337, endPoint x: 172, endPoint y: 339, distance: 89.2
click at [172, 339] on icon at bounding box center [174, 343] width 5 height 10
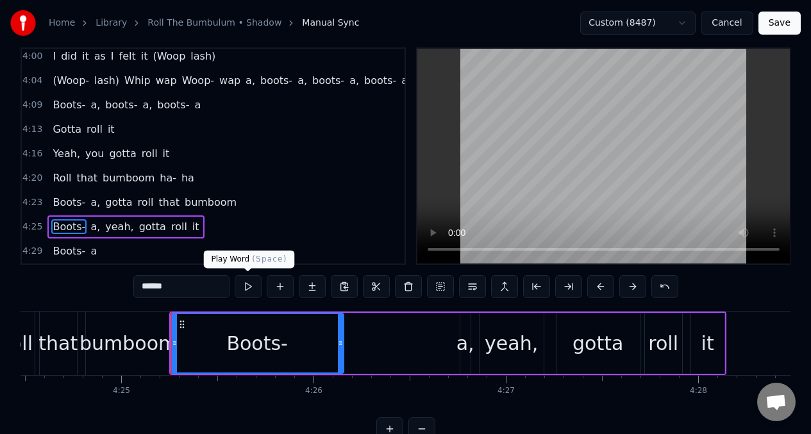
click at [248, 292] on button at bounding box center [248, 286] width 27 height 23
click at [245, 290] on button at bounding box center [248, 286] width 27 height 23
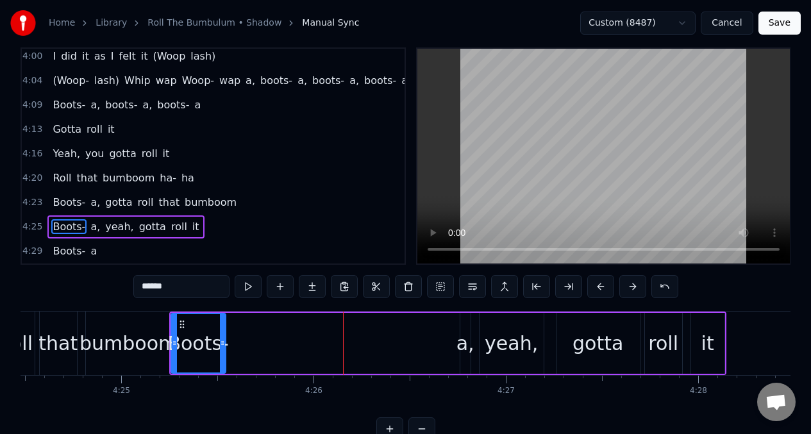
drag, startPoint x: 340, startPoint y: 338, endPoint x: 226, endPoint y: 345, distance: 115.0
click at [222, 343] on icon at bounding box center [222, 343] width 5 height 10
click at [279, 289] on button at bounding box center [280, 286] width 27 height 23
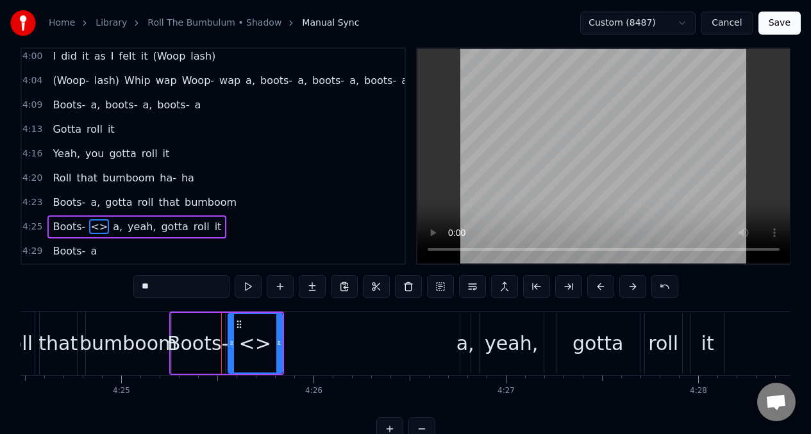
click at [161, 290] on input "**" at bounding box center [181, 286] width 96 height 23
type input "*"
click at [189, 337] on div "Boots-" at bounding box center [198, 343] width 62 height 29
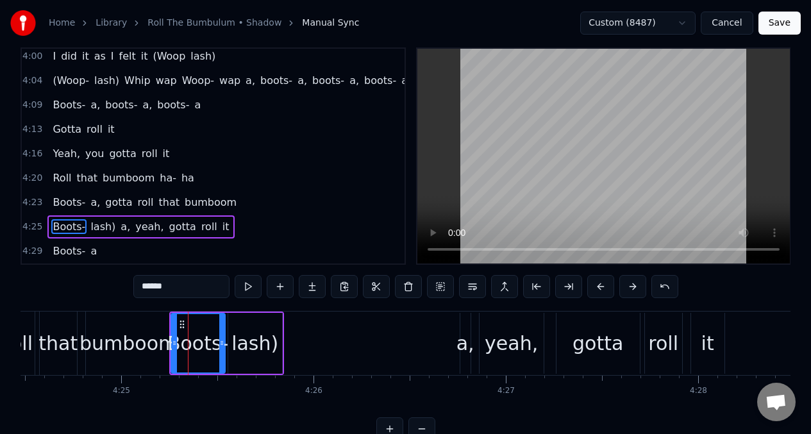
click at [141, 286] on input "******" at bounding box center [181, 286] width 96 height 23
click at [246, 287] on button at bounding box center [248, 286] width 27 height 23
drag, startPoint x: 221, startPoint y: 333, endPoint x: 227, endPoint y: 333, distance: 6.4
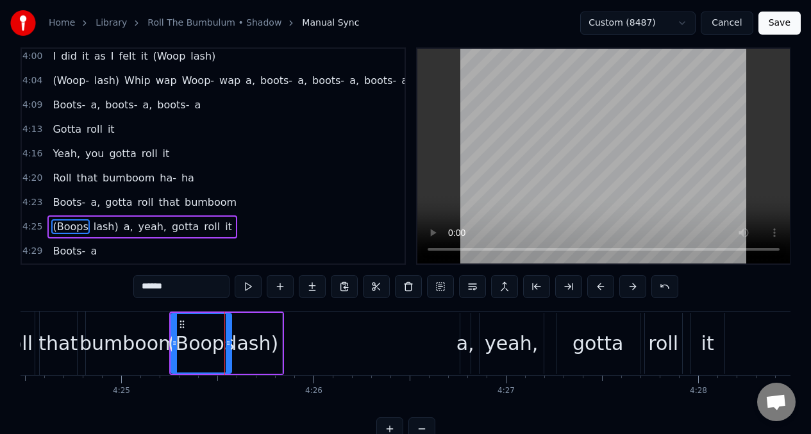
click at [227, 333] on div at bounding box center [228, 343] width 5 height 58
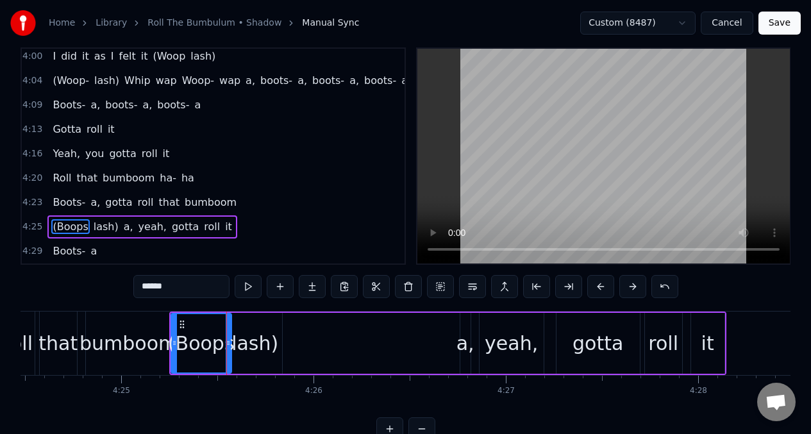
click at [255, 351] on div "lash)" at bounding box center [254, 343] width 47 height 29
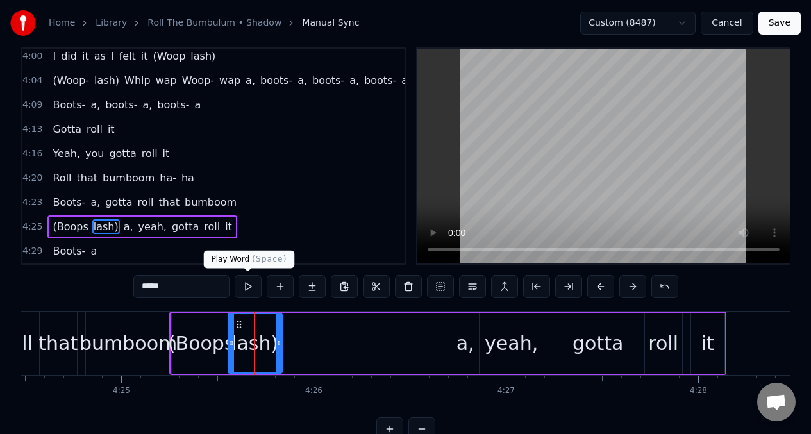
click at [250, 287] on button at bounding box center [248, 286] width 27 height 23
click at [249, 287] on button at bounding box center [248, 286] width 27 height 23
drag, startPoint x: 278, startPoint y: 332, endPoint x: 287, endPoint y: 332, distance: 9.0
click at [287, 332] on div at bounding box center [287, 343] width 5 height 58
click at [249, 290] on button at bounding box center [248, 286] width 27 height 23
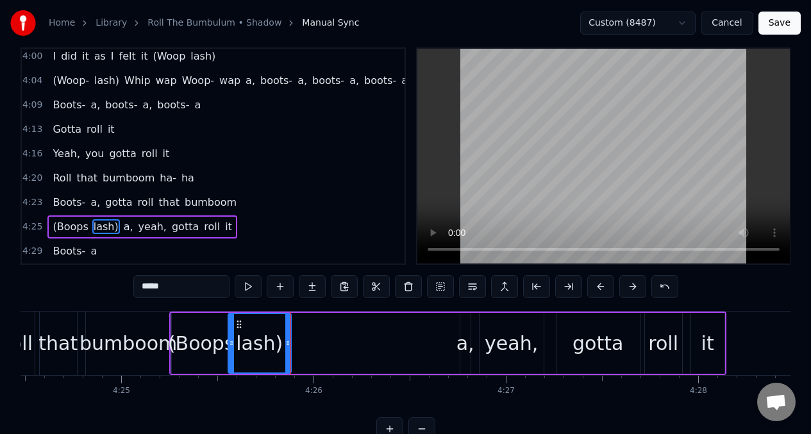
click at [248, 289] on button at bounding box center [248, 286] width 27 height 23
click at [29, 340] on div "roll" at bounding box center [17, 343] width 33 height 63
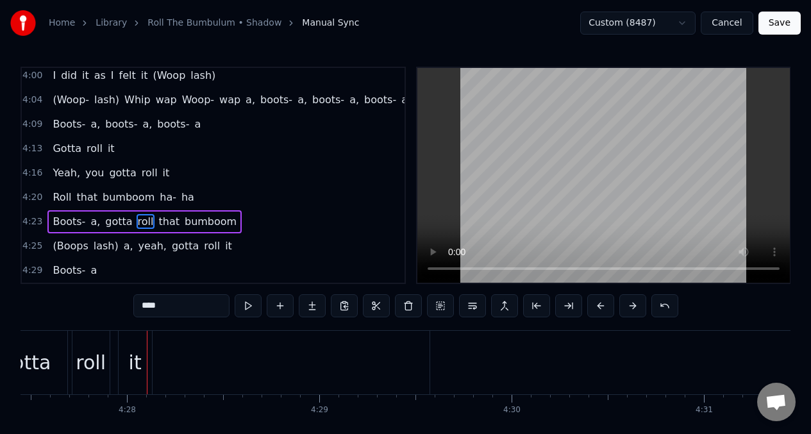
scroll to position [0, 51511]
click at [65, 214] on span "Boots-" at bounding box center [68, 221] width 35 height 15
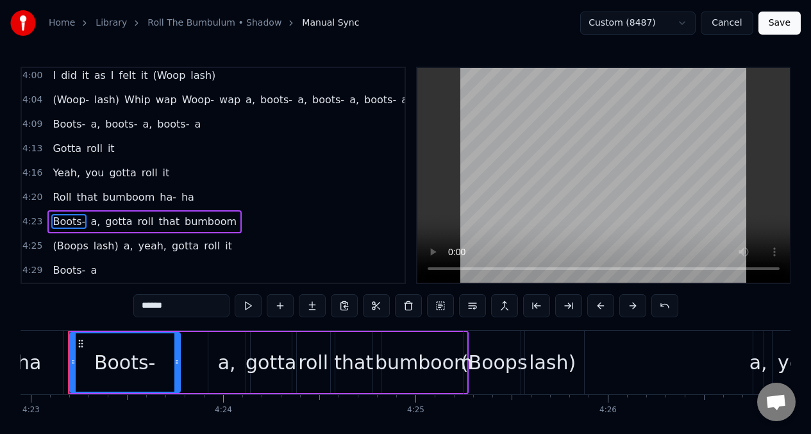
scroll to position [0, 50566]
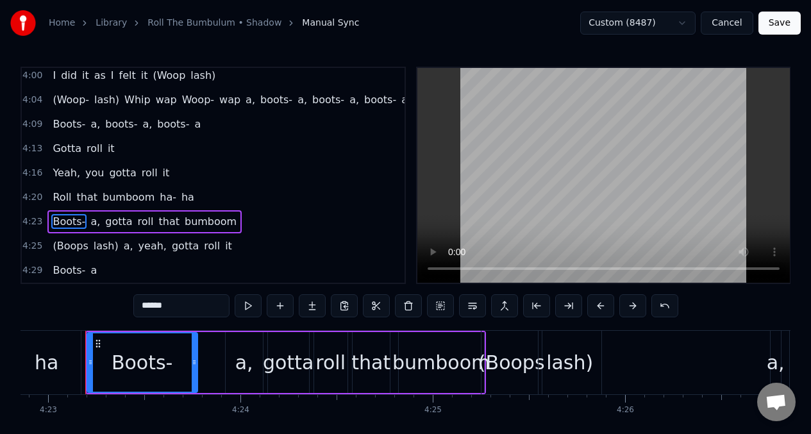
click at [176, 308] on input "******" at bounding box center [181, 305] width 96 height 23
click at [141, 302] on input "***" at bounding box center [181, 305] width 96 height 23
type input "*"
click at [230, 366] on div "a," at bounding box center [244, 362] width 37 height 61
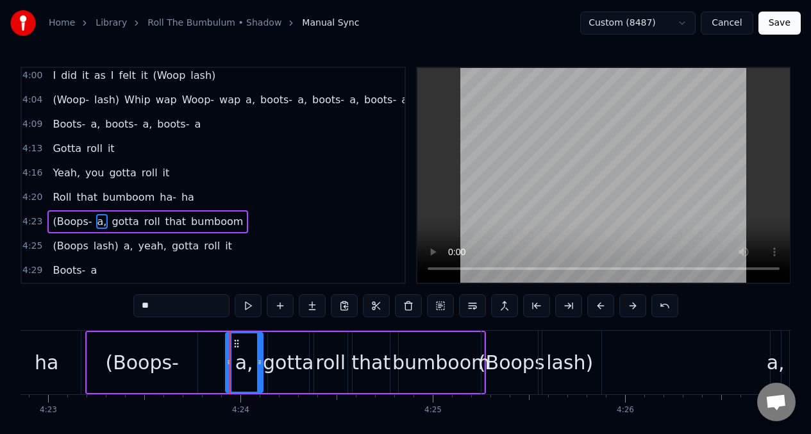
click at [160, 310] on input "**" at bounding box center [181, 305] width 96 height 23
type input "*"
click at [121, 353] on div "(Boops-" at bounding box center [142, 362] width 74 height 29
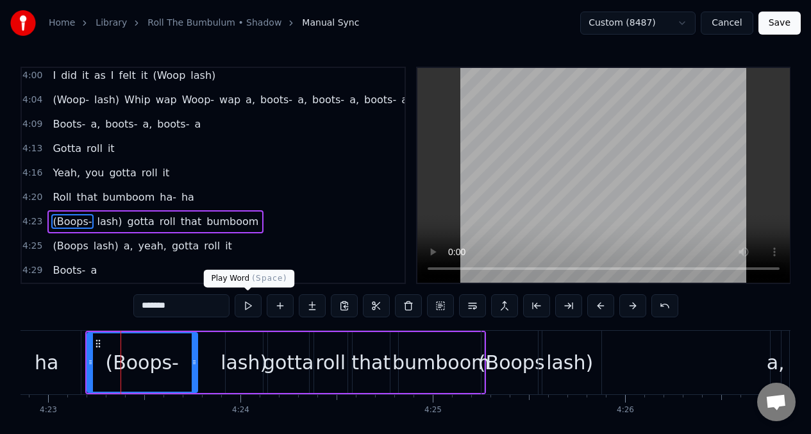
click at [249, 305] on button at bounding box center [248, 305] width 27 height 23
click at [228, 353] on div "lash)" at bounding box center [244, 362] width 47 height 29
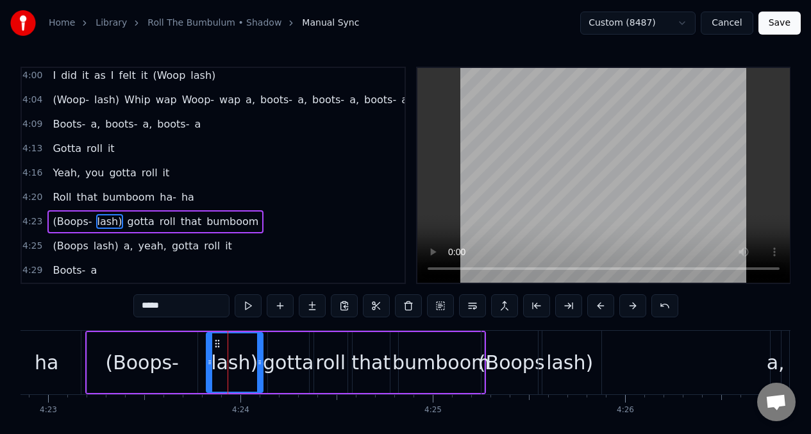
drag, startPoint x: 228, startPoint y: 351, endPoint x: 208, endPoint y: 352, distance: 19.3
click at [208, 352] on div at bounding box center [209, 362] width 5 height 58
click at [249, 306] on button at bounding box center [248, 305] width 27 height 23
click at [97, 351] on div "(Boops-" at bounding box center [142, 362] width 110 height 61
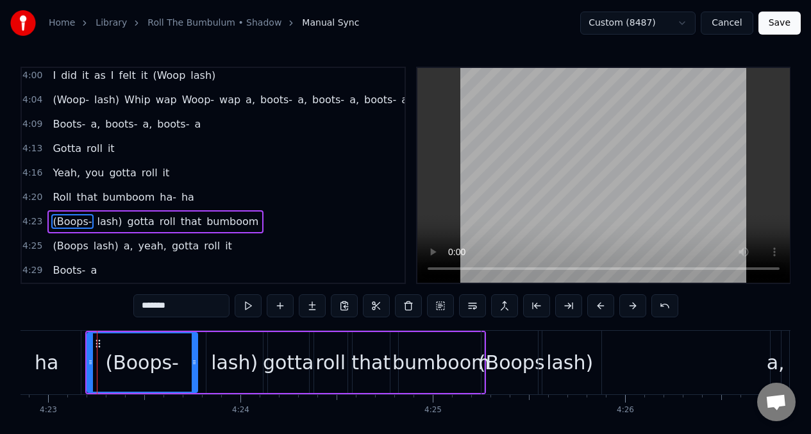
click at [74, 349] on div "ha" at bounding box center [47, 362] width 68 height 63
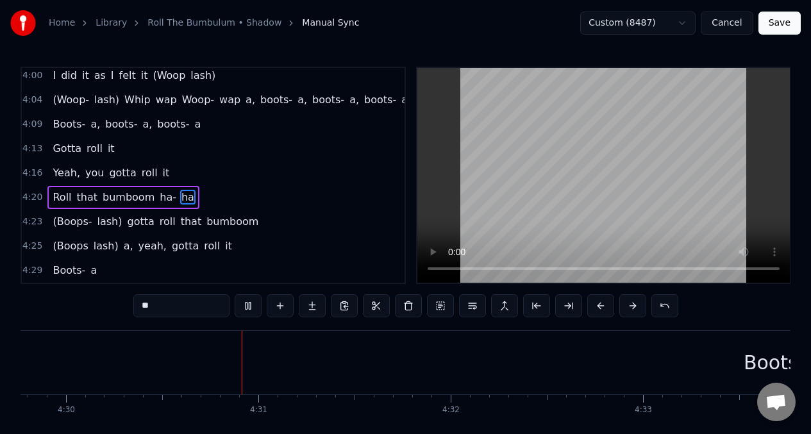
scroll to position [0, 51898]
click at [53, 190] on span "Roll" at bounding box center [61, 197] width 21 height 15
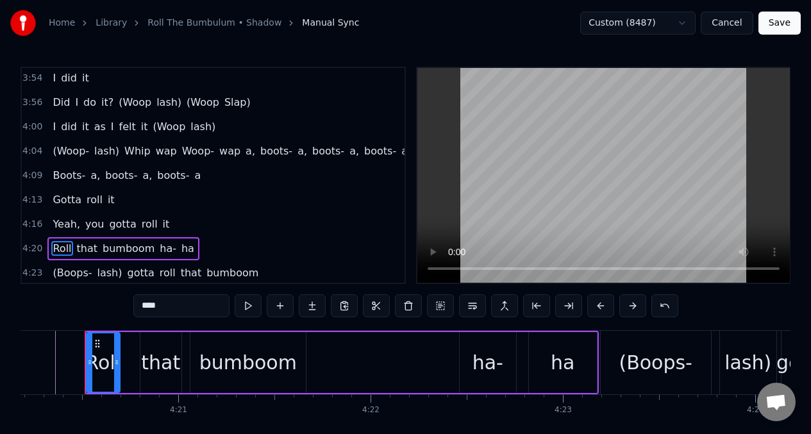
scroll to position [1219, 0]
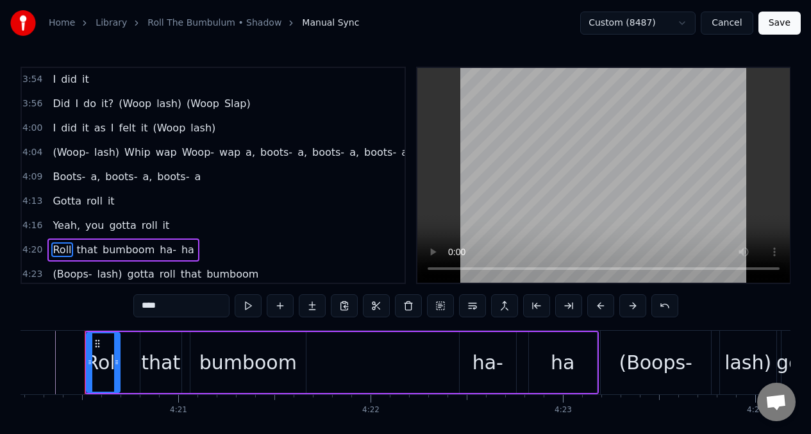
click at [59, 107] on span "Did" at bounding box center [61, 103] width 20 height 15
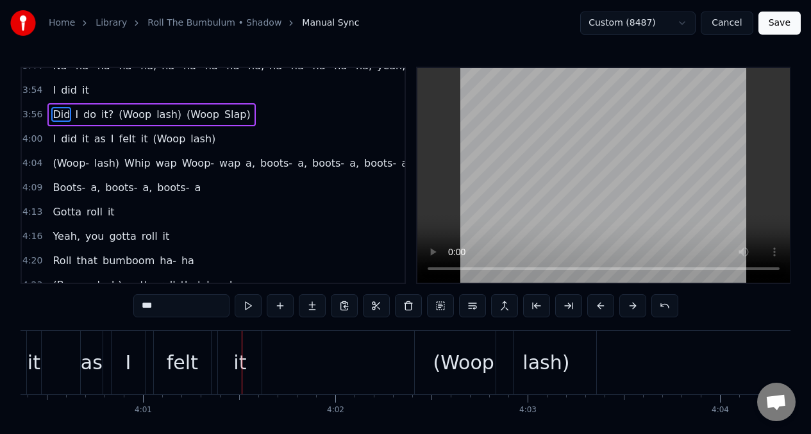
scroll to position [0, 46252]
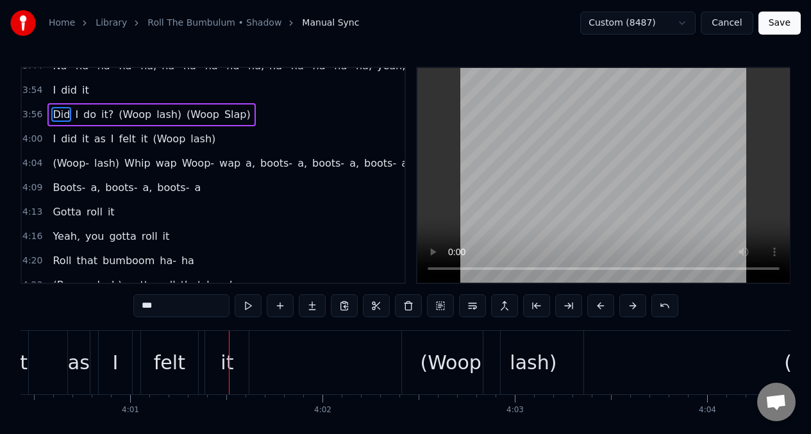
click at [203, 113] on span "(Woop" at bounding box center [202, 114] width 35 height 15
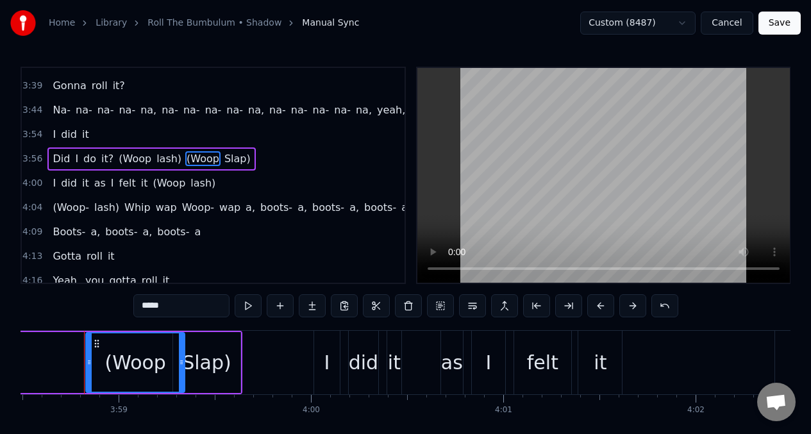
scroll to position [0, 45878]
click at [179, 312] on input "*****" at bounding box center [181, 305] width 96 height 23
click at [153, 308] on input "*****" at bounding box center [181, 305] width 96 height 23
click at [146, 309] on input "****" at bounding box center [181, 305] width 96 height 23
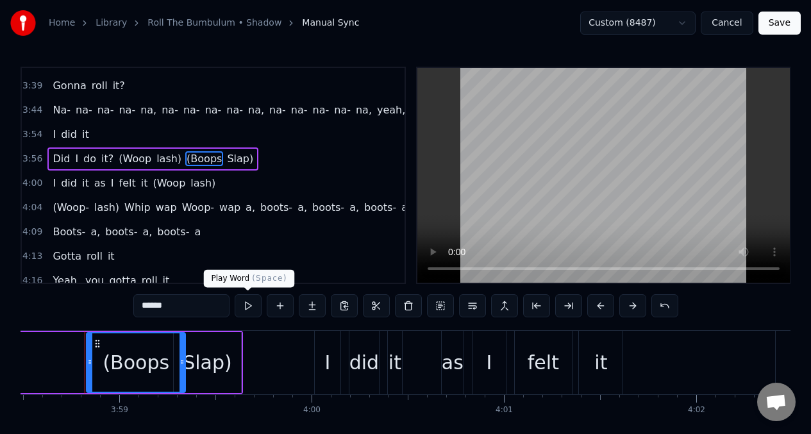
click at [252, 309] on button at bounding box center [248, 305] width 27 height 23
click at [214, 372] on div "Slap)" at bounding box center [207, 362] width 49 height 29
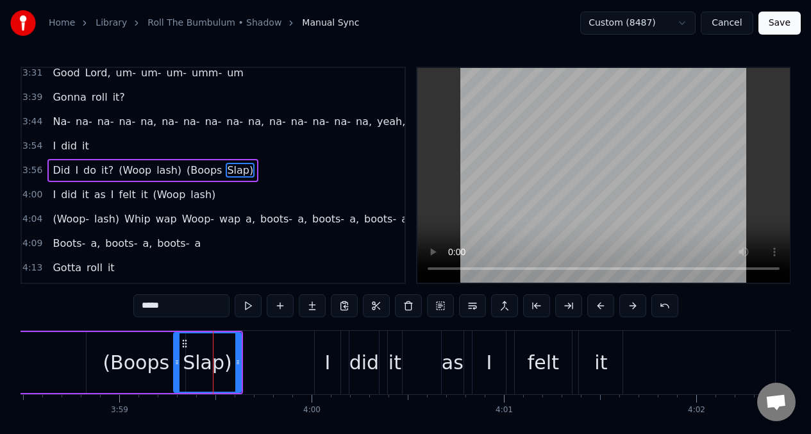
click at [147, 308] on input "*****" at bounding box center [181, 305] width 96 height 23
click at [140, 305] on input "****" at bounding box center [181, 305] width 96 height 23
click at [52, 193] on span "I" at bounding box center [54, 194] width 6 height 15
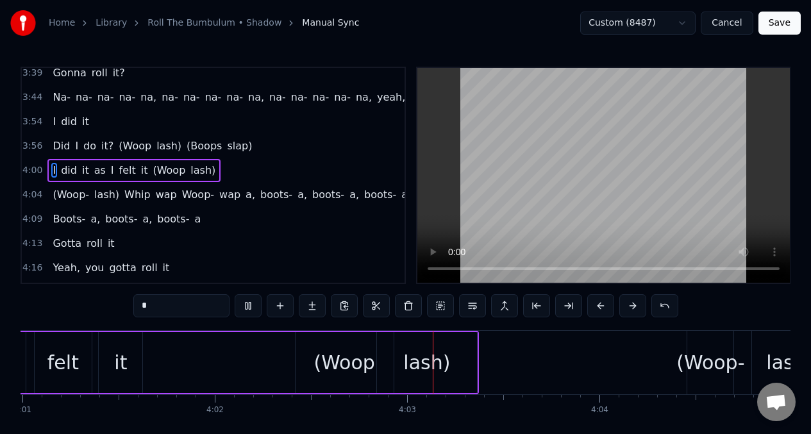
scroll to position [0, 46534]
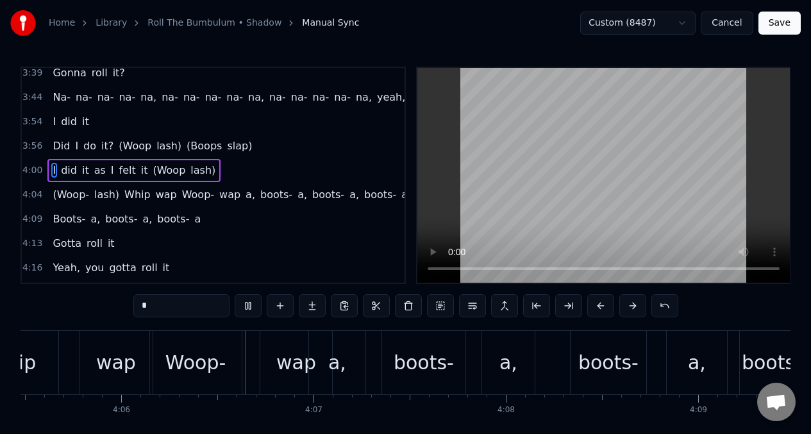
click at [169, 170] on span "(Woop" at bounding box center [168, 170] width 35 height 15
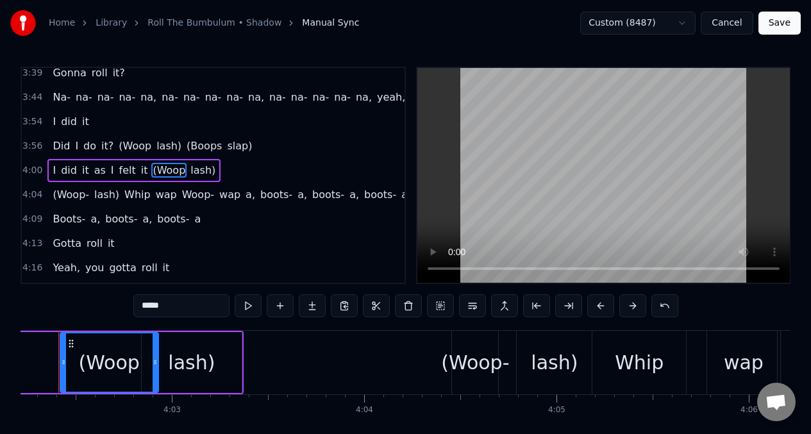
scroll to position [0, 46568]
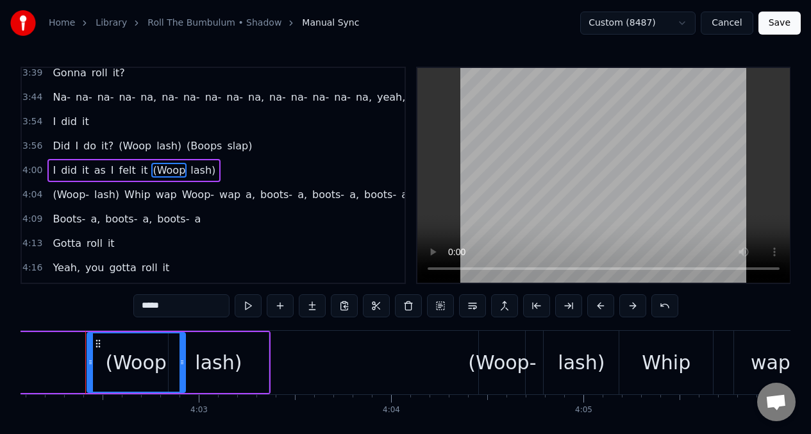
click at [153, 307] on input "*****" at bounding box center [181, 305] width 96 height 23
click at [144, 305] on input "****" at bounding box center [181, 305] width 96 height 23
click at [74, 199] on span "(Woop-" at bounding box center [70, 194] width 39 height 15
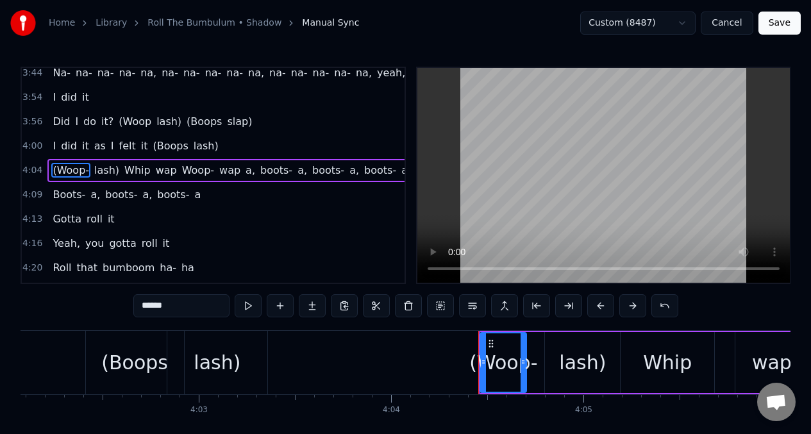
scroll to position [1201, 0]
click at [153, 310] on input "******" at bounding box center [181, 305] width 96 height 23
click at [146, 308] on input "*****" at bounding box center [181, 305] width 96 height 23
click at [192, 175] on span "Woop-" at bounding box center [200, 170] width 35 height 15
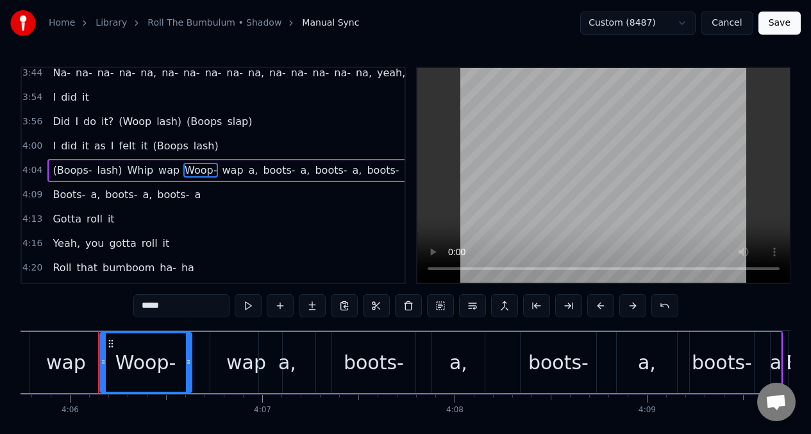
scroll to position [0, 47287]
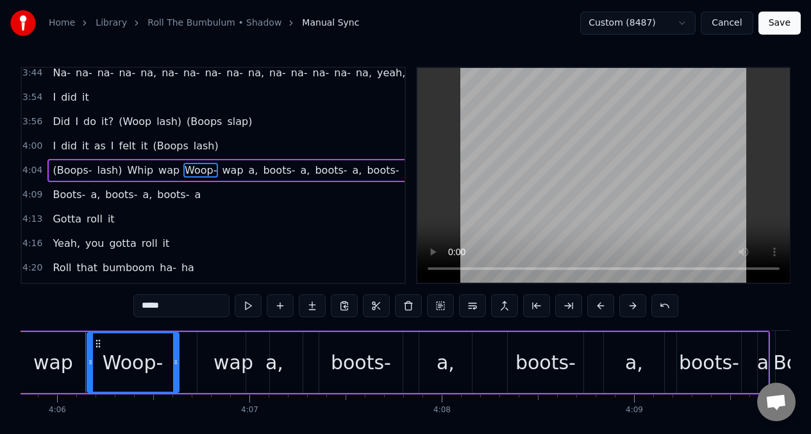
click at [149, 308] on input "*****" at bounding box center [181, 305] width 96 height 23
click at [142, 307] on input "****" at bounding box center [181, 305] width 96 height 23
click at [145, 307] on input "*****" at bounding box center [181, 305] width 96 height 23
click at [225, 367] on div "wap" at bounding box center [234, 362] width 40 height 29
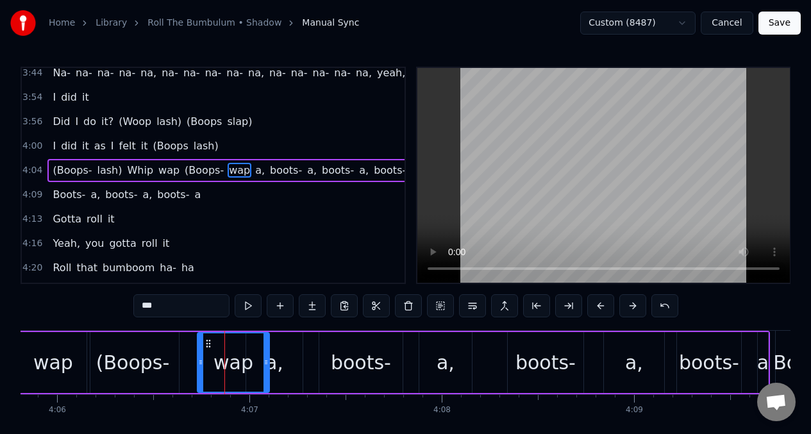
click at [169, 310] on input "***" at bounding box center [181, 305] width 96 height 23
type input "*"
click at [248, 310] on button at bounding box center [248, 305] width 27 height 23
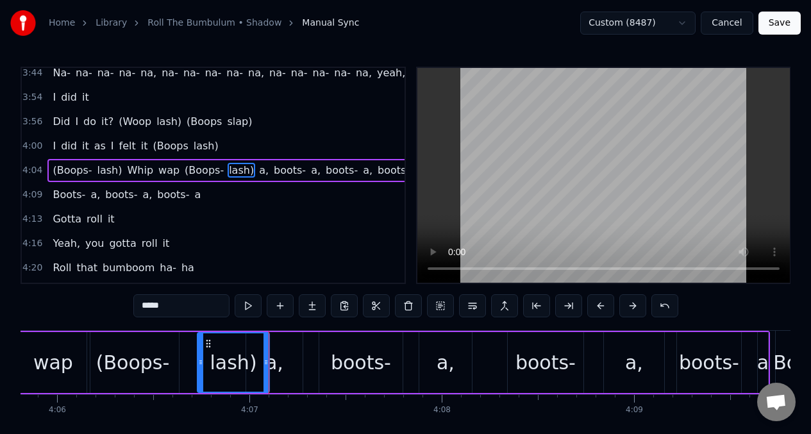
click at [281, 367] on div "a," at bounding box center [274, 362] width 18 height 29
type input "**"
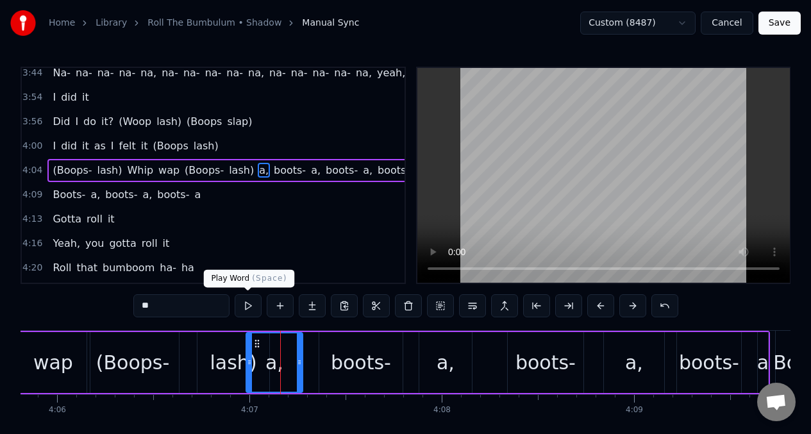
click at [251, 314] on button at bounding box center [248, 305] width 27 height 23
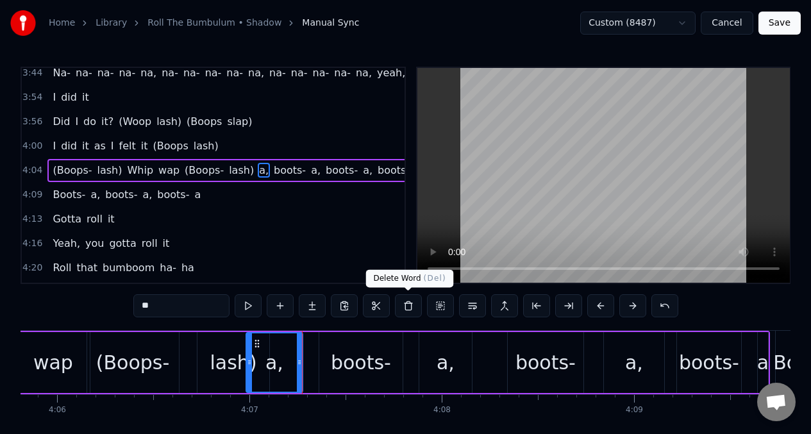
click at [408, 308] on button at bounding box center [408, 305] width 27 height 23
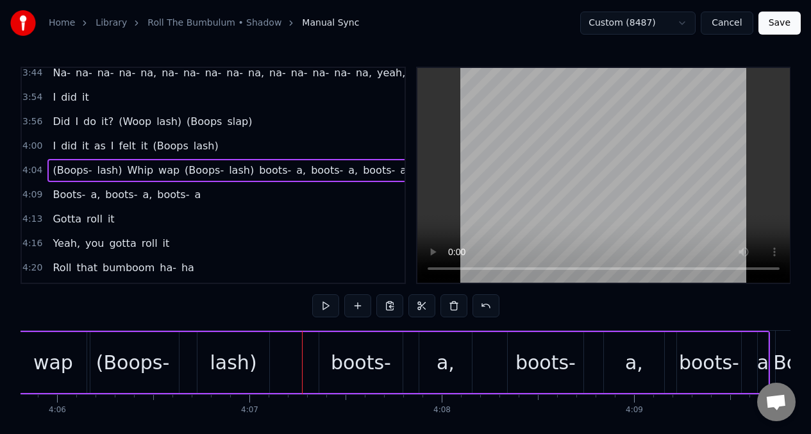
click at [63, 362] on div "wap" at bounding box center [53, 362] width 40 height 29
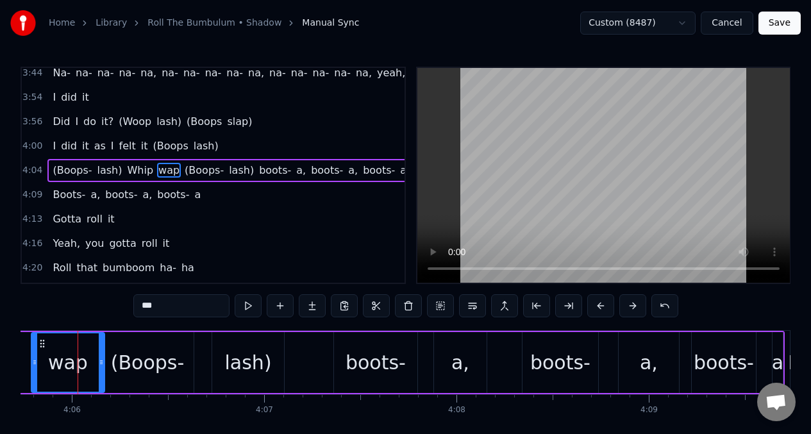
scroll to position [0, 47265]
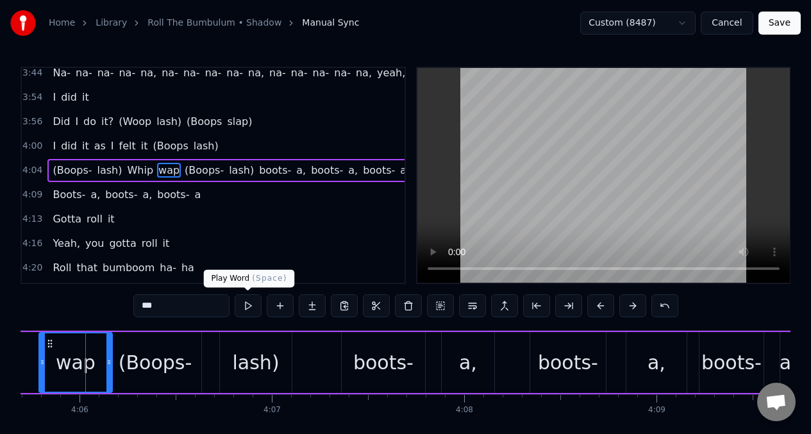
click at [246, 305] on button at bounding box center [248, 305] width 27 height 23
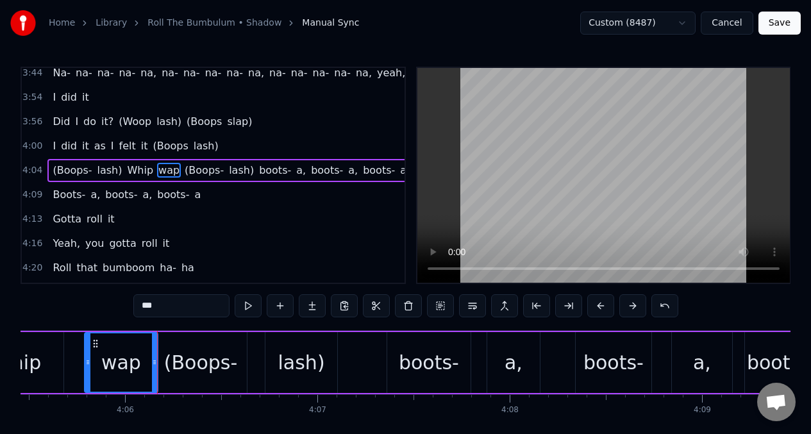
click at [167, 344] on div "(Boops-" at bounding box center [201, 362] width 92 height 61
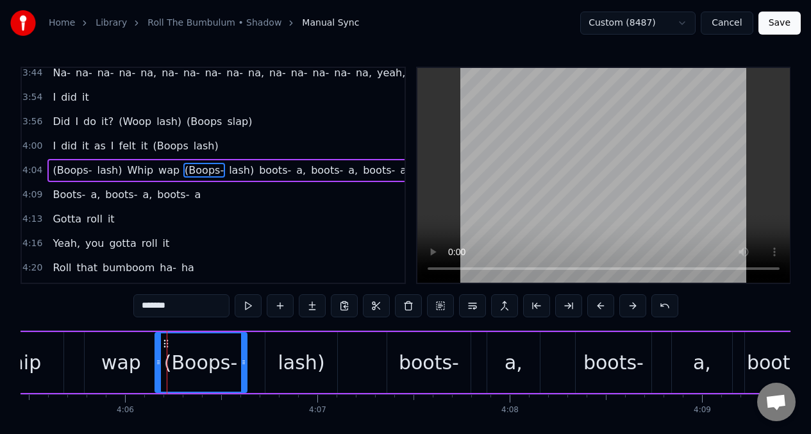
click at [275, 345] on div "lash)" at bounding box center [301, 362] width 72 height 61
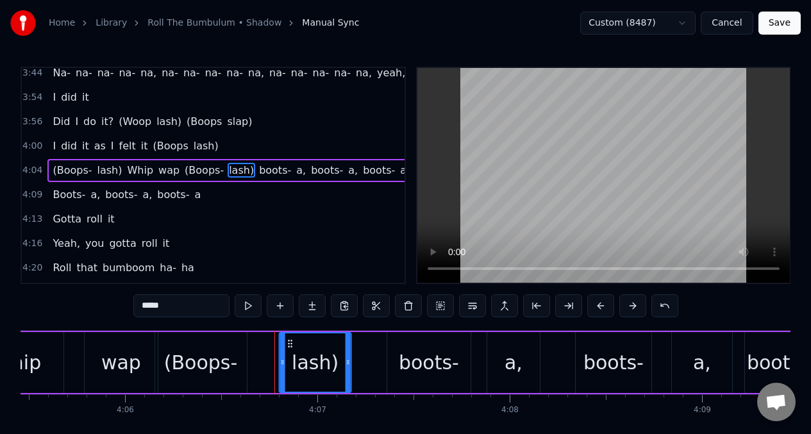
drag, startPoint x: 275, startPoint y: 345, endPoint x: 289, endPoint y: 344, distance: 13.5
click at [289, 344] on icon at bounding box center [290, 344] width 10 height 10
click at [247, 308] on button at bounding box center [248, 305] width 27 height 23
click at [161, 344] on div "(Boops-" at bounding box center [201, 362] width 92 height 61
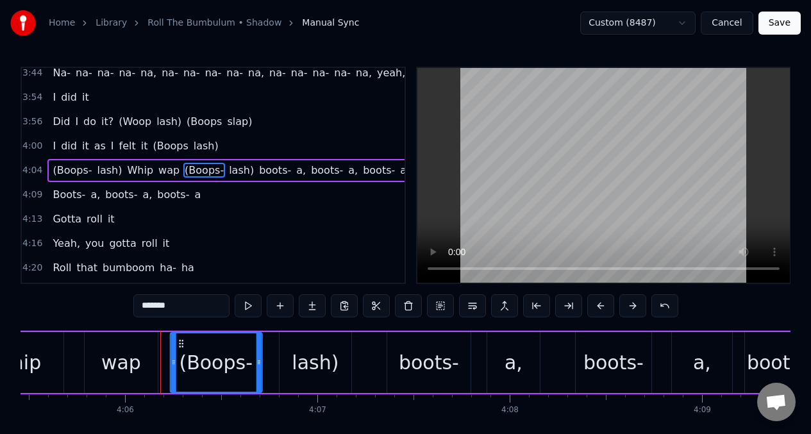
drag, startPoint x: 161, startPoint y: 344, endPoint x: 178, endPoint y: 345, distance: 16.7
click at [178, 345] on icon at bounding box center [181, 344] width 10 height 10
click at [248, 309] on button at bounding box center [248, 305] width 27 height 23
click at [404, 369] on div "boots-" at bounding box center [429, 362] width 60 height 29
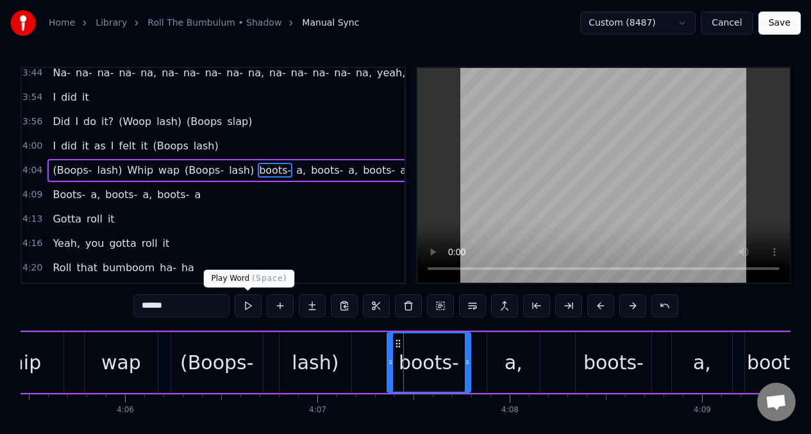
click at [246, 305] on button at bounding box center [248, 305] width 27 height 23
drag, startPoint x: 520, startPoint y: 343, endPoint x: 536, endPoint y: 346, distance: 16.2
click at [536, 346] on div "a," at bounding box center [513, 362] width 53 height 61
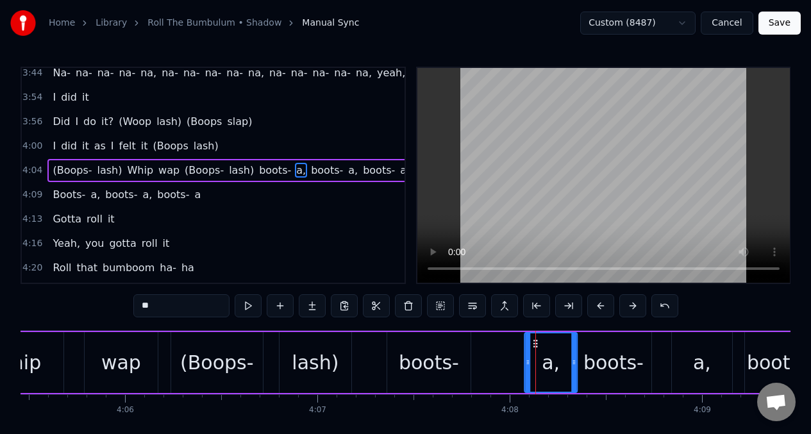
drag, startPoint x: 505, startPoint y: 345, endPoint x: 535, endPoint y: 347, distance: 30.2
click at [535, 347] on icon at bounding box center [535, 344] width 10 height 10
click at [396, 349] on div "boots-" at bounding box center [428, 362] width 83 height 61
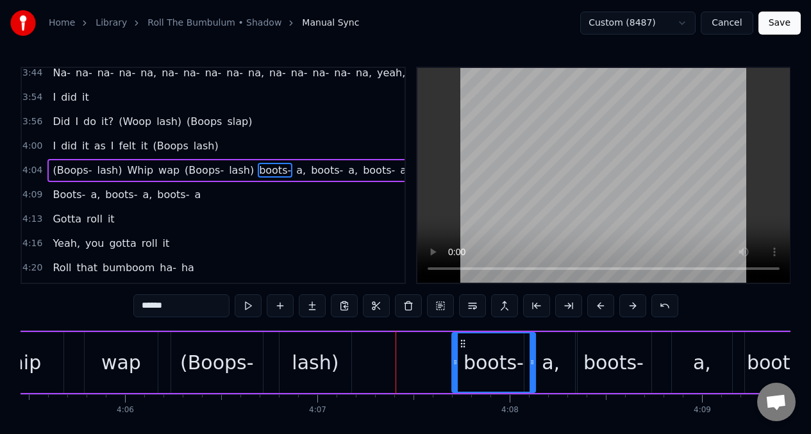
drag, startPoint x: 396, startPoint y: 344, endPoint x: 460, endPoint y: 350, distance: 65.1
click at [460, 350] on div "boots-" at bounding box center [494, 362] width 82 height 58
click at [312, 369] on div "lash)" at bounding box center [315, 362] width 47 height 29
type input "*****"
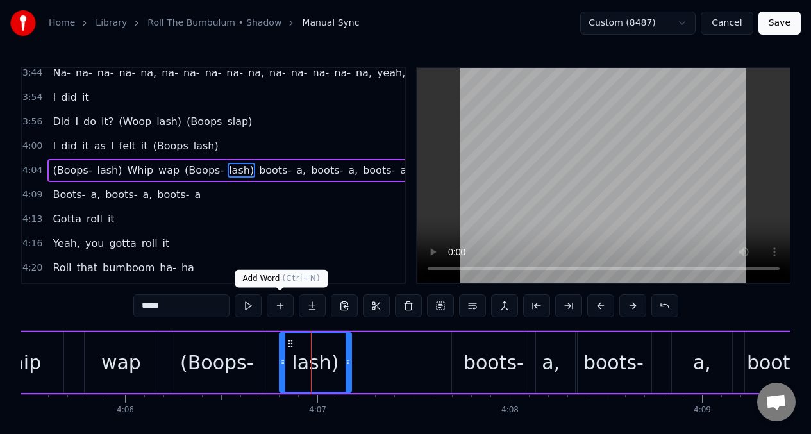
click at [278, 305] on button at bounding box center [280, 305] width 27 height 23
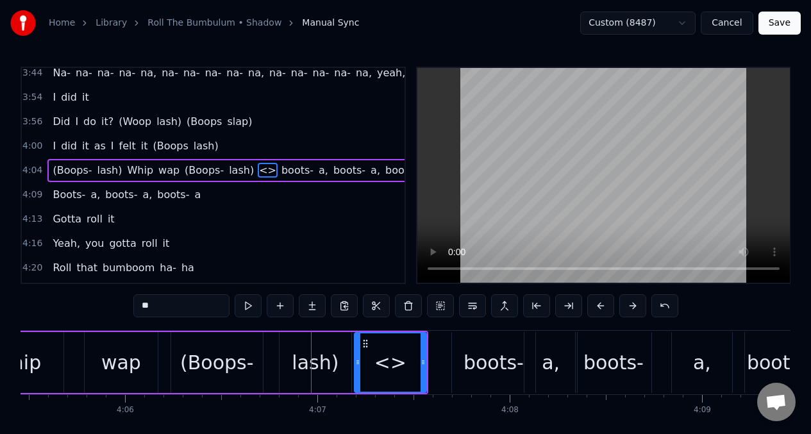
click at [155, 305] on input "**" at bounding box center [181, 305] width 96 height 23
type input "*"
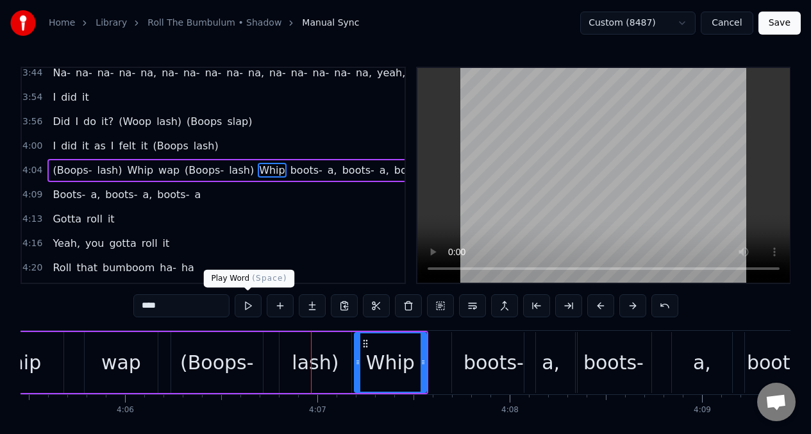
click at [247, 308] on button at bounding box center [248, 305] width 27 height 23
click at [587, 348] on div "boots-" at bounding box center [614, 362] width 60 height 29
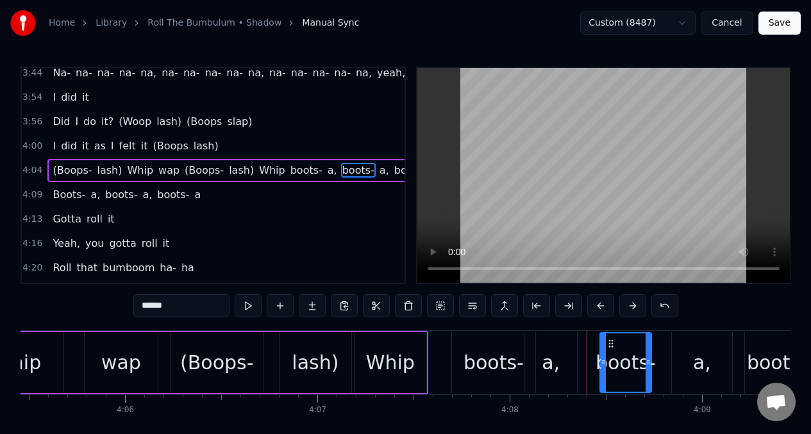
drag, startPoint x: 578, startPoint y: 353, endPoint x: 643, endPoint y: 347, distance: 65.7
click at [603, 357] on div at bounding box center [603, 362] width 5 height 58
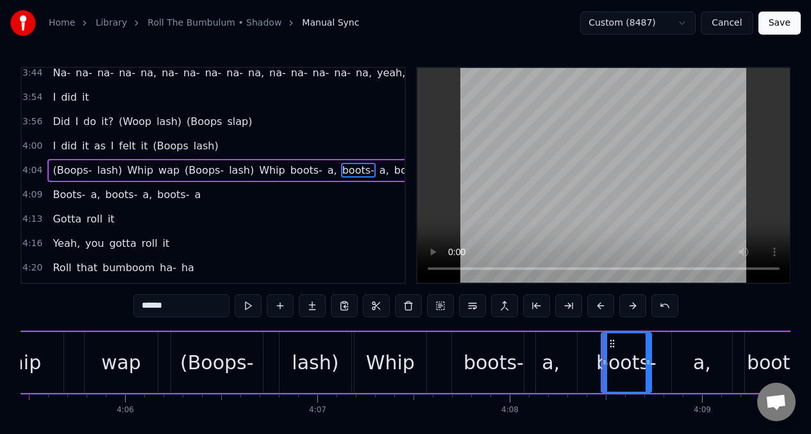
drag, startPoint x: 630, startPoint y: 347, endPoint x: 649, endPoint y: 347, distance: 19.2
click at [649, 347] on div "boots-" at bounding box center [626, 362] width 49 height 58
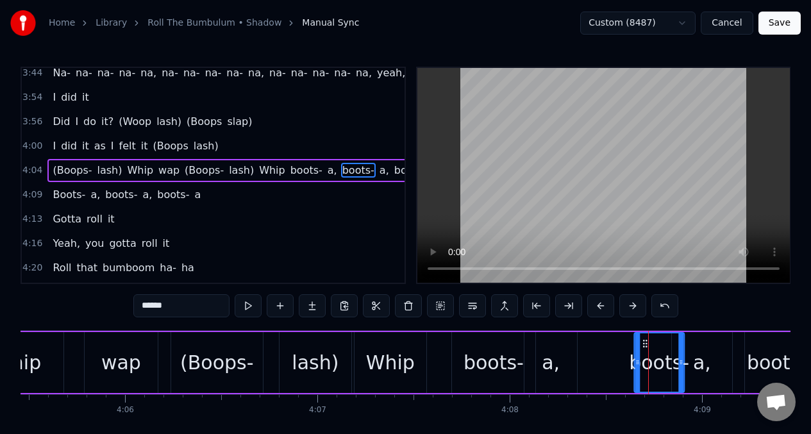
drag, startPoint x: 609, startPoint y: 343, endPoint x: 644, endPoint y: 347, distance: 34.8
click at [644, 347] on icon at bounding box center [645, 344] width 10 height 10
click at [532, 344] on div "a," at bounding box center [551, 362] width 53 height 61
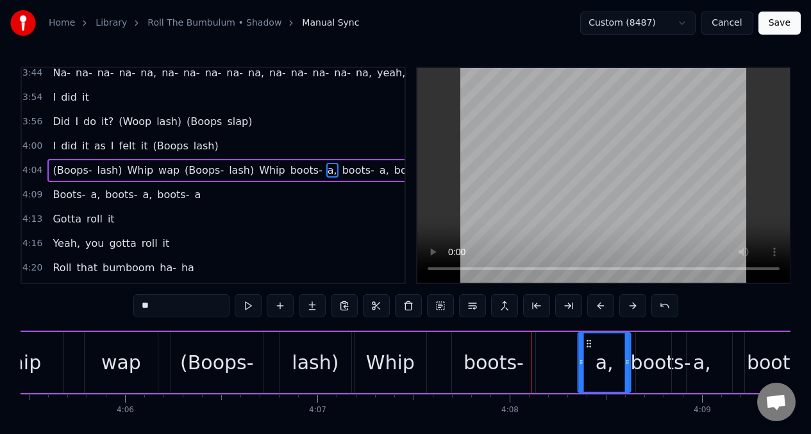
drag, startPoint x: 535, startPoint y: 344, endPoint x: 589, endPoint y: 349, distance: 53.4
click at [589, 349] on div "a," at bounding box center [604, 362] width 51 height 58
click at [460, 346] on div "boots-" at bounding box center [493, 362] width 83 height 61
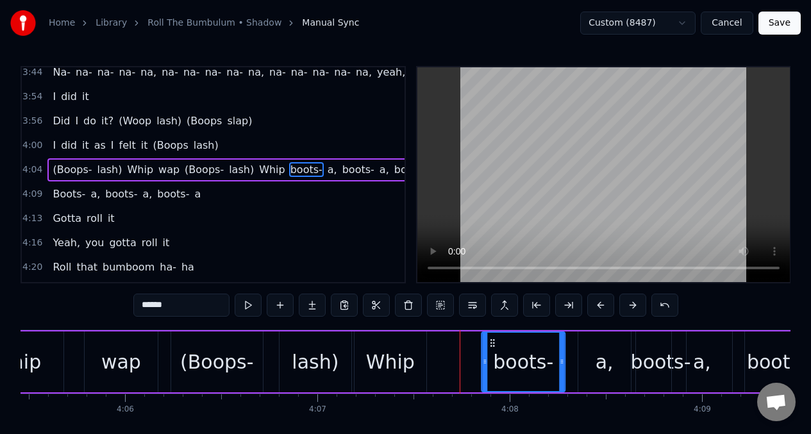
drag, startPoint x: 460, startPoint y: 346, endPoint x: 527, endPoint y: 355, distance: 67.4
click at [491, 352] on div "boots-" at bounding box center [523, 362] width 82 height 58
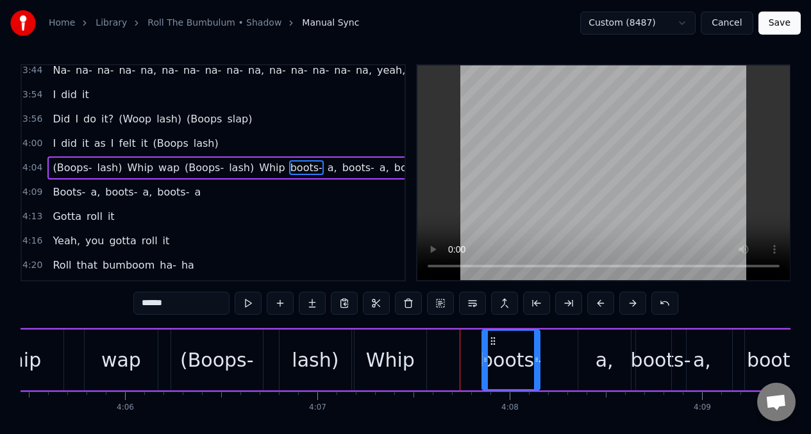
drag, startPoint x: 562, startPoint y: 349, endPoint x: 537, endPoint y: 349, distance: 25.0
click at [537, 349] on div at bounding box center [536, 360] width 5 height 58
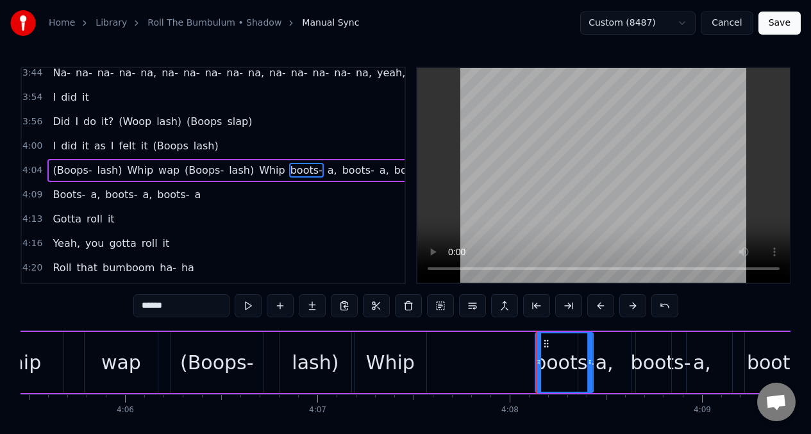
drag, startPoint x: 488, startPoint y: 344, endPoint x: 542, endPoint y: 347, distance: 54.0
click at [542, 347] on icon at bounding box center [546, 344] width 10 height 10
click at [608, 369] on div "a," at bounding box center [605, 362] width 18 height 29
type input "**"
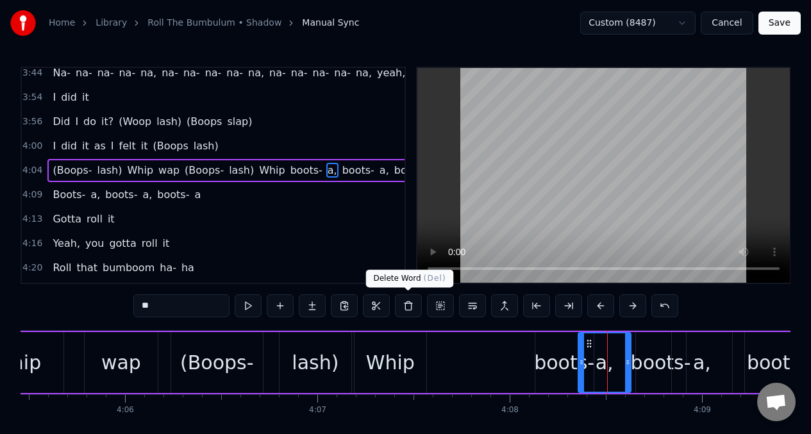
click at [401, 305] on button at bounding box center [408, 305] width 27 height 23
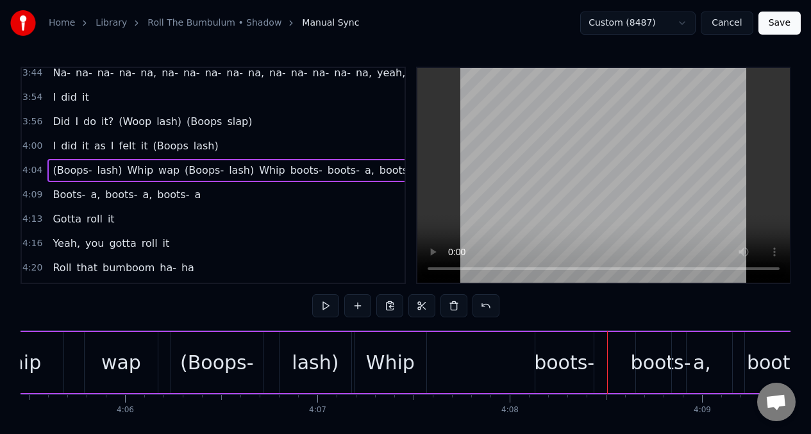
click at [121, 357] on div "wap" at bounding box center [121, 362] width 40 height 29
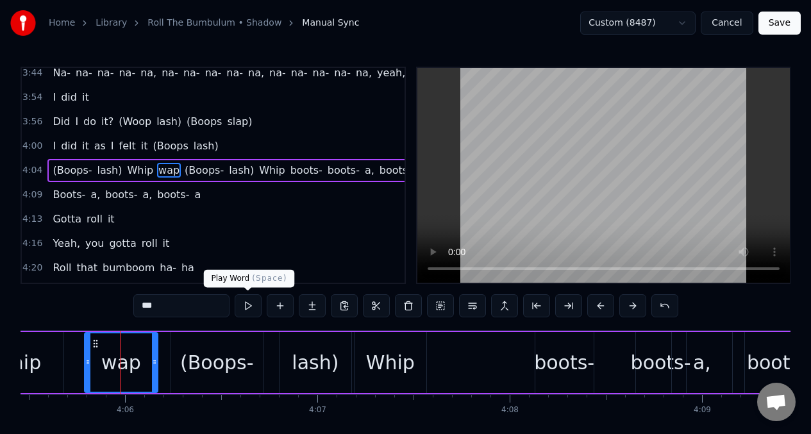
click at [250, 308] on button at bounding box center [248, 305] width 27 height 23
click at [198, 374] on div "(Boops-" at bounding box center [217, 362] width 74 height 29
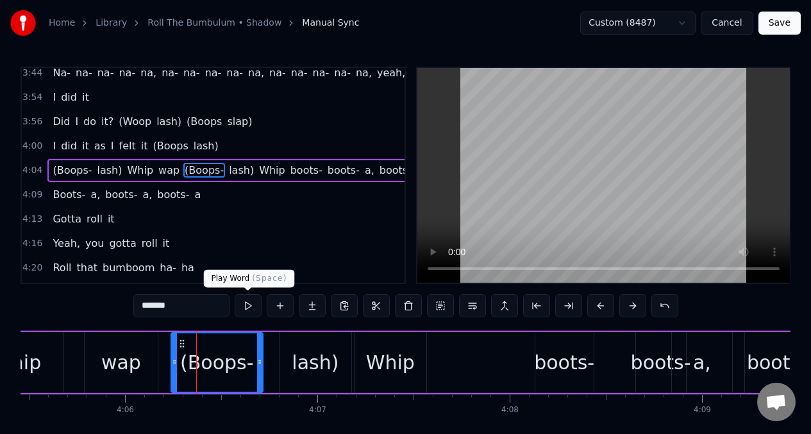
click at [245, 311] on button at bounding box center [248, 305] width 27 height 23
click at [301, 364] on div "lash)" at bounding box center [315, 362] width 47 height 29
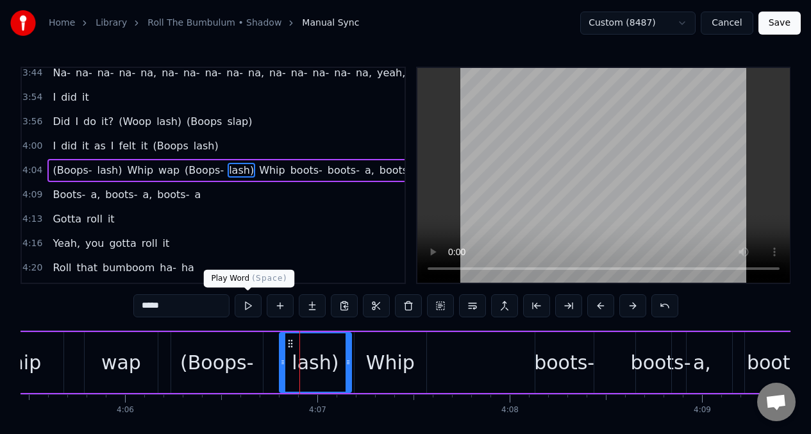
click at [246, 305] on button at bounding box center [248, 305] width 27 height 23
click at [401, 367] on div "Whip" at bounding box center [390, 362] width 49 height 29
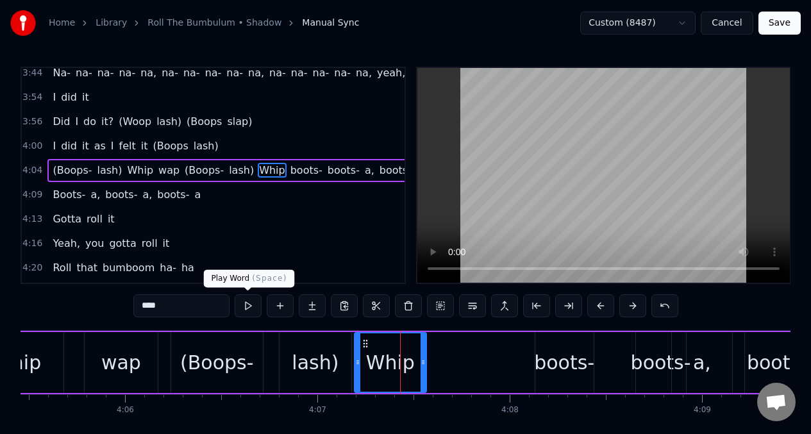
click at [243, 304] on button at bounding box center [248, 305] width 27 height 23
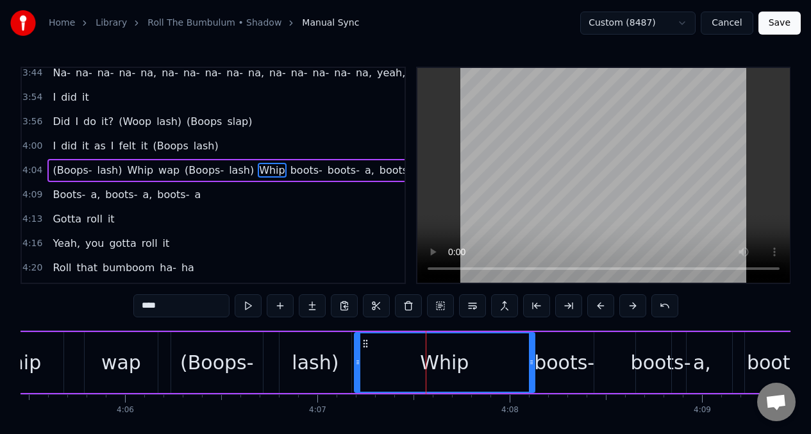
drag, startPoint x: 423, startPoint y: 361, endPoint x: 532, endPoint y: 366, distance: 108.5
click at [532, 366] on icon at bounding box center [531, 362] width 5 height 10
click at [245, 304] on button at bounding box center [248, 305] width 27 height 23
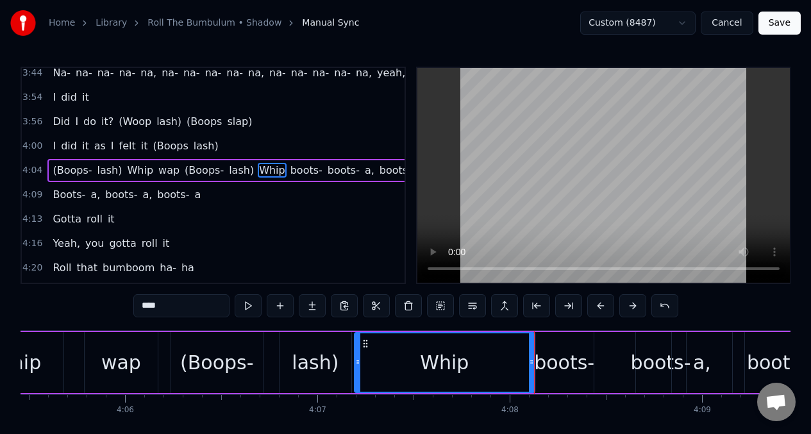
click at [245, 304] on button at bounding box center [248, 305] width 27 height 23
click at [218, 351] on div "(Boops-" at bounding box center [217, 362] width 74 height 29
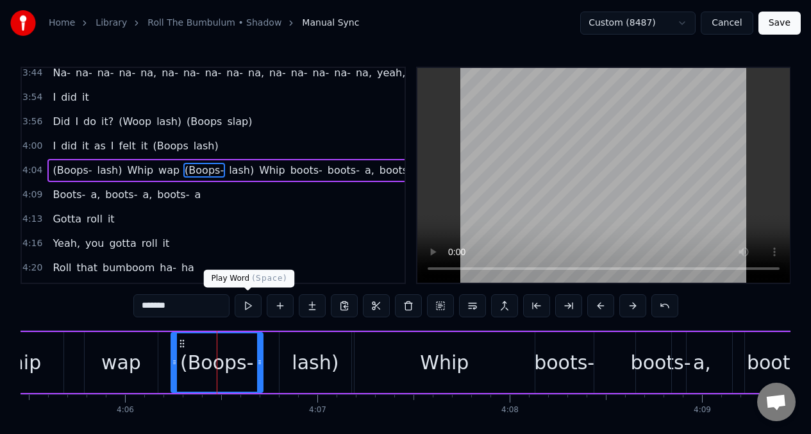
click at [244, 302] on button at bounding box center [248, 305] width 27 height 23
click at [243, 302] on button at bounding box center [248, 305] width 27 height 23
drag, startPoint x: 298, startPoint y: 349, endPoint x: 234, endPoint y: 306, distance: 76.7
click at [297, 348] on div "lash)" at bounding box center [315, 362] width 47 height 29
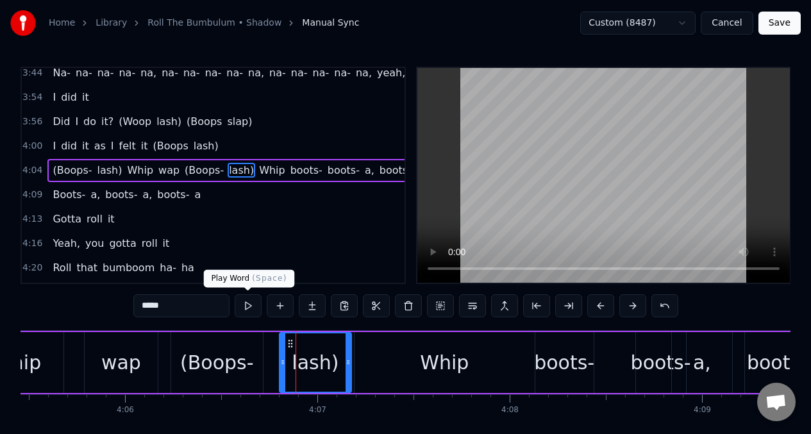
click at [245, 305] on button at bounding box center [248, 305] width 27 height 23
click at [54, 169] on span "(Boops-" at bounding box center [72, 170] width 42 height 15
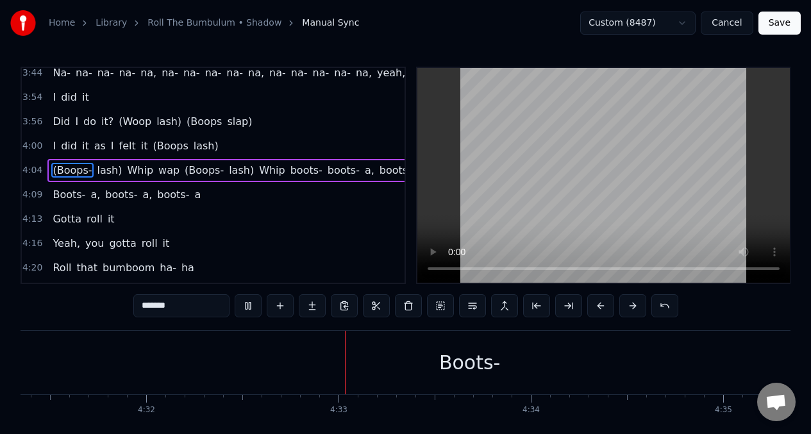
scroll to position [0, 52296]
click at [59, 200] on span "Boots-" at bounding box center [68, 194] width 35 height 15
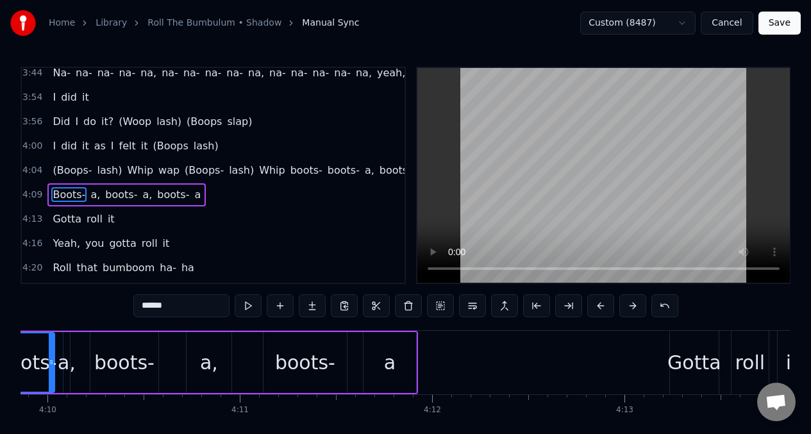
scroll to position [0, 47978]
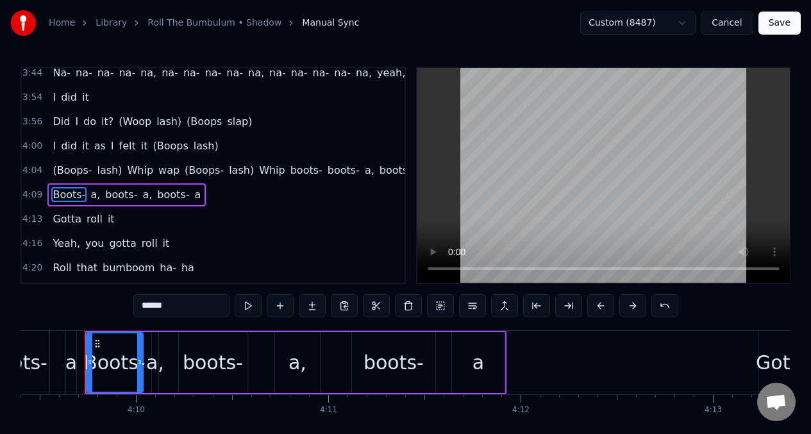
click at [69, 333] on div "a" at bounding box center [71, 362] width 10 height 63
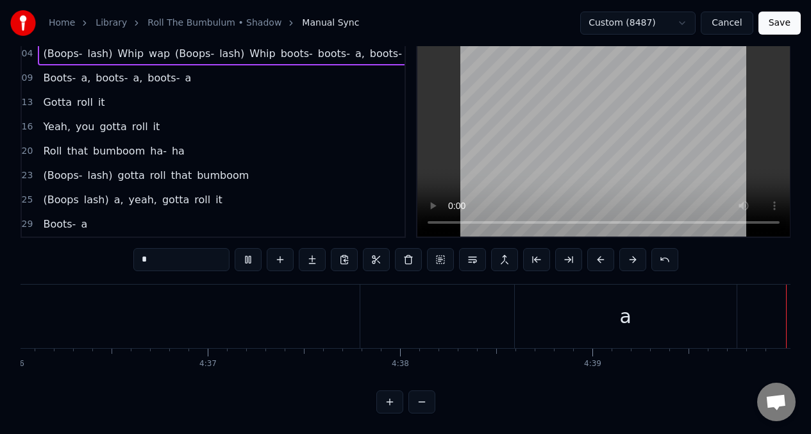
scroll to position [0, 53101]
click at [47, 168] on span "(Boops-" at bounding box center [63, 175] width 42 height 15
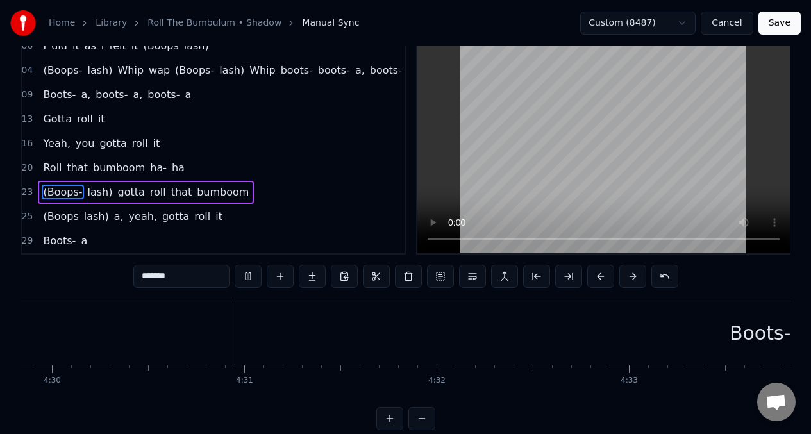
scroll to position [0, 51926]
click at [115, 212] on span "a," at bounding box center [119, 216] width 12 height 15
type input "**"
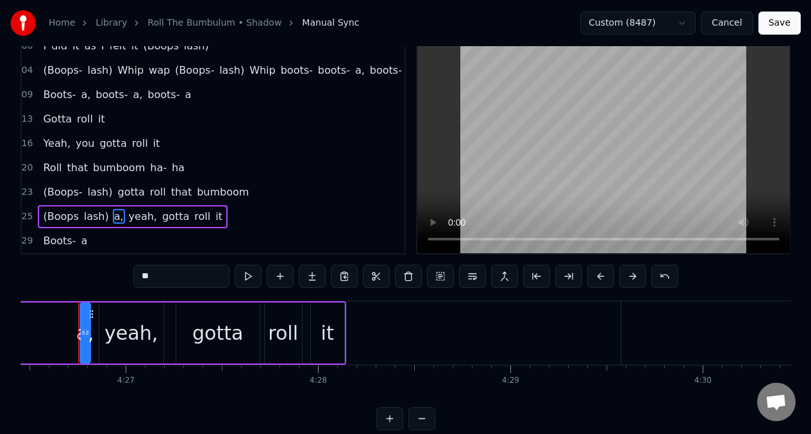
scroll to position [0, 51251]
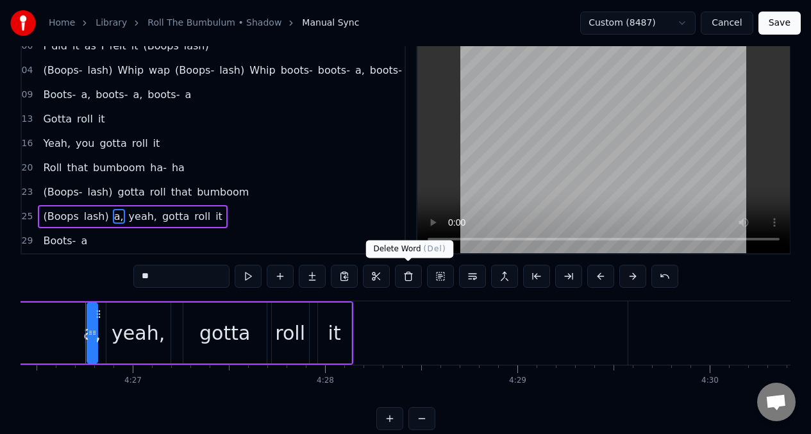
click at [408, 277] on button at bounding box center [408, 276] width 27 height 23
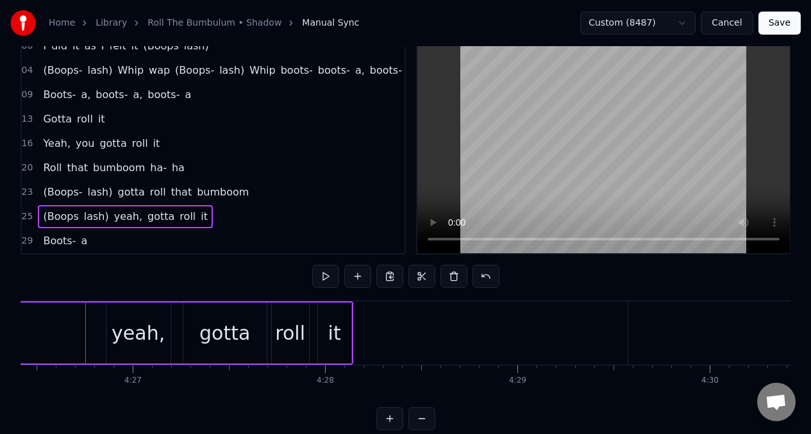
click at [127, 319] on div "yeah," at bounding box center [138, 333] width 53 height 29
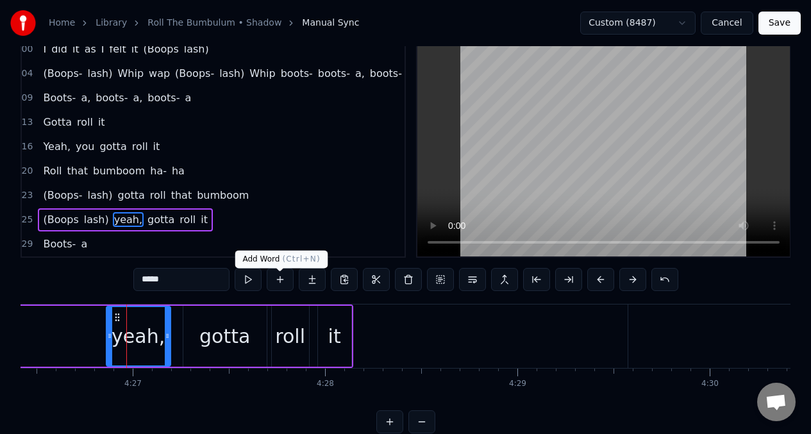
scroll to position [19, 0]
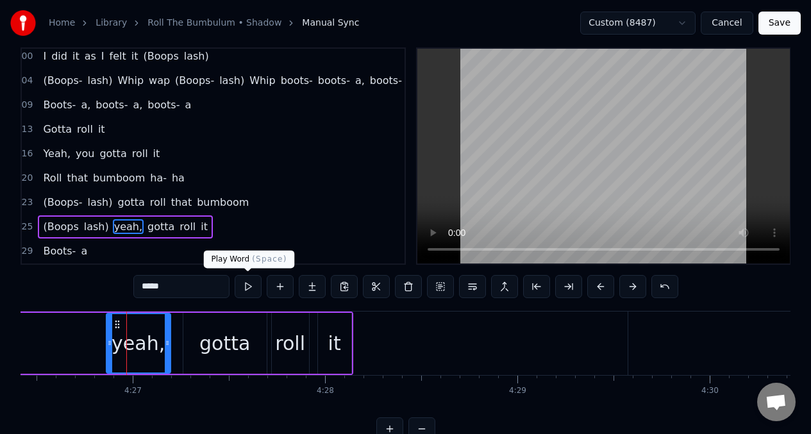
click at [248, 290] on button at bounding box center [248, 286] width 27 height 23
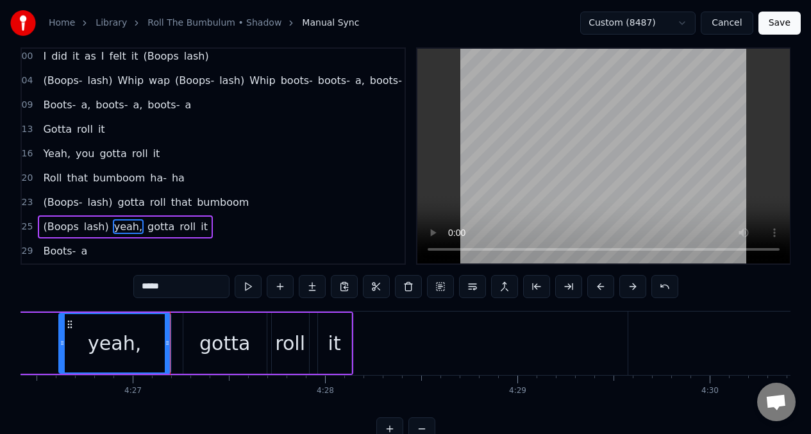
drag, startPoint x: 108, startPoint y: 333, endPoint x: 55, endPoint y: 337, distance: 53.4
click at [60, 337] on div at bounding box center [62, 343] width 5 height 58
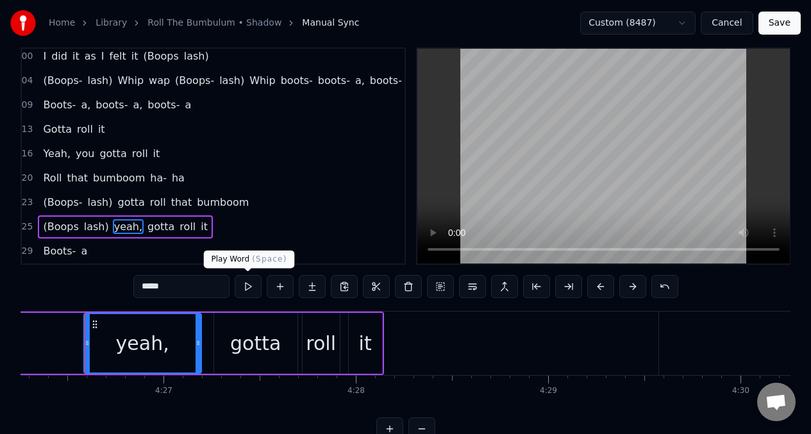
scroll to position [0, 51220]
click at [248, 287] on button at bounding box center [248, 286] width 27 height 23
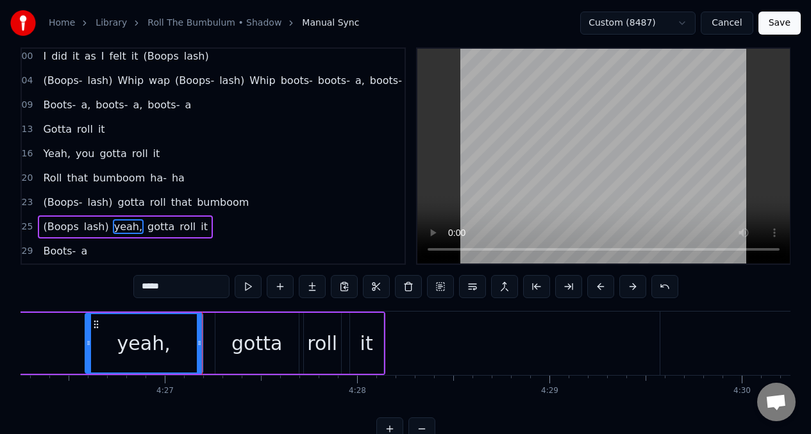
click at [246, 287] on button at bounding box center [248, 286] width 27 height 23
drag, startPoint x: 88, startPoint y: 343, endPoint x: 99, endPoint y: 344, distance: 11.0
click at [99, 344] on icon at bounding box center [101, 343] width 5 height 10
click at [238, 336] on div "gotta" at bounding box center [258, 343] width 51 height 29
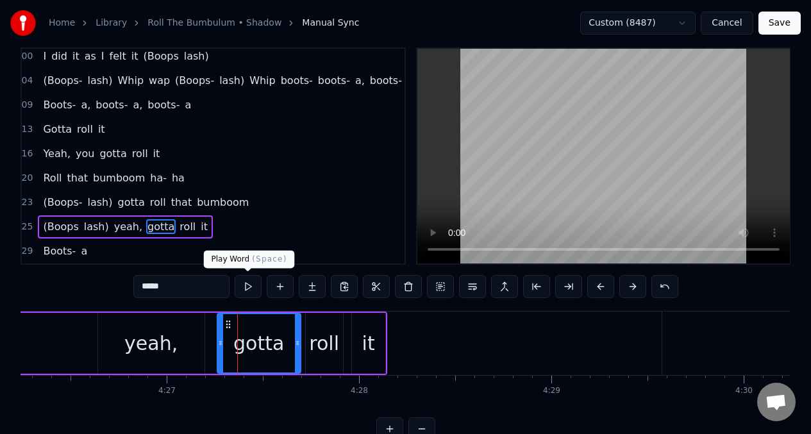
click at [247, 289] on button at bounding box center [248, 286] width 27 height 23
click at [194, 341] on div "yeah," at bounding box center [151, 343] width 106 height 61
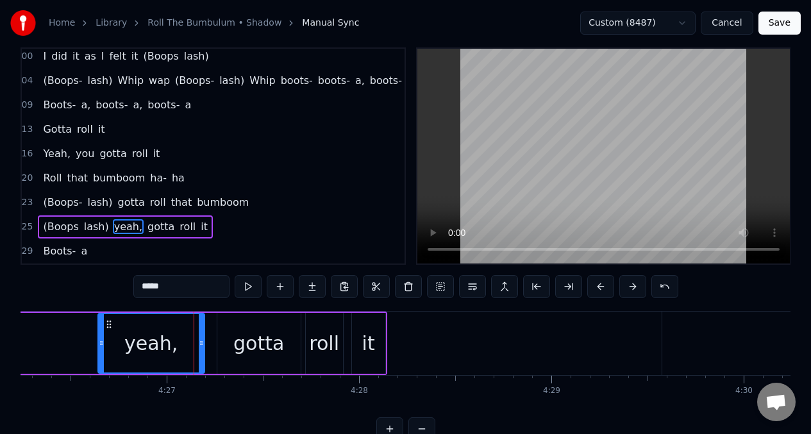
click at [224, 330] on div "gotta" at bounding box center [258, 343] width 83 height 61
type input "*****"
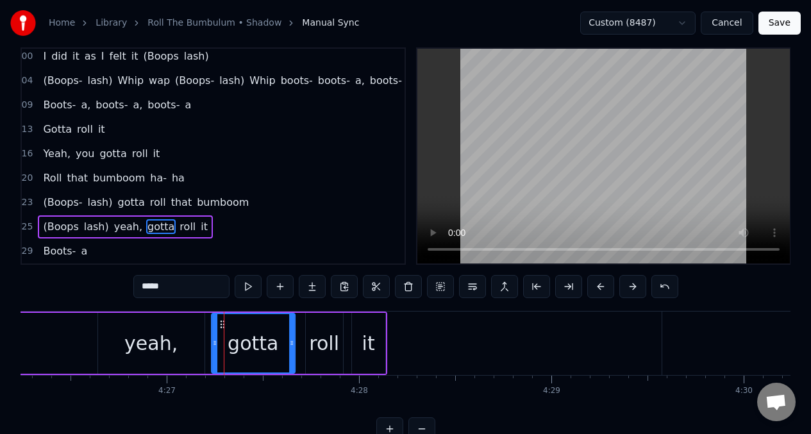
click at [222, 326] on icon at bounding box center [222, 324] width 10 height 10
click at [248, 288] on button at bounding box center [248, 286] width 27 height 23
click at [42, 339] on div "(Boops lash) yeah, gotta roll it" at bounding box center [108, 343] width 557 height 63
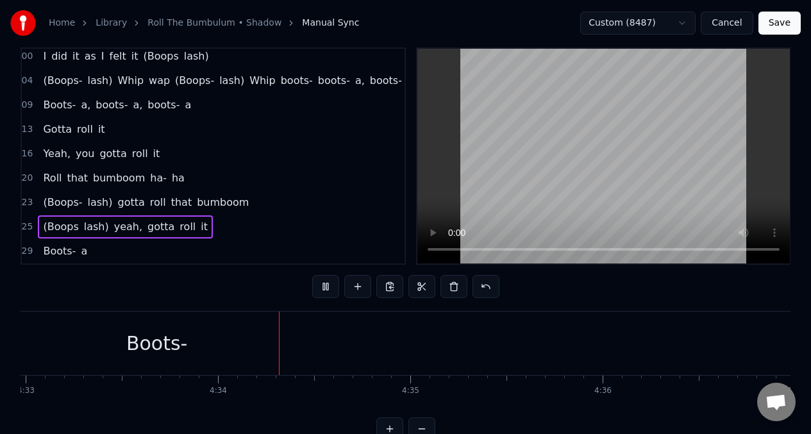
scroll to position [0, 52525]
click at [63, 246] on span "Boots-" at bounding box center [59, 251] width 35 height 15
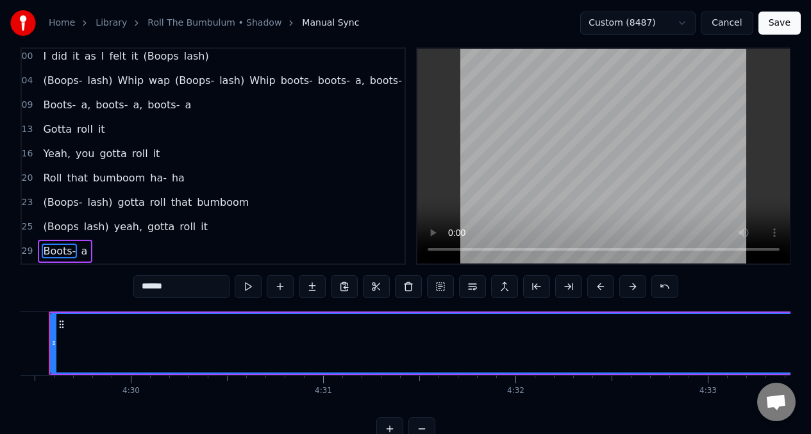
scroll to position [0, 51794]
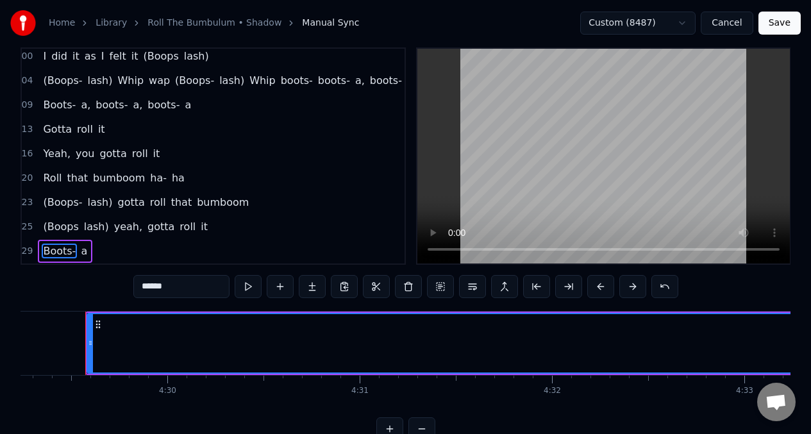
click at [180, 293] on input "******" at bounding box center [181, 286] width 96 height 23
click at [248, 289] on button at bounding box center [248, 286] width 27 height 23
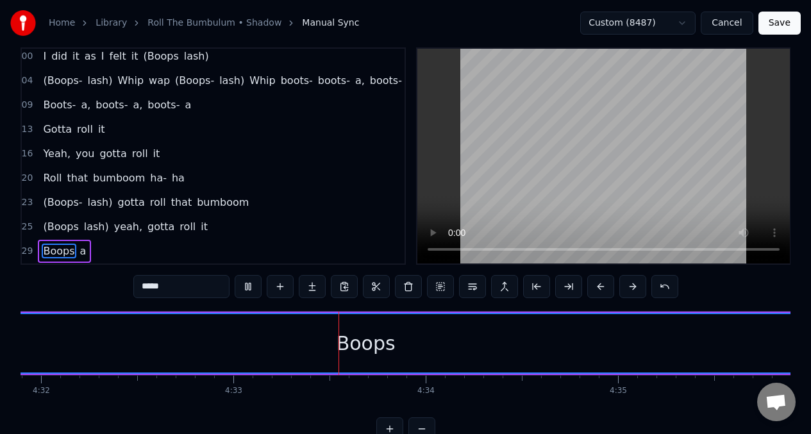
scroll to position [0, 52459]
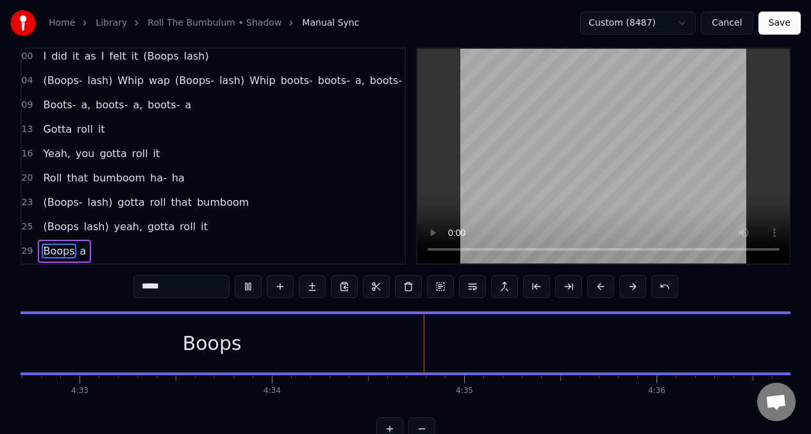
click at [51, 244] on span "Boops" at bounding box center [59, 251] width 34 height 15
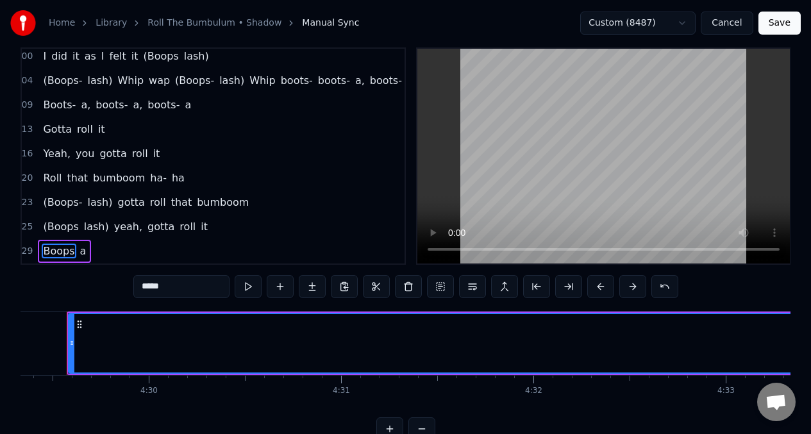
scroll to position [0, 51794]
click at [178, 219] on span "roll" at bounding box center [187, 226] width 19 height 15
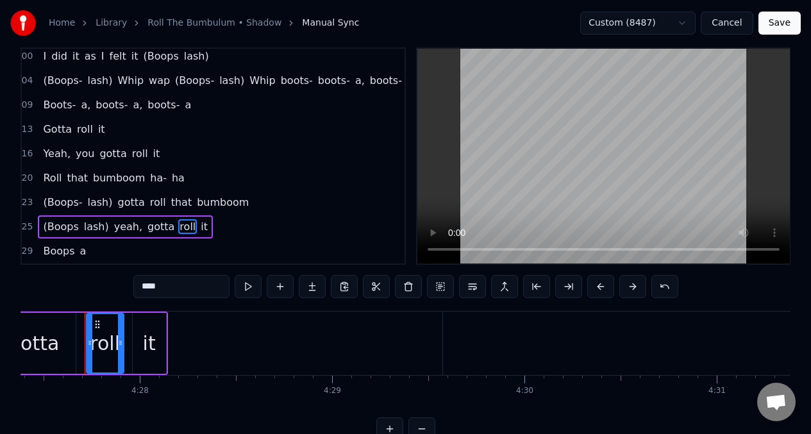
scroll to position [0, 51436]
click at [165, 344] on div "it" at bounding box center [150, 343] width 35 height 61
type input "**"
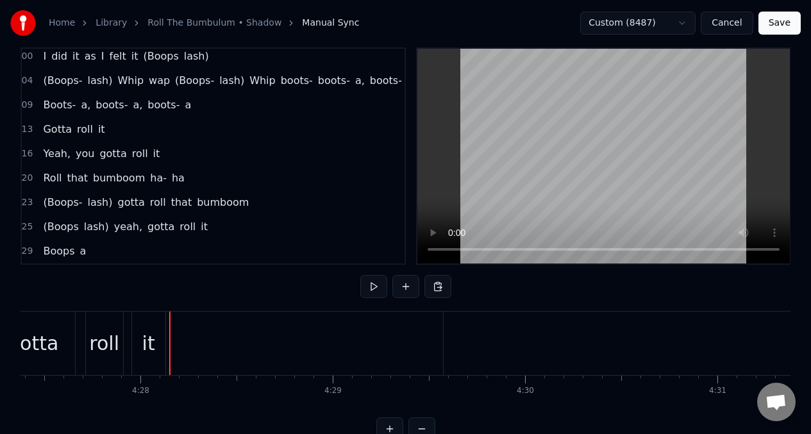
click at [155, 343] on div "it" at bounding box center [148, 343] width 33 height 63
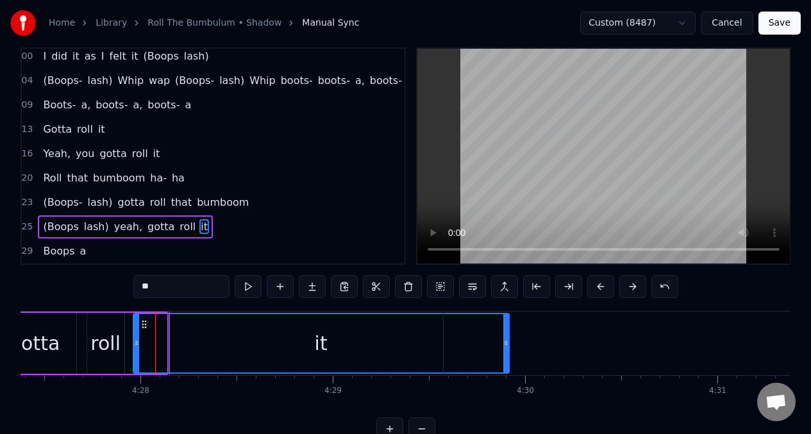
drag, startPoint x: 172, startPoint y: 348, endPoint x: 505, endPoint y: 339, distance: 332.9
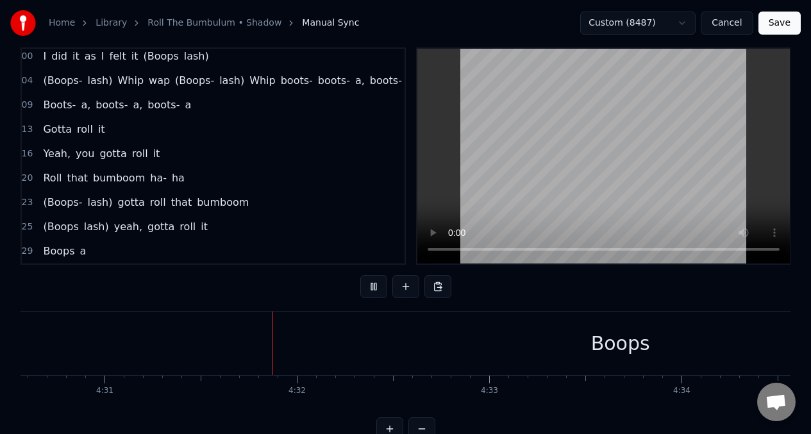
scroll to position [0, 52130]
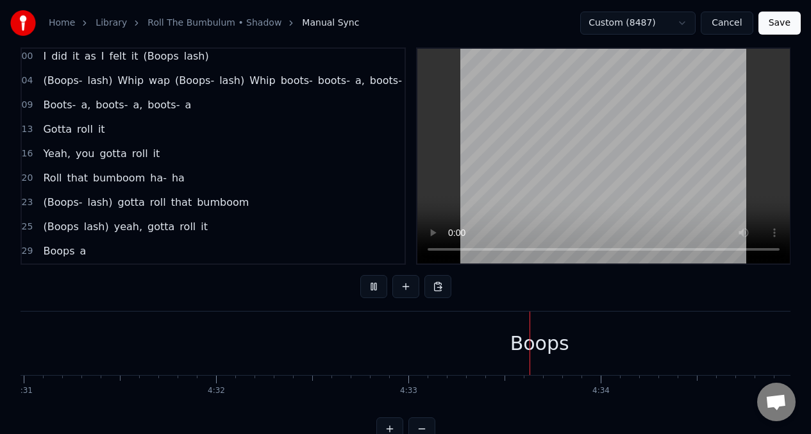
click at [113, 219] on span "yeah," at bounding box center [128, 226] width 31 height 15
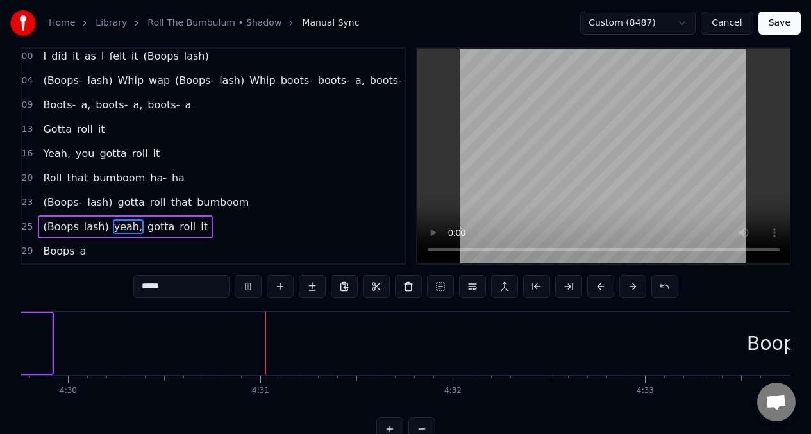
scroll to position [0, 51916]
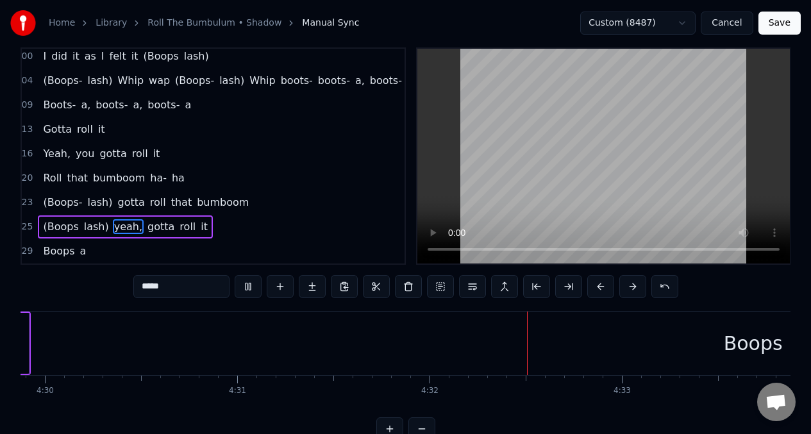
click at [116, 219] on span "yeah," at bounding box center [128, 226] width 31 height 15
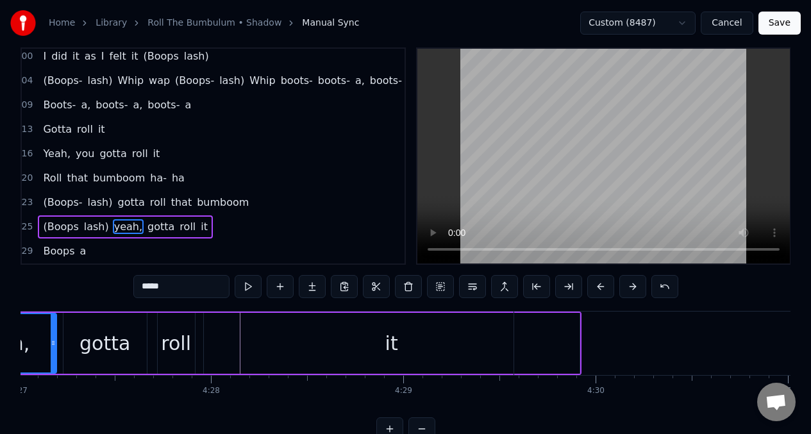
scroll to position [0, 51228]
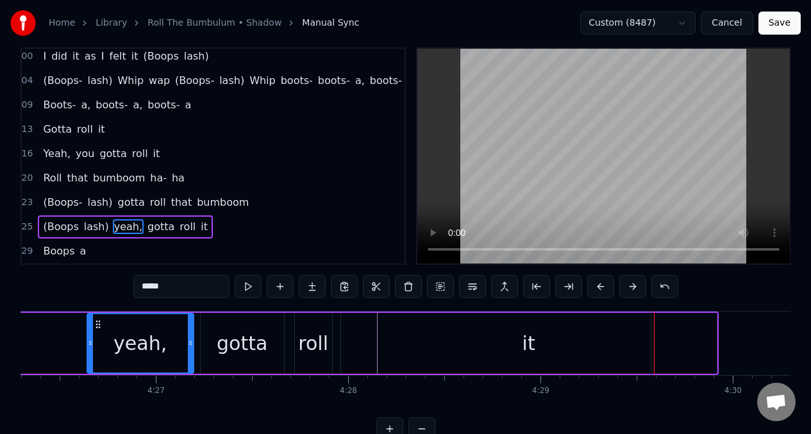
click at [612, 344] on div "it" at bounding box center [529, 343] width 376 height 61
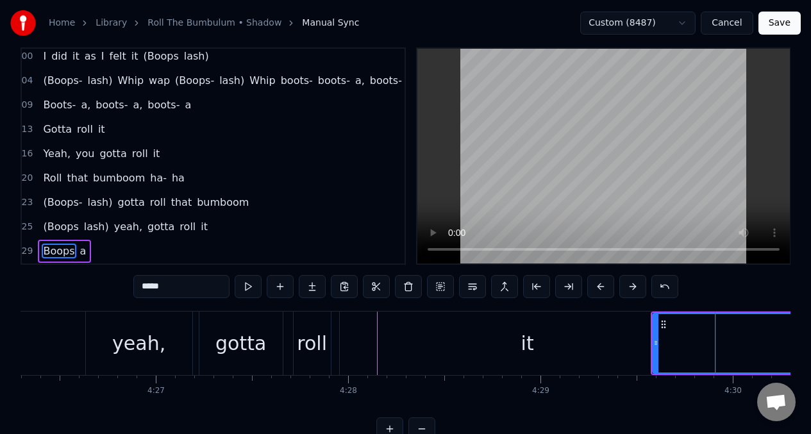
scroll to position [44, 0]
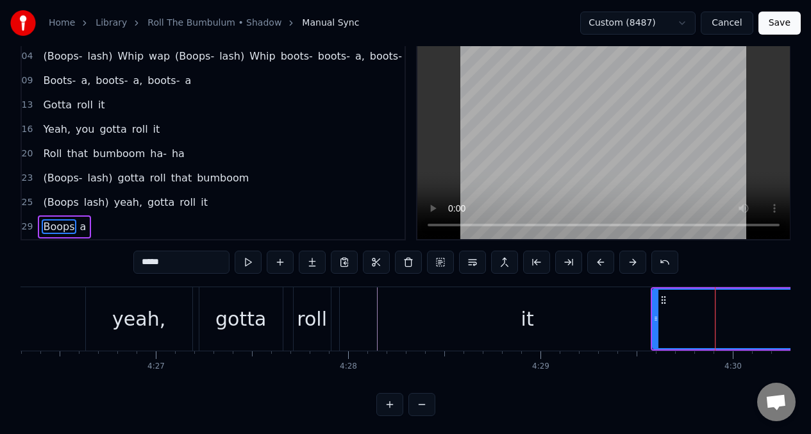
click at [475, 325] on div "it" at bounding box center [528, 318] width 376 height 63
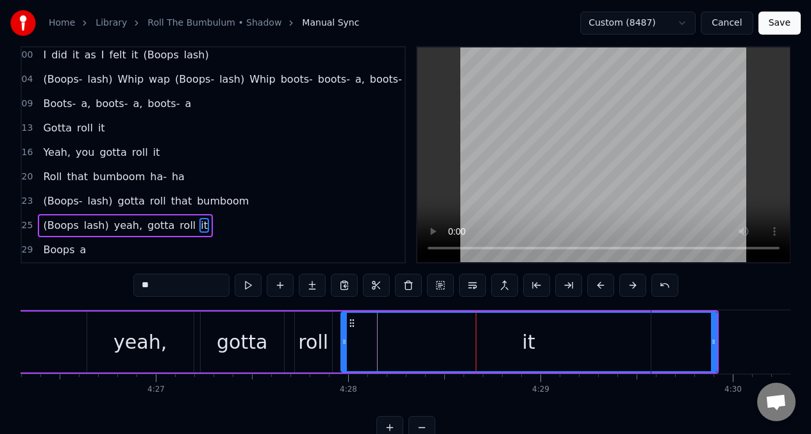
scroll to position [19, 0]
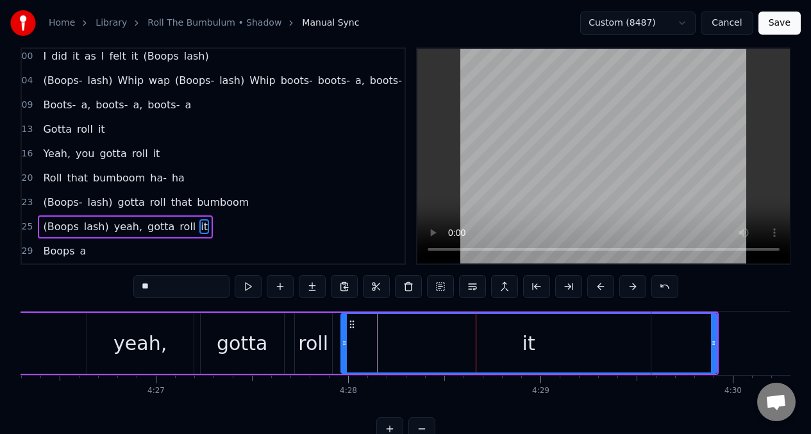
drag, startPoint x: 714, startPoint y: 341, endPoint x: 698, endPoint y: 345, distance: 17.1
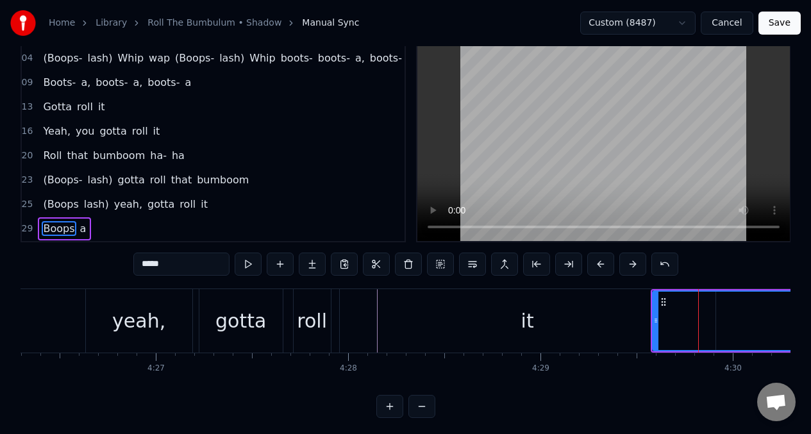
scroll to position [44, 0]
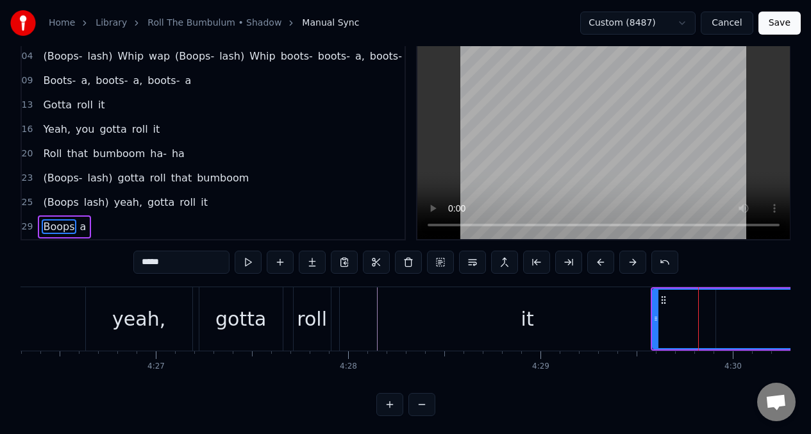
click at [341, 312] on div "it" at bounding box center [528, 318] width 376 height 63
type input "**"
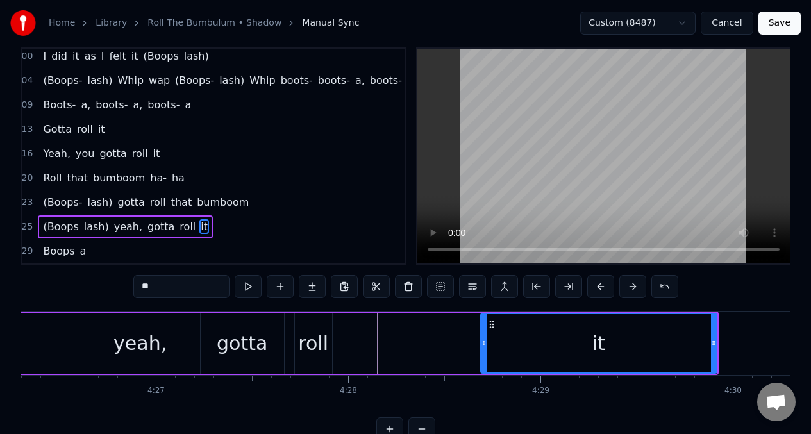
drag, startPoint x: 344, startPoint y: 342, endPoint x: 501, endPoint y: 328, distance: 158.4
click at [487, 339] on icon at bounding box center [484, 343] width 5 height 10
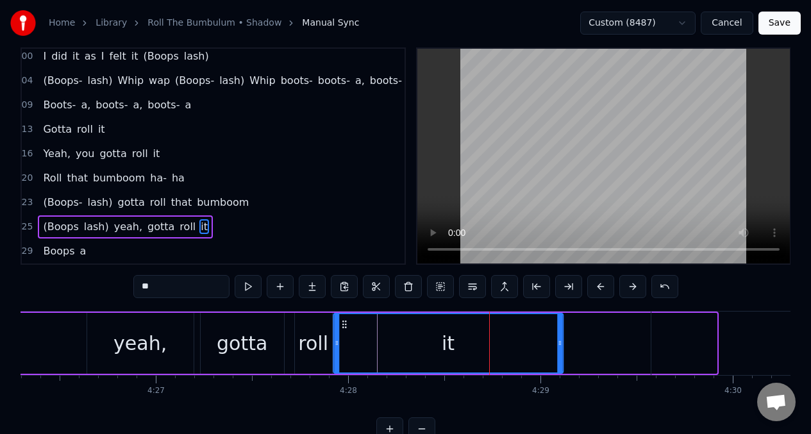
drag, startPoint x: 498, startPoint y: 326, endPoint x: 420, endPoint y: 333, distance: 77.9
click at [344, 334] on div "it" at bounding box center [448, 343] width 228 height 58
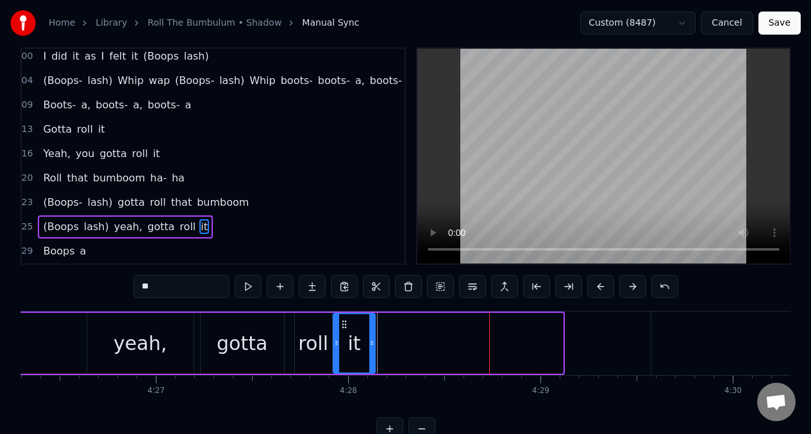
drag, startPoint x: 561, startPoint y: 345, endPoint x: 373, endPoint y: 346, distance: 187.9
click at [373, 346] on icon at bounding box center [371, 343] width 5 height 10
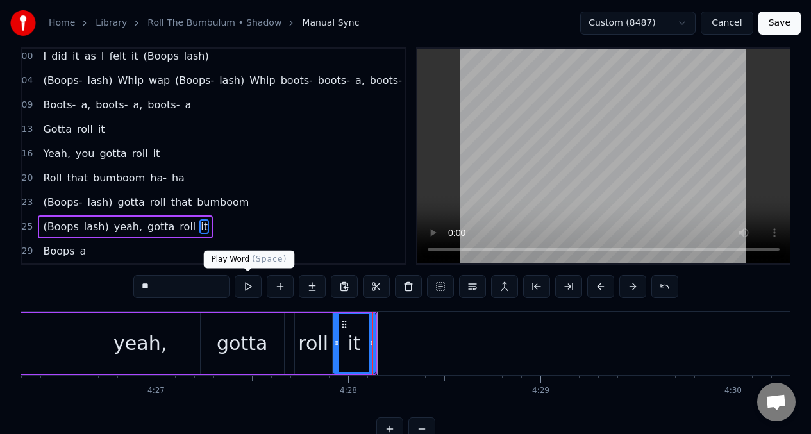
click at [246, 290] on button at bounding box center [248, 286] width 27 height 23
click at [280, 290] on button at bounding box center [280, 286] width 27 height 23
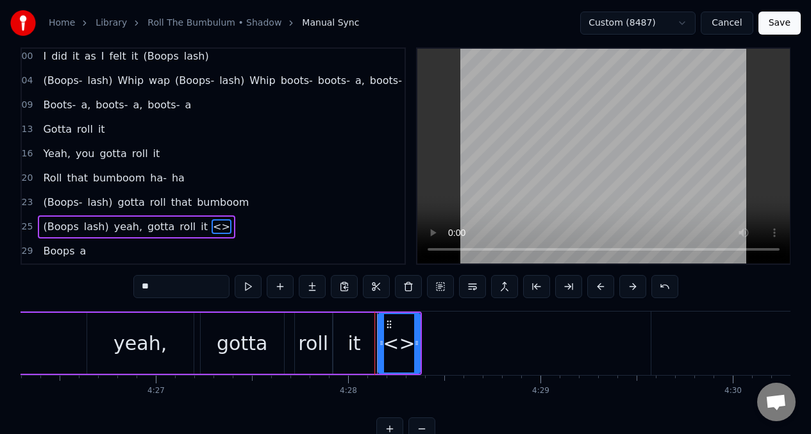
click at [160, 290] on input "**" at bounding box center [181, 286] width 96 height 23
type input "*"
click at [138, 288] on input "******" at bounding box center [181, 286] width 96 height 23
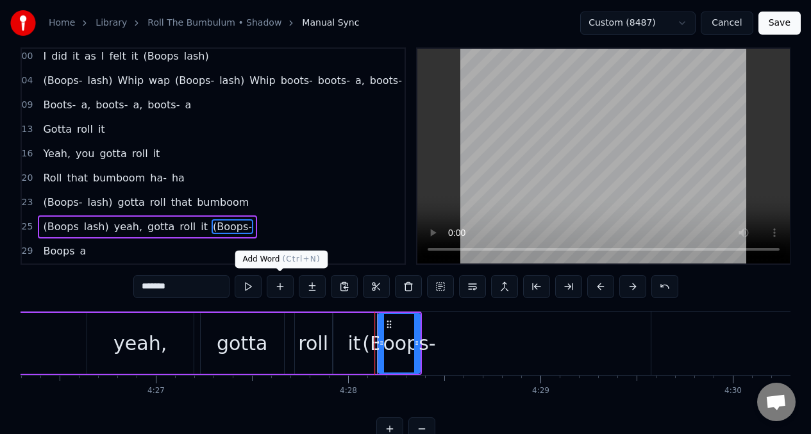
type input "*******"
click at [280, 290] on button at bounding box center [280, 286] width 27 height 23
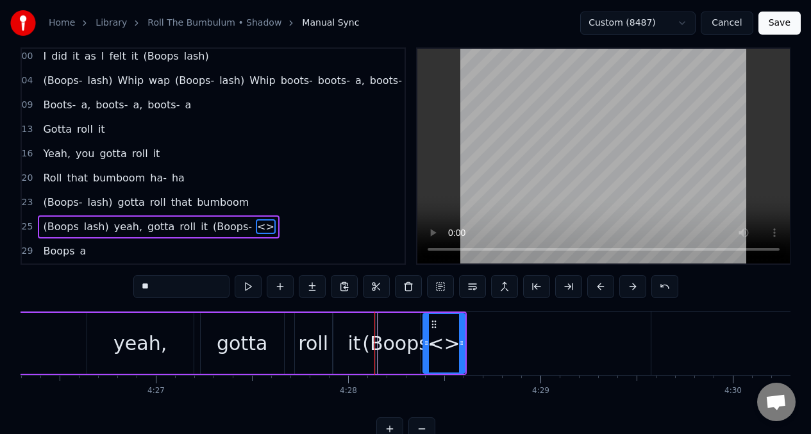
click at [168, 290] on input "**" at bounding box center [181, 286] width 96 height 23
type input "*"
click at [245, 290] on button at bounding box center [248, 286] width 27 height 23
drag, startPoint x: 462, startPoint y: 332, endPoint x: 480, endPoint y: 340, distance: 19.2
click at [480, 340] on div at bounding box center [478, 343] width 5 height 58
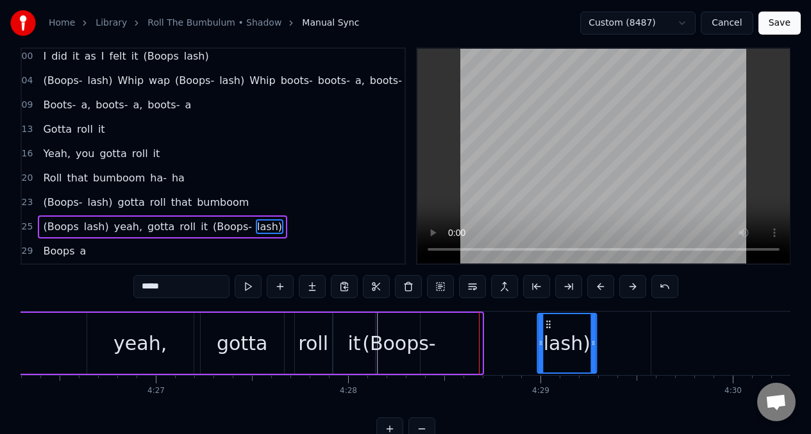
drag, startPoint x: 435, startPoint y: 327, endPoint x: 547, endPoint y: 333, distance: 112.4
click at [547, 333] on div "lash)" at bounding box center [567, 343] width 58 height 58
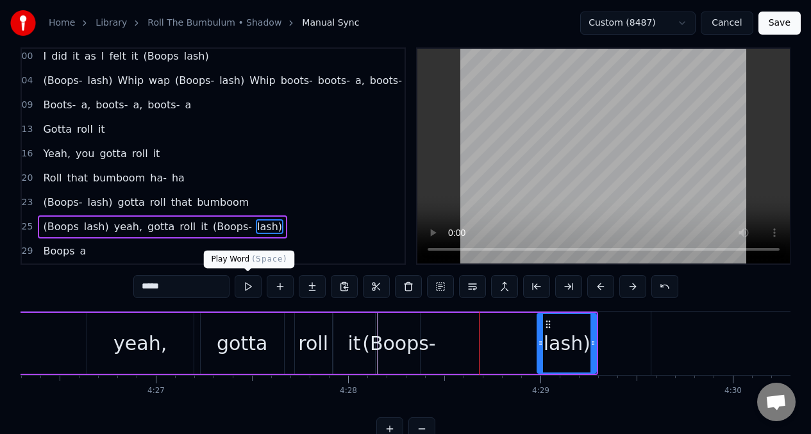
click at [246, 285] on button at bounding box center [248, 286] width 27 height 23
click at [594, 333] on div at bounding box center [593, 343] width 5 height 58
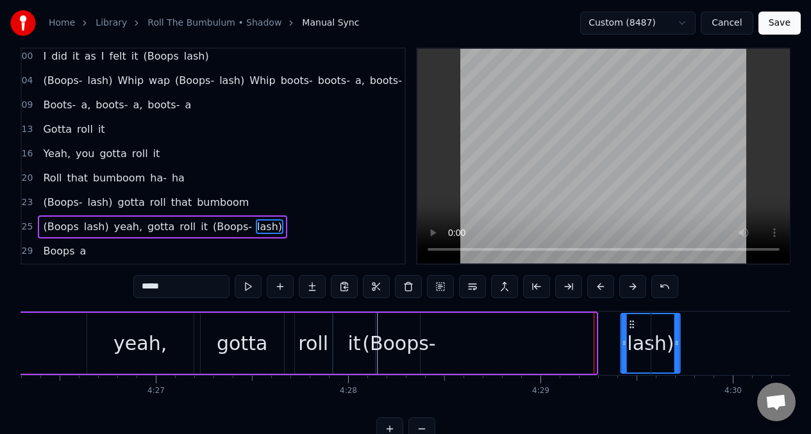
drag, startPoint x: 550, startPoint y: 327, endPoint x: 626, endPoint y: 337, distance: 77.0
click at [628, 333] on div "lash)" at bounding box center [651, 343] width 58 height 58
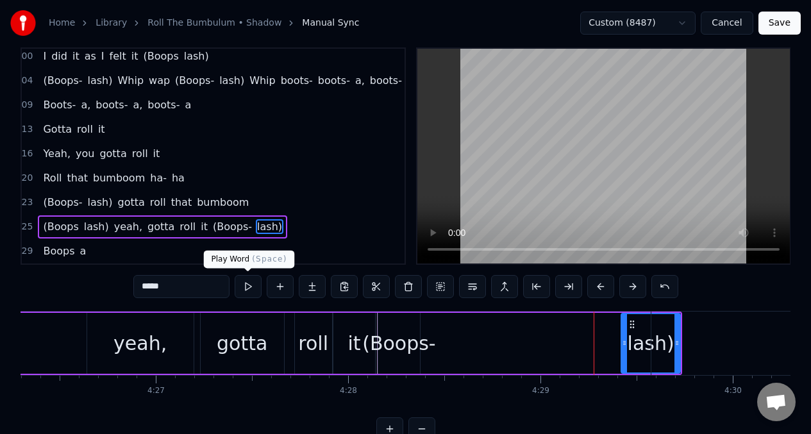
click at [247, 285] on button at bounding box center [248, 286] width 27 height 23
click at [400, 349] on div "(Boops-" at bounding box center [399, 343] width 74 height 29
type input "*******"
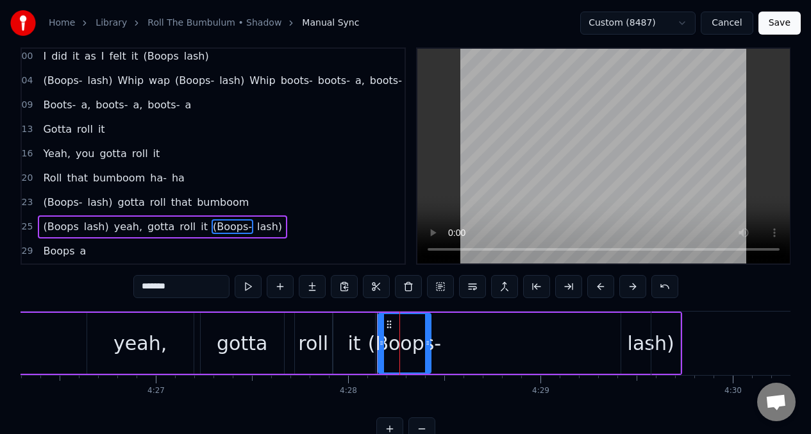
drag, startPoint x: 416, startPoint y: 332, endPoint x: 428, endPoint y: 337, distance: 13.0
click at [428, 337] on div at bounding box center [427, 343] width 5 height 58
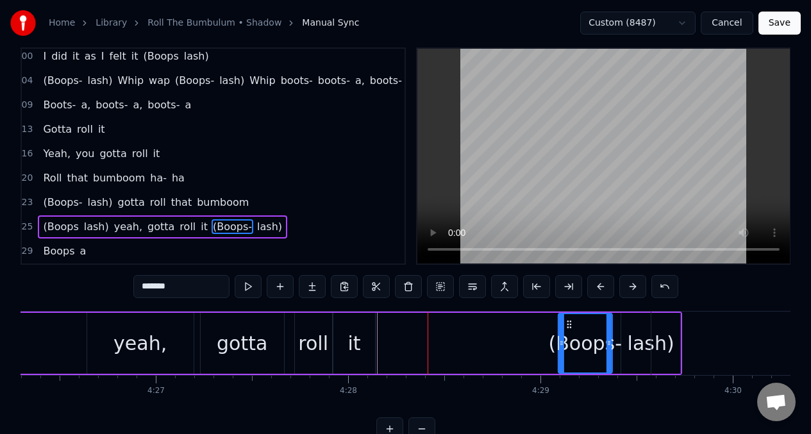
drag, startPoint x: 387, startPoint y: 329, endPoint x: 566, endPoint y: 328, distance: 178.9
click at [567, 328] on icon at bounding box center [569, 324] width 10 height 10
click at [246, 289] on button at bounding box center [248, 286] width 27 height 23
click at [246, 288] on button at bounding box center [248, 286] width 27 height 23
click at [67, 339] on div "(Boops lash) yeah, gotta roll it (Boops- lash)" at bounding box center [250, 343] width 863 height 63
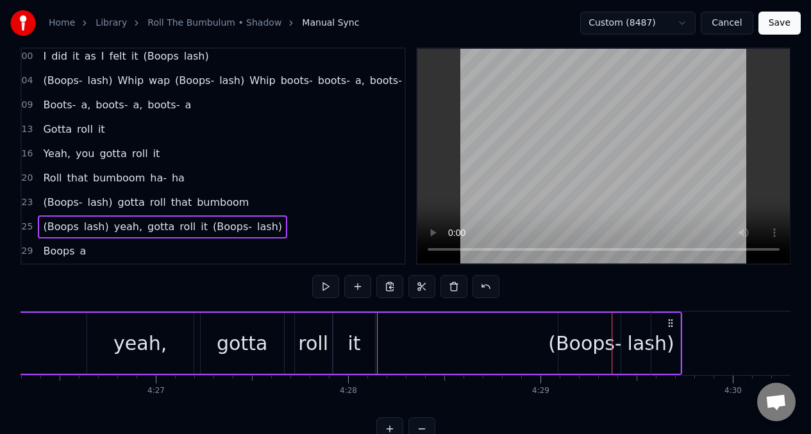
scroll to position [0, 51210]
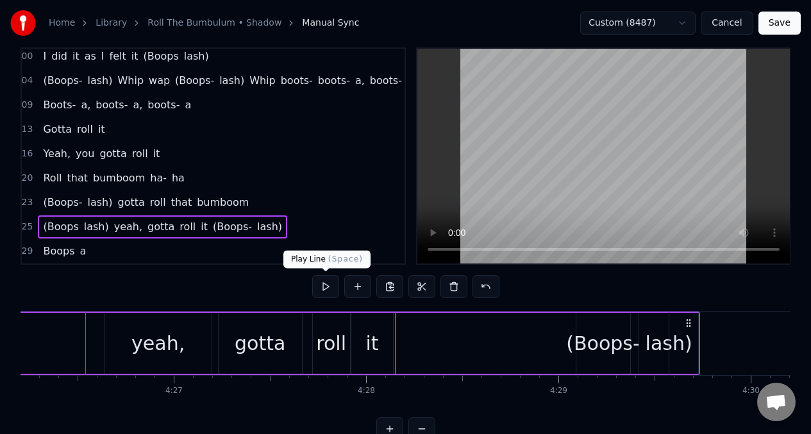
click at [323, 286] on button at bounding box center [325, 286] width 27 height 23
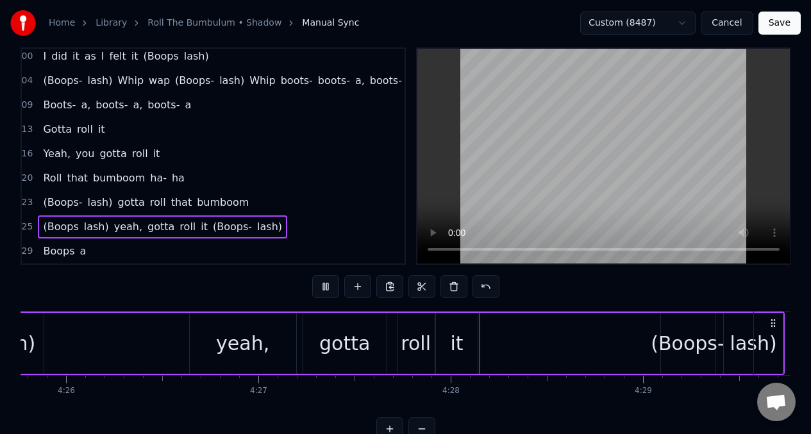
scroll to position [0, 51698]
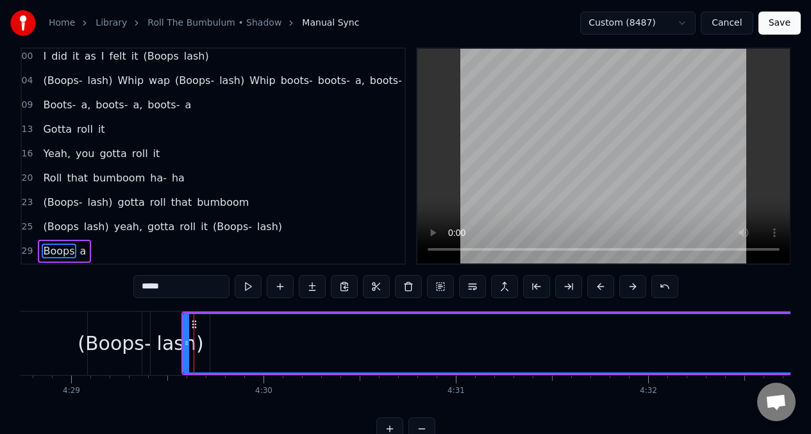
scroll to position [44, 0]
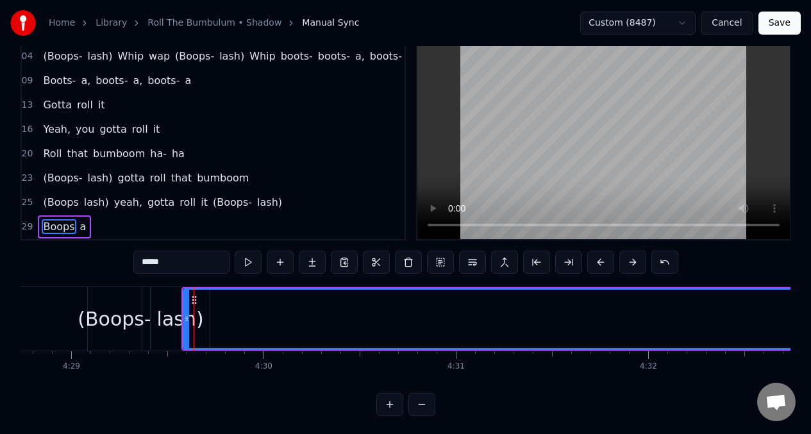
click at [171, 313] on div "lash)" at bounding box center [180, 319] width 47 height 29
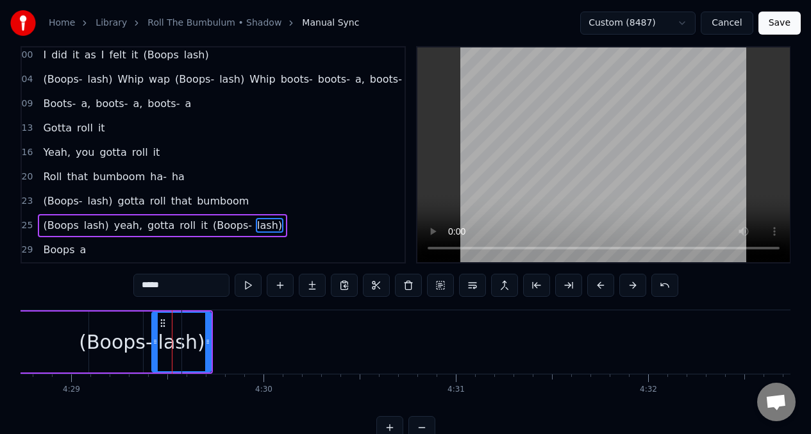
scroll to position [19, 0]
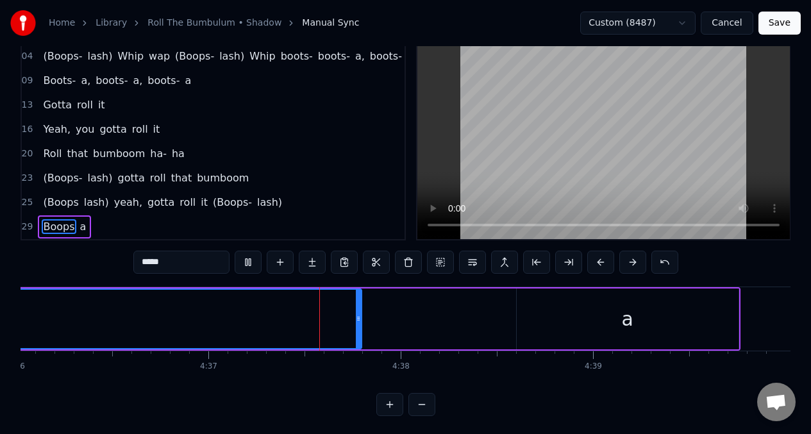
scroll to position [0, 53100]
click at [215, 196] on span "(Boops-" at bounding box center [233, 202] width 42 height 15
type input "*******"
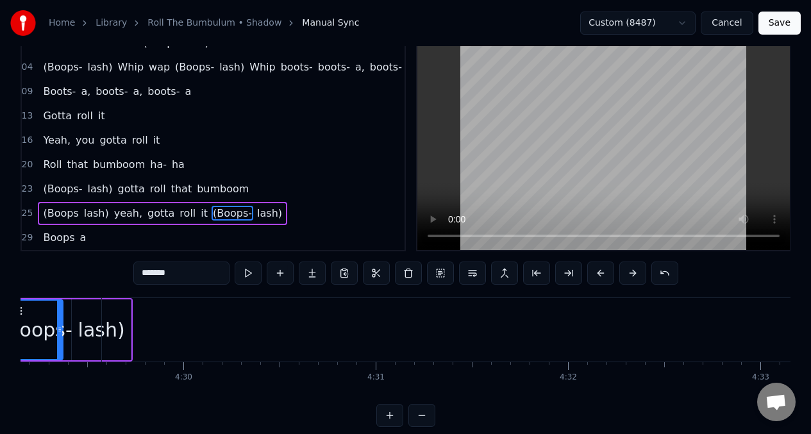
scroll to position [0, 51699]
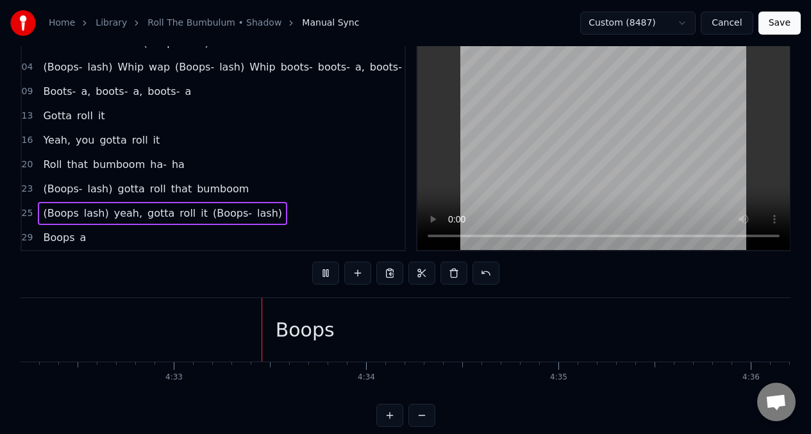
scroll to position [0, 52382]
click at [68, 231] on span "Boops" at bounding box center [59, 237] width 34 height 15
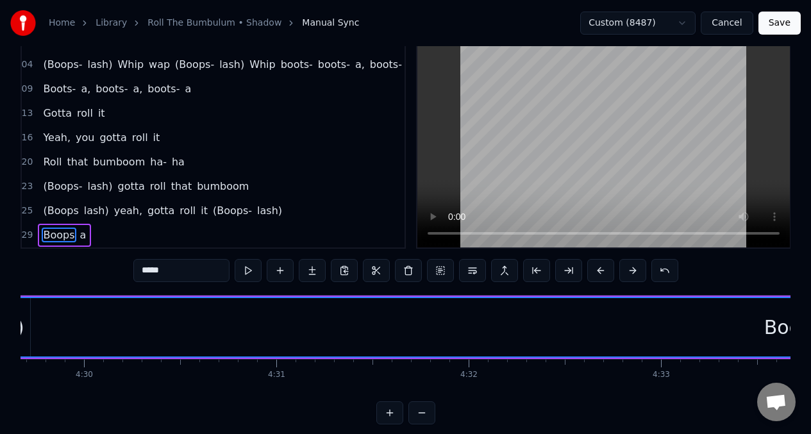
scroll to position [0, 51794]
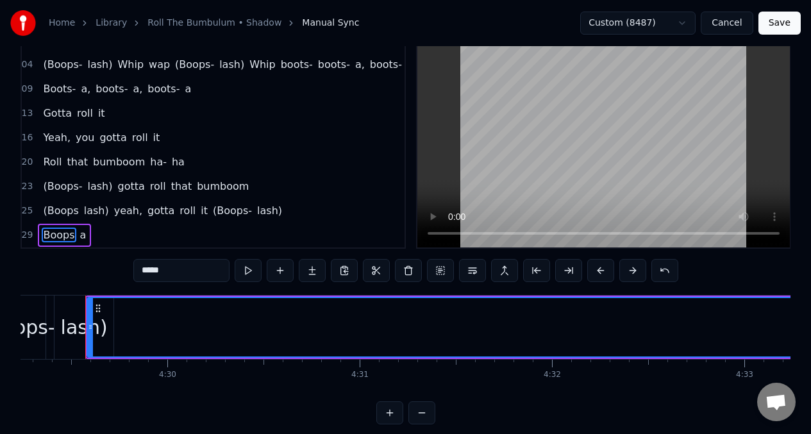
click at [179, 272] on input "*****" at bounding box center [181, 270] width 96 height 23
type input "*"
click at [248, 267] on button at bounding box center [248, 270] width 27 height 23
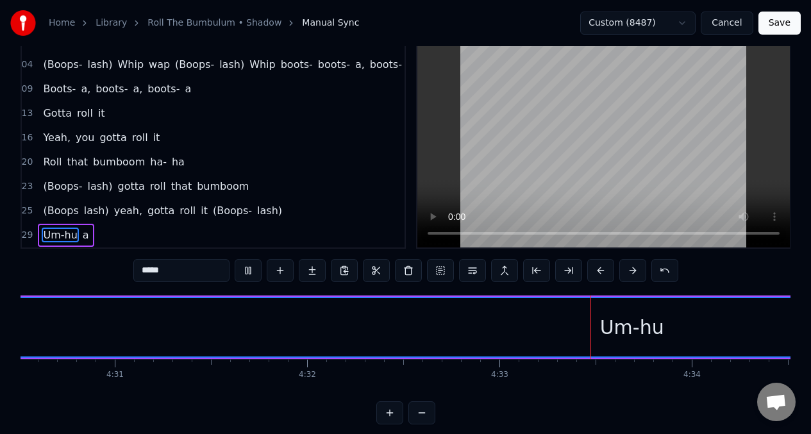
click at [248, 267] on button at bounding box center [248, 270] width 27 height 23
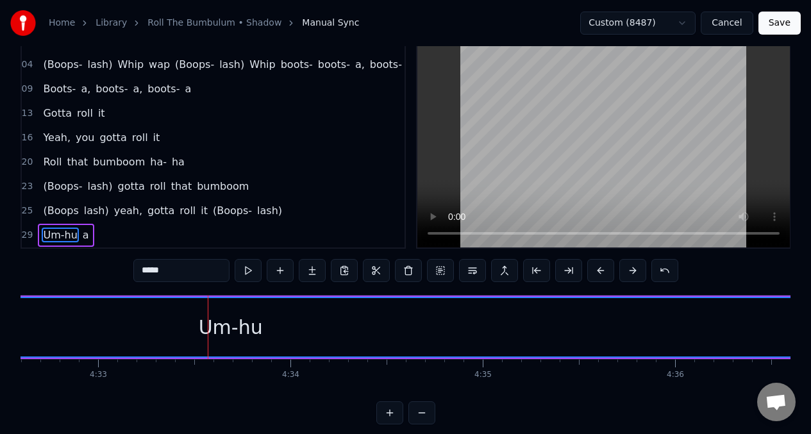
click at [44, 228] on span "Um-hu" at bounding box center [60, 235] width 37 height 15
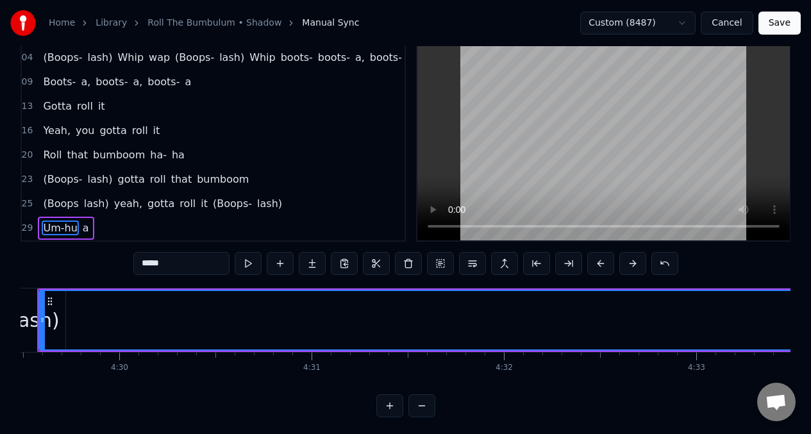
scroll to position [0, 51794]
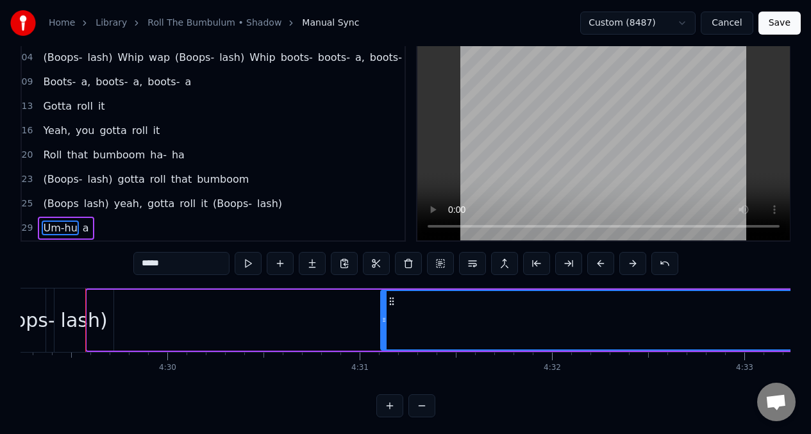
drag, startPoint x: 92, startPoint y: 310, endPoint x: 391, endPoint y: 301, distance: 299.0
click at [387, 301] on div at bounding box center [384, 320] width 5 height 58
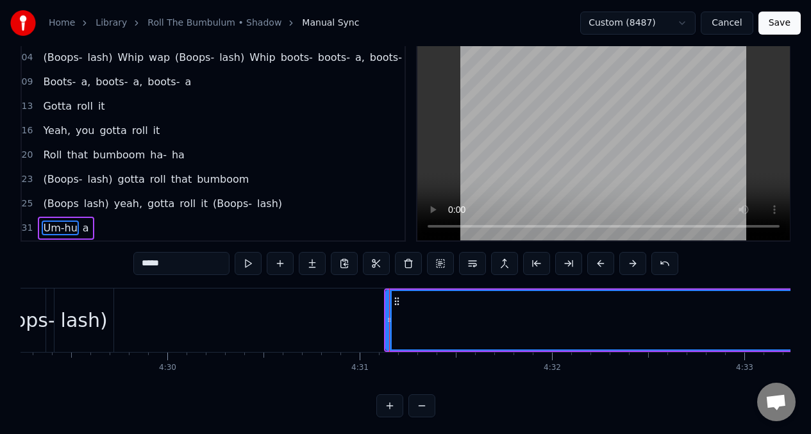
scroll to position [44, 0]
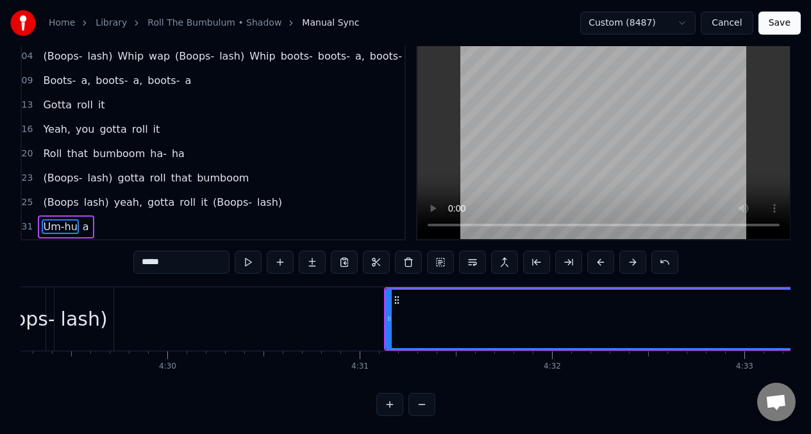
click at [28, 300] on div "(Boops-" at bounding box center [19, 318] width 54 height 63
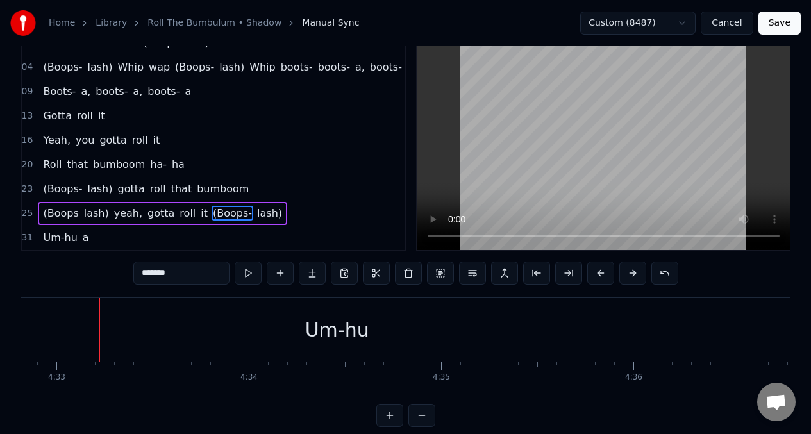
scroll to position [0, 52497]
click at [362, 331] on div "Um-hu" at bounding box center [322, 329] width 1281 height 63
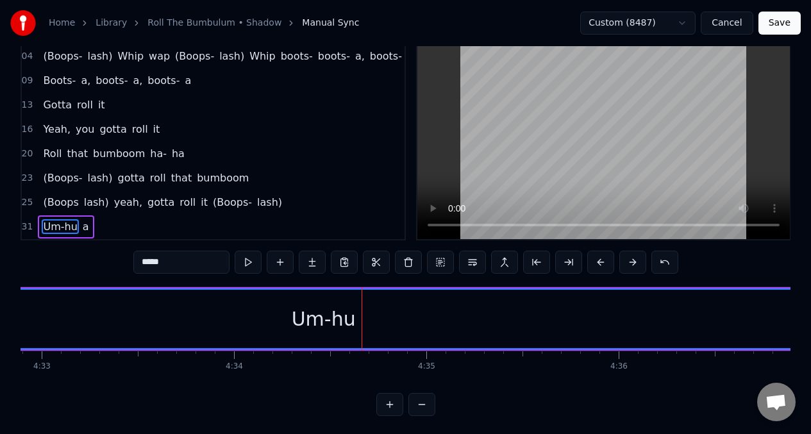
click at [183, 264] on input "*****" at bounding box center [181, 262] width 96 height 23
click at [212, 195] on span "(Boops-" at bounding box center [233, 202] width 42 height 15
type input "*******"
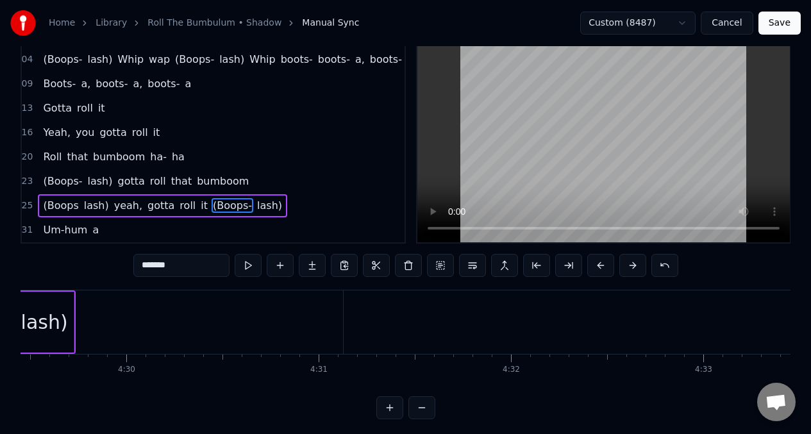
scroll to position [0, 51699]
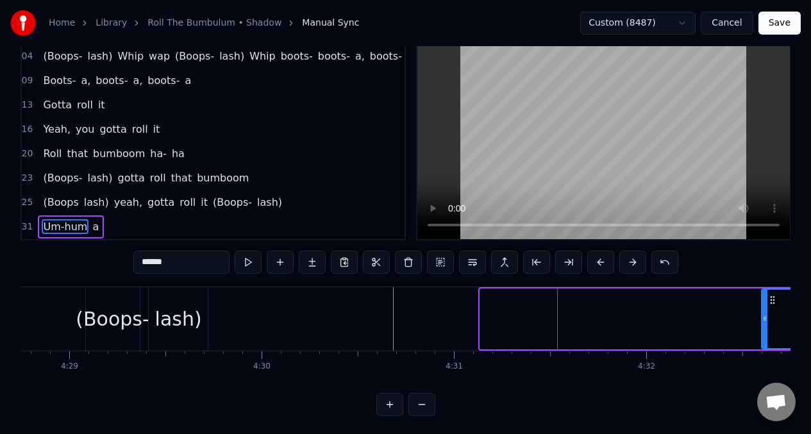
drag, startPoint x: 482, startPoint y: 321, endPoint x: 764, endPoint y: 312, distance: 281.6
click at [764, 312] on div at bounding box center [764, 319] width 5 height 58
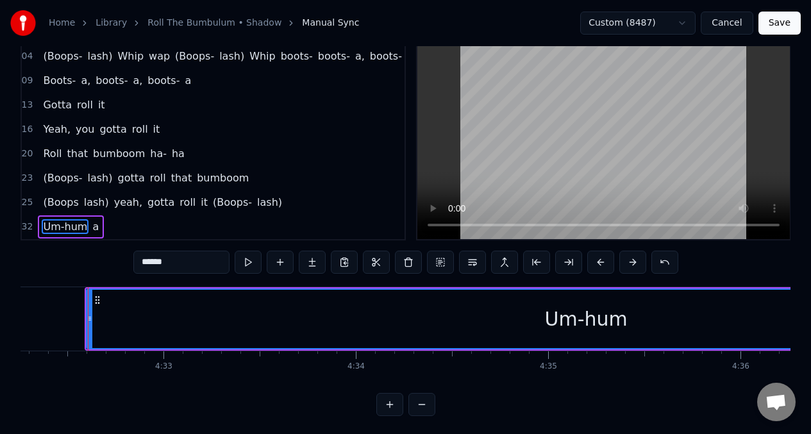
scroll to position [0, 52377]
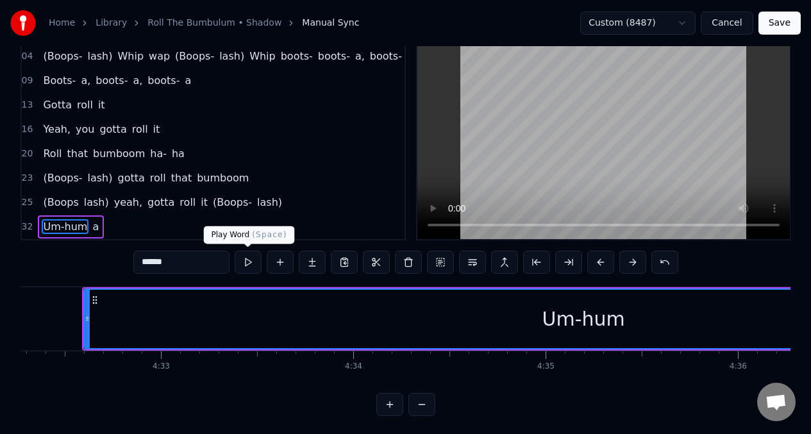
click at [249, 264] on button at bounding box center [248, 262] width 27 height 23
click at [86, 218] on div "Um-hum a" at bounding box center [71, 226] width 66 height 23
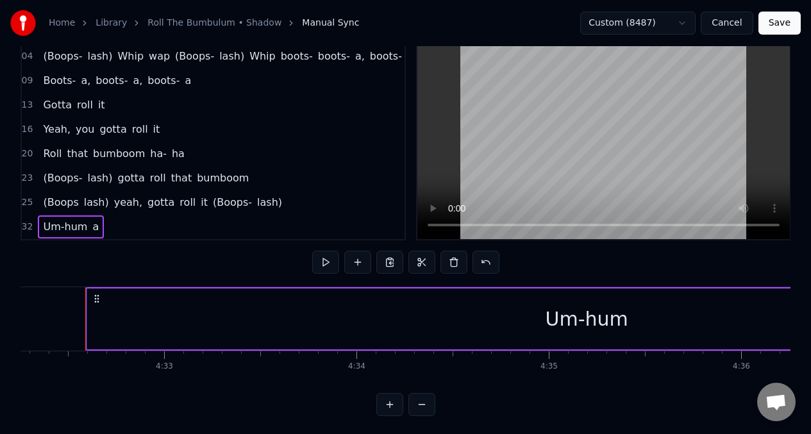
click at [91, 219] on span "a" at bounding box center [95, 226] width 9 height 15
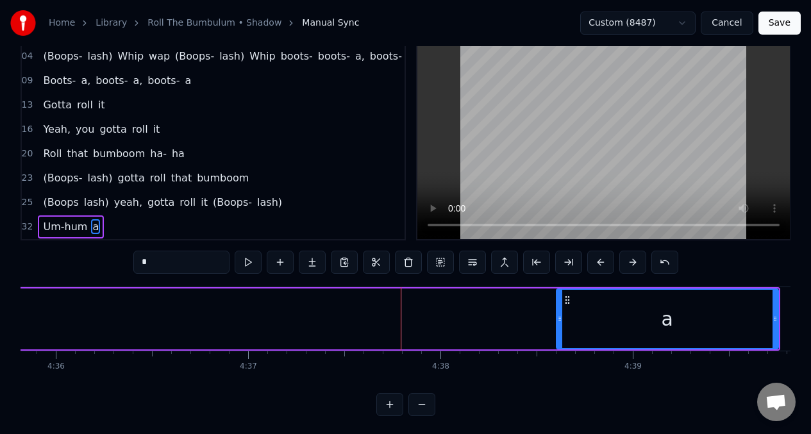
scroll to position [0, 53100]
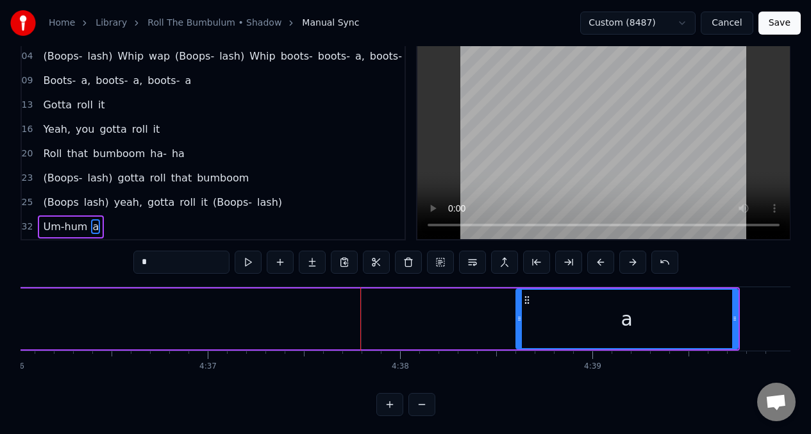
click at [467, 327] on div "Um-hum a" at bounding box center [49, 318] width 1381 height 63
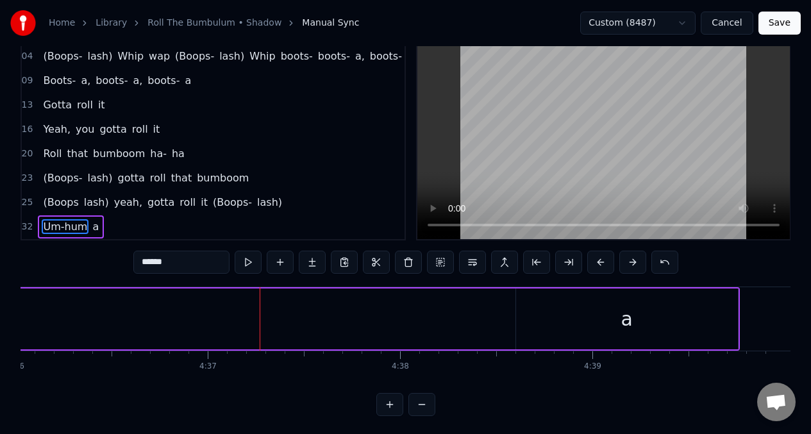
drag, startPoint x: 358, startPoint y: 319, endPoint x: 17, endPoint y: 326, distance: 340.6
click at [13, 323] on div "Home Library Roll The Bumbulum • Shadow Manual Sync Custom (8487) Cancel Save 0…" at bounding box center [405, 186] width 811 height 460
click at [165, 259] on input "******" at bounding box center [181, 262] width 96 height 23
click at [62, 219] on span "Um-hum" at bounding box center [65, 226] width 47 height 15
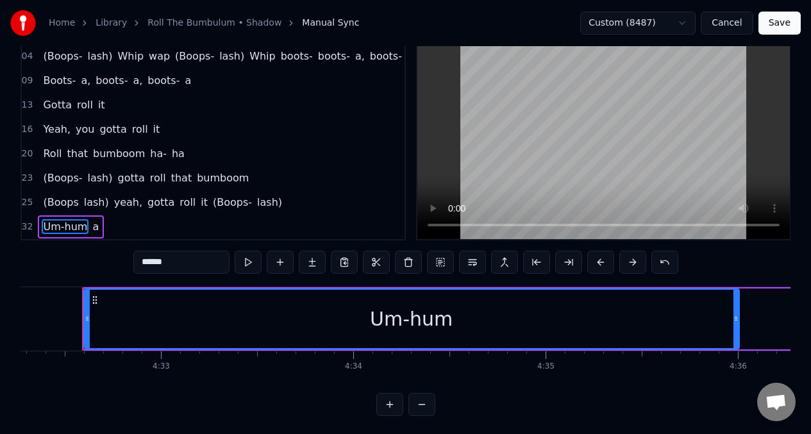
scroll to position [0, 52374]
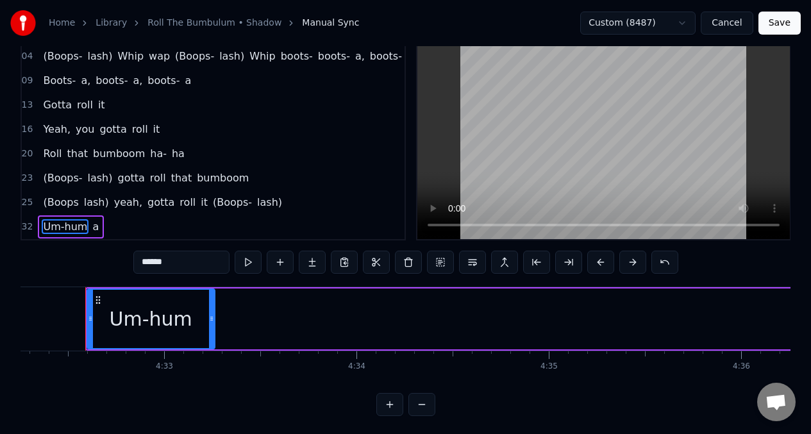
drag, startPoint x: 739, startPoint y: 320, endPoint x: 207, endPoint y: 353, distance: 533.2
click at [212, 325] on div at bounding box center [211, 319] width 5 height 58
drag, startPoint x: 212, startPoint y: 317, endPoint x: 187, endPoint y: 311, distance: 26.4
click at [187, 311] on div at bounding box center [186, 319] width 5 height 58
drag, startPoint x: 185, startPoint y: 321, endPoint x: 206, endPoint y: 326, distance: 21.8
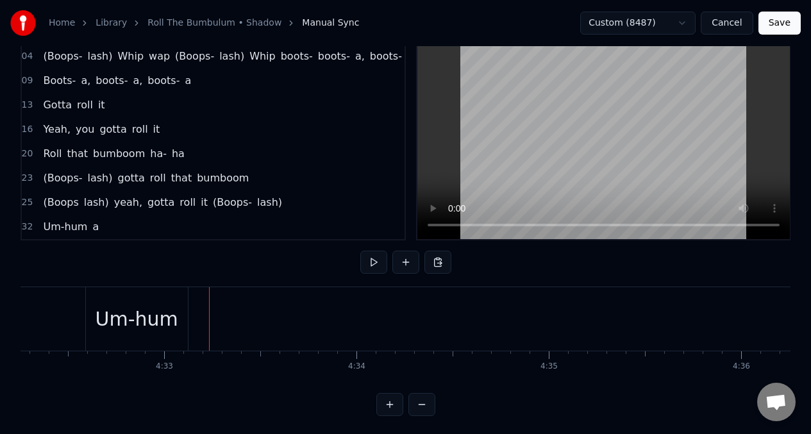
click at [189, 321] on div "Um-hum a" at bounding box center [775, 318] width 1381 height 63
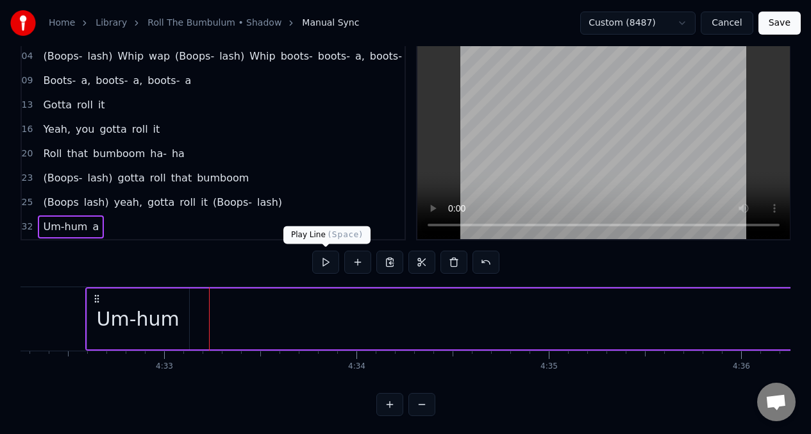
click at [326, 261] on button at bounding box center [325, 262] width 27 height 23
click at [324, 264] on button at bounding box center [325, 262] width 27 height 23
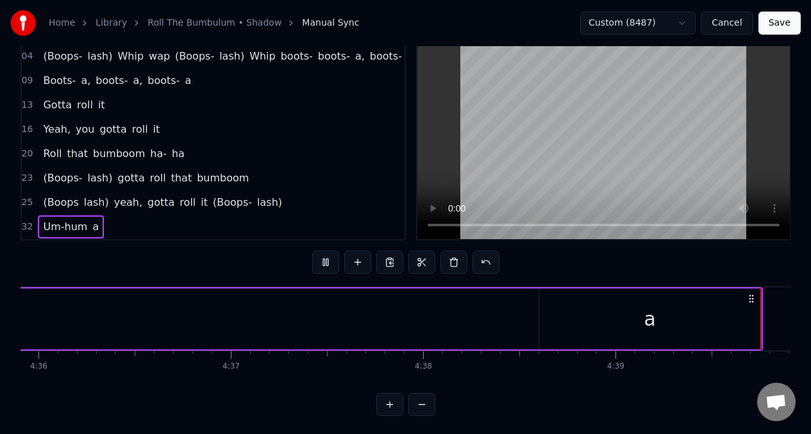
scroll to position [0, 53100]
click at [51, 219] on span "Um-hum" at bounding box center [65, 226] width 47 height 15
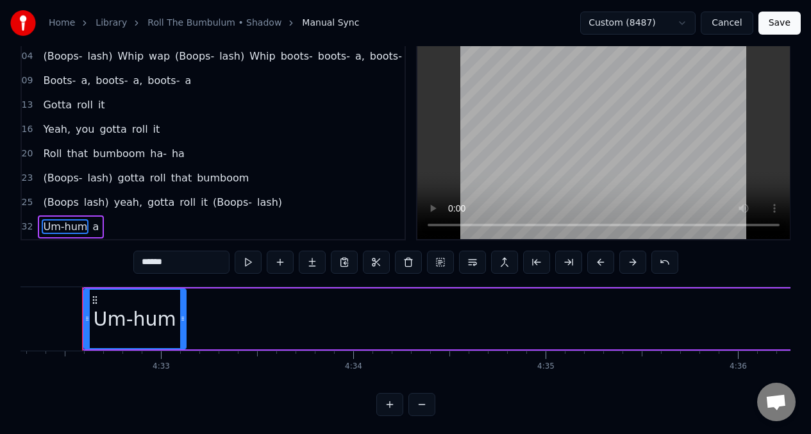
scroll to position [0, 52374]
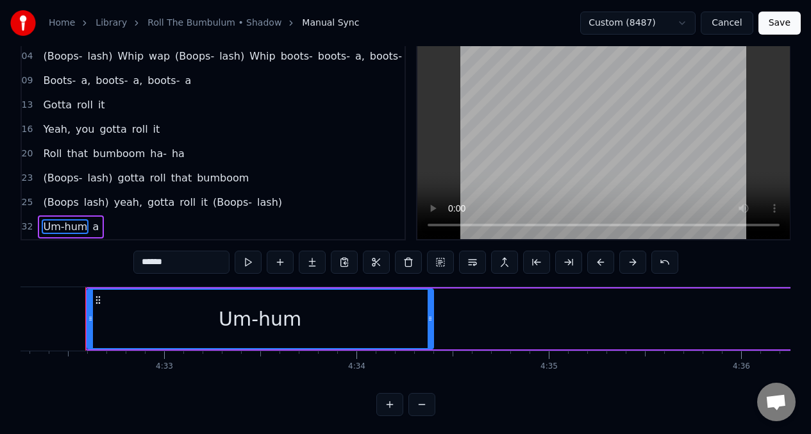
drag, startPoint x: 186, startPoint y: 321, endPoint x: 430, endPoint y: 319, distance: 244.3
click at [430, 319] on icon at bounding box center [430, 319] width 5 height 10
click at [244, 263] on button at bounding box center [248, 262] width 27 height 23
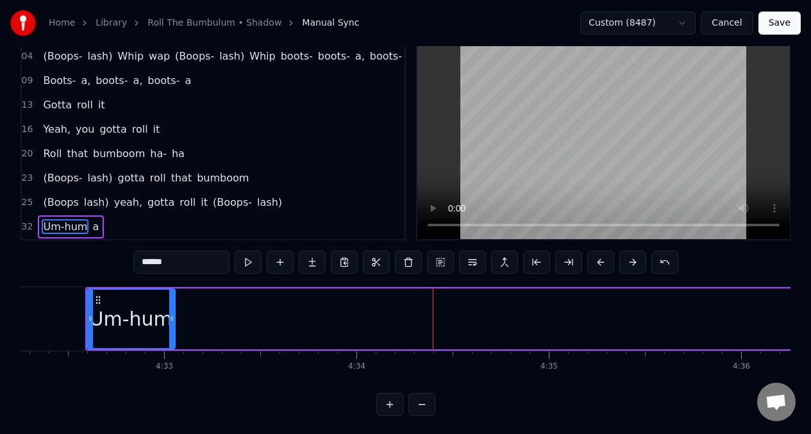
drag, startPoint x: 430, startPoint y: 319, endPoint x: 171, endPoint y: 334, distance: 258.9
click at [171, 334] on div at bounding box center [171, 319] width 5 height 58
click at [191, 267] on input "******" at bounding box center [181, 262] width 96 height 23
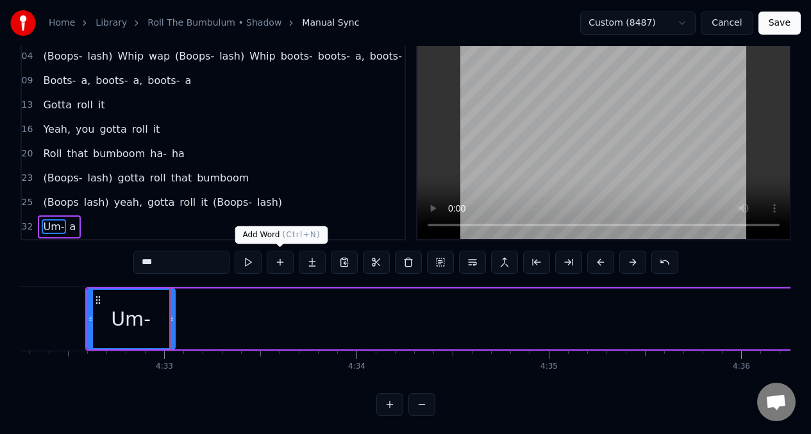
type input "***"
click at [276, 262] on button at bounding box center [280, 262] width 27 height 23
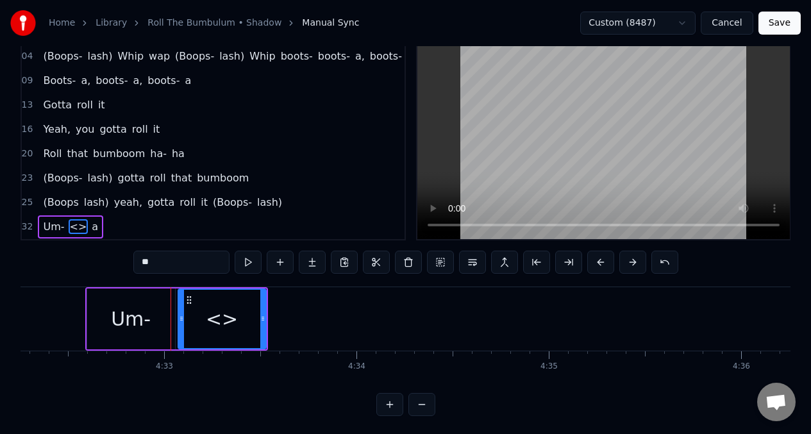
click at [162, 267] on input "**" at bounding box center [181, 262] width 96 height 23
type input "*"
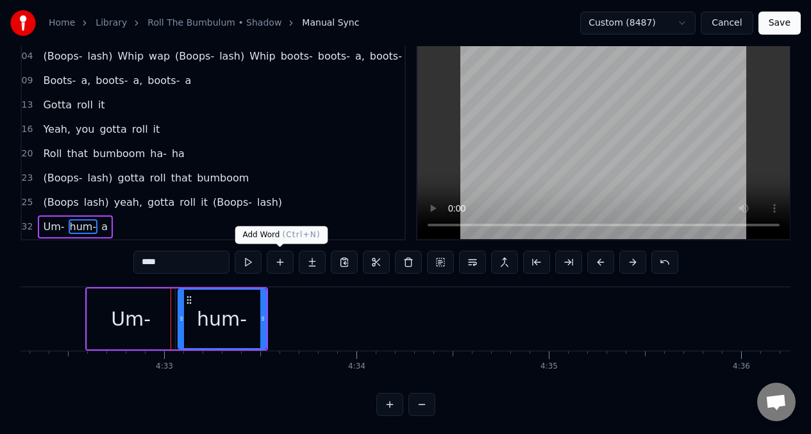
type input "****"
click at [280, 267] on button at bounding box center [280, 262] width 27 height 23
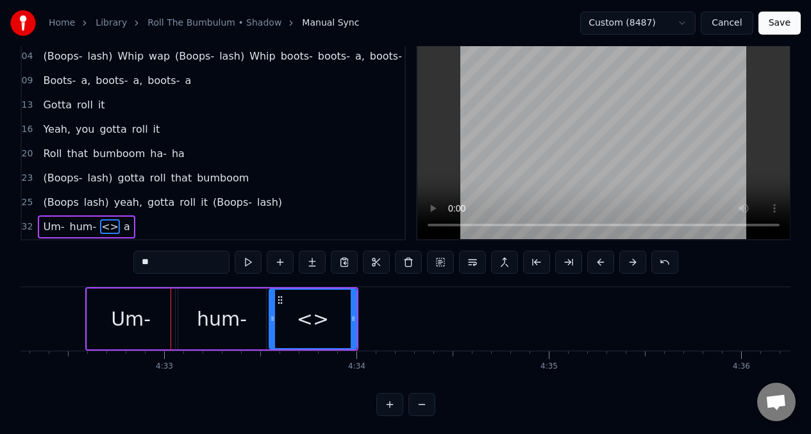
click at [171, 264] on input "**" at bounding box center [181, 262] width 96 height 23
type input "*"
type input "****"
click at [278, 265] on button at bounding box center [280, 262] width 27 height 23
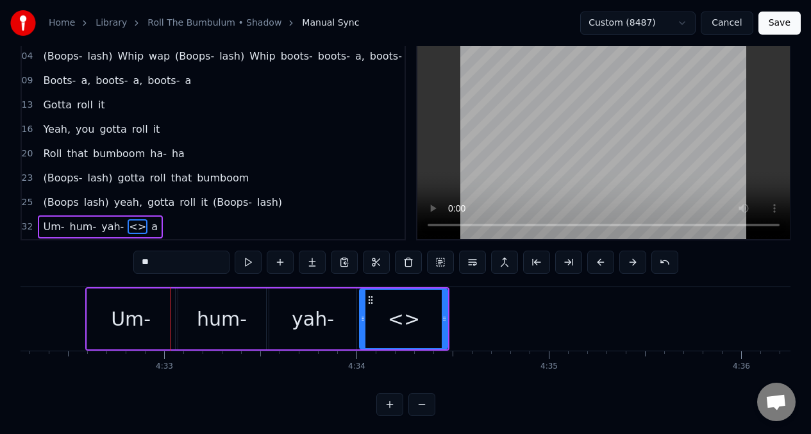
click at [160, 265] on input "**" at bounding box center [181, 262] width 96 height 23
type input "*"
type input "***"
click at [280, 267] on button at bounding box center [280, 262] width 27 height 23
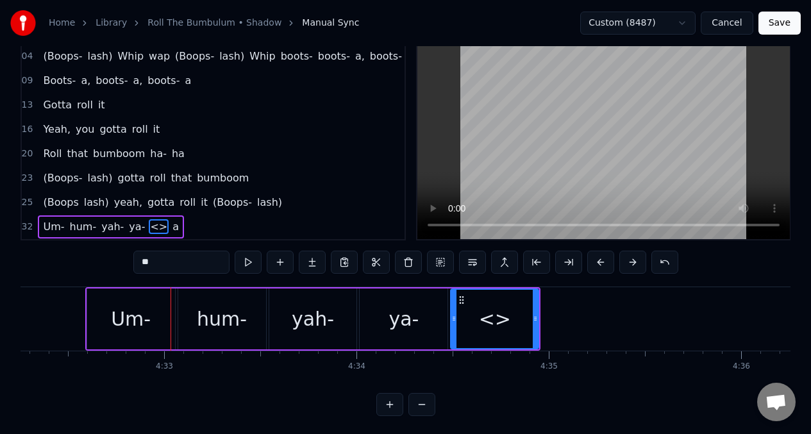
click at [167, 265] on input "**" at bounding box center [181, 262] width 96 height 23
type input "*"
click at [143, 317] on div "Um-" at bounding box center [131, 319] width 40 height 29
type input "***"
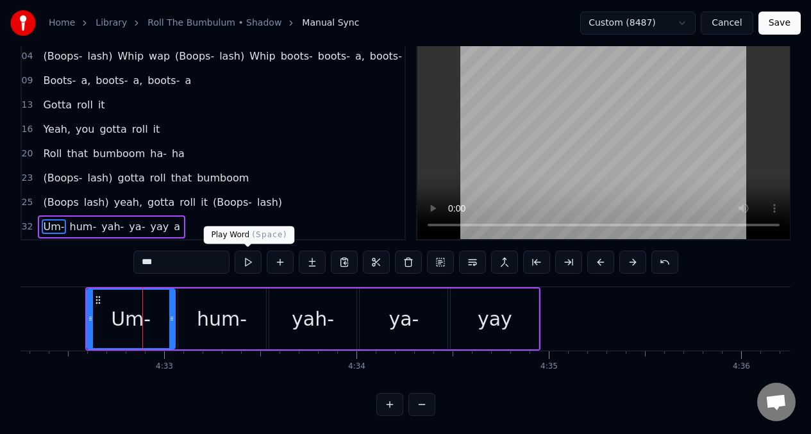
click at [249, 265] on button at bounding box center [248, 262] width 27 height 23
click at [171, 313] on div at bounding box center [171, 319] width 5 height 58
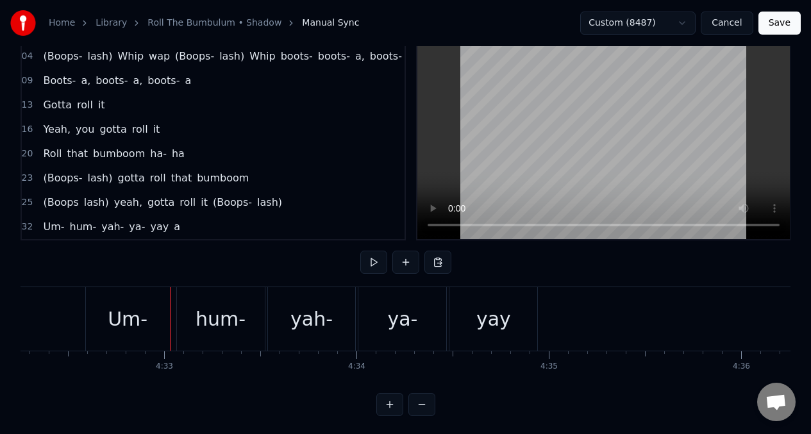
click at [142, 310] on div "Um-" at bounding box center [128, 319] width 40 height 29
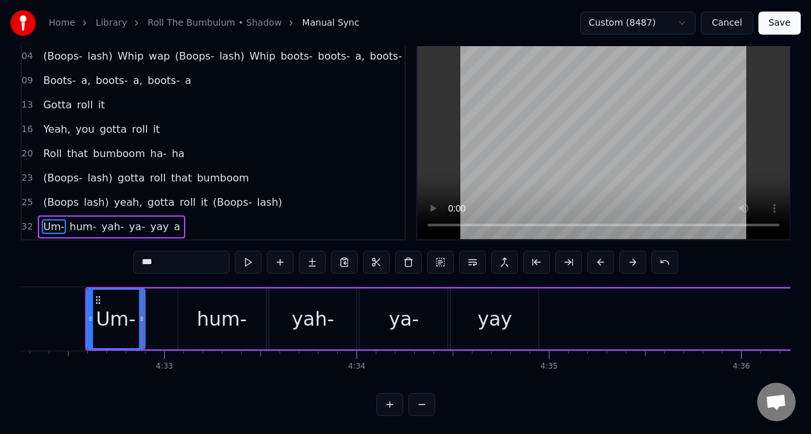
drag, startPoint x: 167, startPoint y: 312, endPoint x: 140, endPoint y: 311, distance: 27.0
click at [140, 311] on div at bounding box center [141, 319] width 5 height 58
click at [189, 299] on div "hum-" at bounding box center [222, 319] width 88 height 61
type input "****"
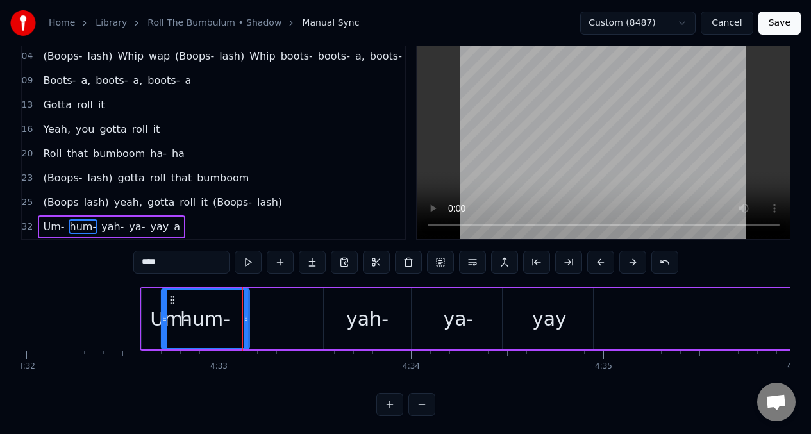
drag, startPoint x: 186, startPoint y: 299, endPoint x: 169, endPoint y: 300, distance: 16.7
click at [167, 301] on icon at bounding box center [172, 300] width 10 height 10
drag, startPoint x: 244, startPoint y: 308, endPoint x: 230, endPoint y: 306, distance: 13.6
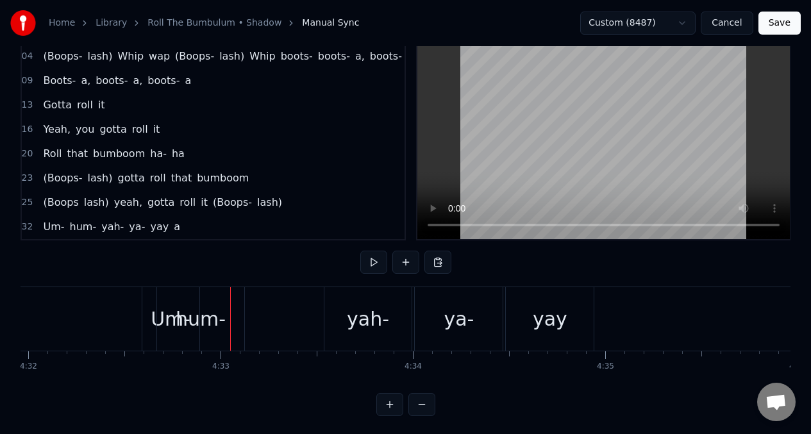
click at [227, 306] on div "hum-" at bounding box center [201, 318] width 88 height 63
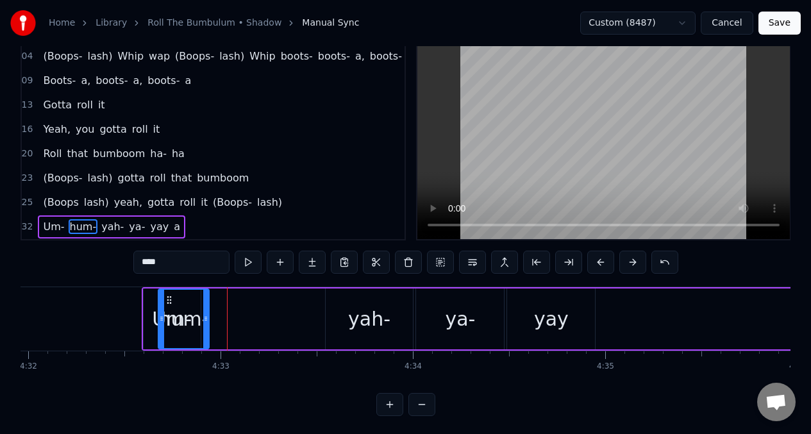
drag, startPoint x: 244, startPoint y: 309, endPoint x: 201, endPoint y: 305, distance: 43.1
click at [208, 305] on div at bounding box center [205, 319] width 5 height 58
drag, startPoint x: 160, startPoint y: 308, endPoint x: 176, endPoint y: 309, distance: 16.7
click at [176, 309] on div at bounding box center [178, 319] width 5 height 58
click at [151, 319] on div "Um-" at bounding box center [172, 319] width 57 height 61
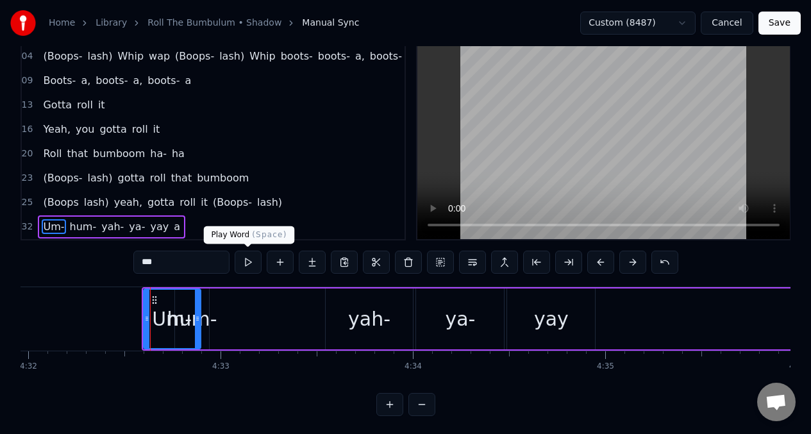
click at [246, 262] on button at bounding box center [248, 262] width 27 height 23
click at [185, 314] on div "Um-" at bounding box center [172, 319] width 40 height 29
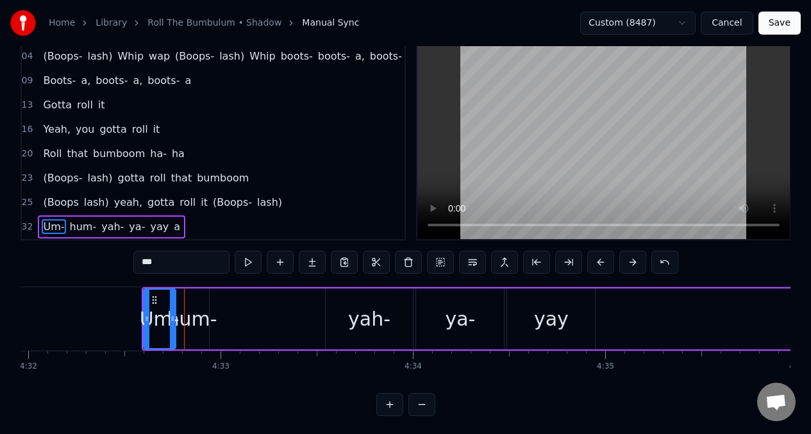
drag, startPoint x: 199, startPoint y: 310, endPoint x: 174, endPoint y: 310, distance: 25.0
click at [174, 310] on div at bounding box center [172, 319] width 5 height 58
click at [246, 267] on button at bounding box center [248, 262] width 27 height 23
click at [196, 315] on div "hum-" at bounding box center [192, 319] width 50 height 29
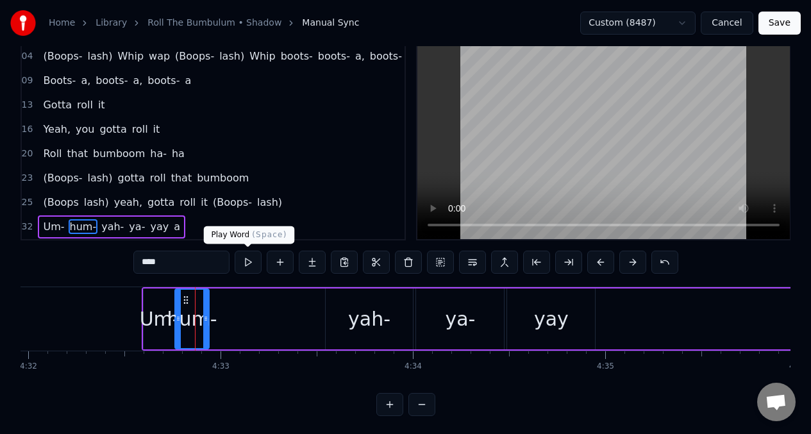
click at [252, 265] on button at bounding box center [248, 262] width 27 height 23
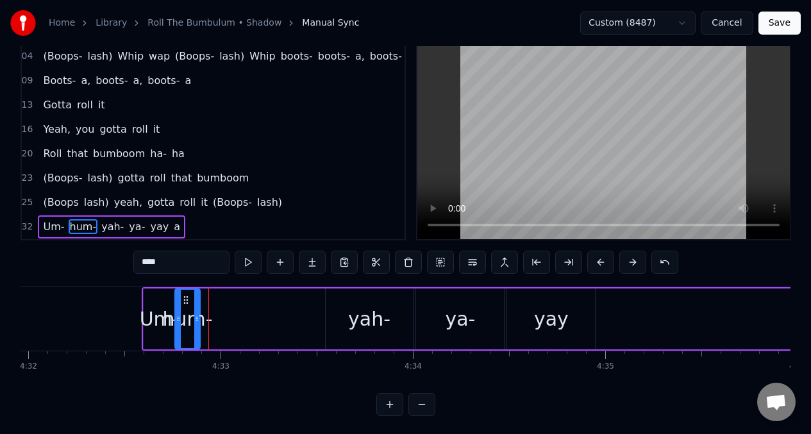
drag, startPoint x: 207, startPoint y: 309, endPoint x: 198, endPoint y: 308, distance: 9.0
click at [198, 308] on div at bounding box center [196, 319] width 5 height 58
click at [151, 308] on div "Um-" at bounding box center [160, 319] width 40 height 29
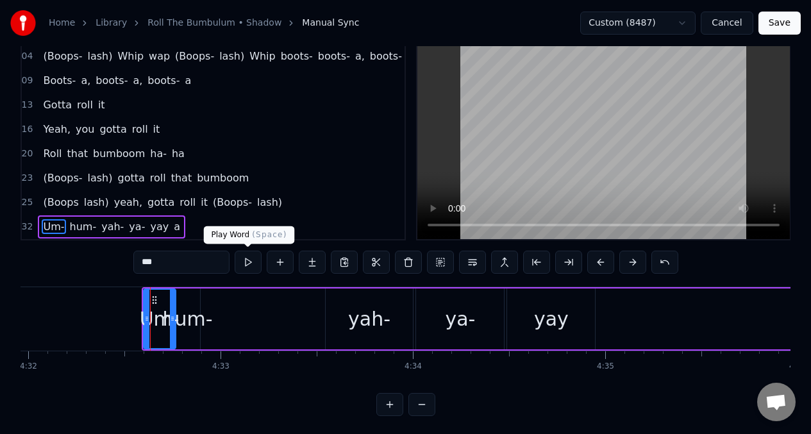
click at [253, 260] on button at bounding box center [248, 262] width 27 height 23
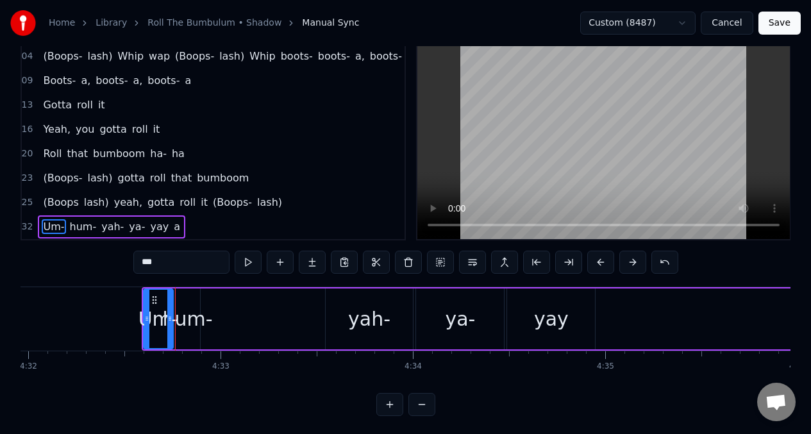
click at [170, 308] on div at bounding box center [169, 319] width 5 height 58
click at [335, 303] on div "yah-" at bounding box center [370, 319] width 88 height 61
type input "****"
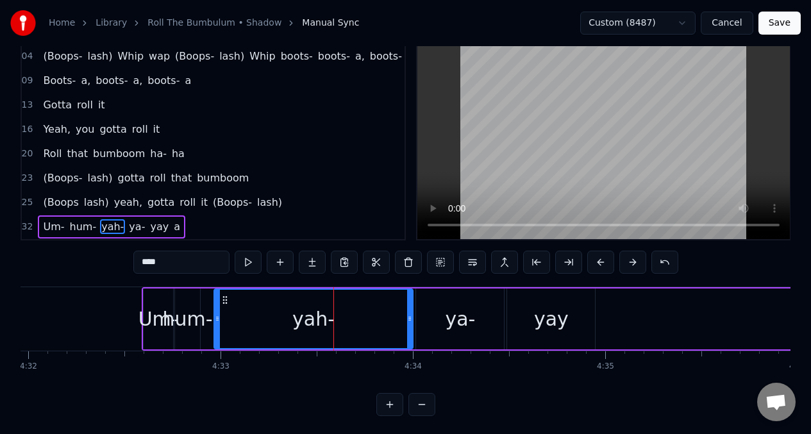
drag, startPoint x: 329, startPoint y: 319, endPoint x: 217, endPoint y: 307, distance: 112.2
click at [217, 307] on div at bounding box center [217, 319] width 5 height 58
click at [248, 260] on button at bounding box center [248, 262] width 27 height 23
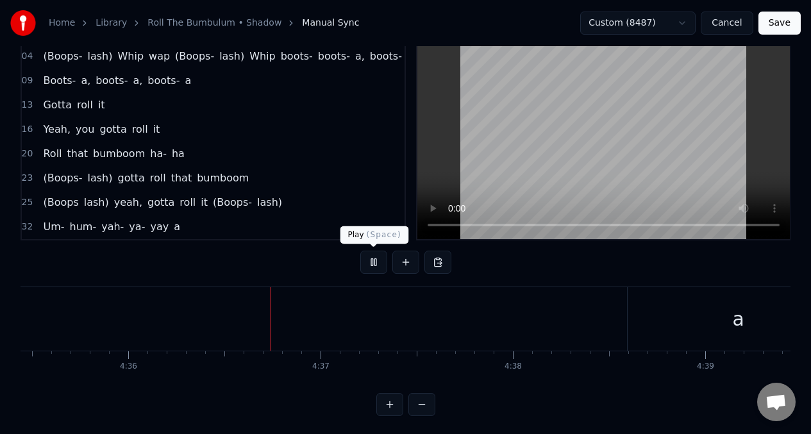
scroll to position [0, 52990]
click at [51, 219] on span "Um-" at bounding box center [54, 226] width 24 height 15
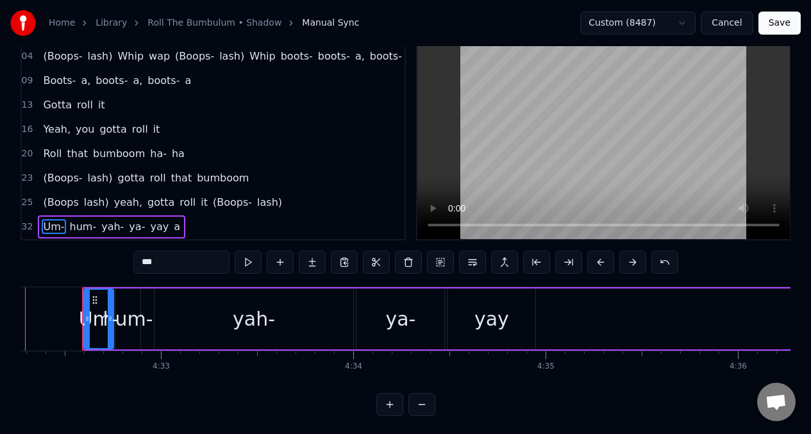
scroll to position [0, 52374]
click at [355, 308] on div "yah-" at bounding box center [257, 319] width 199 height 61
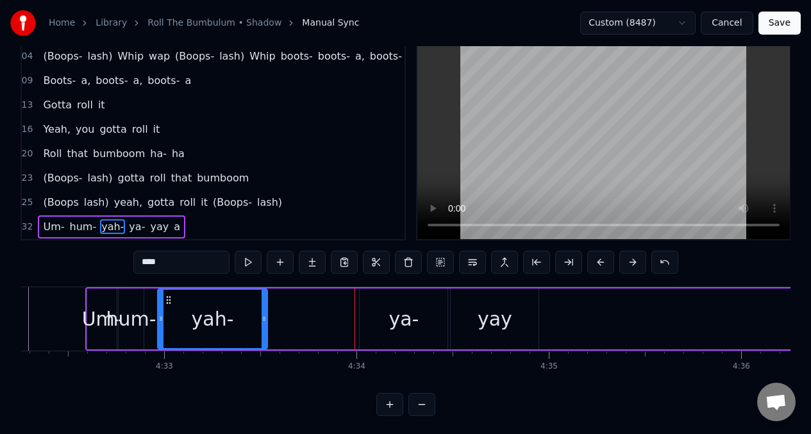
drag, startPoint x: 355, startPoint y: 308, endPoint x: 266, endPoint y: 313, distance: 89.3
click at [266, 313] on div at bounding box center [264, 319] width 5 height 58
click at [401, 319] on div "ya-" at bounding box center [404, 319] width 30 height 29
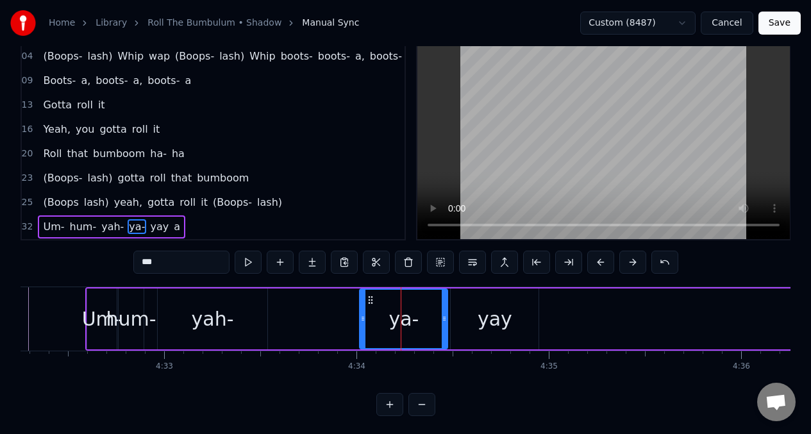
click at [181, 262] on input "***" at bounding box center [181, 262] width 96 height 23
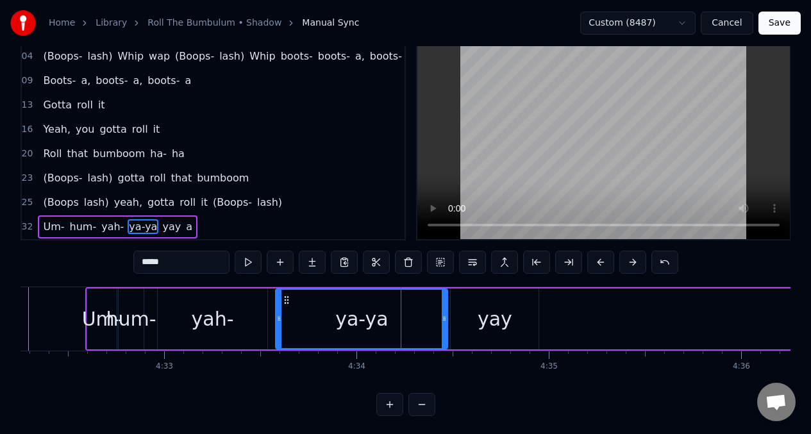
drag, startPoint x: 364, startPoint y: 317, endPoint x: 280, endPoint y: 325, distance: 84.4
click at [280, 325] on div at bounding box center [278, 319] width 5 height 58
click at [246, 259] on button at bounding box center [248, 262] width 27 height 23
click at [229, 313] on div "yah-" at bounding box center [213, 319] width 42 height 29
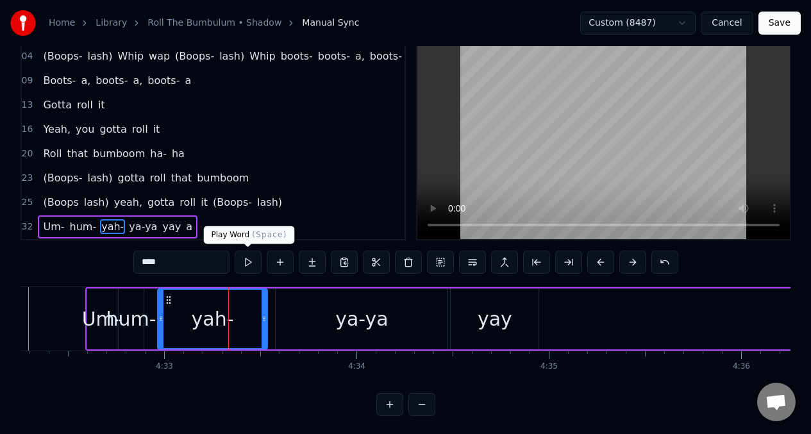
click at [251, 260] on button at bounding box center [248, 262] width 27 height 23
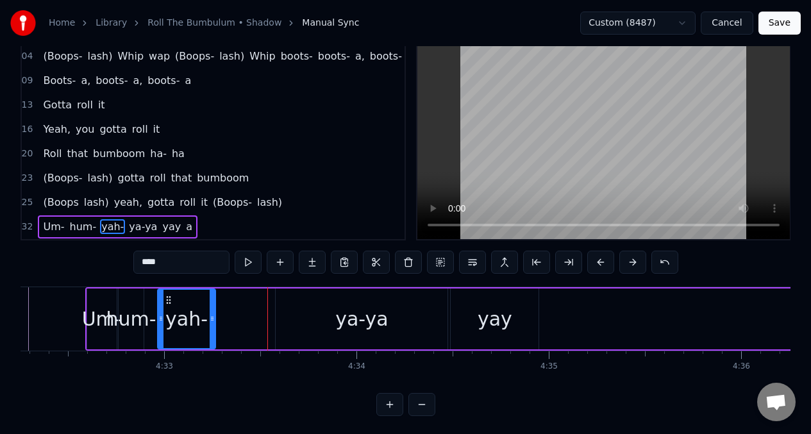
drag, startPoint x: 265, startPoint y: 319, endPoint x: 213, endPoint y: 314, distance: 52.2
click at [213, 314] on icon at bounding box center [212, 319] width 5 height 10
click at [283, 310] on div "ya-ya" at bounding box center [362, 319] width 172 height 61
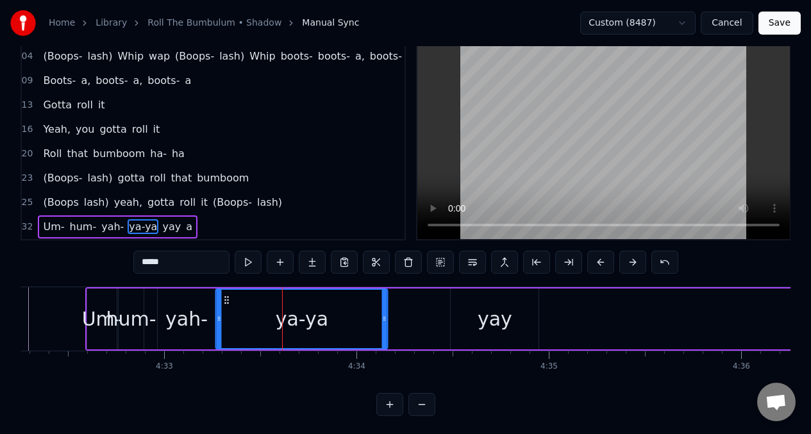
drag, startPoint x: 286, startPoint y: 301, endPoint x: 239, endPoint y: 307, distance: 47.7
click at [224, 303] on icon at bounding box center [227, 300] width 10 height 10
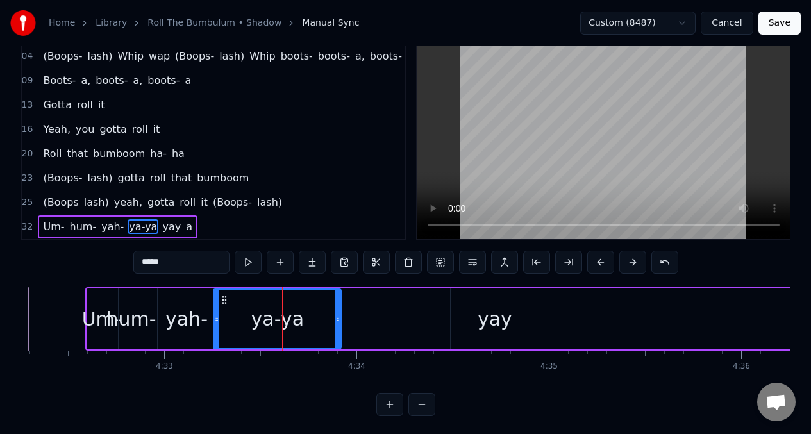
drag, startPoint x: 383, startPoint y: 310, endPoint x: 339, endPoint y: 313, distance: 44.4
click at [339, 313] on div at bounding box center [337, 319] width 5 height 58
click at [249, 262] on button at bounding box center [248, 262] width 27 height 23
click at [456, 319] on div "yay" at bounding box center [495, 319] width 88 height 61
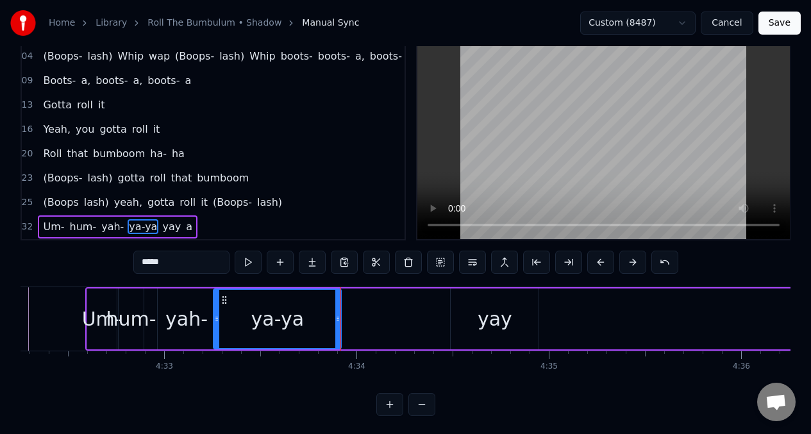
type input "***"
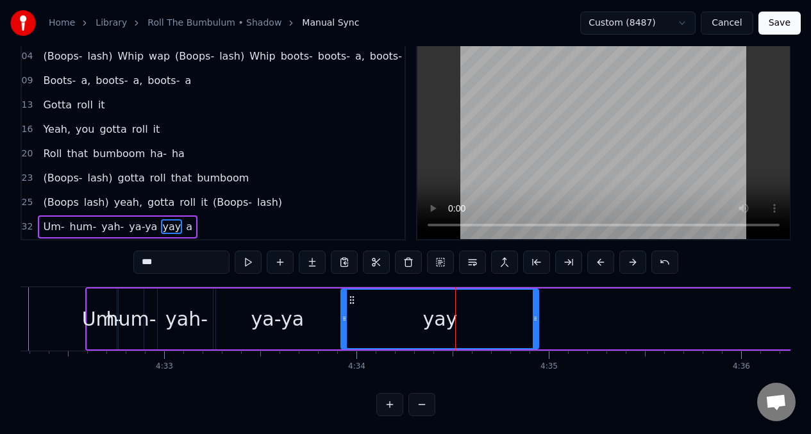
drag, startPoint x: 452, startPoint y: 307, endPoint x: 344, endPoint y: 324, distance: 109.0
click at [344, 324] on div at bounding box center [344, 319] width 5 height 58
drag, startPoint x: 541, startPoint y: 312, endPoint x: 514, endPoint y: 317, distance: 26.8
click at [514, 317] on div "Um- hum- yah- ya-ya yay a" at bounding box center [775, 318] width 1381 height 63
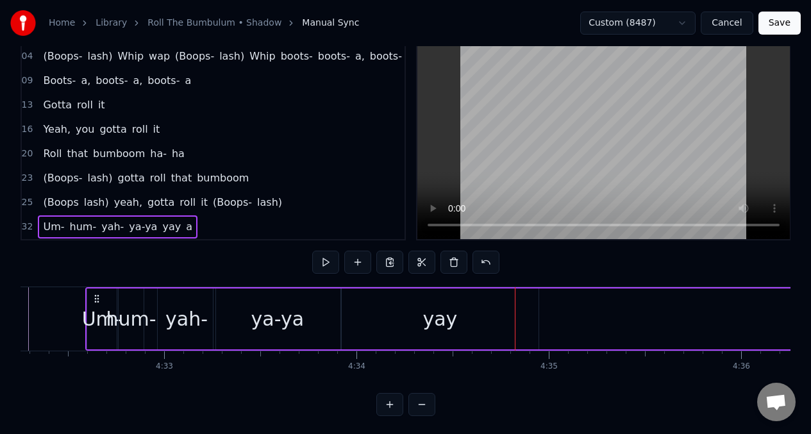
click at [388, 313] on div "yay" at bounding box center [440, 319] width 198 height 61
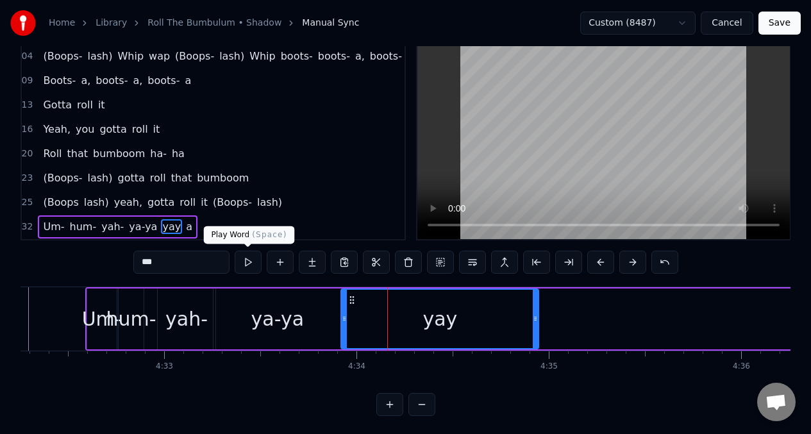
click at [246, 262] on button at bounding box center [248, 262] width 27 height 23
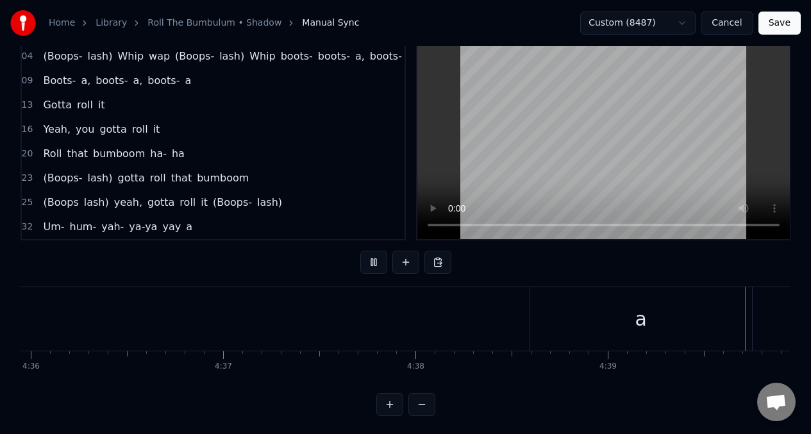
scroll to position [0, 53100]
click at [782, 24] on button "Save" at bounding box center [780, 23] width 42 height 23
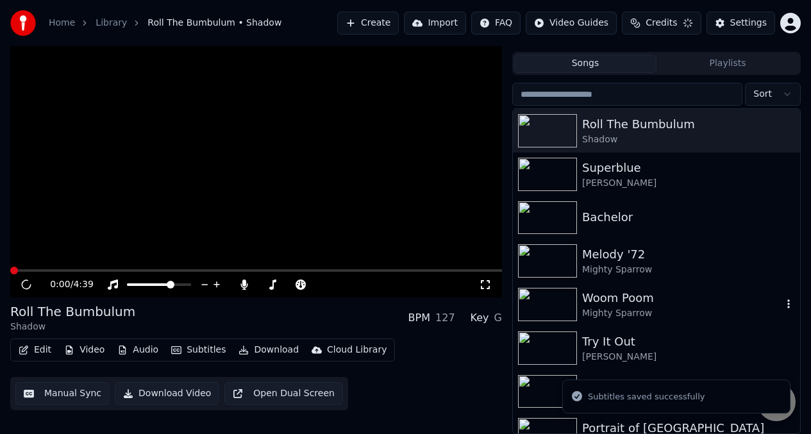
scroll to position [25, 0]
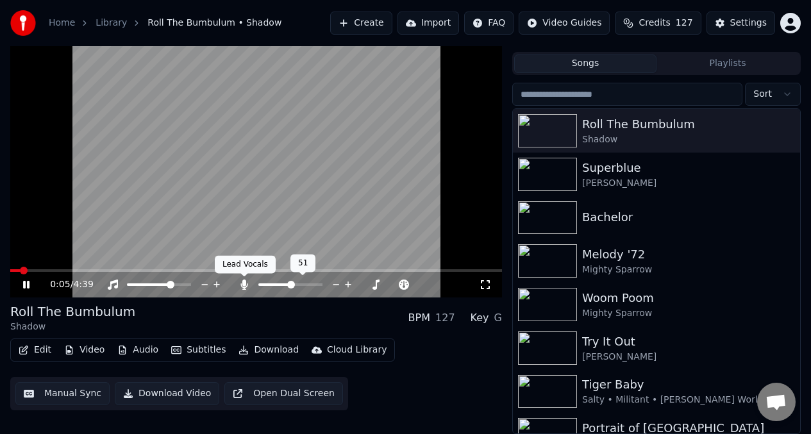
click at [243, 285] on icon at bounding box center [244, 285] width 7 height 10
click at [243, 285] on icon at bounding box center [244, 285] width 13 height 10
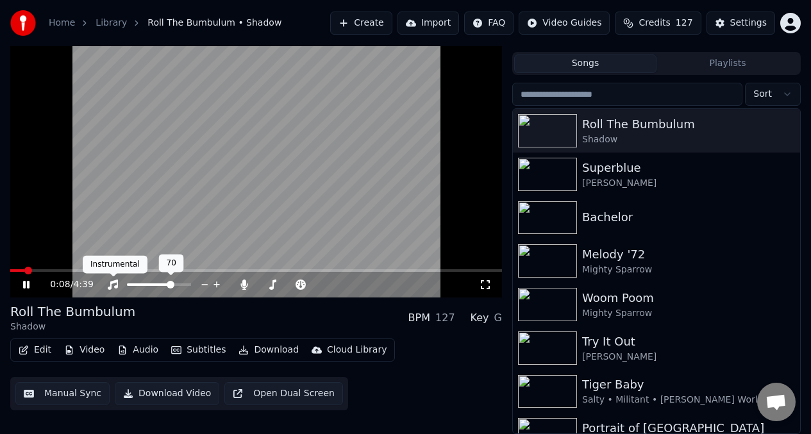
click at [113, 282] on icon at bounding box center [113, 285] width 10 height 10
click at [113, 282] on icon at bounding box center [112, 285] width 13 height 10
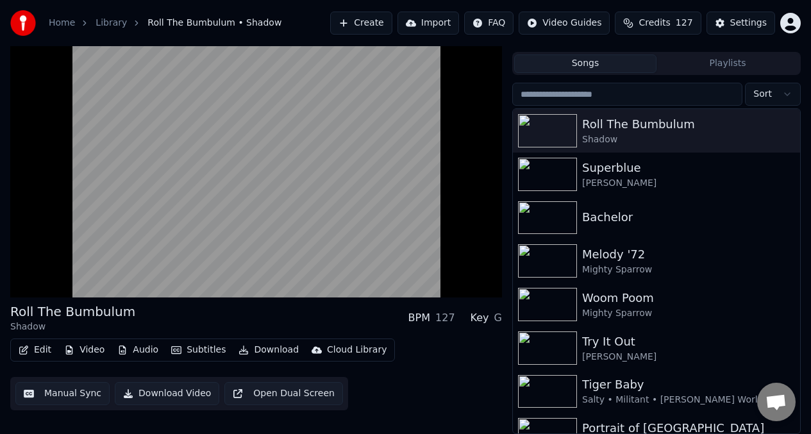
click at [167, 393] on button "Download Video" at bounding box center [167, 393] width 105 height 23
